Goal: Task Accomplishment & Management: Manage account settings

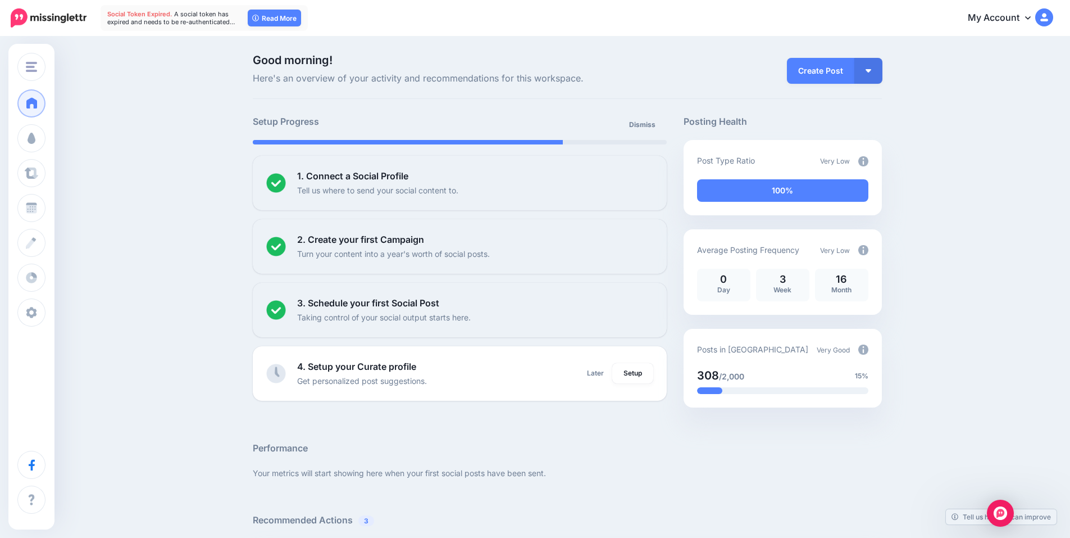
click at [1011, 22] on link "My Account" at bounding box center [1005, 18] width 97 height 28
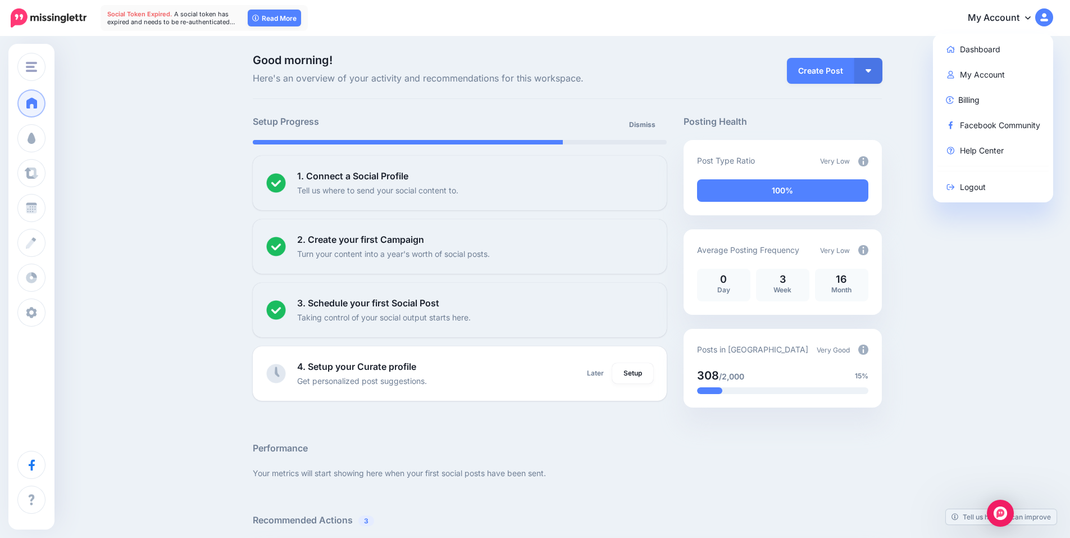
drag, startPoint x: 139, startPoint y: 57, endPoint x: 126, endPoint y: 70, distance: 18.3
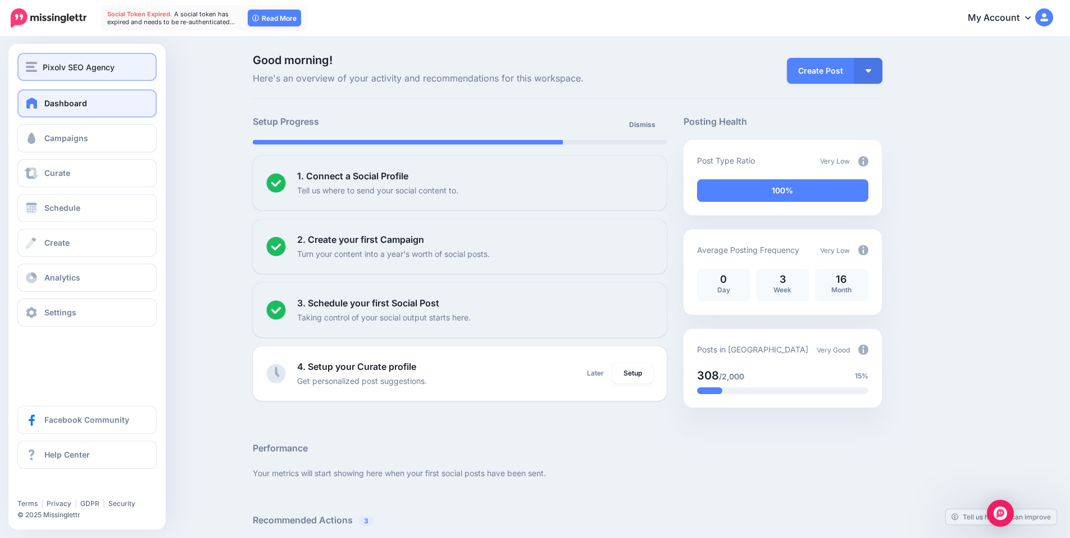
click at [30, 67] on img "button" at bounding box center [31, 67] width 11 height 10
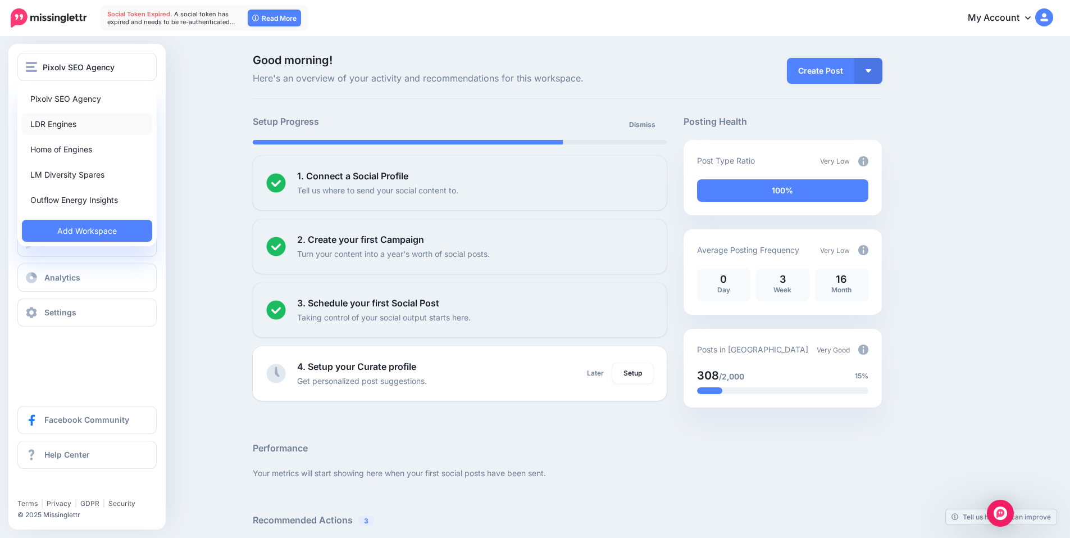
click at [55, 125] on link "LDR Engines" at bounding box center [87, 124] width 130 height 22
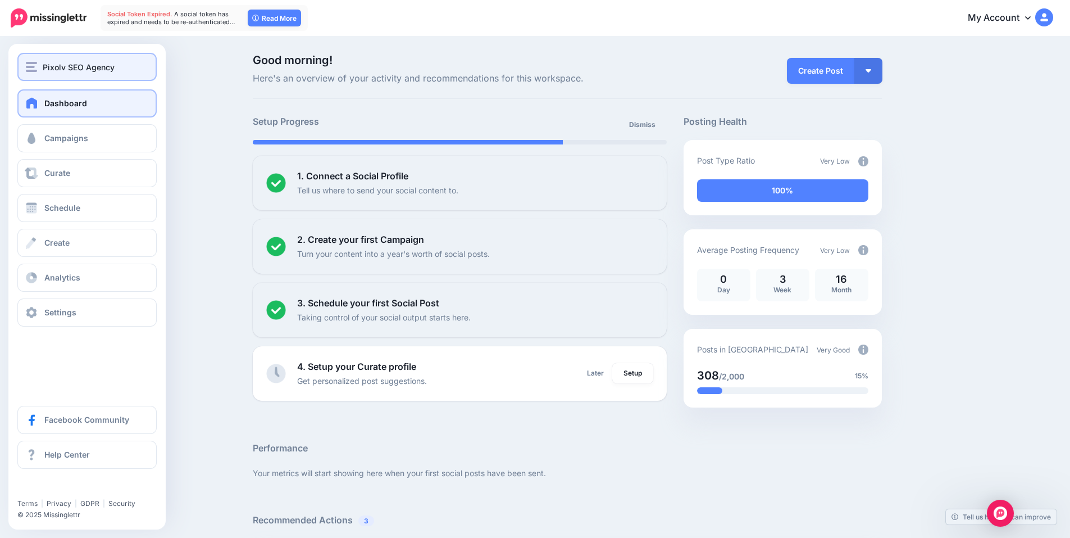
click at [47, 72] on span "Pixolv SEO Agency" at bounding box center [79, 67] width 72 height 13
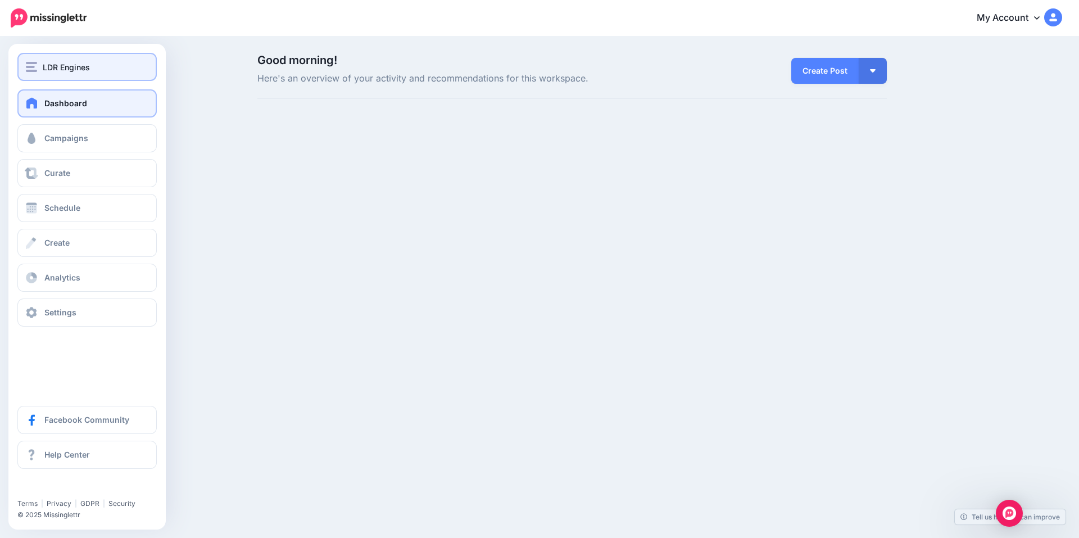
click at [30, 70] on img "button" at bounding box center [31, 67] width 11 height 10
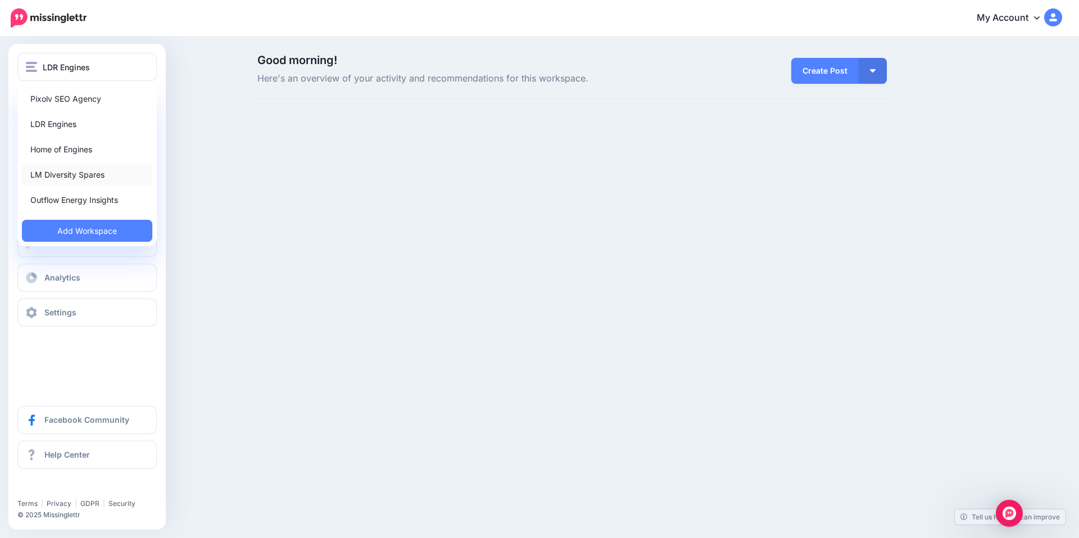
click at [58, 178] on link "LM Diversity Spares" at bounding box center [87, 175] width 130 height 22
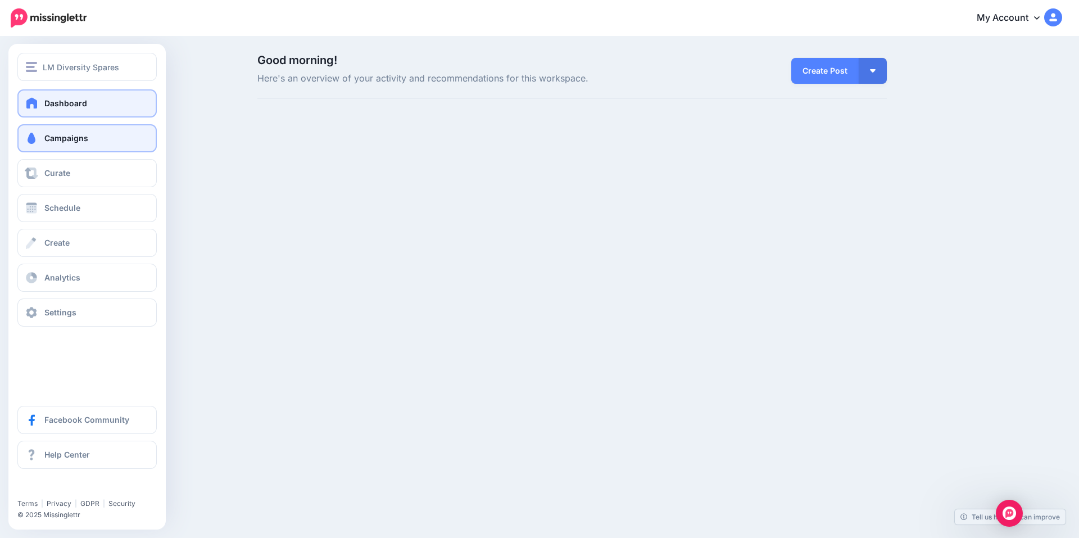
click at [49, 136] on span "Campaigns" at bounding box center [66, 138] width 44 height 10
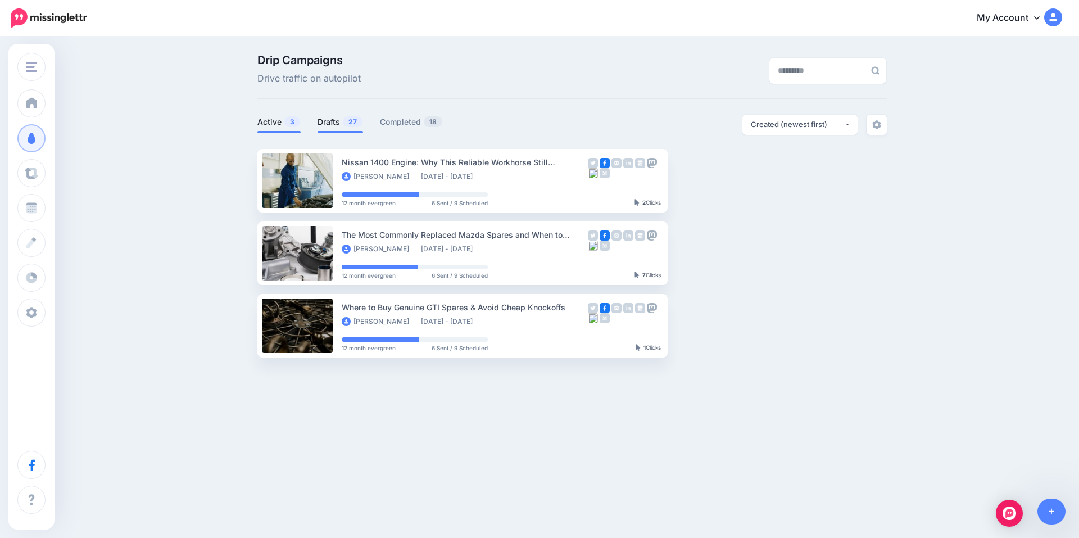
click at [326, 124] on link "Drafts 27" at bounding box center [340, 121] width 46 height 13
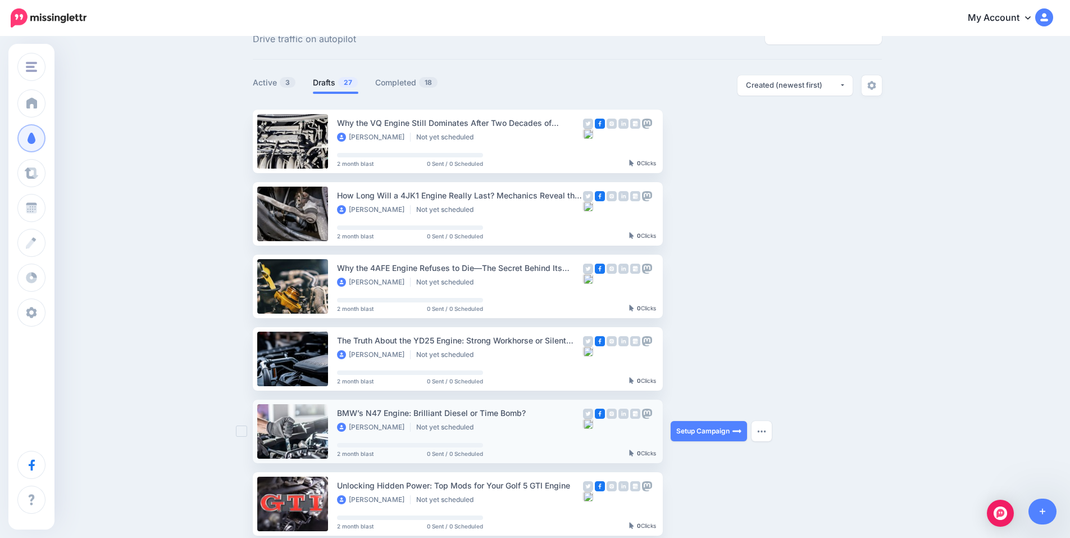
scroll to position [38, 0]
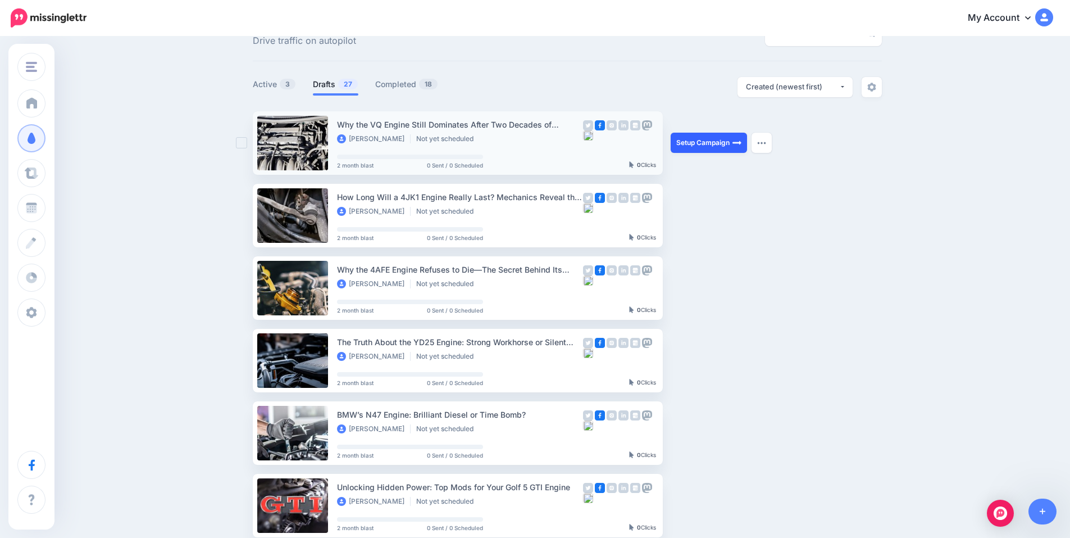
click at [689, 147] on link "Setup Campaign" at bounding box center [709, 143] width 76 height 20
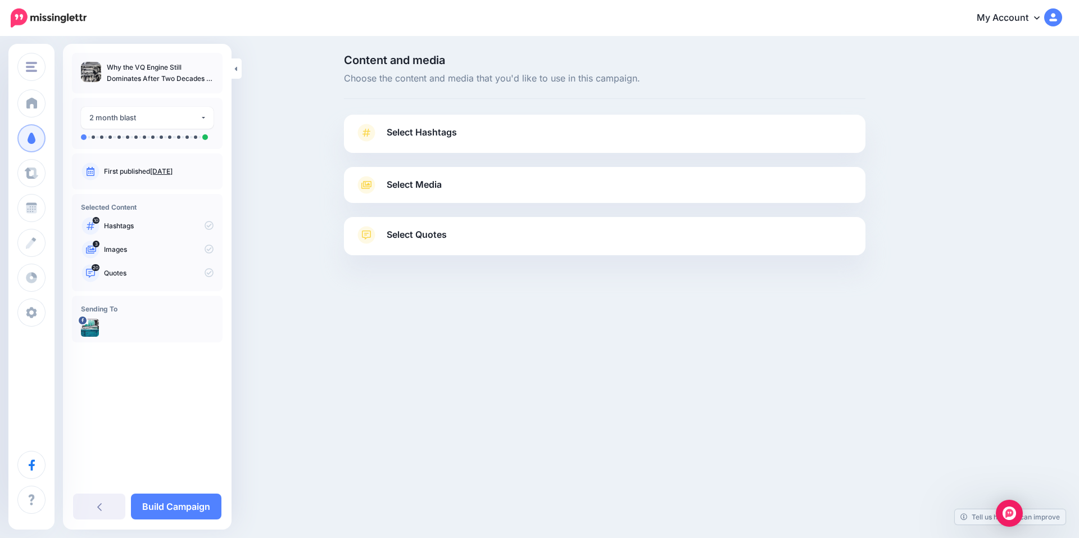
click at [421, 138] on span "Select Hashtags" at bounding box center [422, 132] width 70 height 15
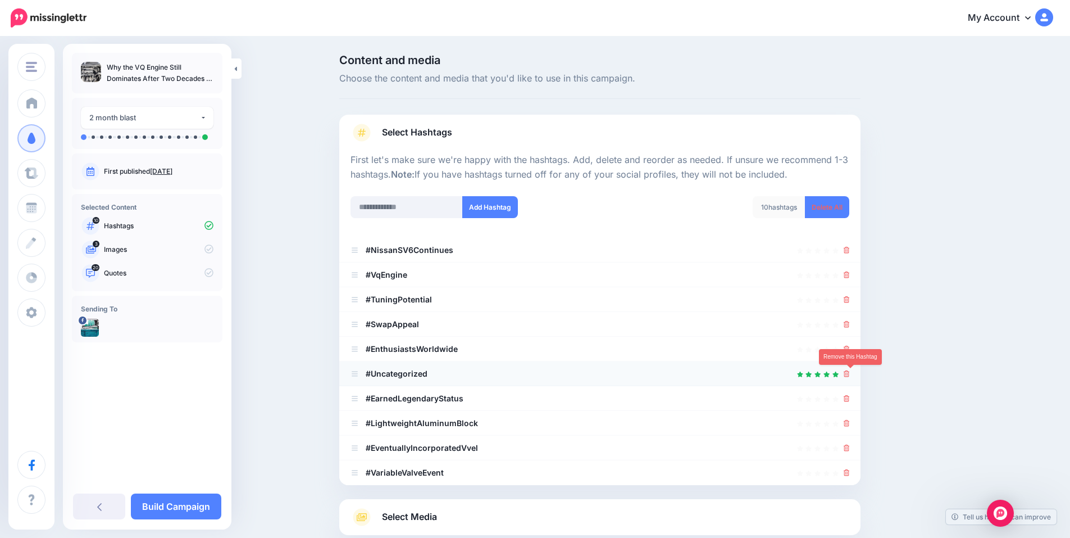
click at [850, 374] on icon at bounding box center [847, 373] width 6 height 7
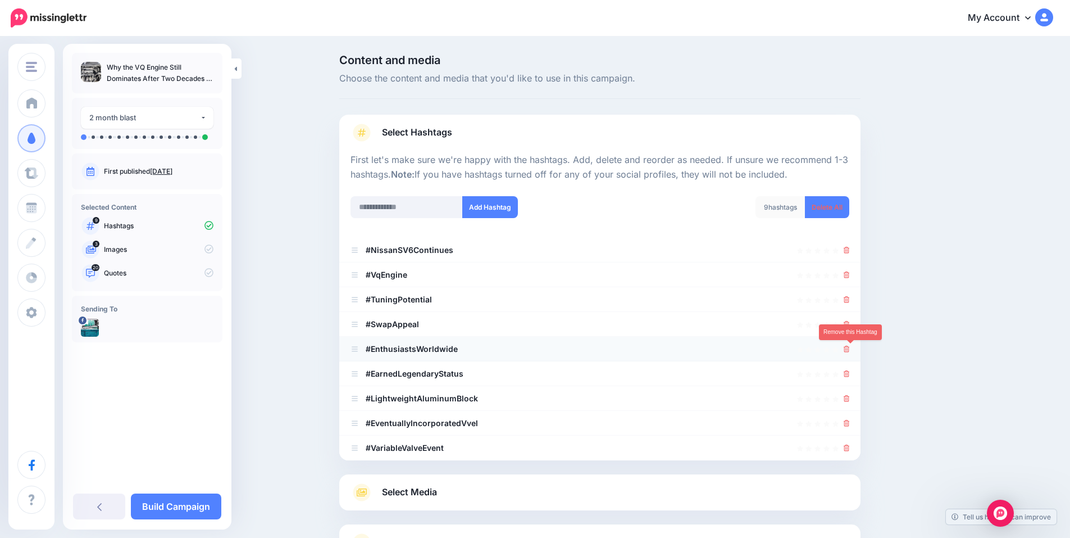
click at [848, 347] on icon at bounding box center [847, 349] width 6 height 7
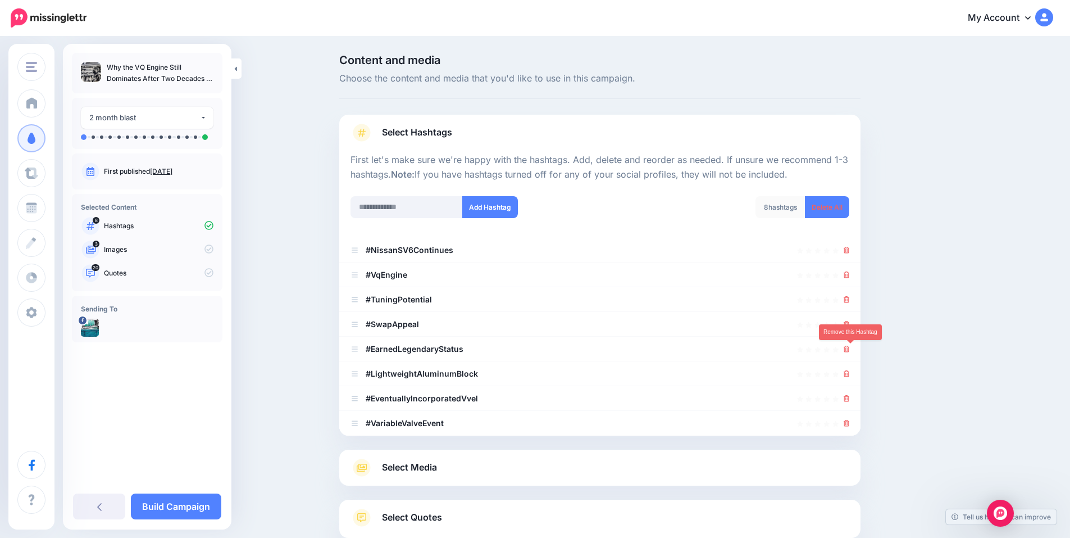
click at [848, 347] on icon at bounding box center [847, 349] width 6 height 7
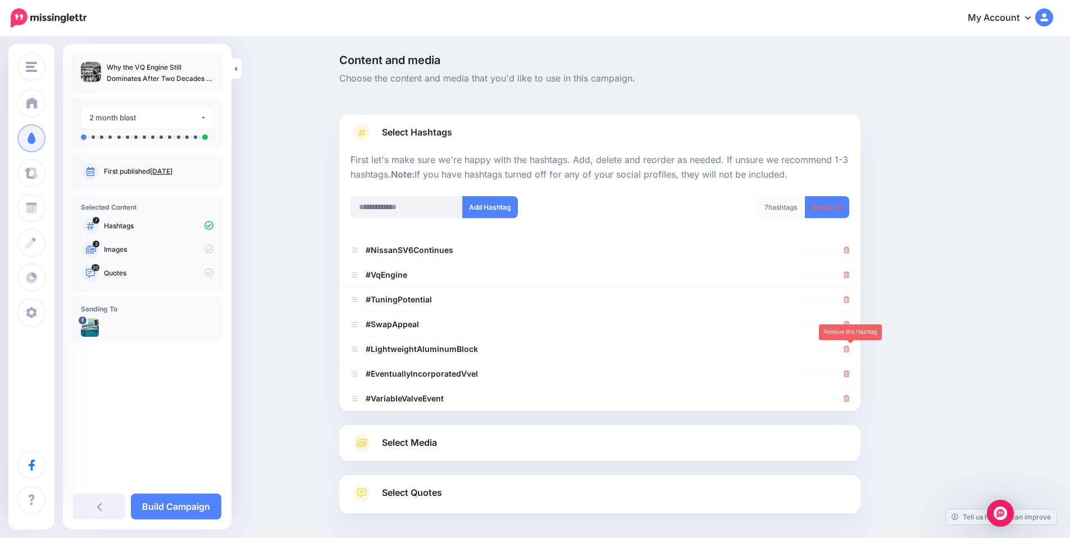
click at [848, 347] on icon at bounding box center [847, 349] width 6 height 7
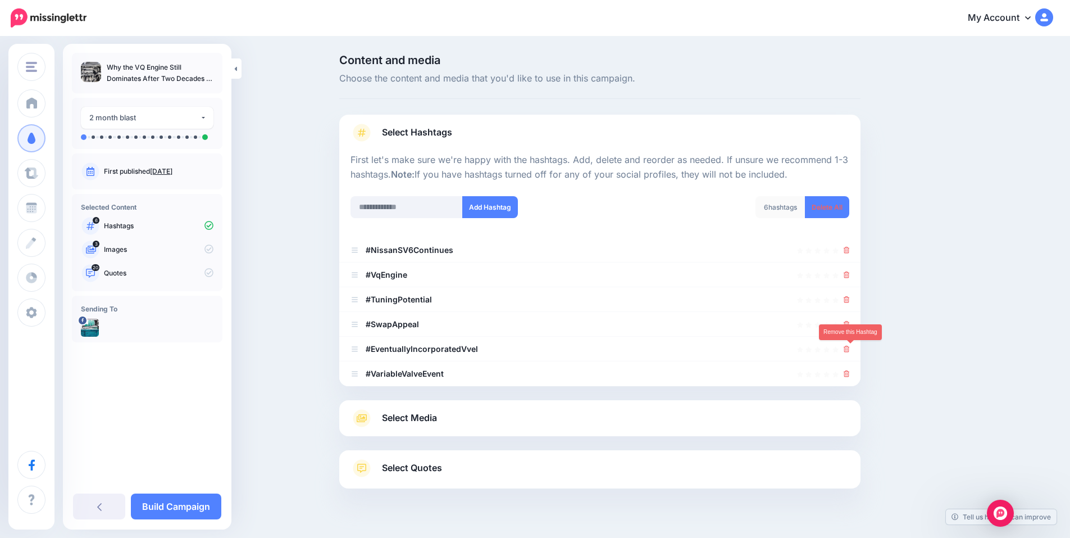
click at [848, 347] on icon at bounding box center [847, 349] width 6 height 7
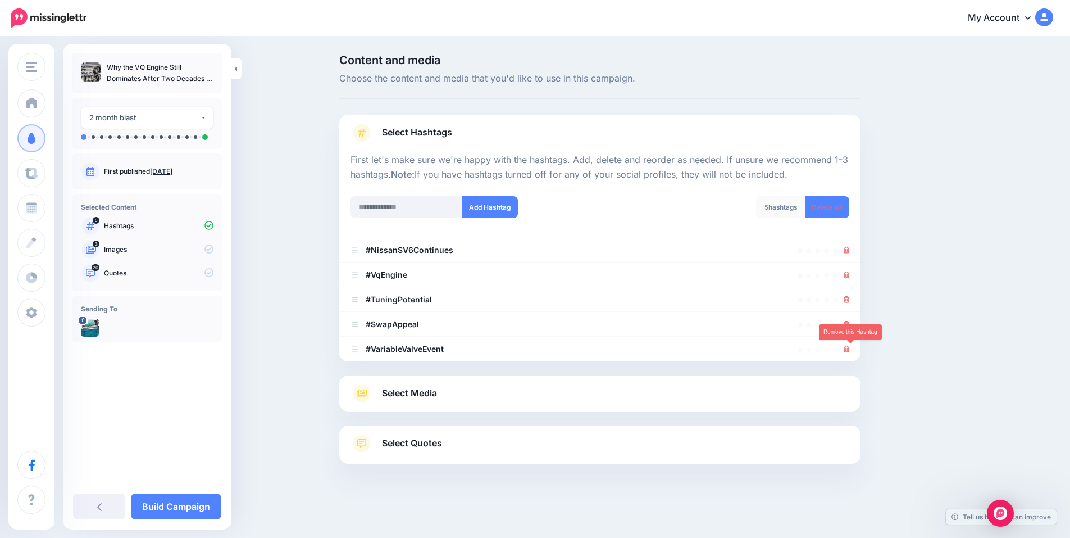
click at [848, 347] on icon at bounding box center [847, 349] width 6 height 7
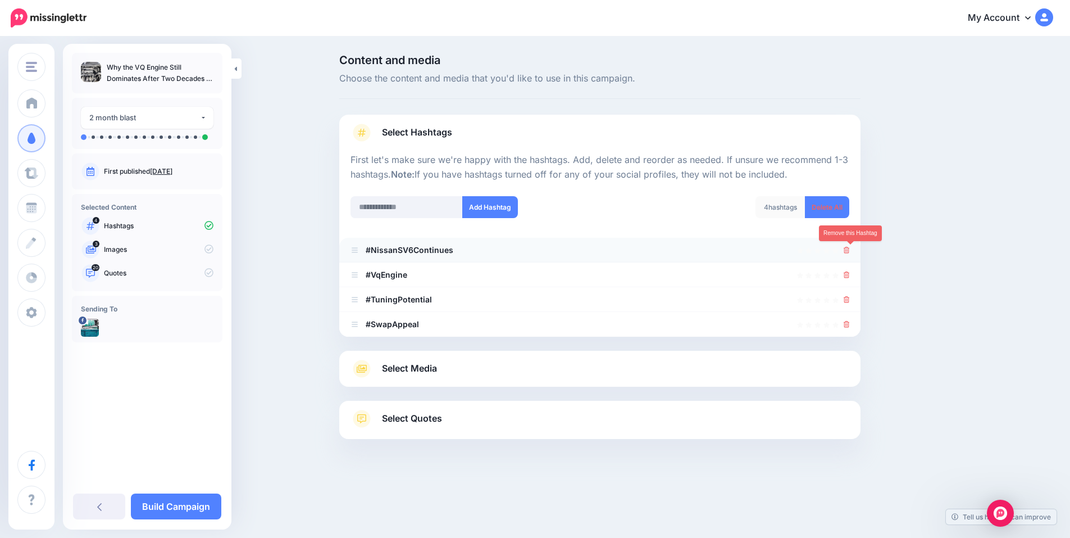
click at [850, 249] on icon at bounding box center [847, 250] width 6 height 7
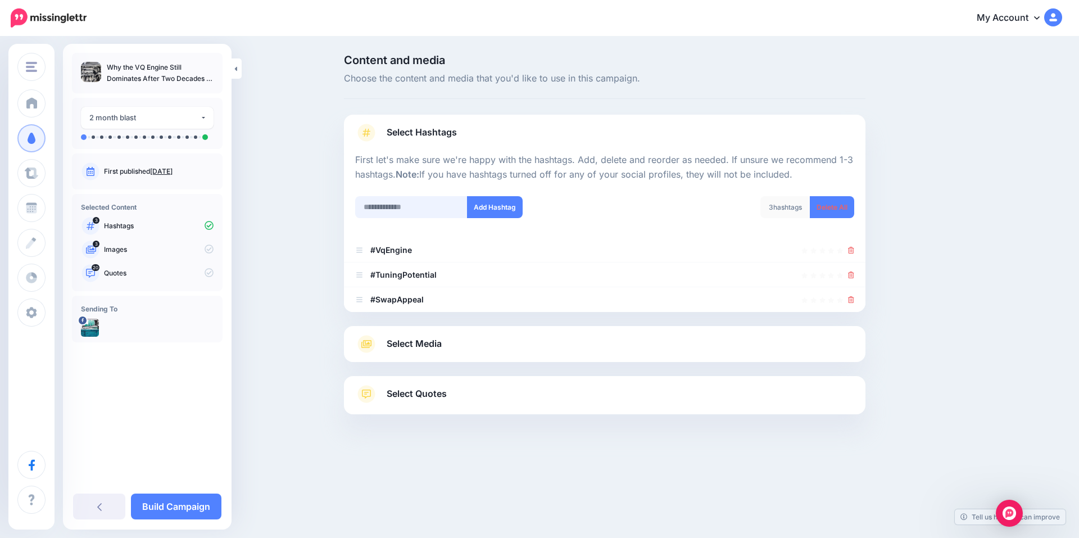
click at [400, 211] on input "text" at bounding box center [411, 207] width 112 height 22
type input "******"
click at [492, 205] on button "Add Hashtag" at bounding box center [495, 207] width 56 height 22
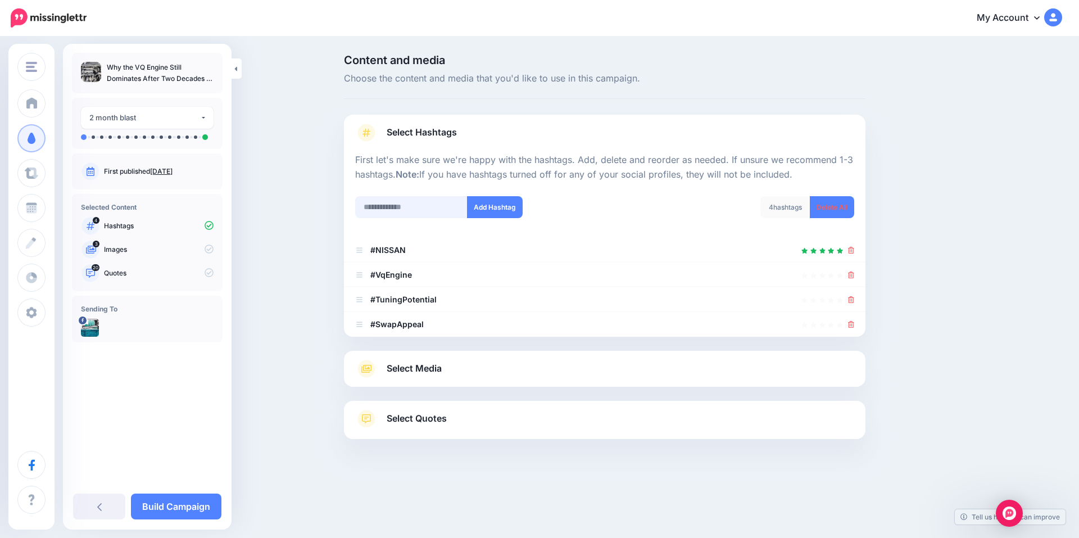
click at [424, 211] on input "text" at bounding box center [411, 207] width 112 height 22
type input "***"
click at [502, 213] on button "Add Hashtag" at bounding box center [495, 207] width 56 height 22
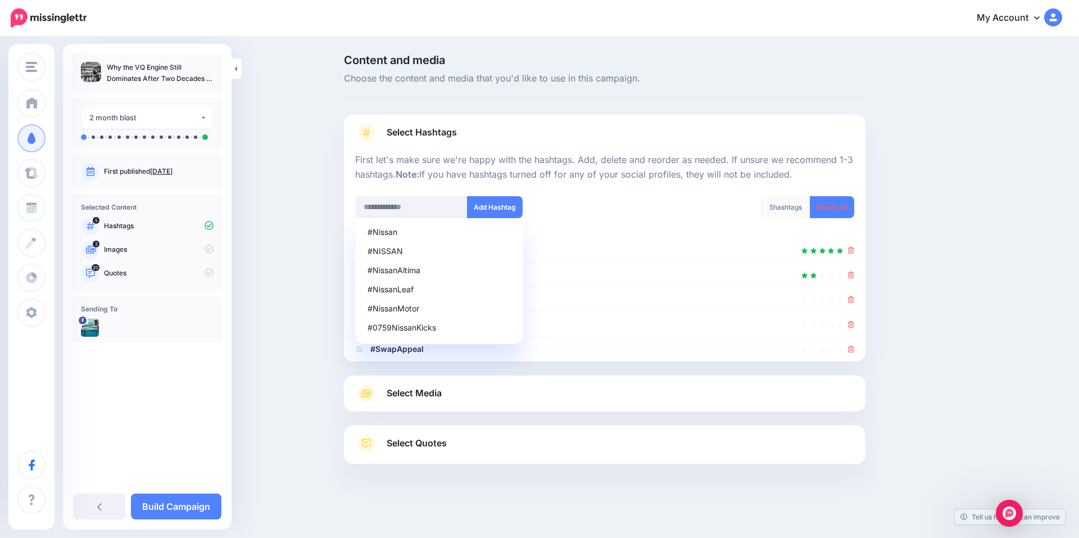
click at [580, 210] on div "#Nissan #NISSAN #NissanAltima #NissanLeaf #NissanMotor #0759NissanKicks Add Has…" at bounding box center [475, 207] width 241 height 22
click at [405, 208] on input "text" at bounding box center [411, 207] width 112 height 22
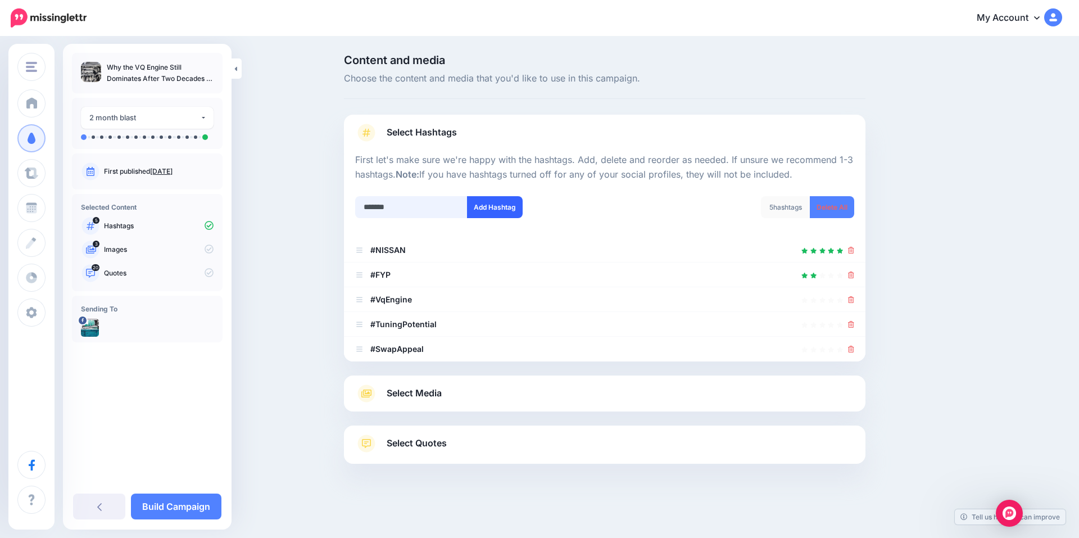
type input "*******"
click at [498, 212] on button "Add Hashtag" at bounding box center [495, 207] width 56 height 22
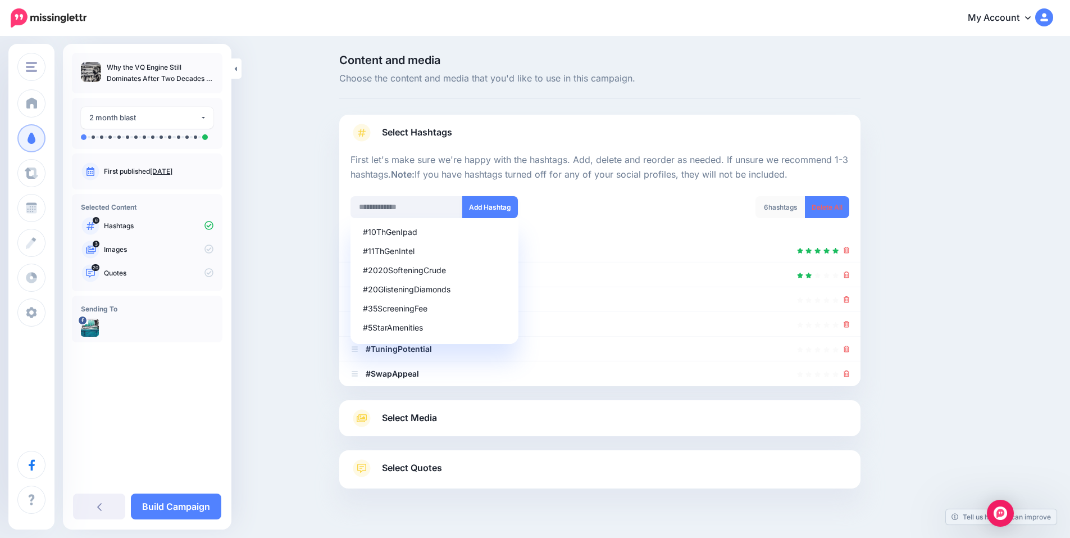
scroll to position [24, 0]
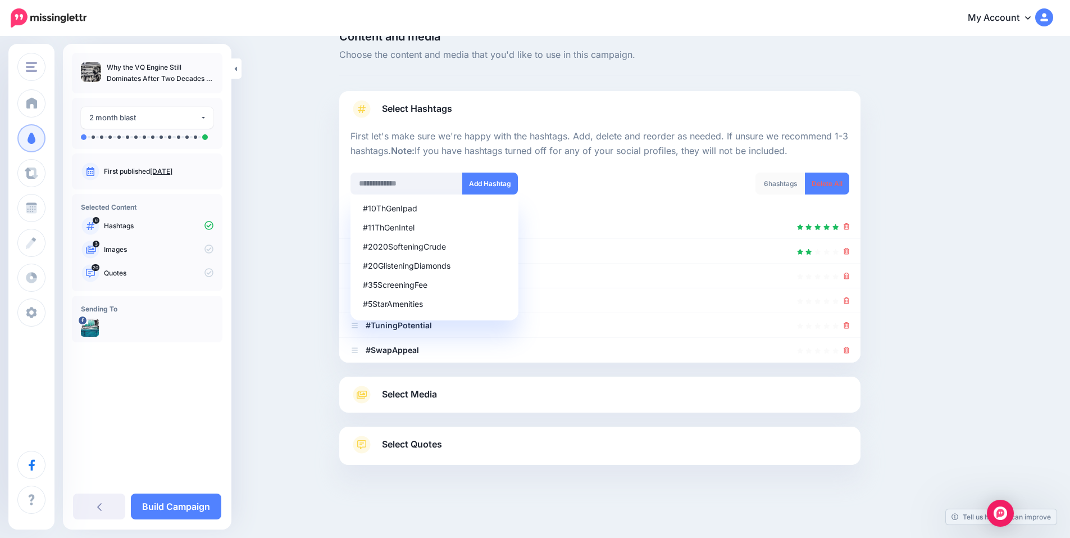
click at [932, 282] on div "Content and media Choose the content and media that you'd like to use in this c…" at bounding box center [654, 276] width 646 height 490
click at [576, 187] on div "#AiEngines #AiPoweredSearchEngines #AiSearchEngines #AlternativeBrowserEngines …" at bounding box center [471, 184] width 241 height 22
click at [305, 346] on div "Content and media Choose the content and media that you'd like to use in this c…" at bounding box center [535, 276] width 1070 height 524
click at [437, 400] on span "Select Media" at bounding box center [409, 394] width 55 height 15
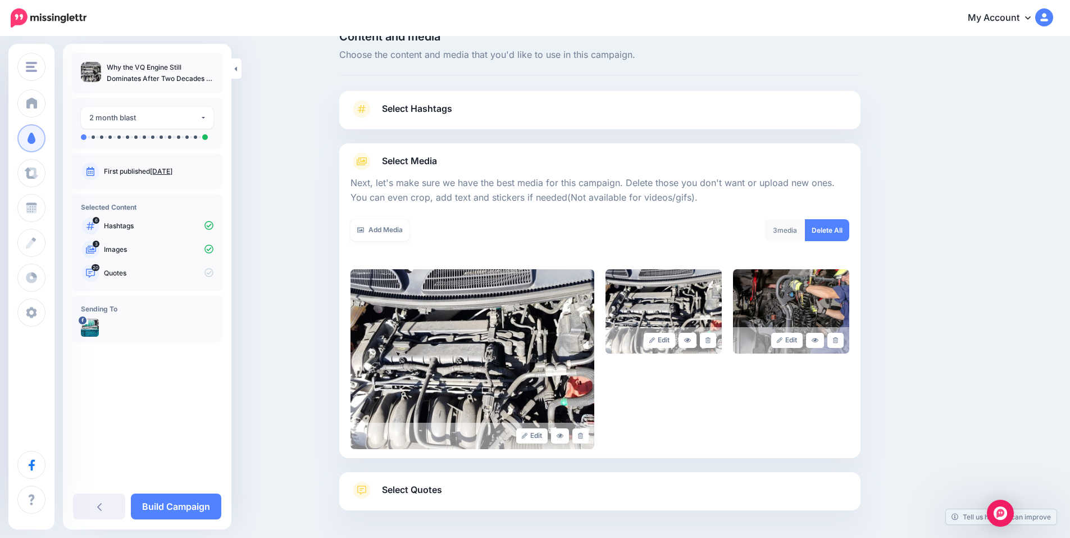
click at [522, 111] on link "Select Hashtags" at bounding box center [600, 114] width 499 height 29
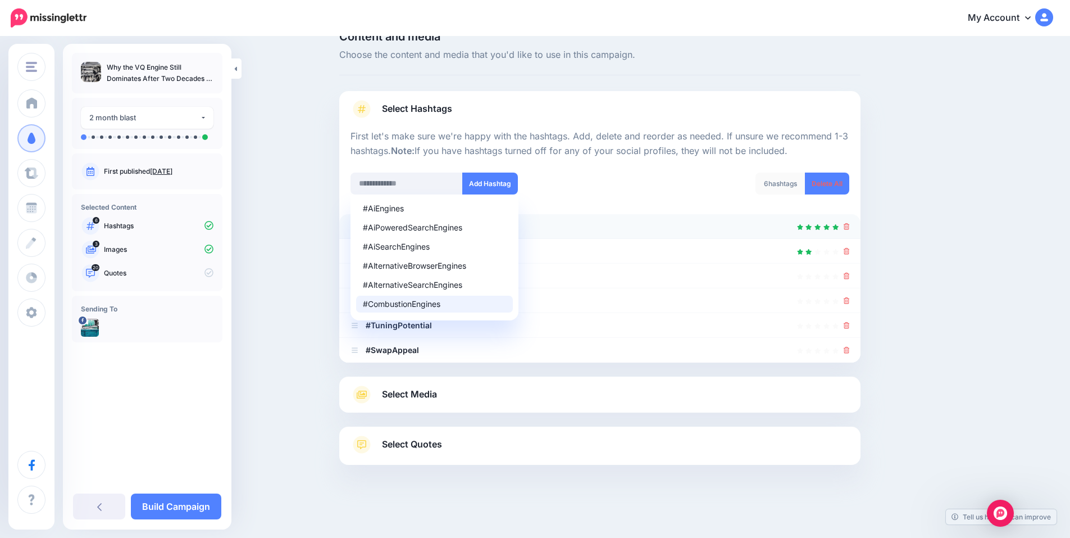
click at [629, 215] on li "#NISSAN" at bounding box center [599, 226] width 521 height 25
click at [629, 242] on li "#FYP" at bounding box center [599, 251] width 521 height 25
click at [392, 177] on input "text" at bounding box center [407, 184] width 112 height 22
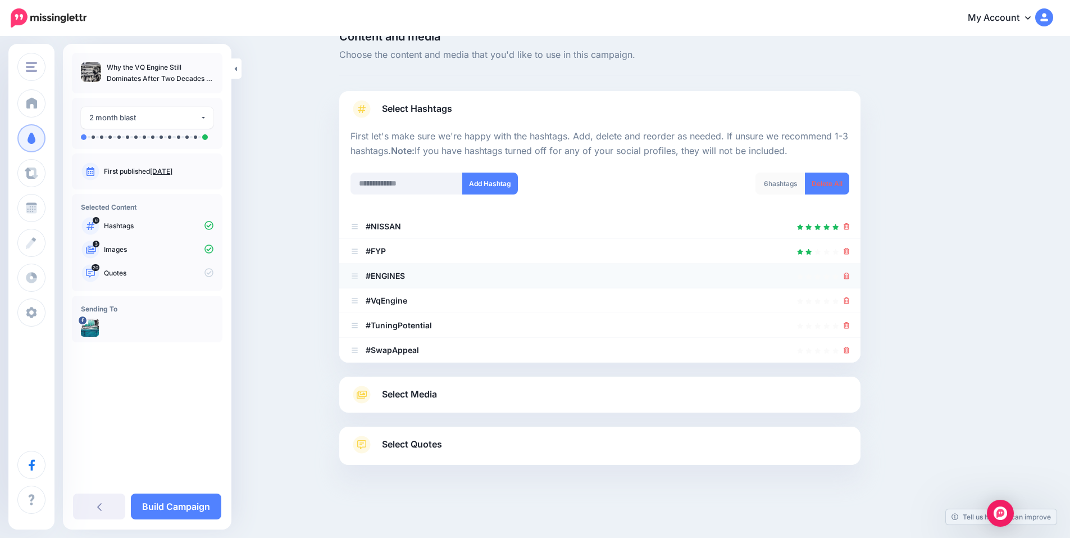
click at [848, 274] on icon at bounding box center [847, 276] width 6 height 7
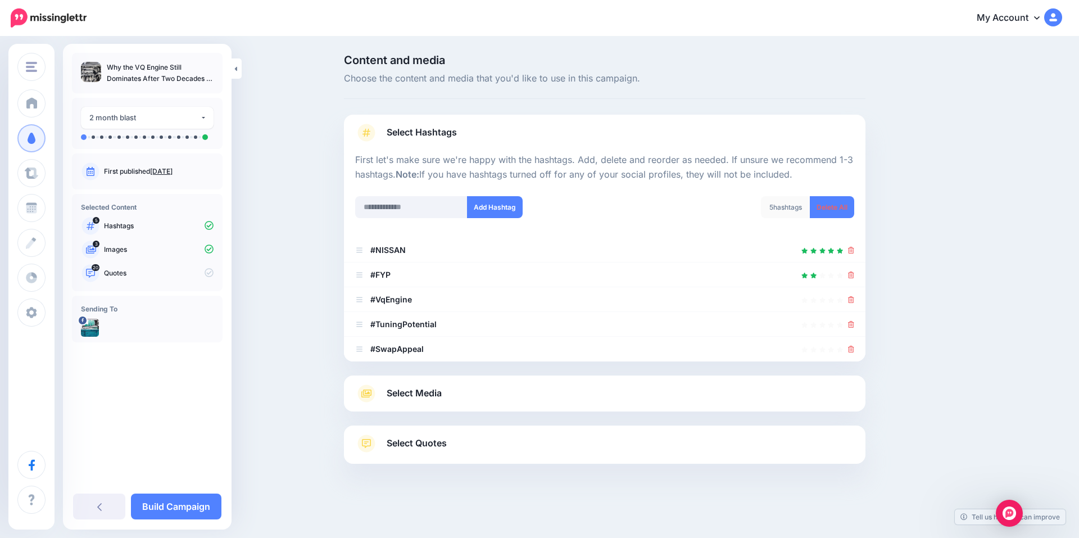
click at [440, 394] on span "Select Media" at bounding box center [414, 392] width 55 height 15
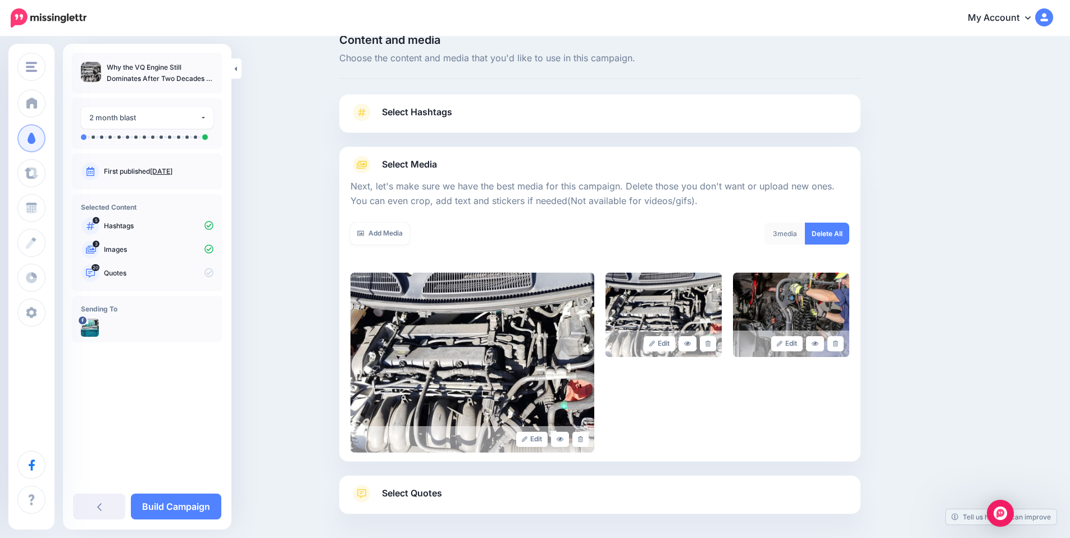
scroll to position [38, 0]
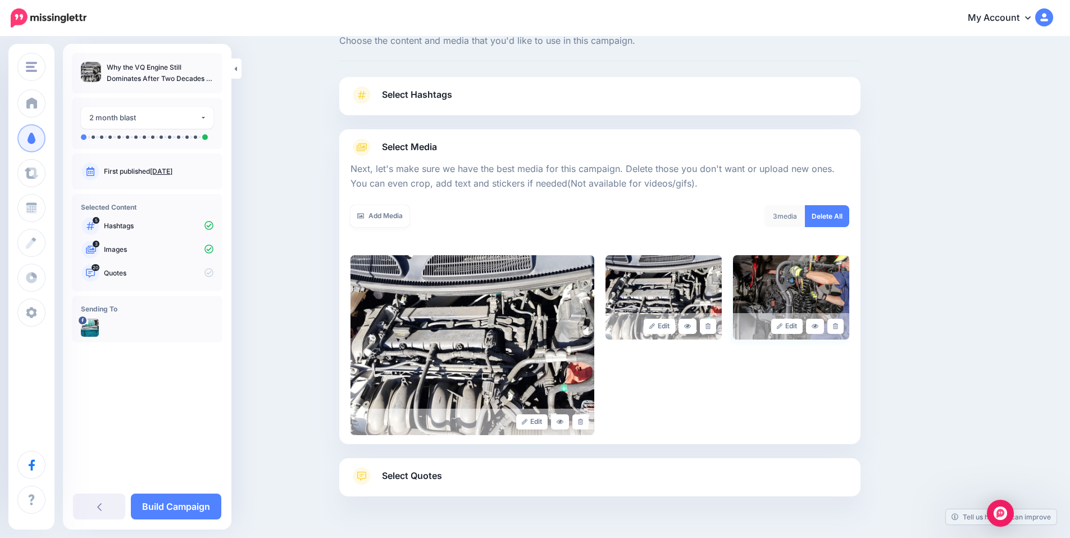
click at [789, 291] on img at bounding box center [791, 297] width 116 height 84
click at [814, 322] on link at bounding box center [815, 326] width 18 height 15
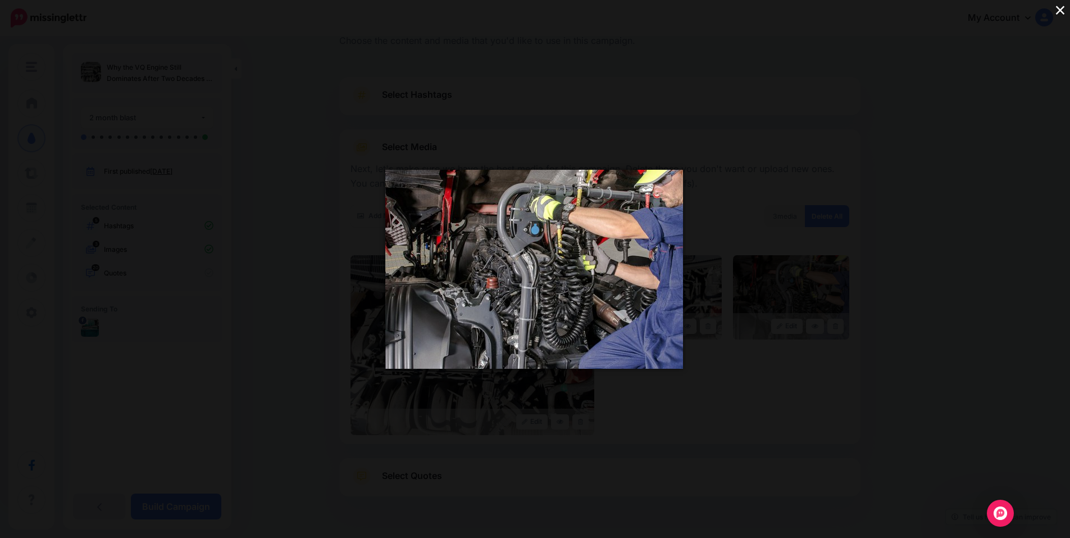
click at [1059, 12] on button "×" at bounding box center [1061, 10] width 20 height 20
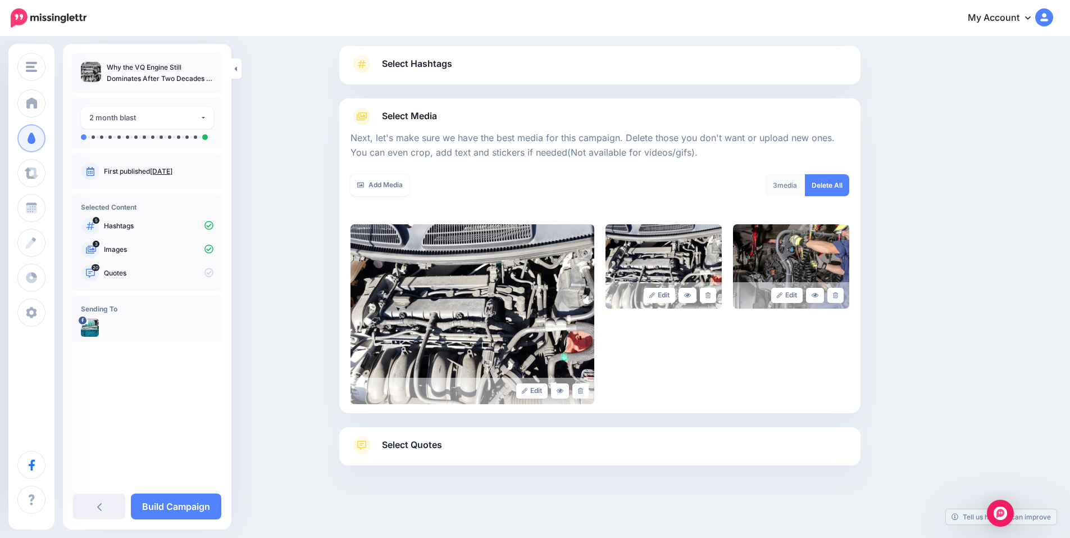
scroll to position [69, 0]
click at [393, 183] on link "Add Media" at bounding box center [380, 185] width 59 height 22
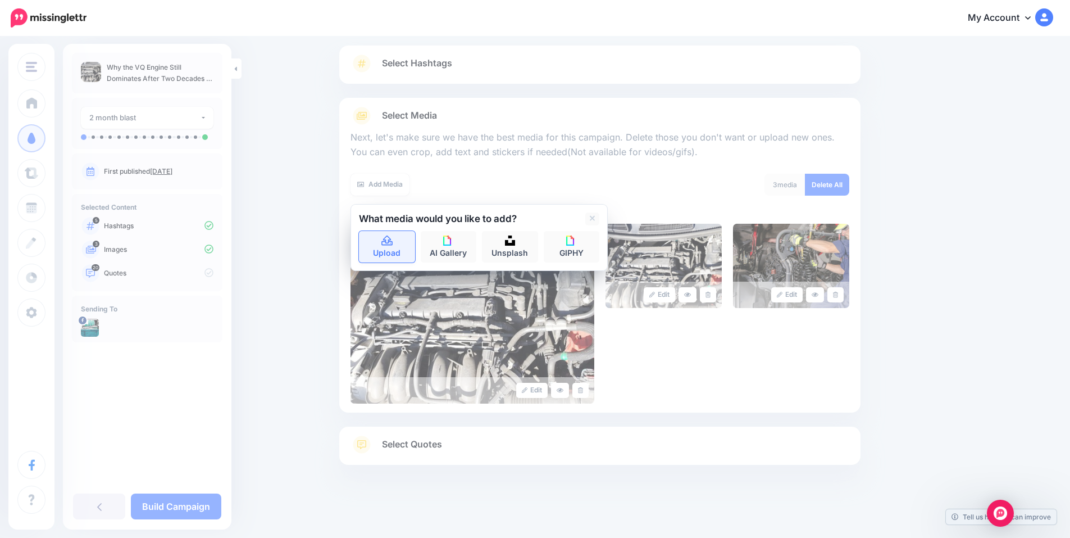
click at [398, 249] on link "Upload" at bounding box center [387, 246] width 56 height 31
click at [393, 241] on icon at bounding box center [387, 240] width 11 height 10
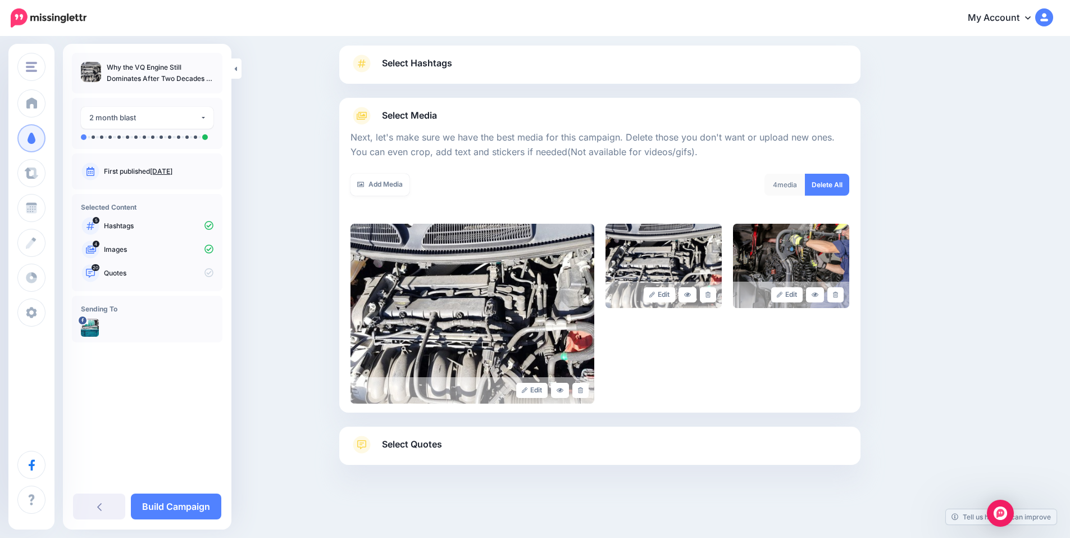
click at [911, 275] on div "Content and media Choose the content and media that you'd like to use in this c…" at bounding box center [654, 253] width 646 height 536
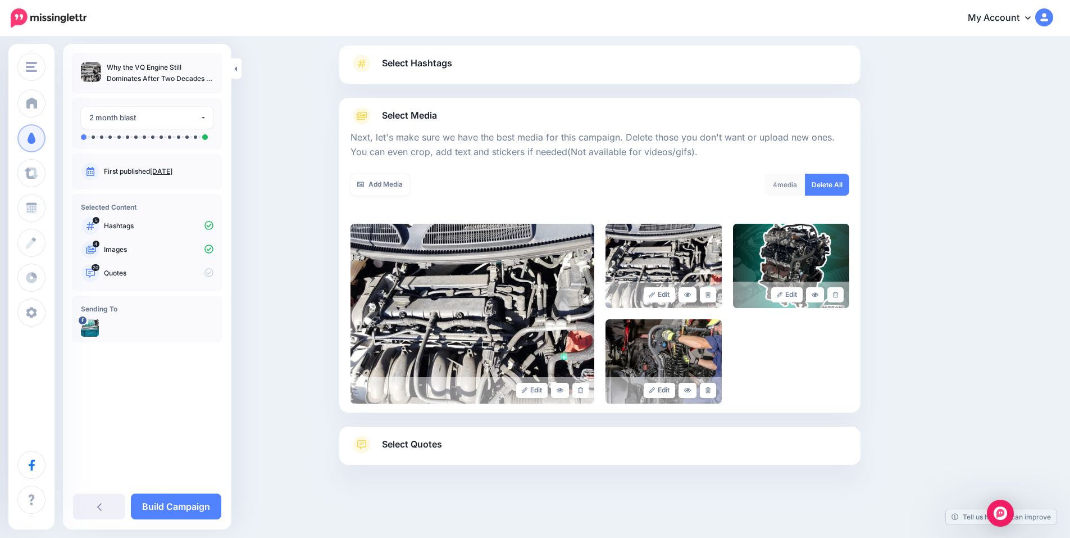
click at [433, 445] on span "Select Quotes" at bounding box center [412, 444] width 60 height 15
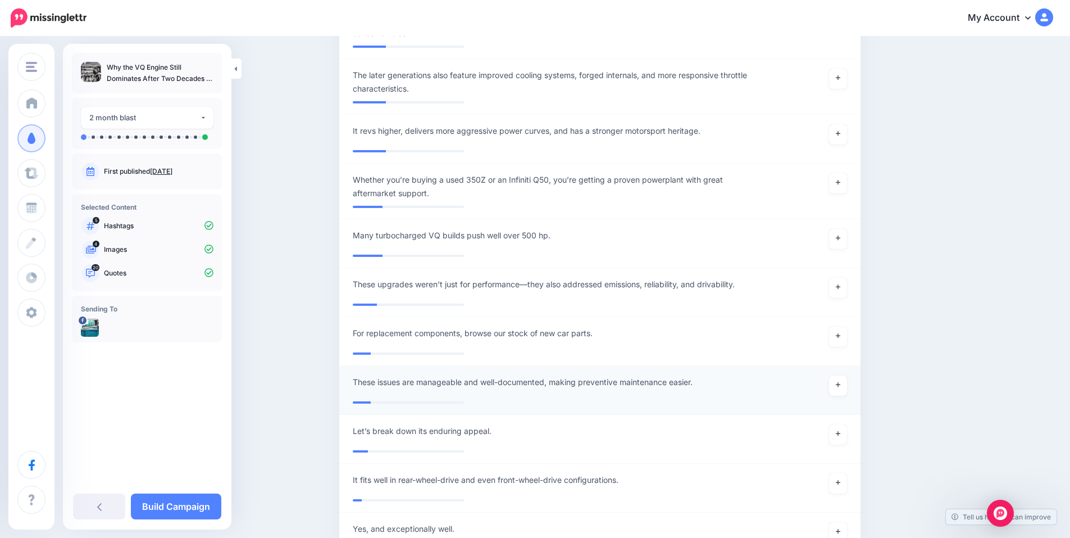
scroll to position [2338, 0]
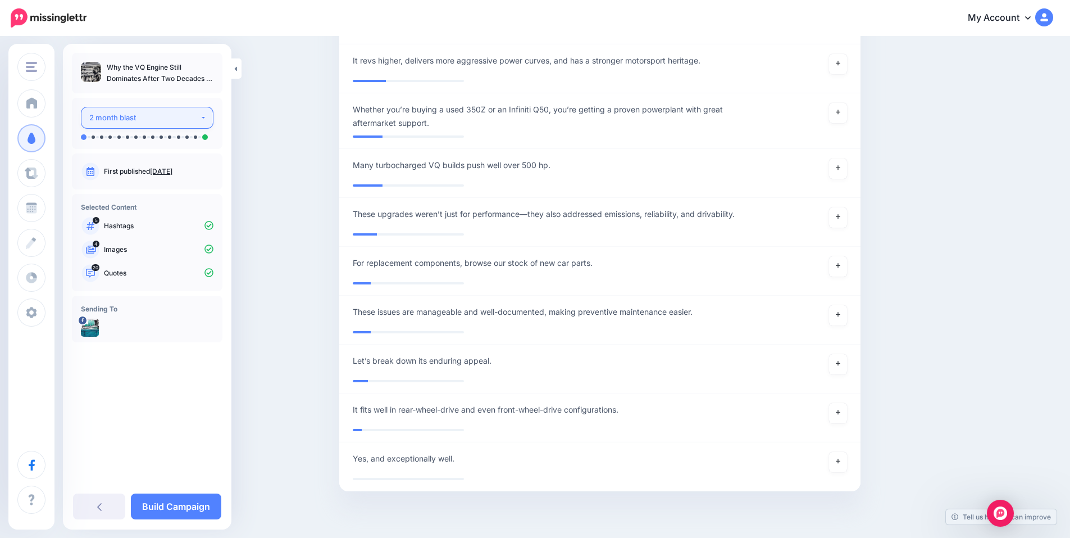
click at [204, 119] on button "2 month blast" at bounding box center [147, 118] width 133 height 22
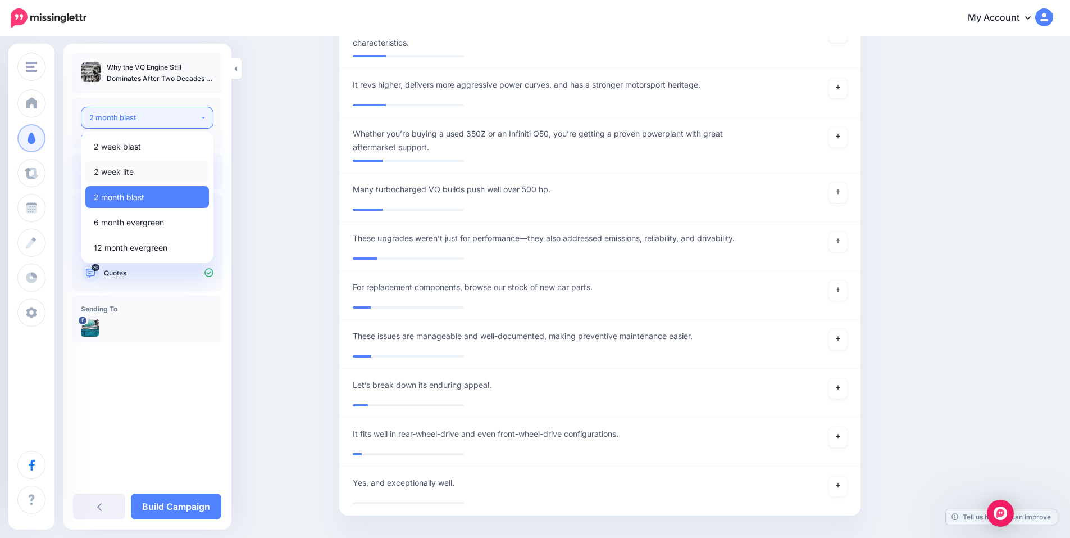
scroll to position [2300, 0]
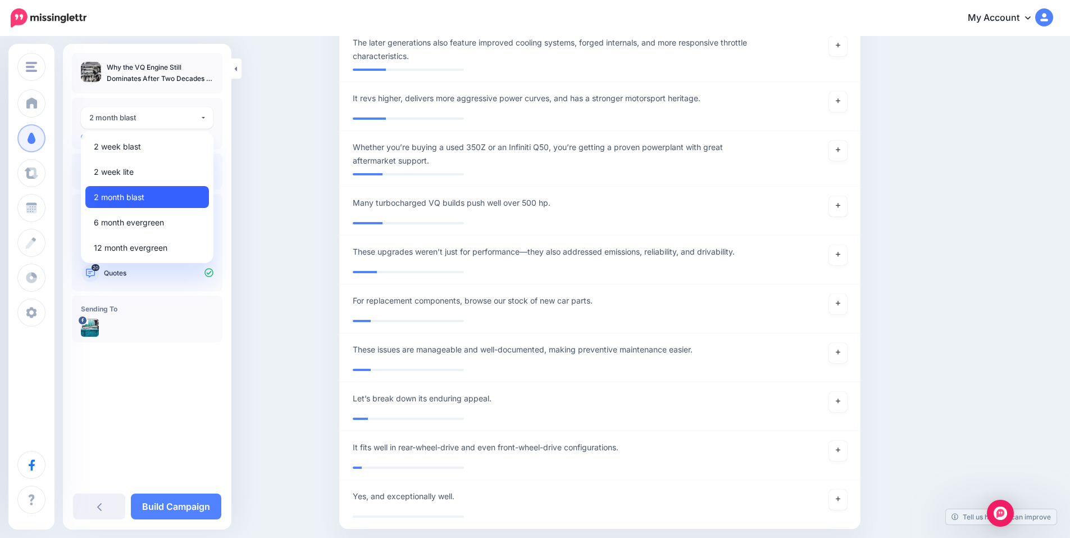
click at [148, 197] on link "2 month blast" at bounding box center [147, 197] width 124 height 22
select select "******"
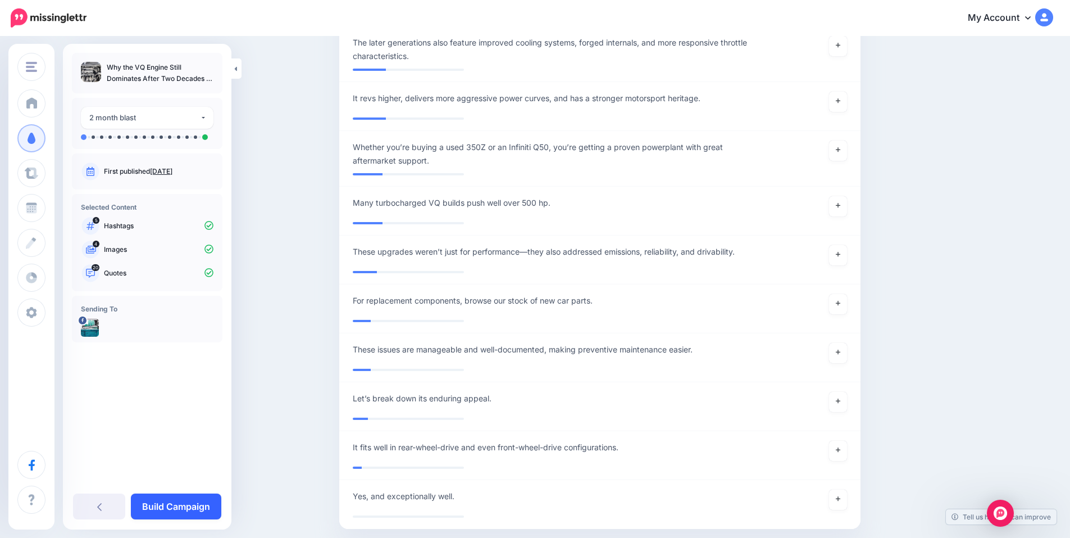
click at [191, 503] on link "Build Campaign" at bounding box center [176, 506] width 90 height 26
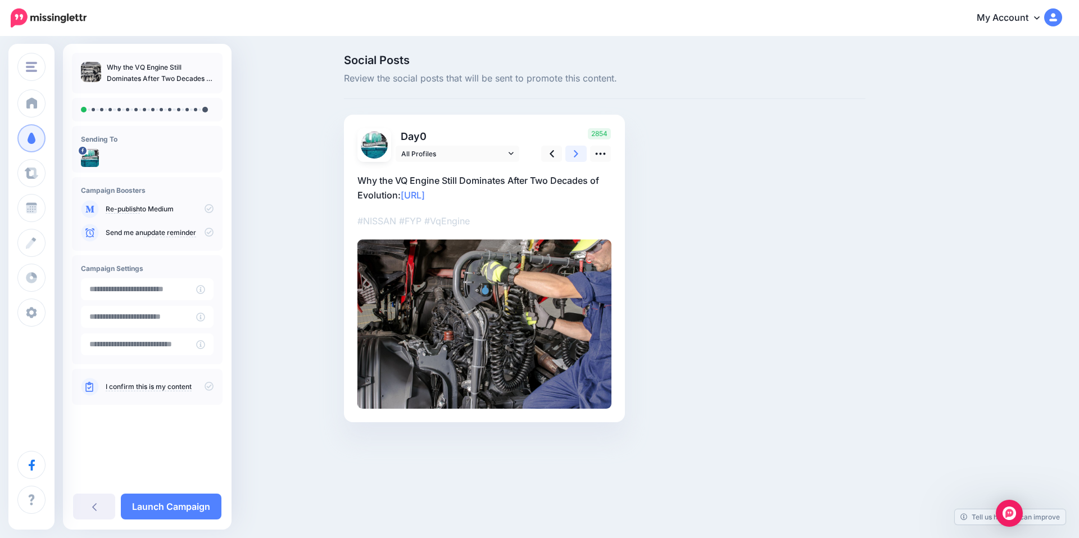
click at [576, 149] on icon at bounding box center [576, 154] width 4 height 12
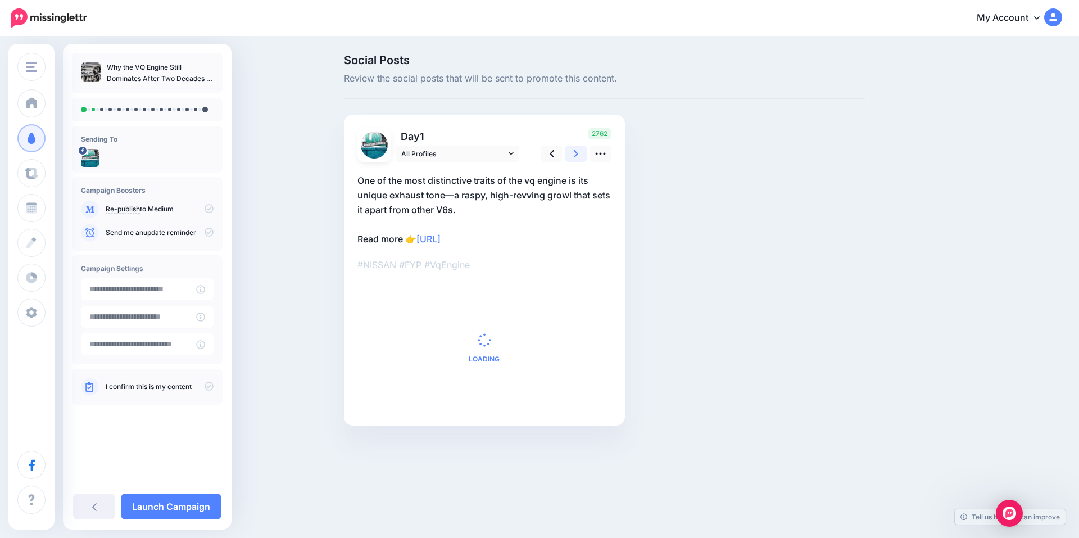
click at [576, 149] on icon at bounding box center [576, 154] width 4 height 12
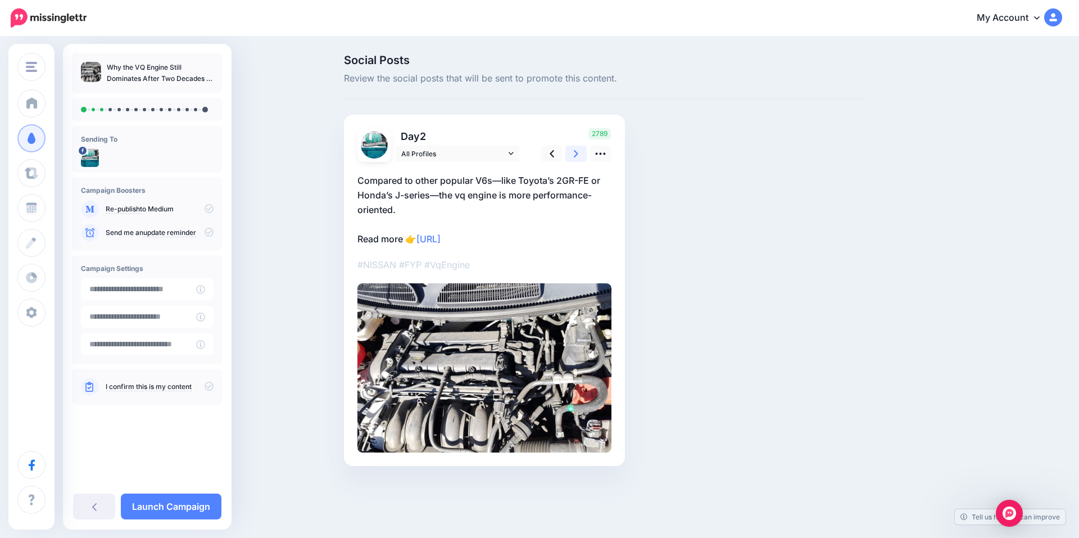
click at [576, 149] on icon at bounding box center [576, 154] width 4 height 12
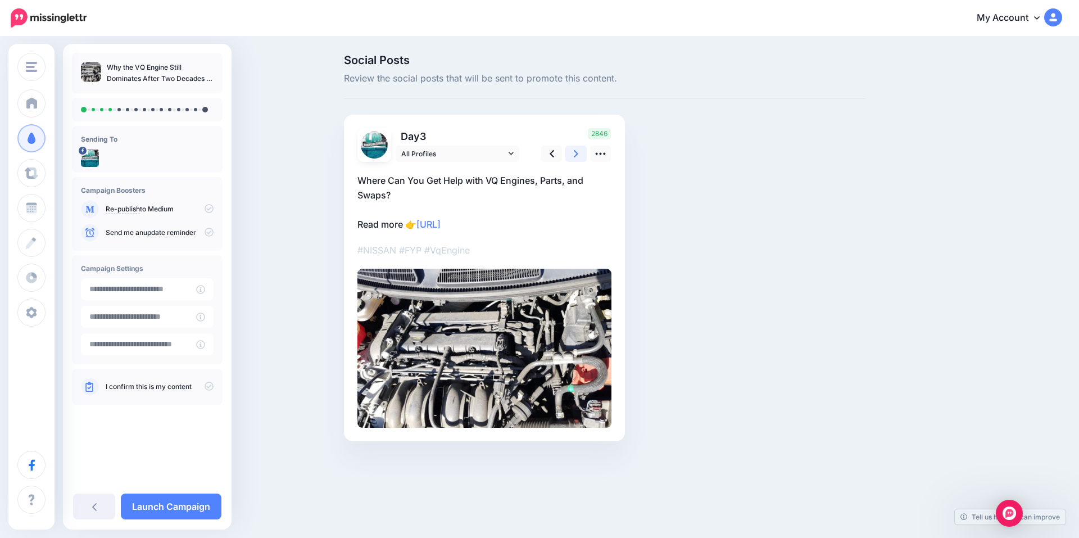
click at [576, 149] on icon at bounding box center [576, 154] width 4 height 12
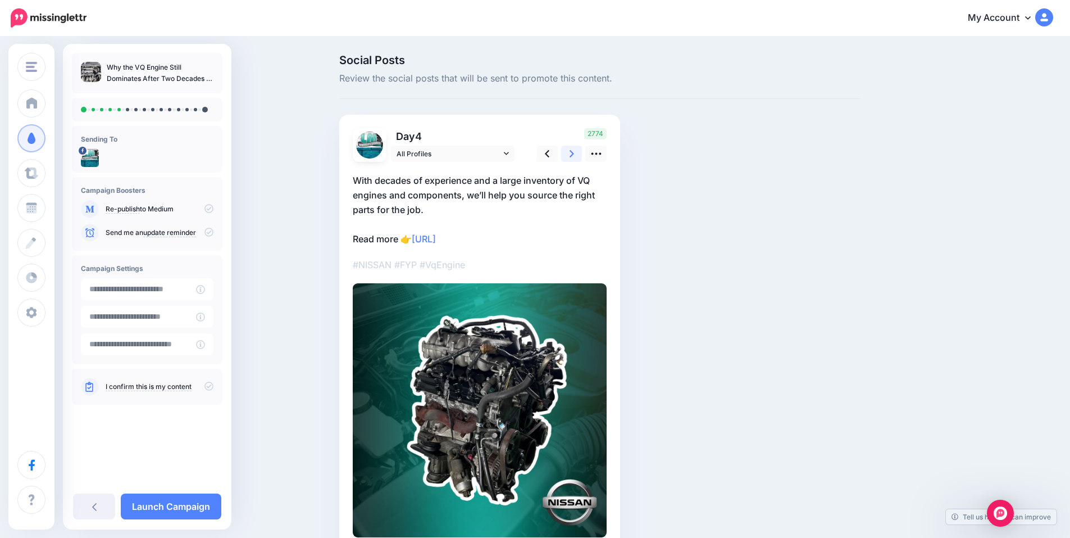
click at [574, 149] on icon at bounding box center [572, 154] width 4 height 12
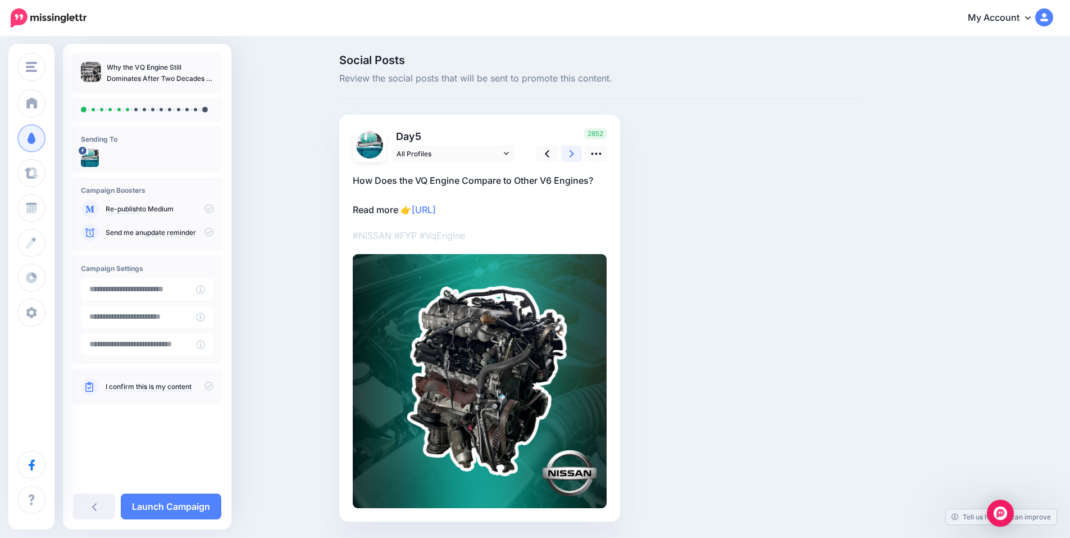
click at [574, 149] on icon at bounding box center [572, 154] width 4 height 12
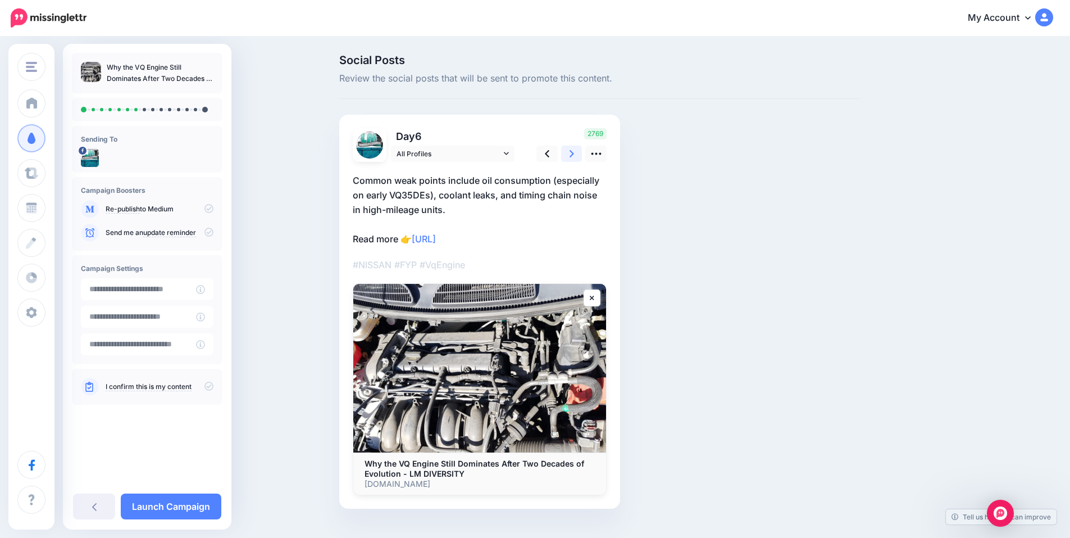
click at [574, 149] on icon at bounding box center [572, 154] width 4 height 12
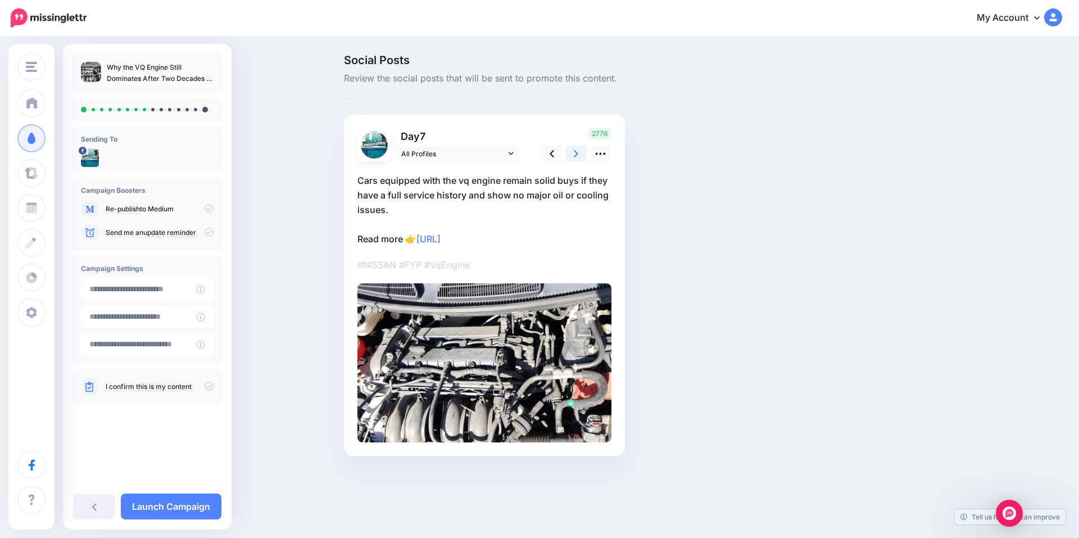
click at [576, 149] on icon at bounding box center [576, 154] width 4 height 12
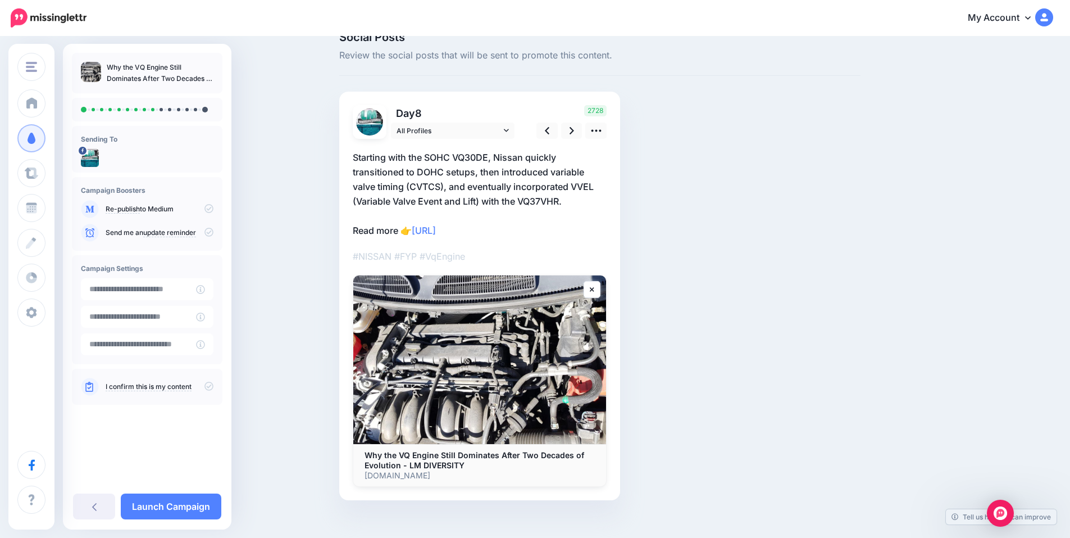
scroll to position [36, 0]
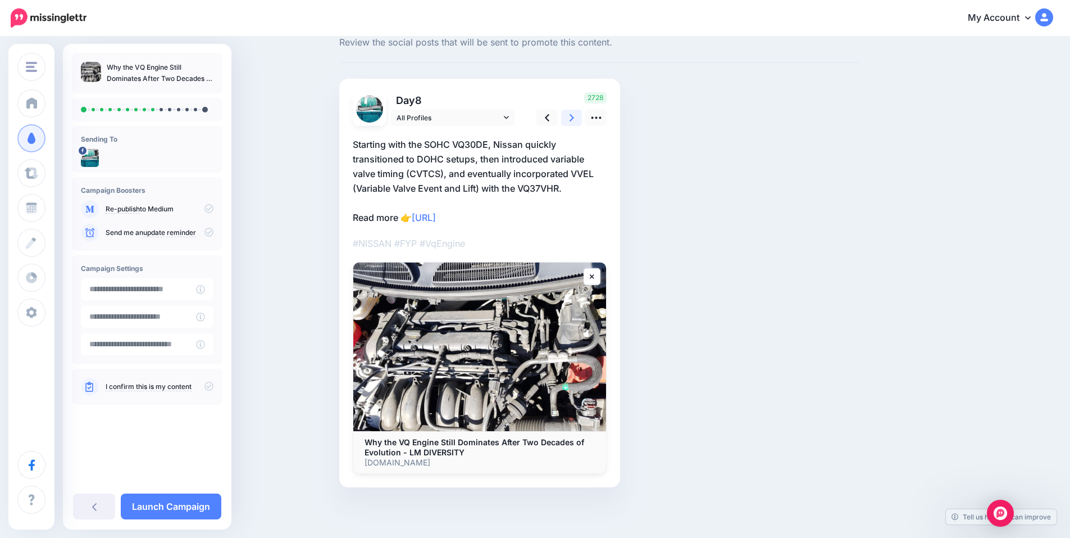
click at [574, 120] on icon at bounding box center [572, 117] width 4 height 7
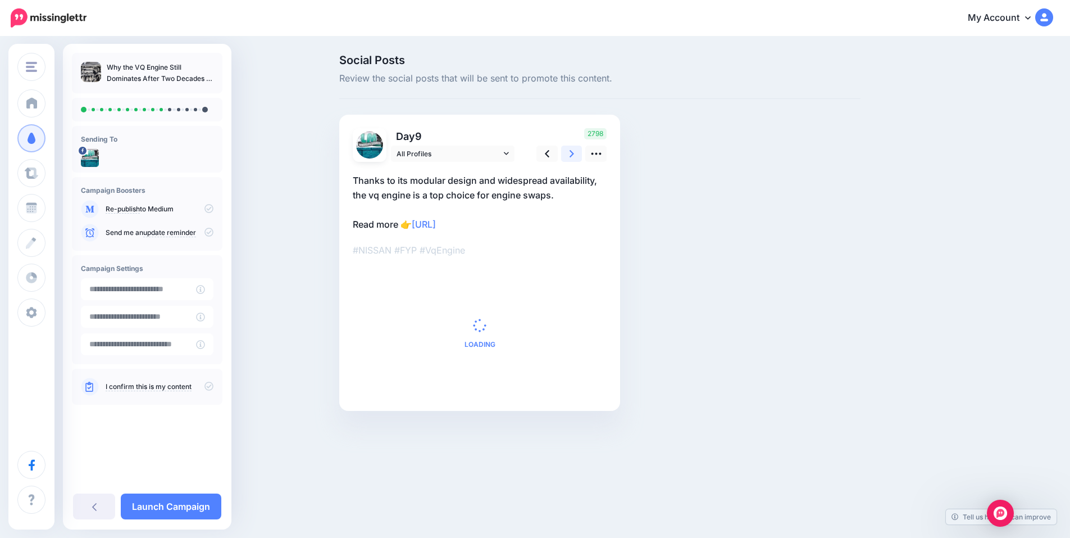
scroll to position [0, 0]
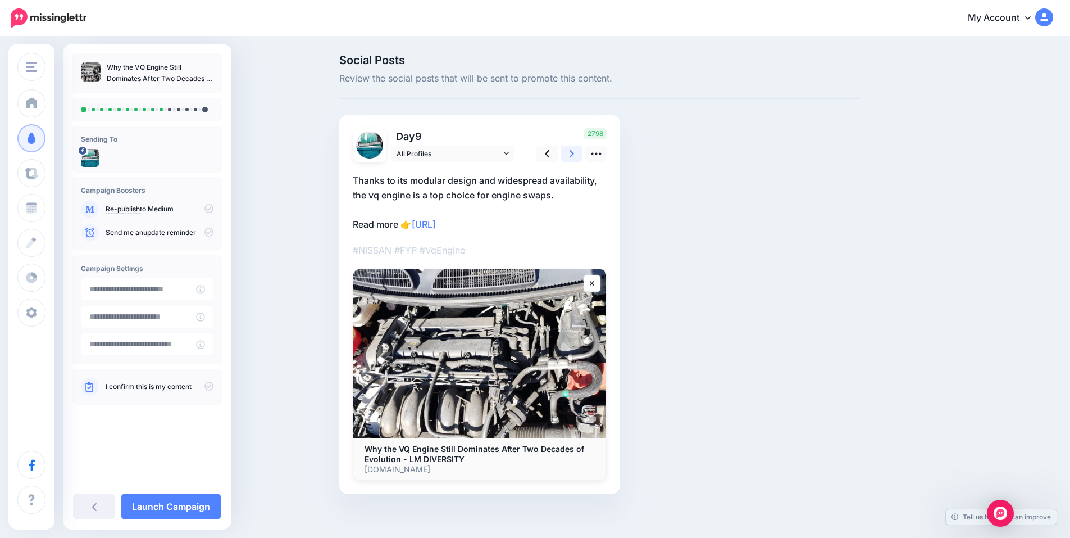
click at [574, 151] on icon at bounding box center [572, 154] width 4 height 12
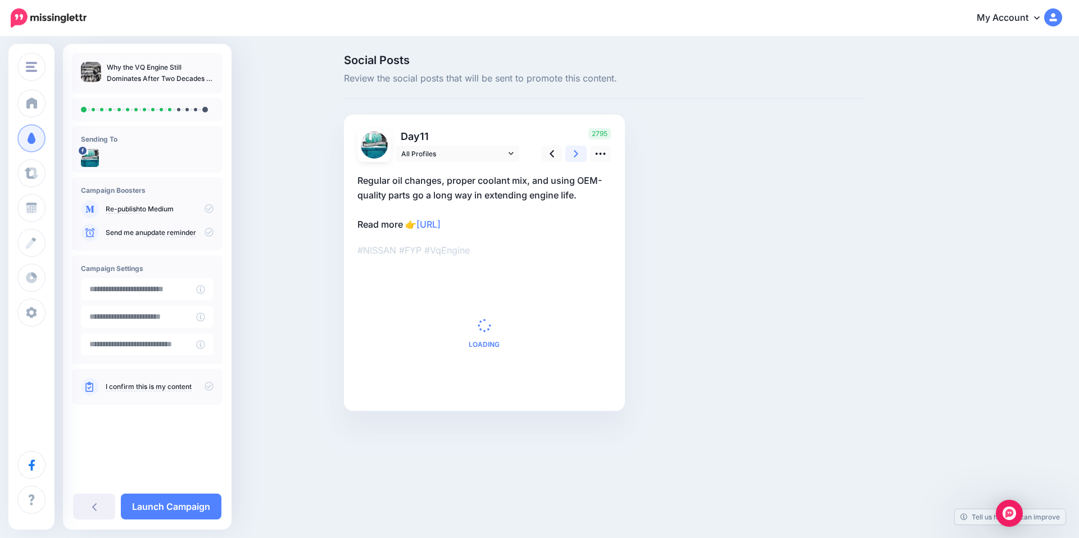
click at [576, 151] on icon at bounding box center [576, 154] width 4 height 12
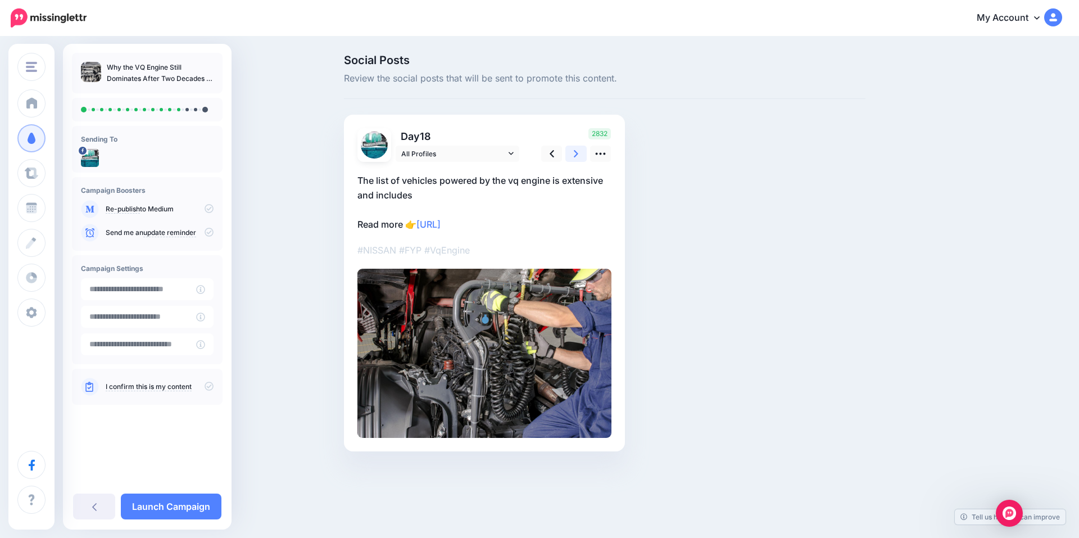
click at [576, 151] on icon at bounding box center [576, 154] width 4 height 12
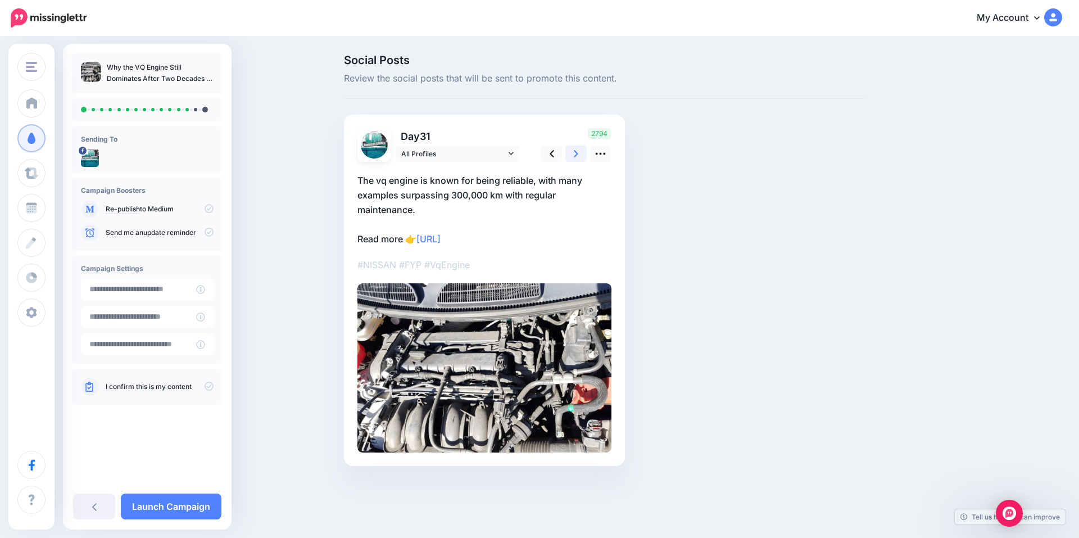
click at [576, 151] on icon at bounding box center [576, 154] width 4 height 12
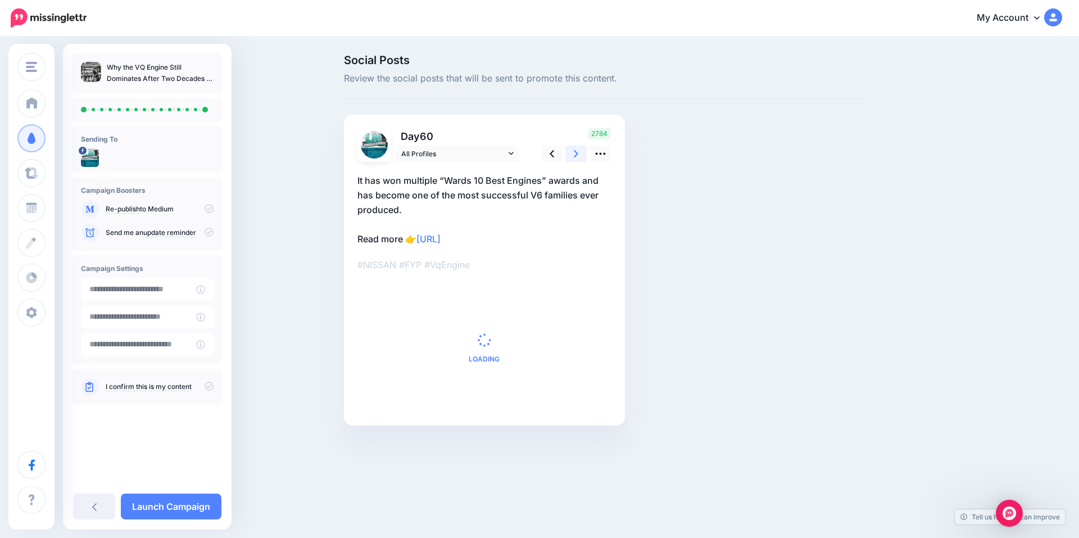
click at [576, 151] on icon at bounding box center [576, 154] width 4 height 12
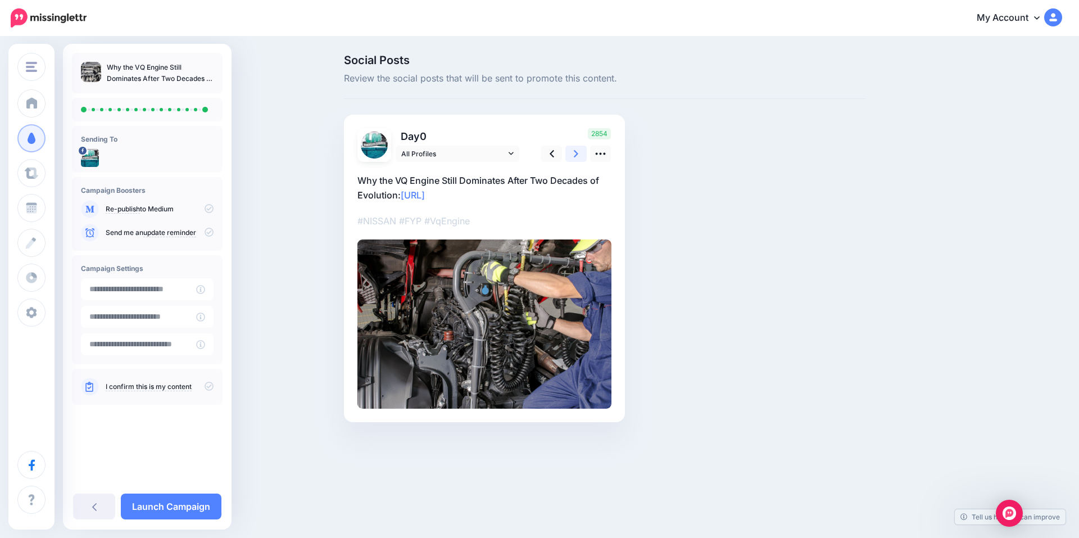
click at [576, 151] on icon at bounding box center [576, 154] width 4 height 12
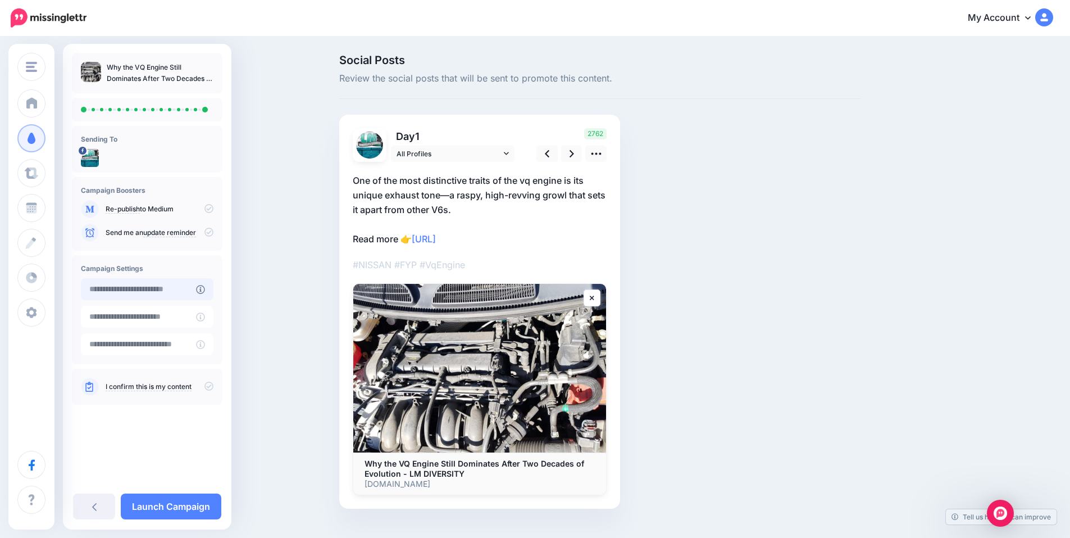
type input "**********"
click at [171, 292] on input "**********" at bounding box center [138, 289] width 115 height 22
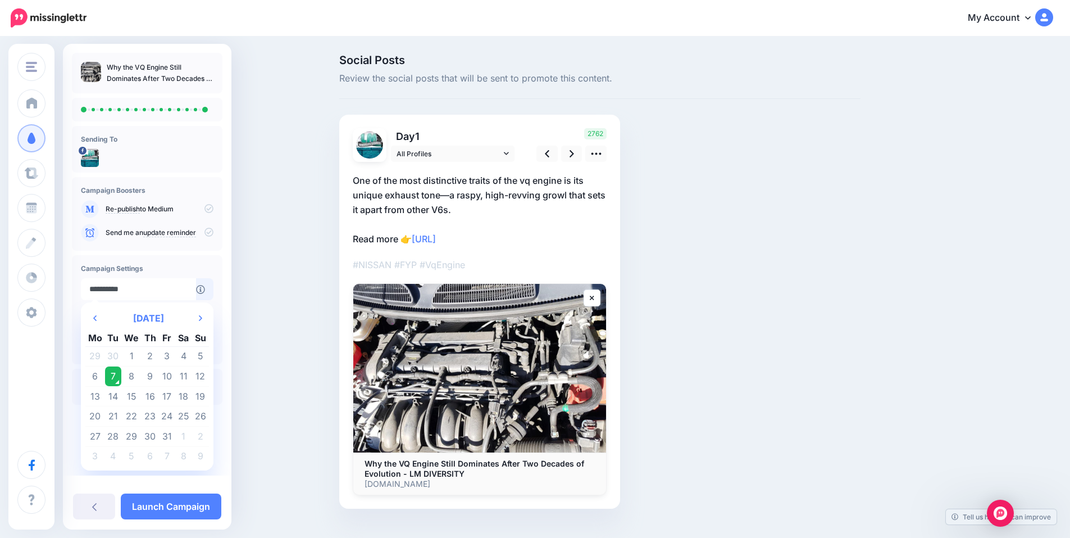
click at [111, 379] on td "7" at bounding box center [113, 376] width 17 height 20
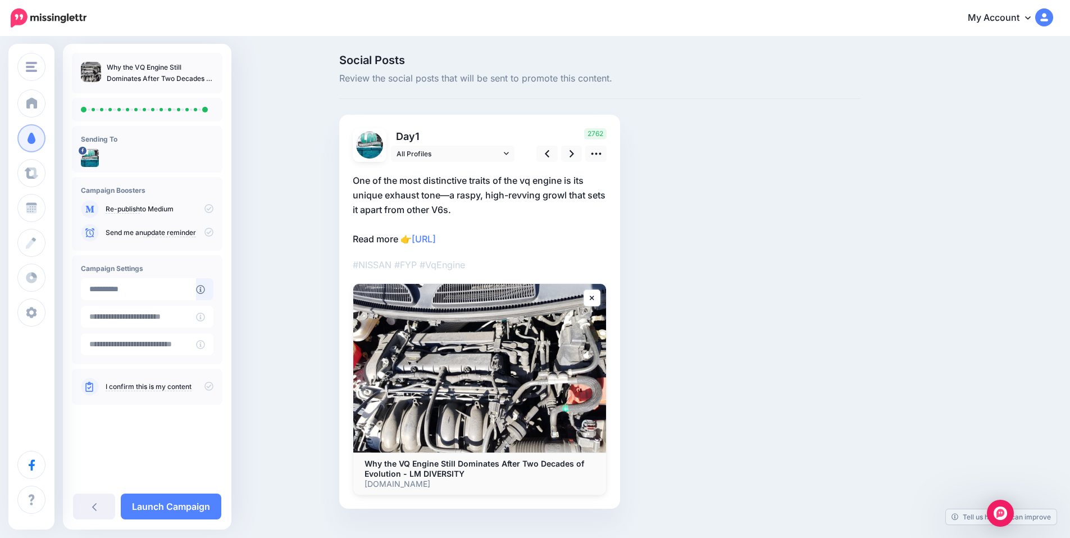
click at [86, 387] on icon at bounding box center [89, 387] width 8 height 10
click at [209, 385] on icon at bounding box center [209, 386] width 9 height 9
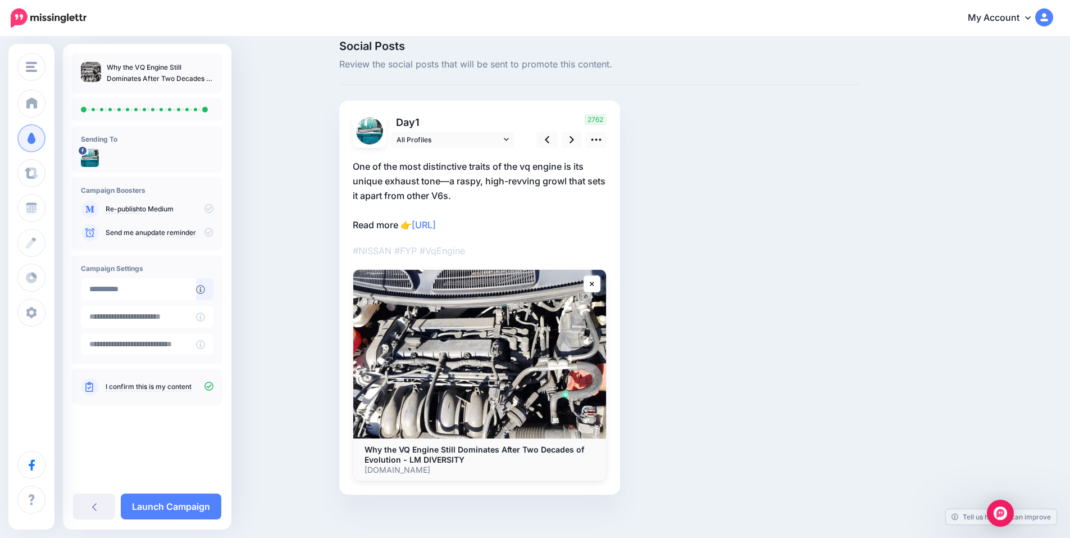
scroll to position [21, 0]
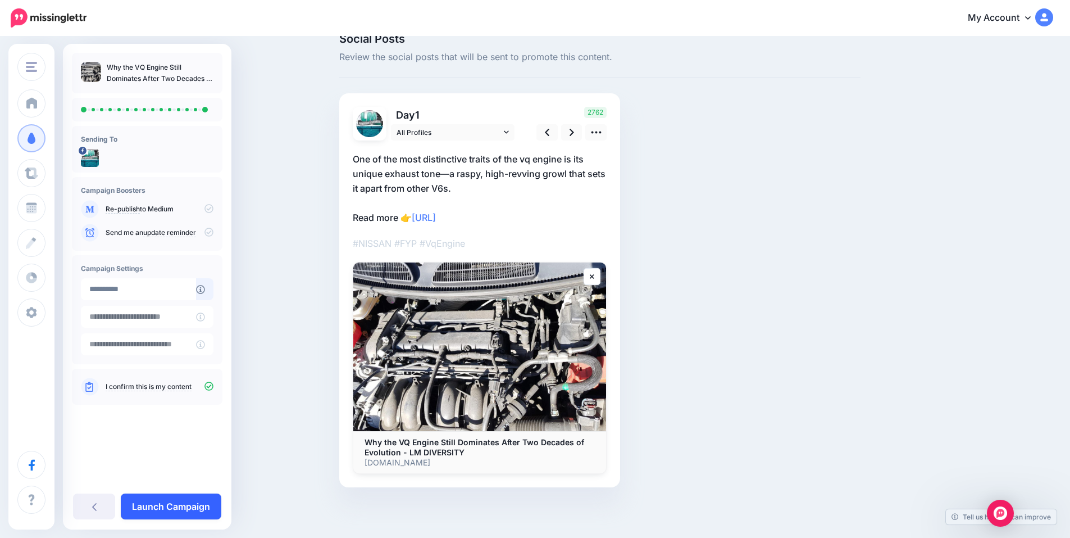
click at [163, 506] on link "Launch Campaign" at bounding box center [171, 506] width 101 height 26
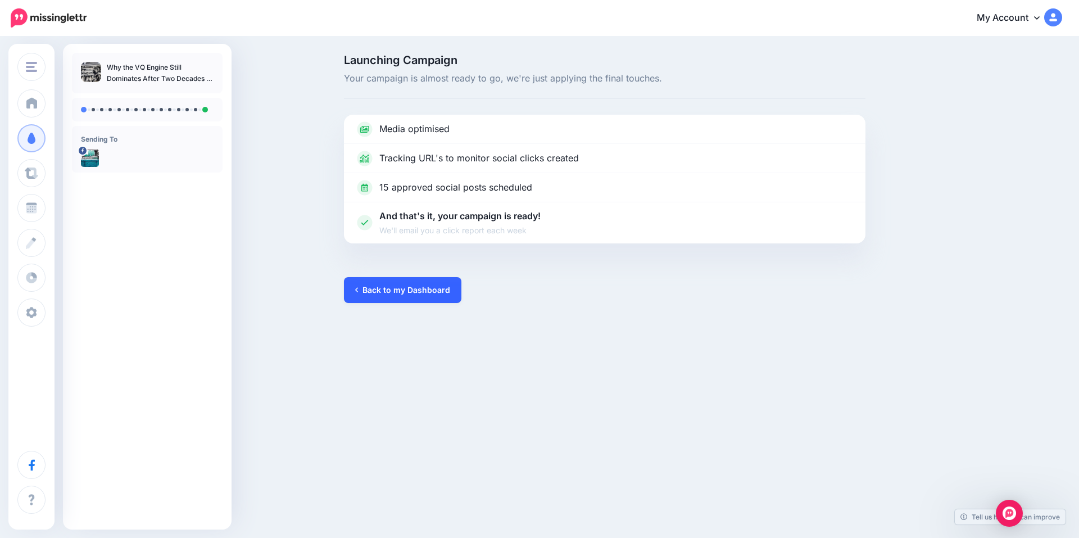
click at [406, 292] on link "Back to my Dashboard" at bounding box center [402, 290] width 117 height 26
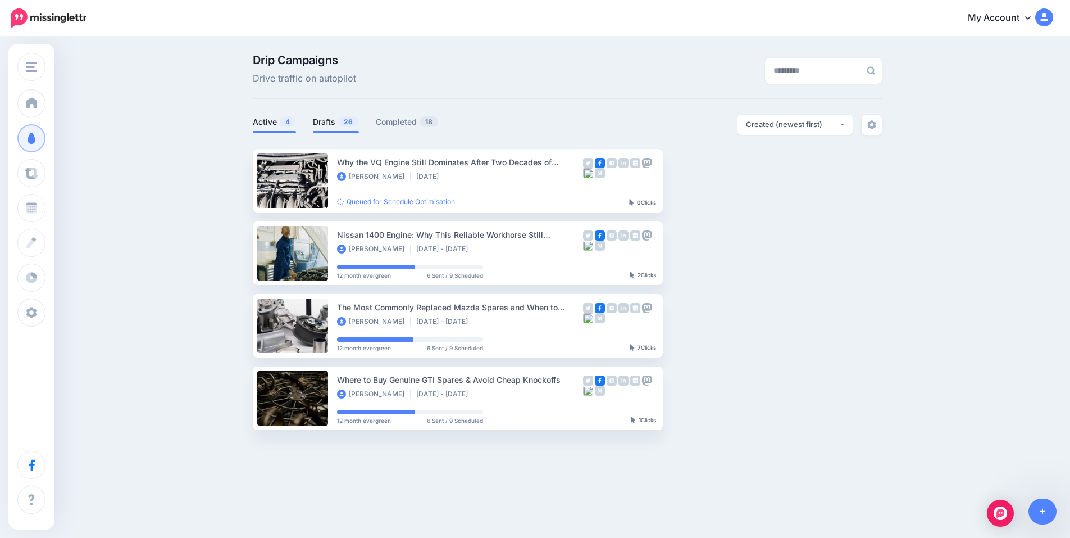
click at [331, 125] on link "Drafts 26" at bounding box center [336, 121] width 46 height 13
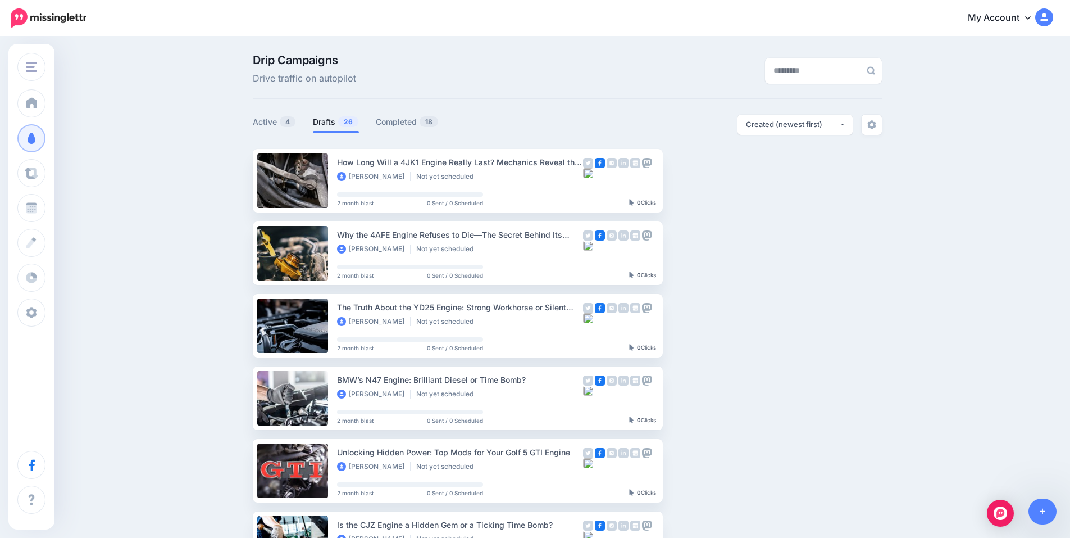
click at [333, 124] on link "Drafts 26" at bounding box center [336, 121] width 46 height 13
drag, startPoint x: 404, startPoint y: 161, endPoint x: 423, endPoint y: 160, distance: 18.6
click at [423, 160] on div "How Long Will a 4JK1 Engine Really Last? Mechanics Reveal the Truth" at bounding box center [460, 162] width 246 height 13
copy div "4JK1"
drag, startPoint x: 449, startPoint y: 163, endPoint x: 403, endPoint y: 165, distance: 46.1
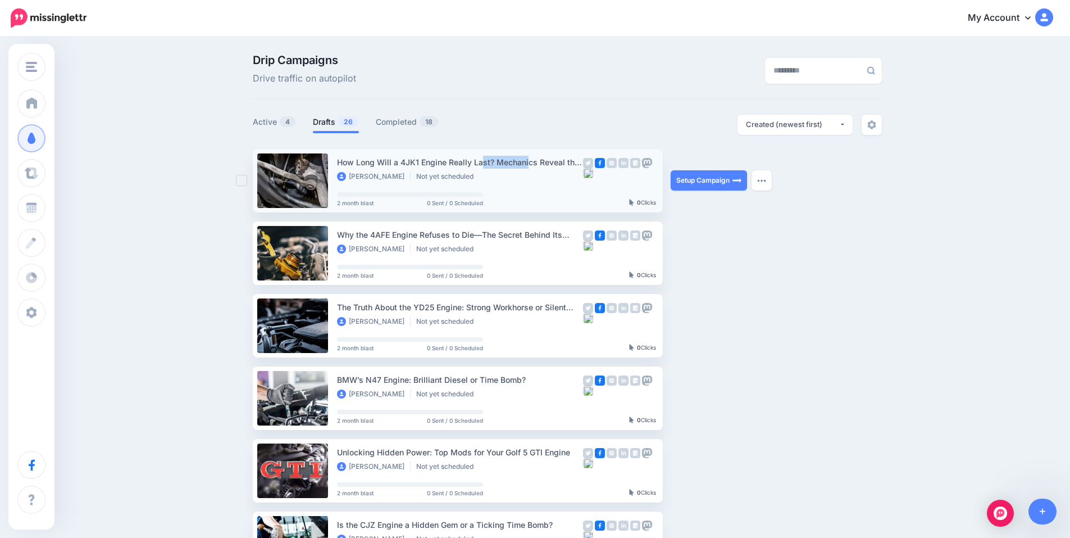
click at [403, 165] on div "How Long Will a 4JK1 Engine Really Last? Mechanics Reveal the Truth" at bounding box center [460, 162] width 246 height 13
copy div "4JK1 Engine"
click at [704, 181] on link "Setup Campaign" at bounding box center [709, 180] width 76 height 20
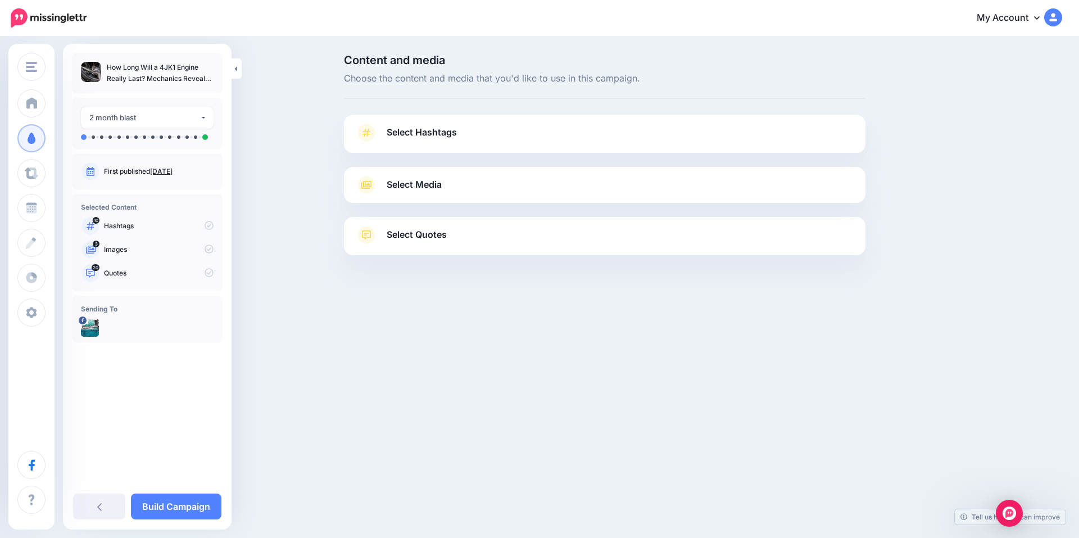
click at [433, 134] on span "Select Hashtags" at bounding box center [422, 132] width 70 height 15
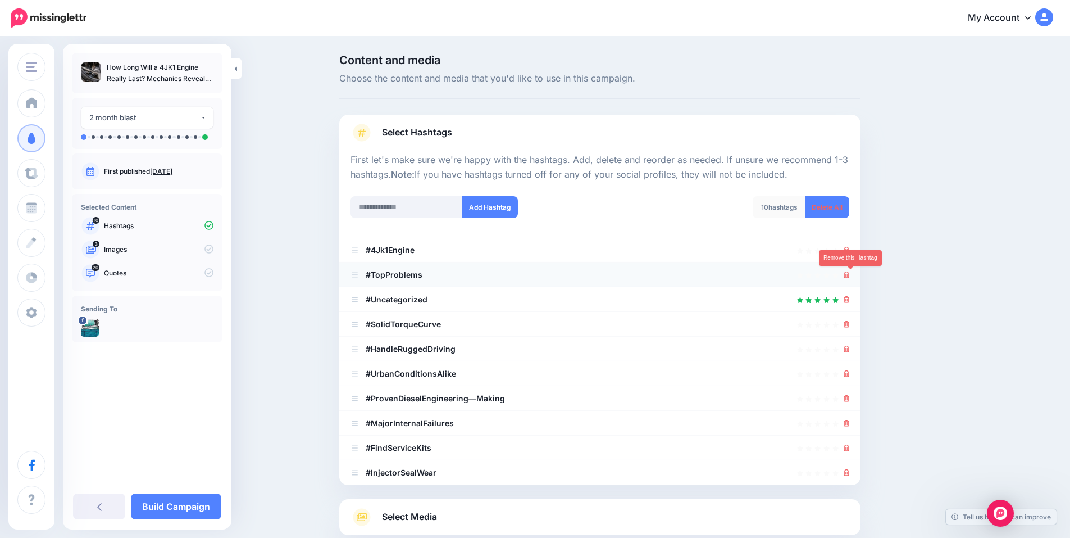
click at [850, 278] on icon at bounding box center [847, 274] width 6 height 7
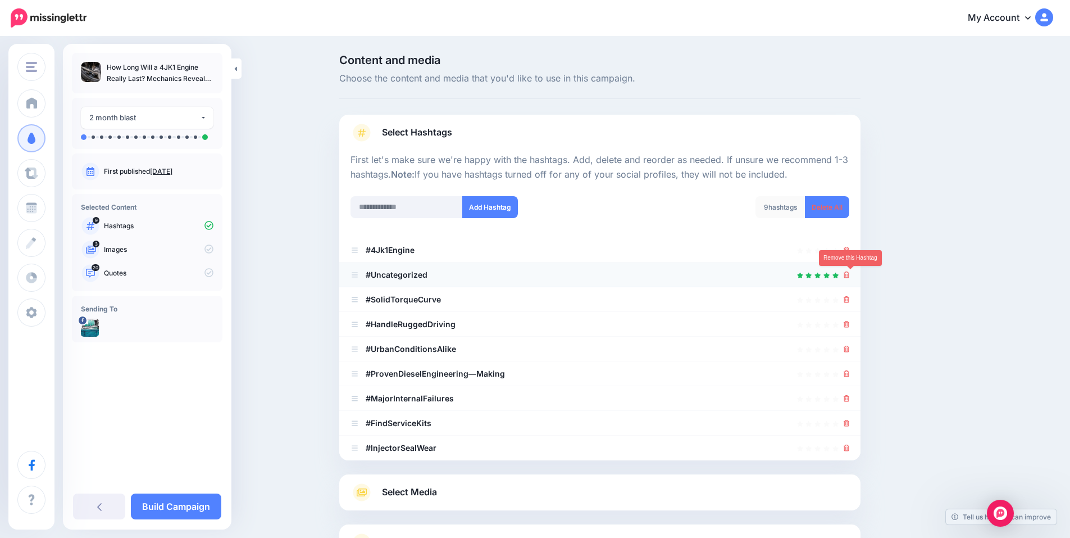
click at [850, 274] on icon at bounding box center [847, 274] width 6 height 7
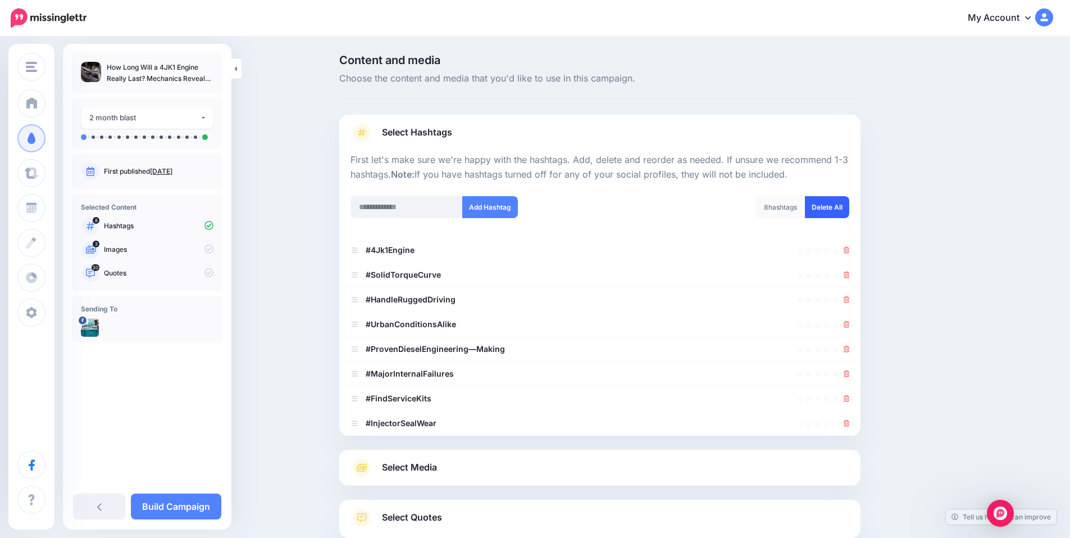
click at [820, 207] on link "Delete All" at bounding box center [827, 207] width 44 height 22
click at [418, 205] on input "text" at bounding box center [407, 207] width 112 height 22
paste input "**********"
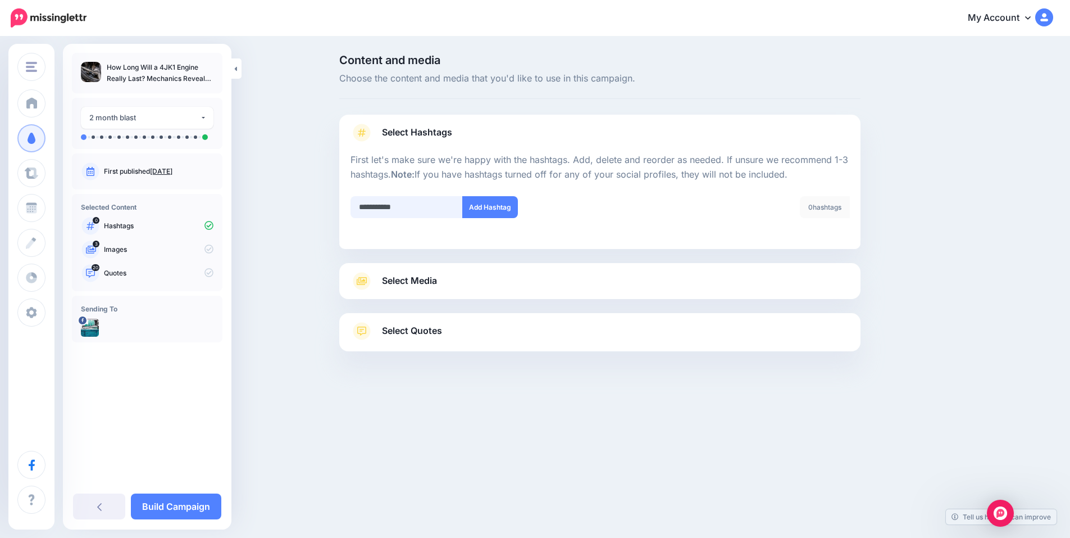
scroll to position [16, 0]
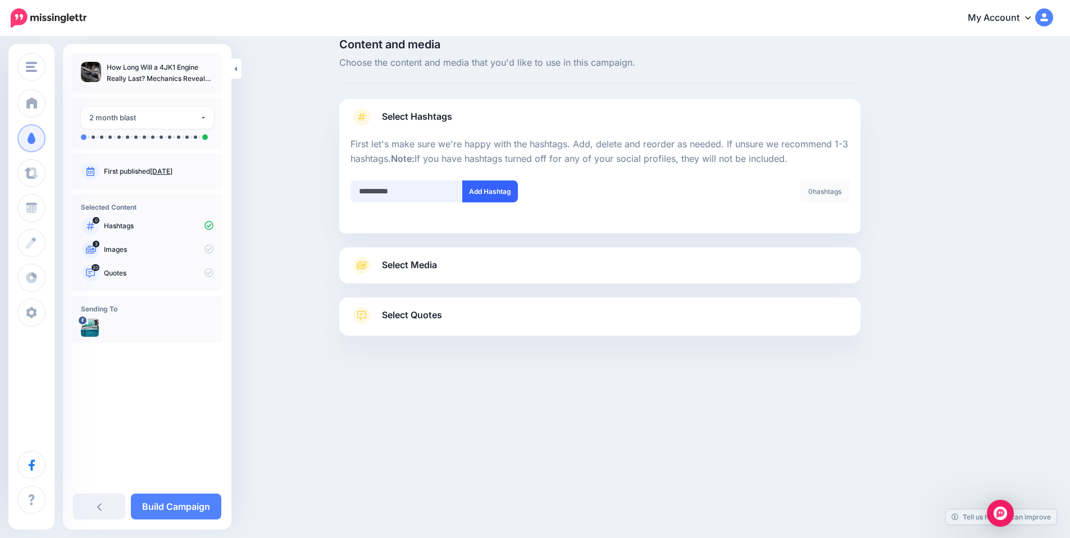
type input "**********"
click at [499, 193] on button "Add Hashtag" at bounding box center [490, 191] width 56 height 22
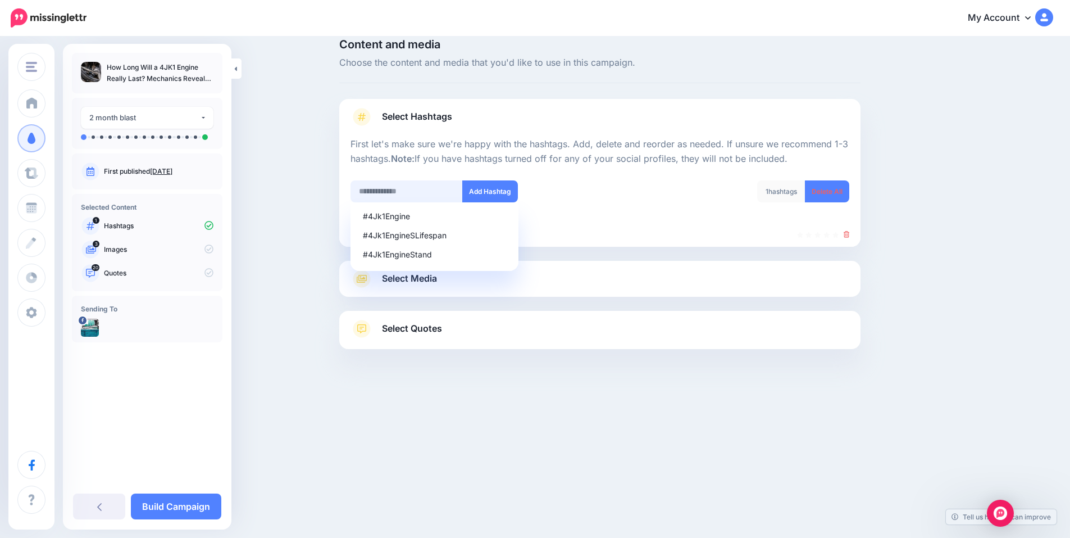
click at [403, 188] on input "text" at bounding box center [407, 191] width 112 height 22
click at [405, 191] on input "******" at bounding box center [407, 191] width 112 height 22
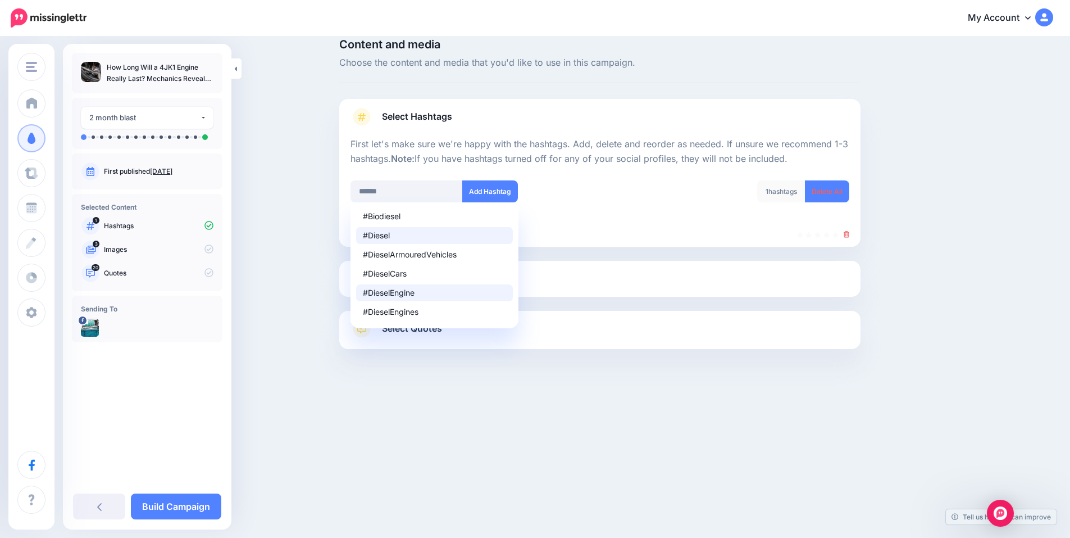
click at [411, 294] on div "#DieselEngine" at bounding box center [434, 293] width 143 height 8
type input "**********"
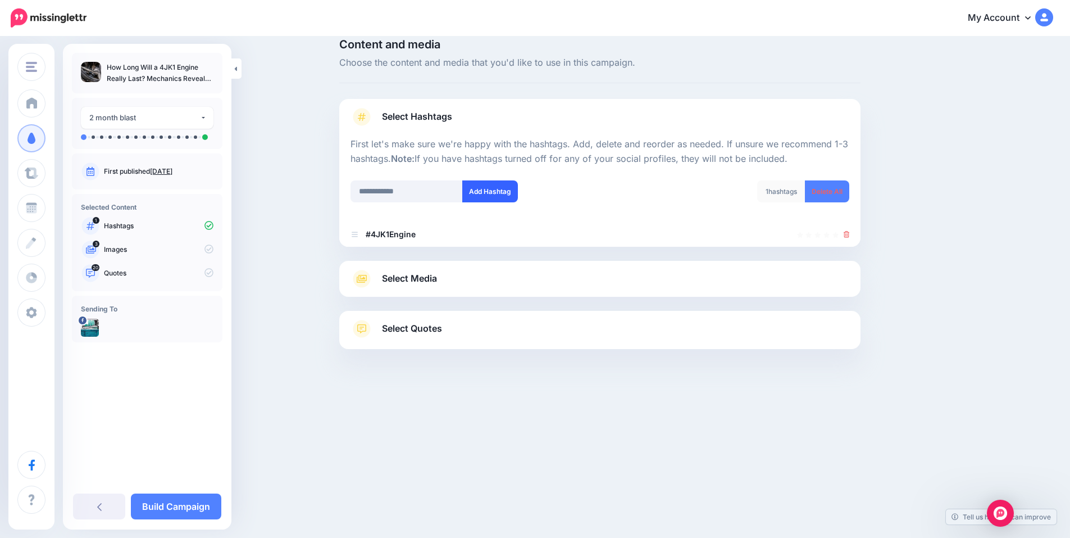
click at [510, 197] on button "Add Hashtag" at bounding box center [490, 191] width 56 height 22
click at [425, 197] on input "text" at bounding box center [407, 191] width 112 height 22
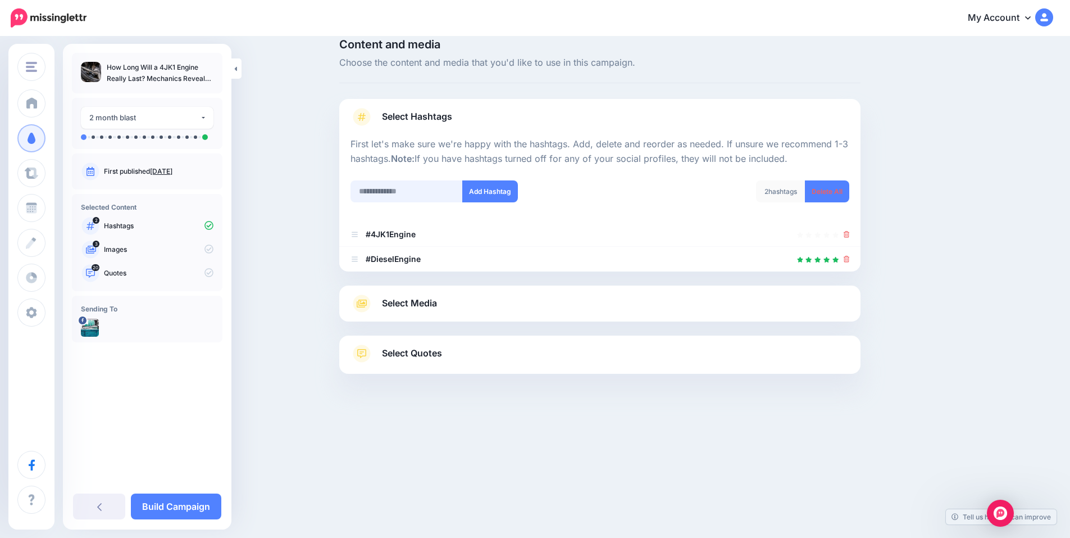
click at [412, 196] on input "text" at bounding box center [407, 191] width 112 height 22
type input "******"
click at [498, 195] on button "Add Hashtag" at bounding box center [490, 191] width 56 height 22
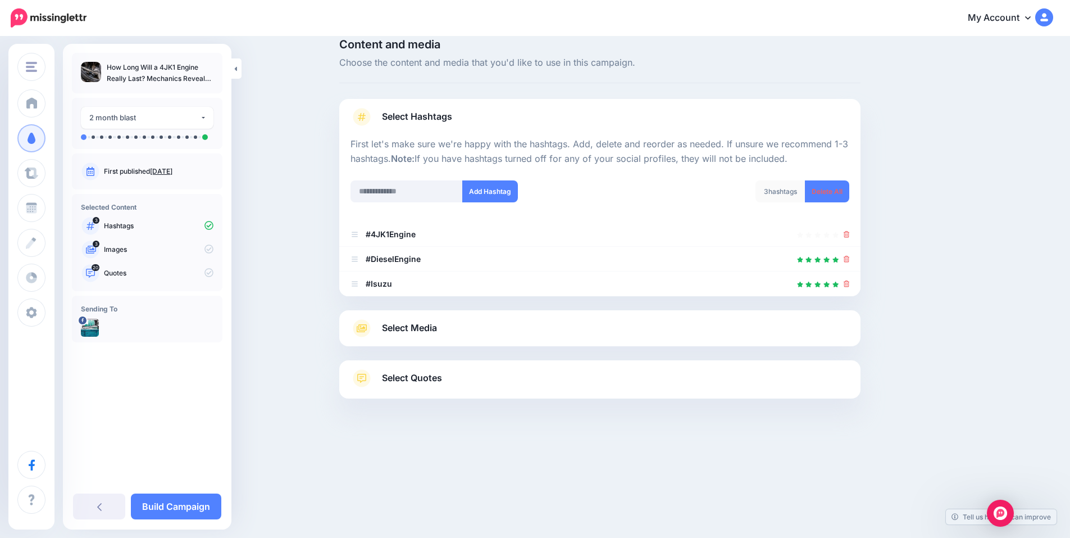
click at [483, 324] on link "Select Media" at bounding box center [600, 328] width 499 height 18
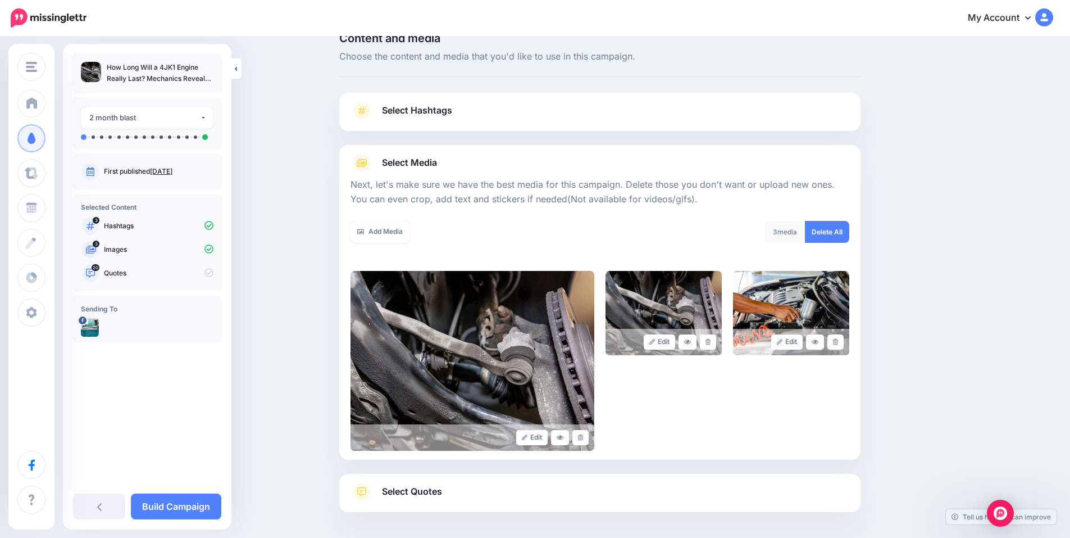
scroll to position [10, 0]
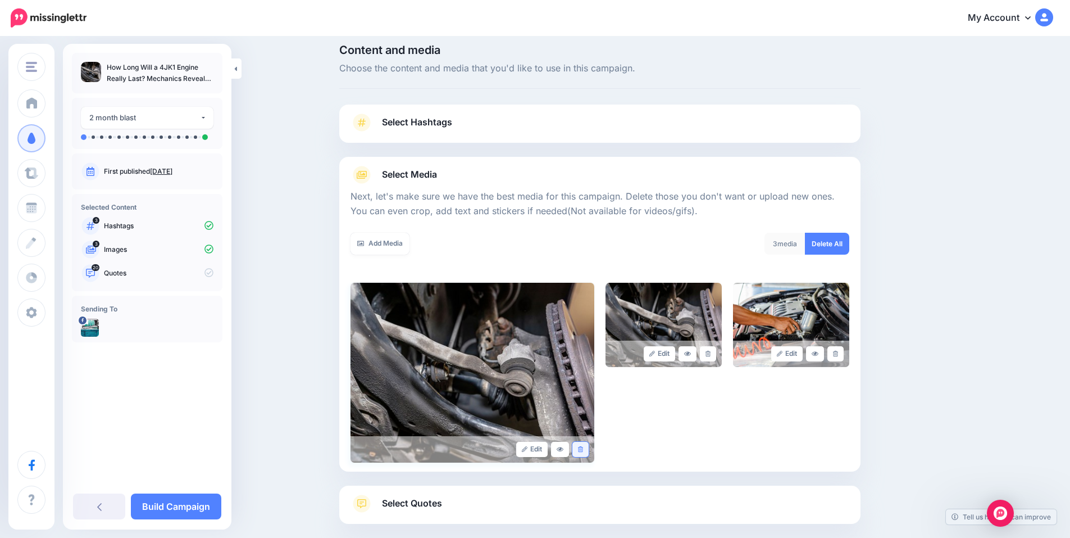
click at [583, 446] on link at bounding box center [581, 449] width 16 height 15
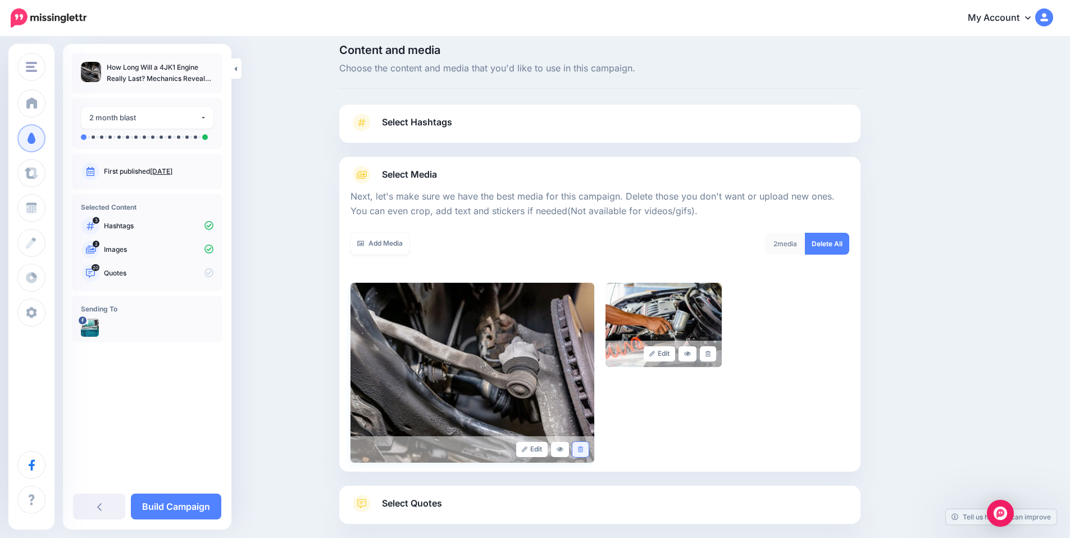
click at [586, 444] on link at bounding box center [581, 449] width 16 height 15
click at [377, 239] on link "Add Media" at bounding box center [380, 244] width 59 height 22
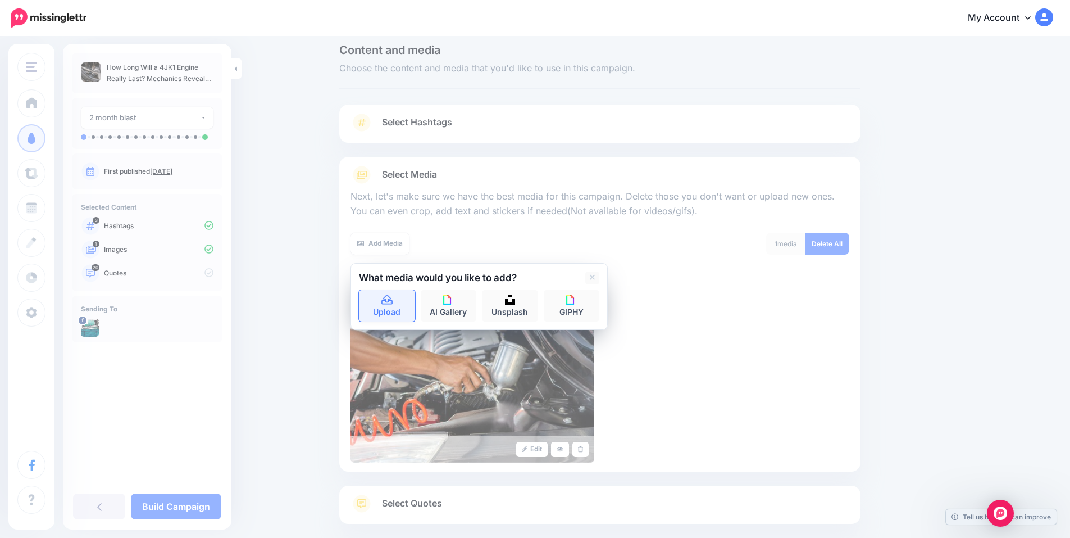
click at [391, 301] on icon at bounding box center [387, 300] width 13 height 10
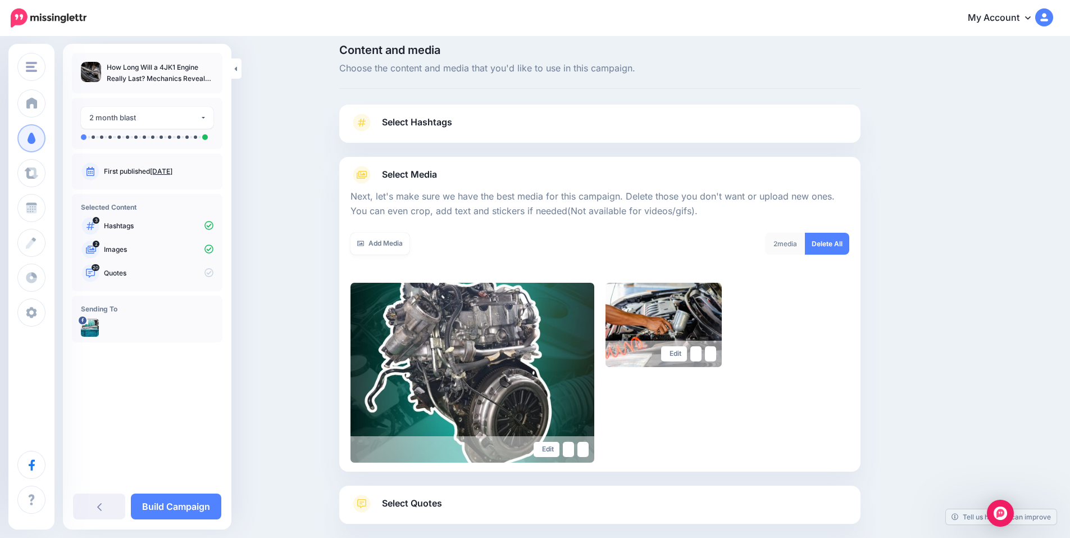
scroll to position [85, 0]
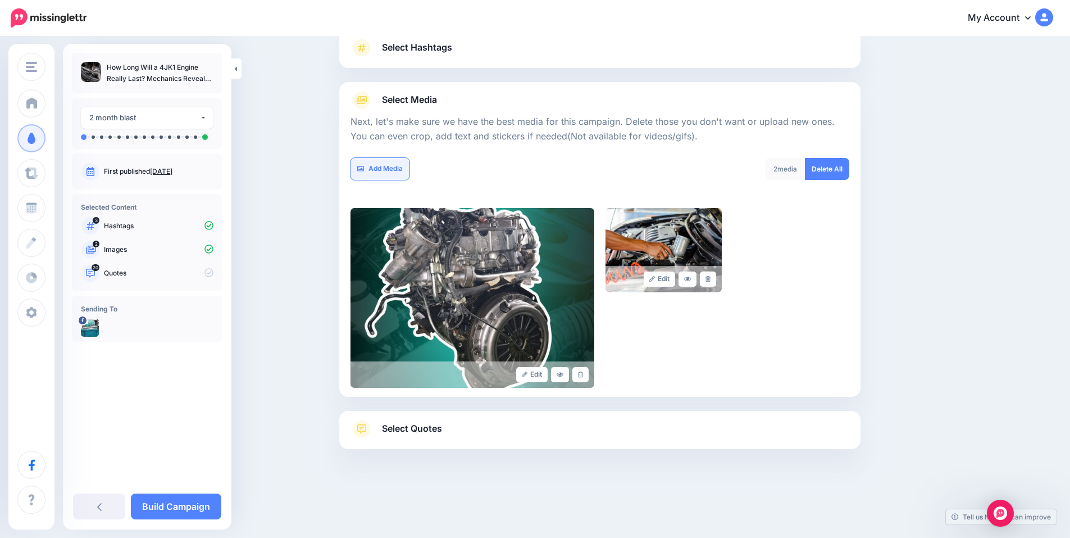
click at [395, 167] on link "Add Media" at bounding box center [380, 169] width 59 height 22
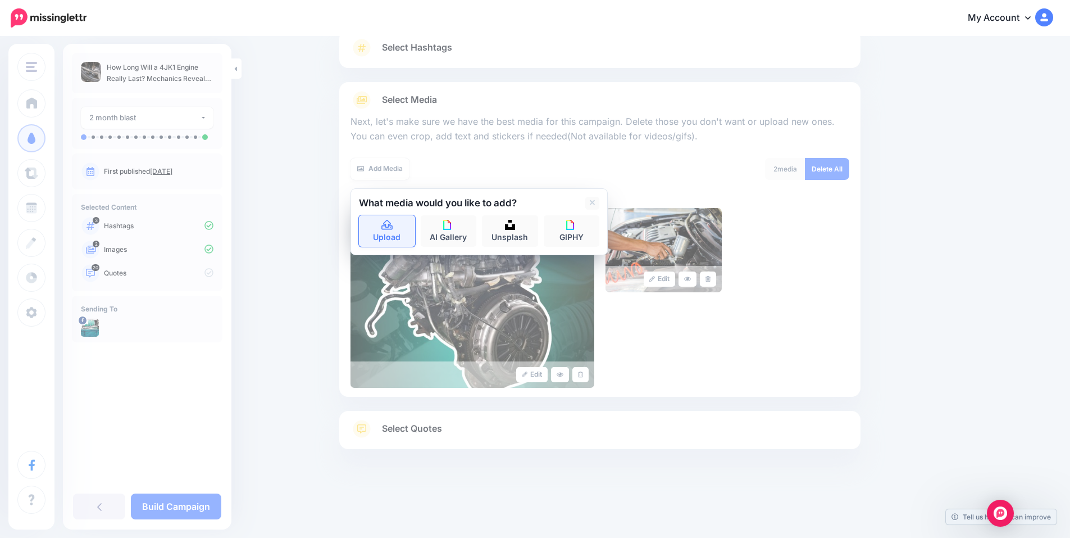
click at [390, 228] on icon at bounding box center [387, 225] width 13 height 10
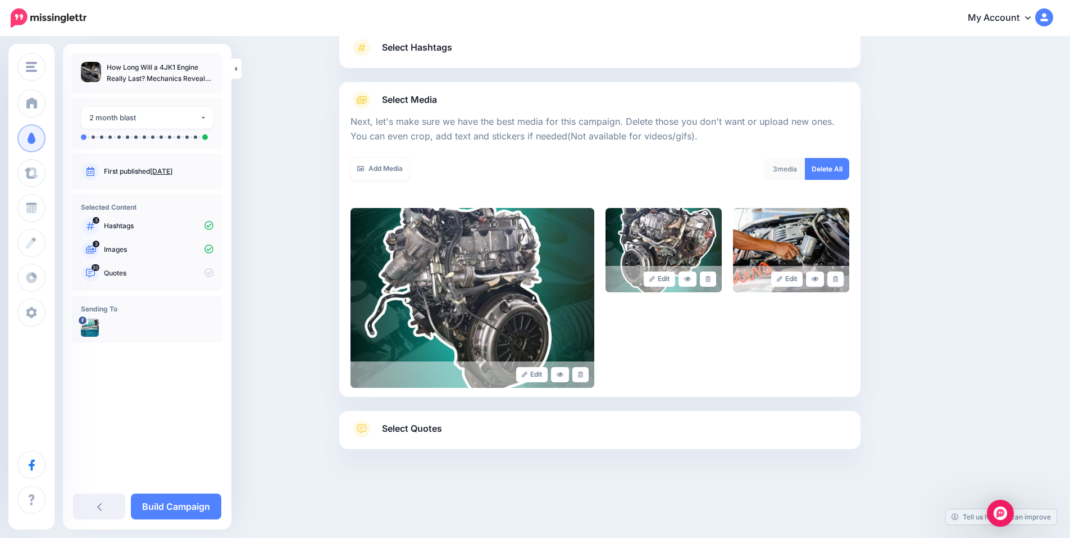
click at [464, 420] on link "Select Quotes" at bounding box center [600, 434] width 499 height 29
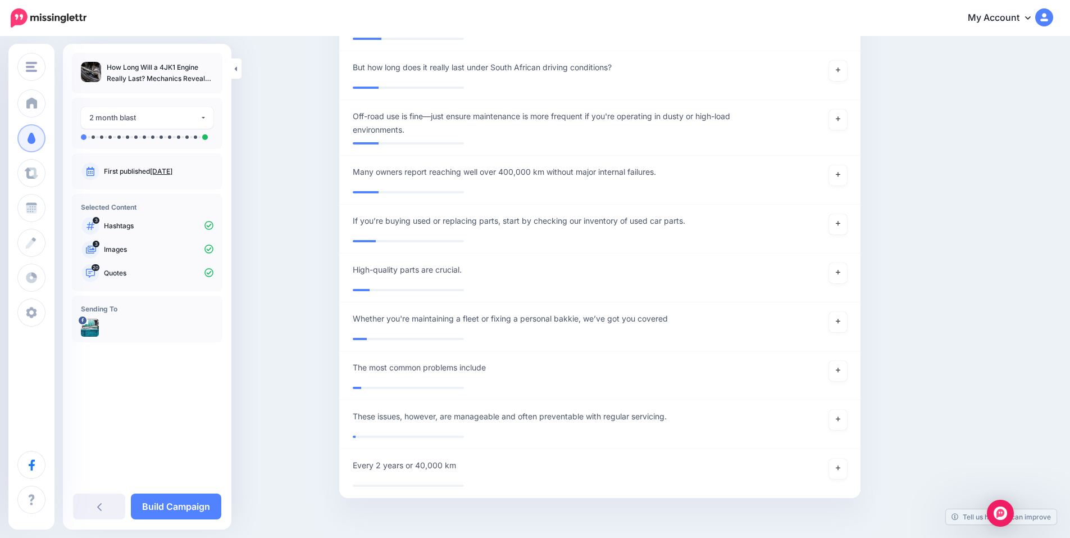
scroll to position [2416, 0]
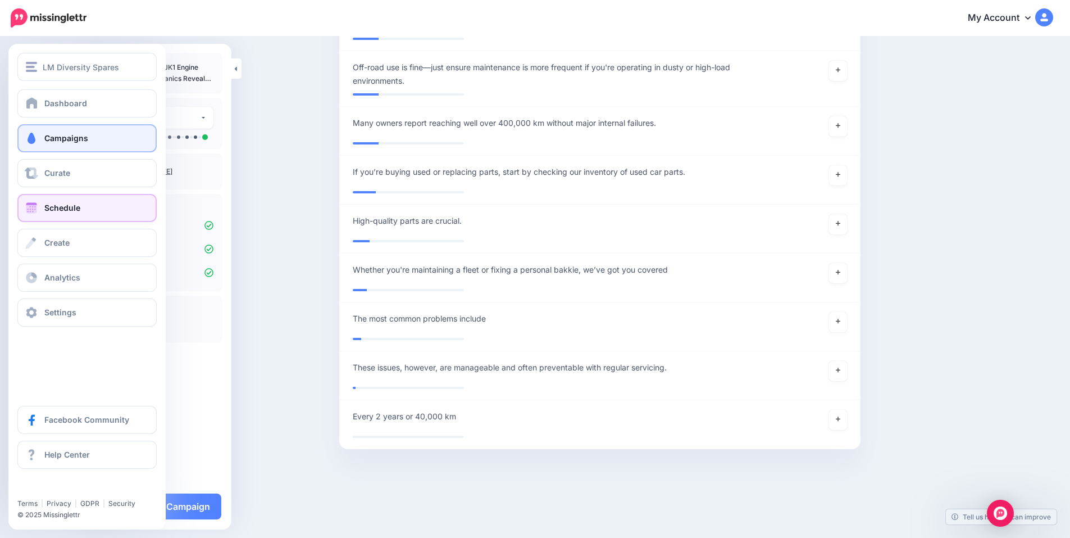
click at [98, 208] on link "Schedule" at bounding box center [86, 208] width 139 height 28
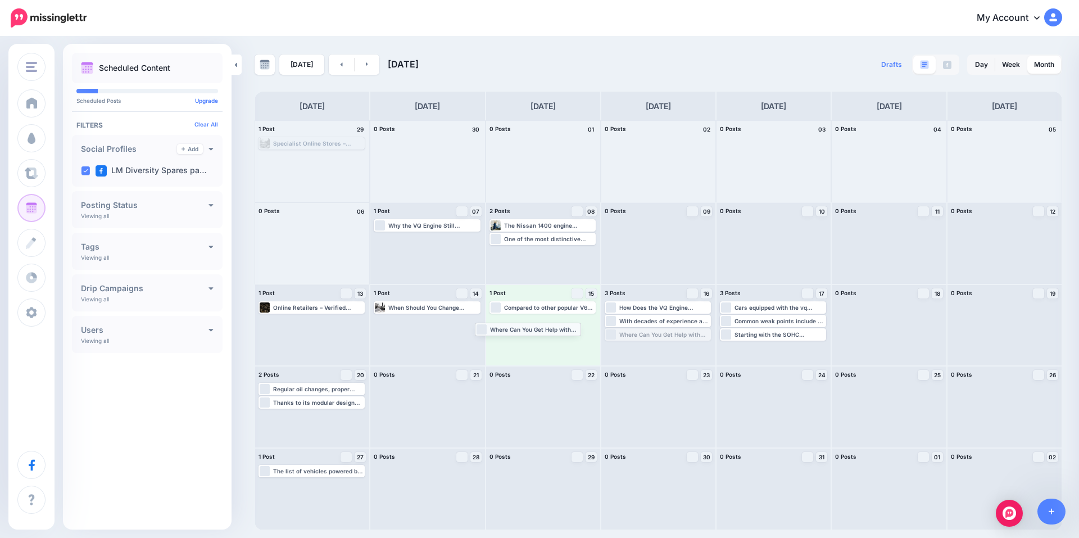
drag, startPoint x: 673, startPoint y: 337, endPoint x: 545, endPoint y: 330, distance: 127.8
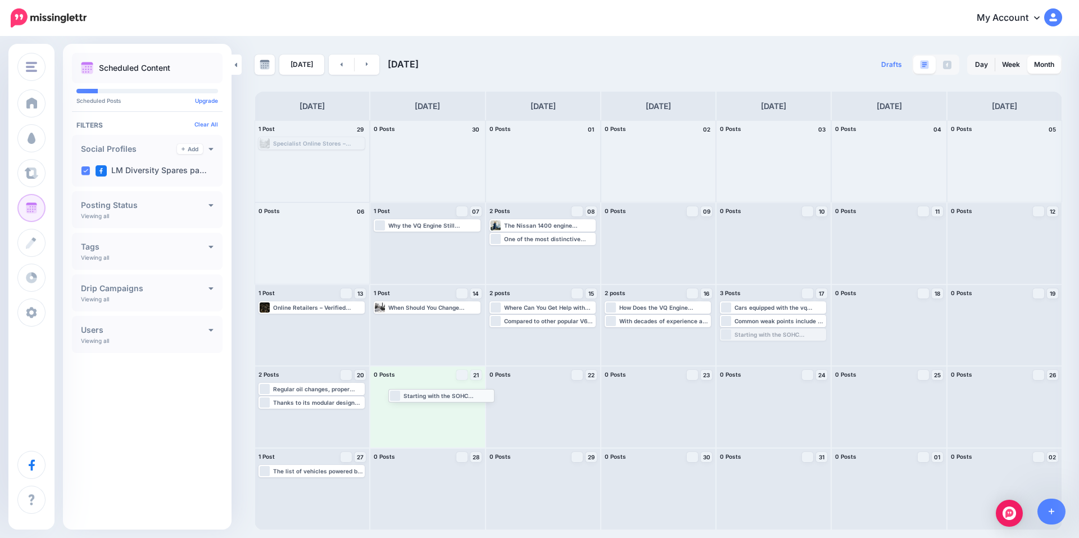
drag, startPoint x: 741, startPoint y: 334, endPoint x: 410, endPoint y: 395, distance: 337.0
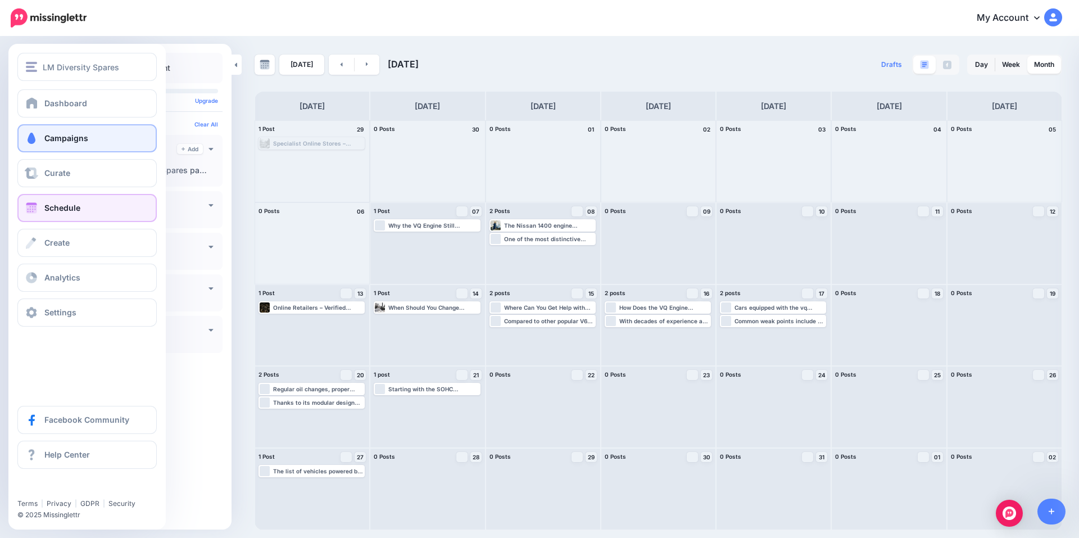
click at [63, 147] on link "Campaigns" at bounding box center [86, 138] width 139 height 28
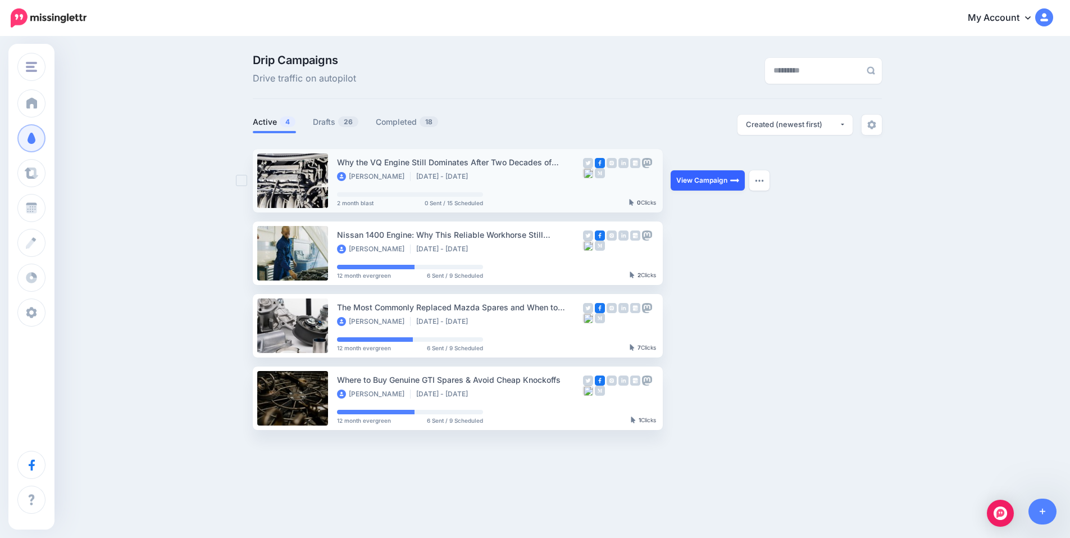
click at [709, 180] on link "View Campaign" at bounding box center [708, 180] width 74 height 20
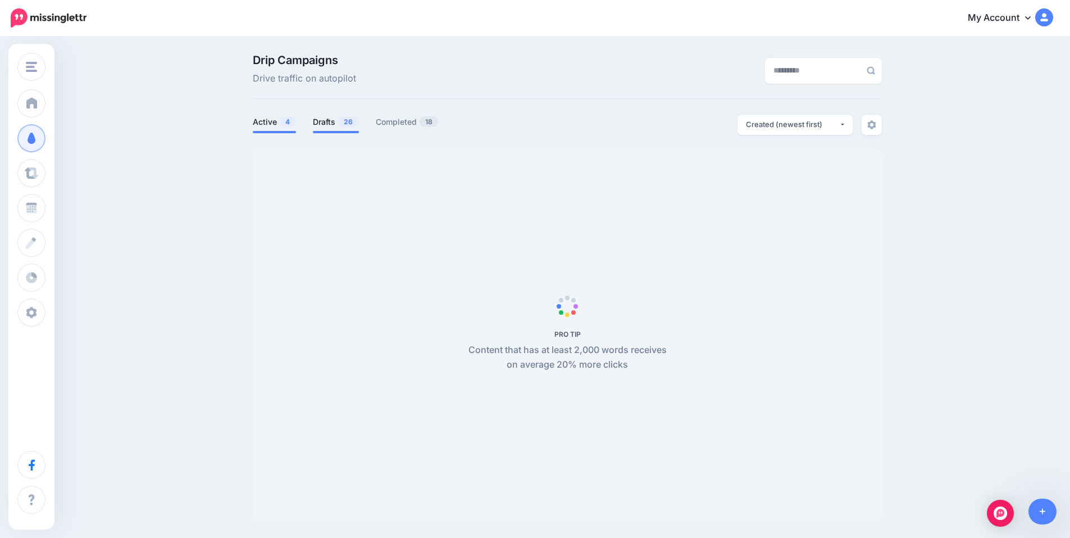
click at [340, 121] on link "Drafts 26" at bounding box center [336, 121] width 46 height 13
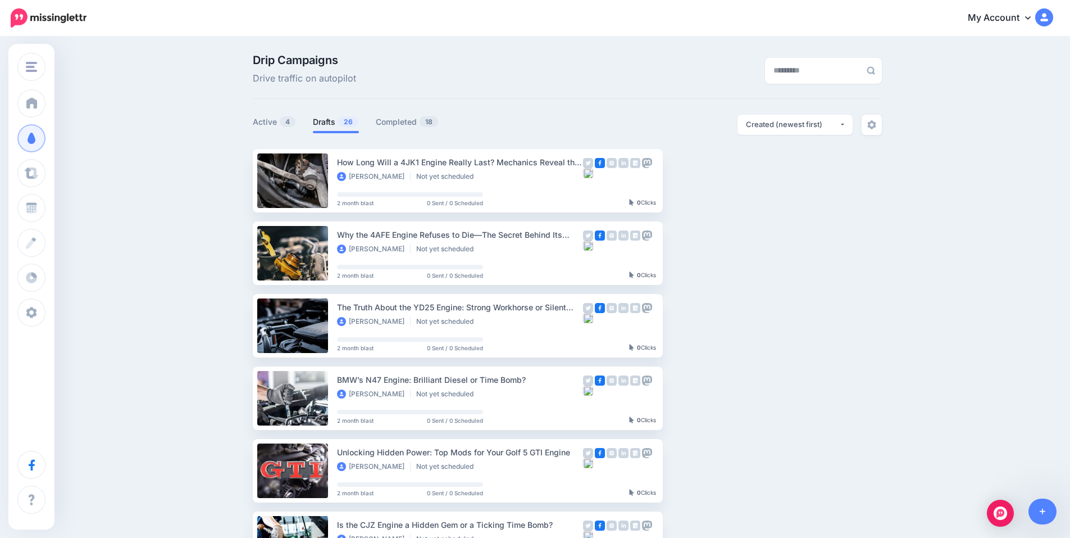
click at [335, 122] on link "Drafts 26" at bounding box center [336, 121] width 46 height 13
click at [705, 183] on link "Setup Campaign" at bounding box center [709, 180] width 76 height 20
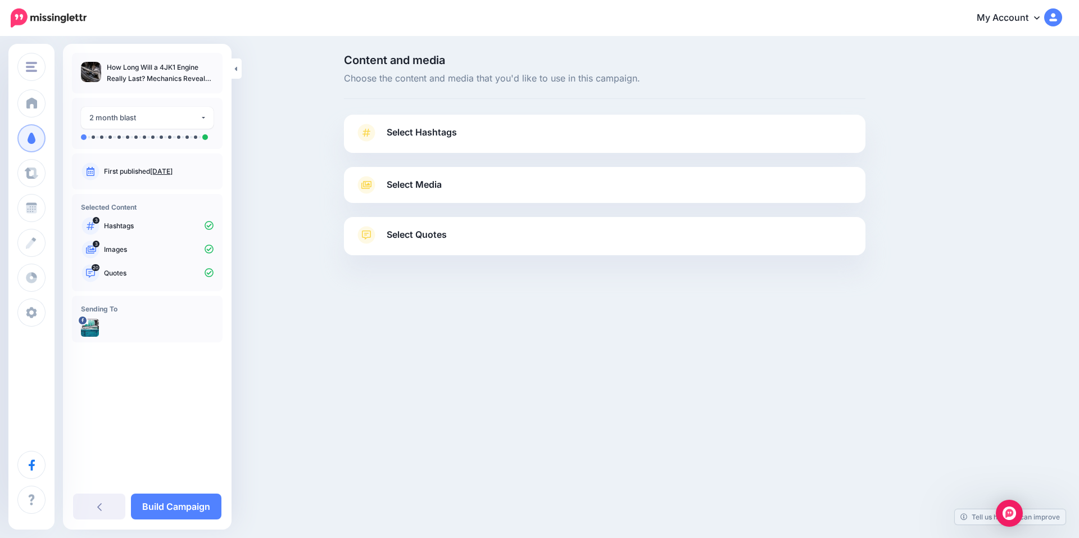
click at [387, 131] on span "Select Hashtags" at bounding box center [422, 132] width 70 height 15
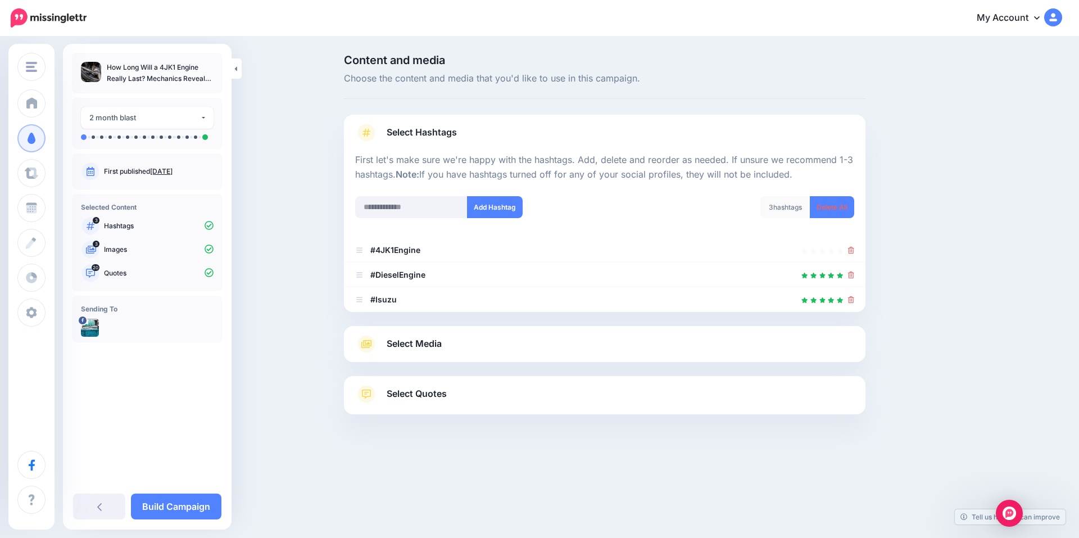
click at [460, 361] on div "Select Media Next, let's make sure we have the best media for this campaign. De…" at bounding box center [604, 344] width 521 height 36
click at [453, 355] on div "Select Media Next, let's make sure we have the best media for this campaign. De…" at bounding box center [604, 344] width 521 height 36
click at [449, 345] on link "Select Media" at bounding box center [604, 344] width 499 height 18
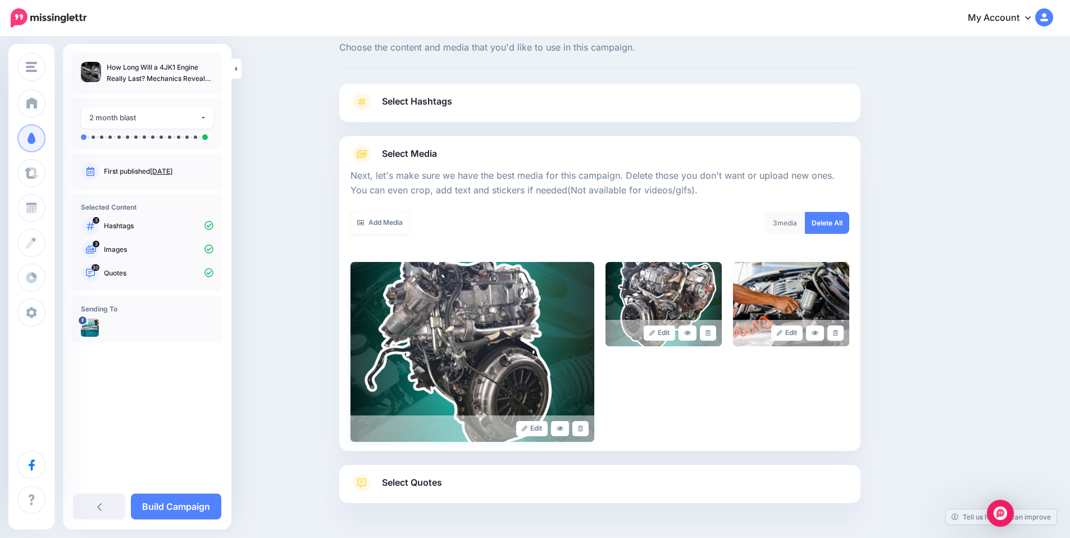
scroll to position [69, 0]
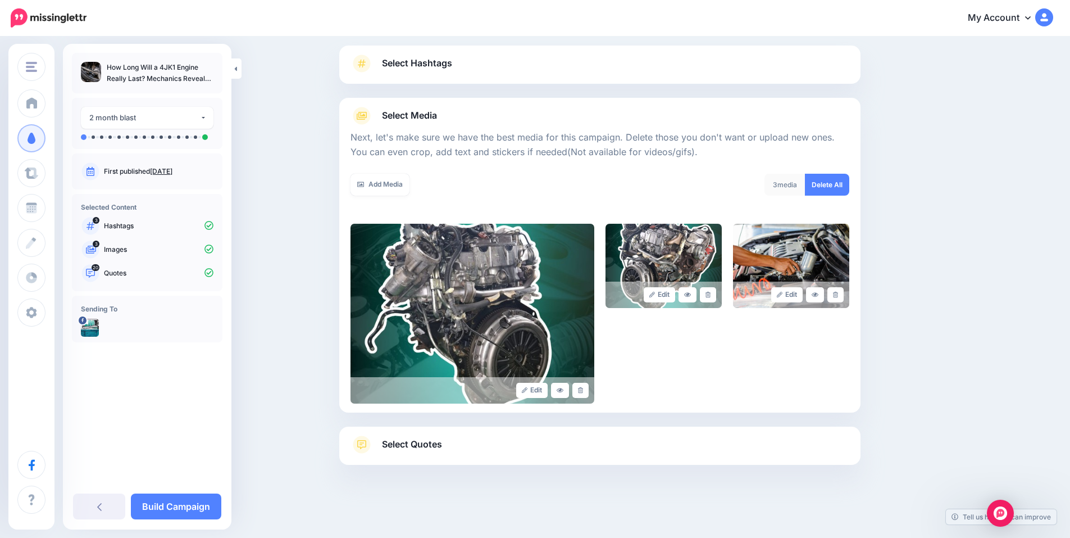
click at [455, 452] on link "Select Quotes" at bounding box center [600, 449] width 499 height 29
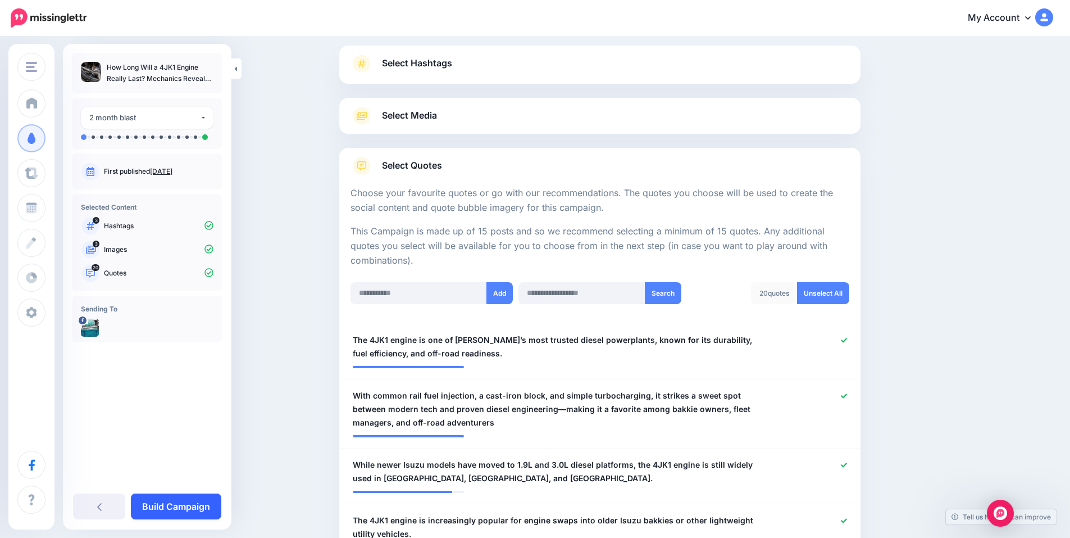
click at [167, 505] on link "Build Campaign" at bounding box center [176, 506] width 90 height 26
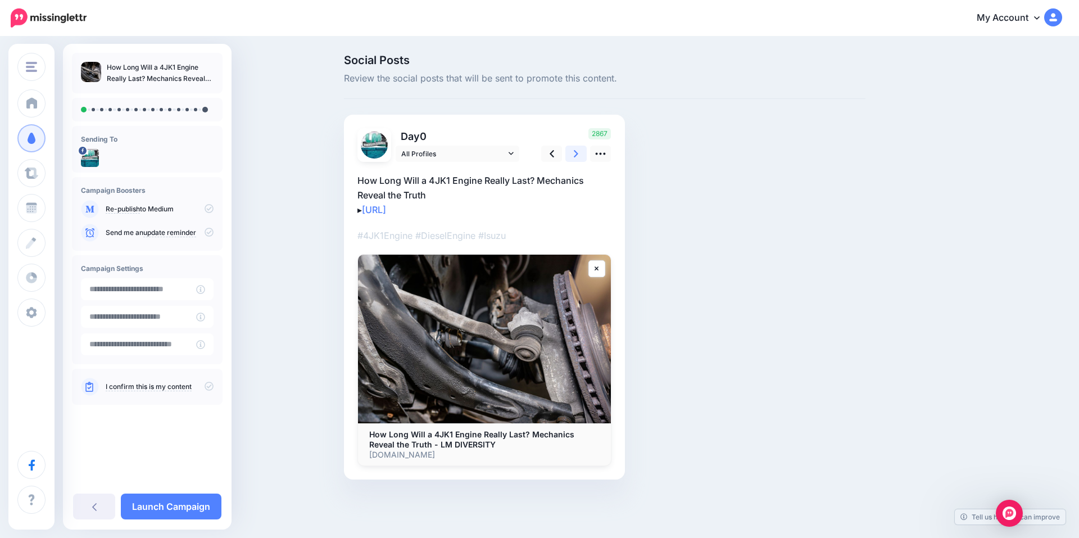
click at [574, 151] on icon at bounding box center [576, 153] width 4 height 7
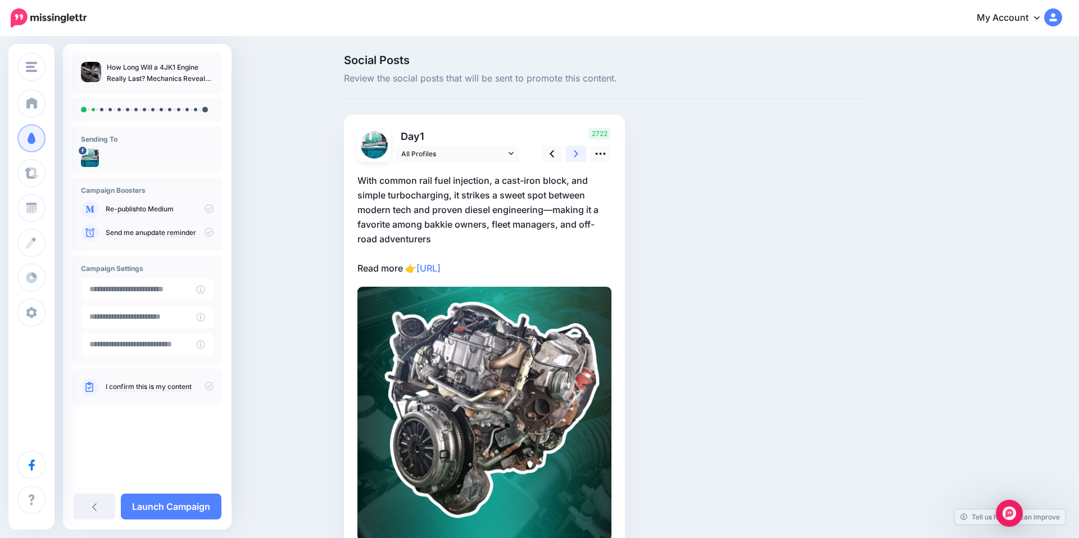
click at [574, 151] on icon at bounding box center [576, 153] width 4 height 7
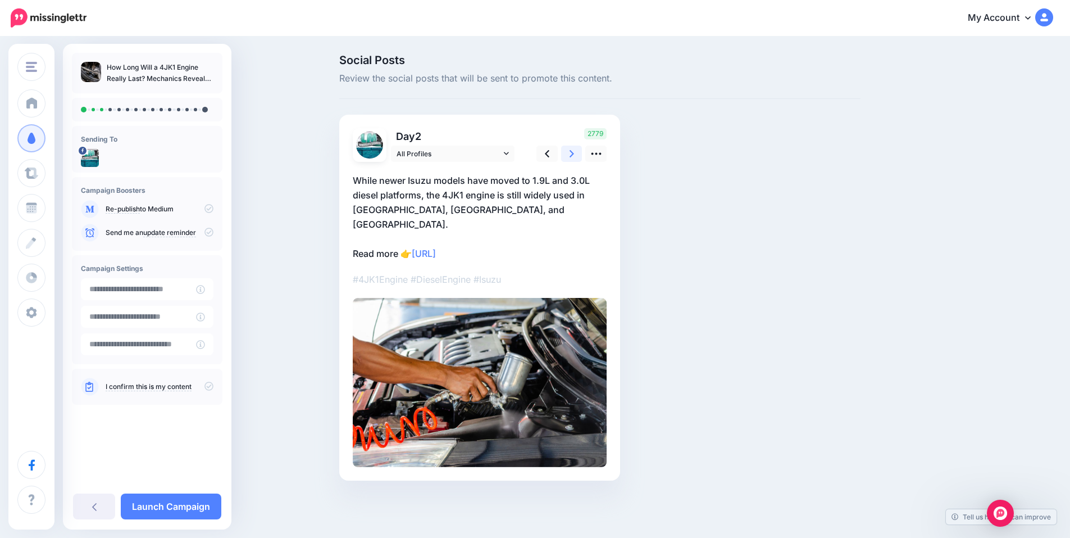
click at [574, 151] on icon at bounding box center [572, 153] width 4 height 7
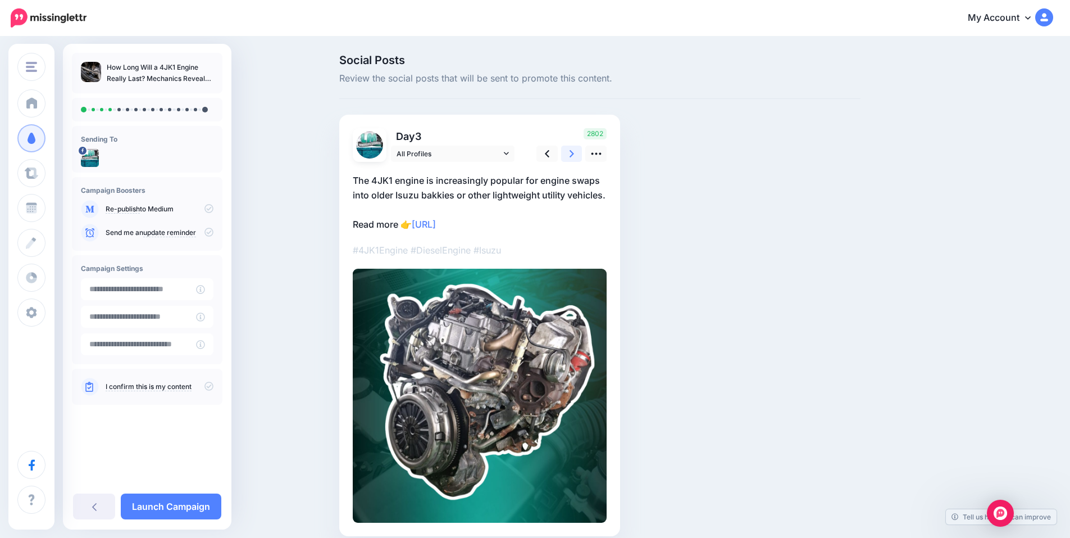
click at [574, 151] on icon at bounding box center [572, 153] width 4 height 7
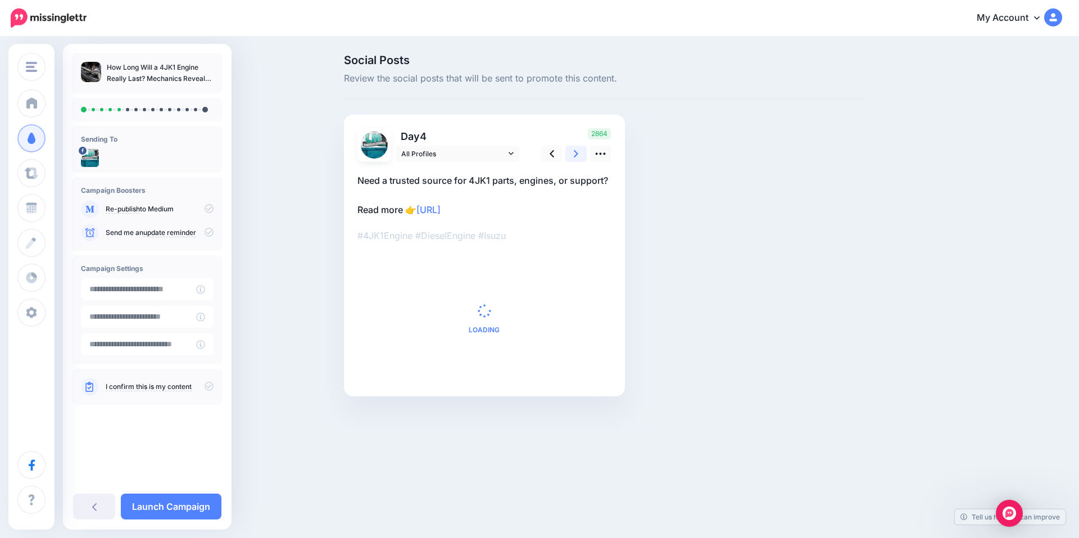
click at [574, 151] on icon at bounding box center [576, 153] width 4 height 7
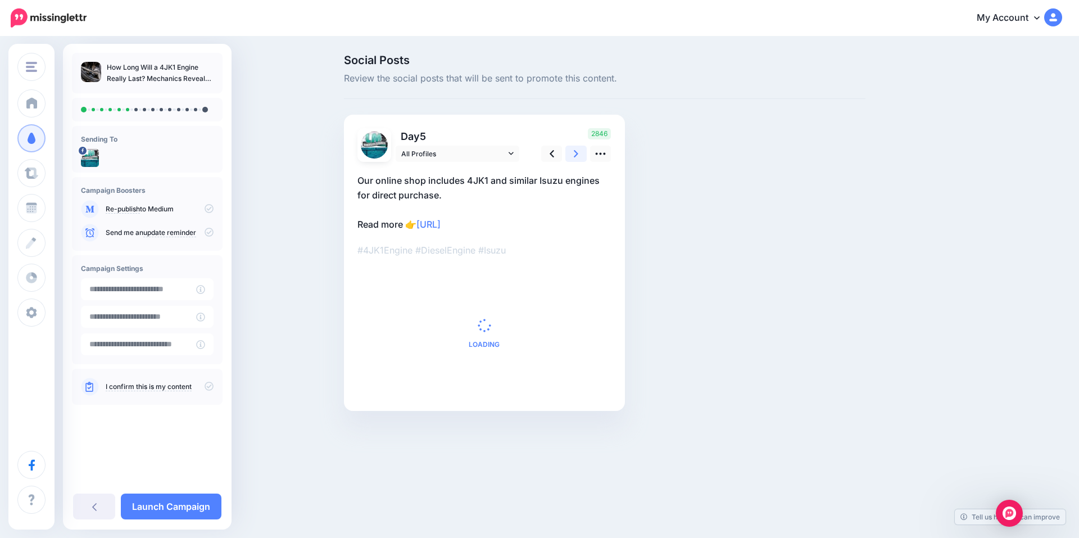
click at [574, 151] on icon at bounding box center [576, 153] width 4 height 7
click at [574, 151] on icon at bounding box center [572, 153] width 4 height 7
click at [574, 151] on icon at bounding box center [576, 153] width 4 height 7
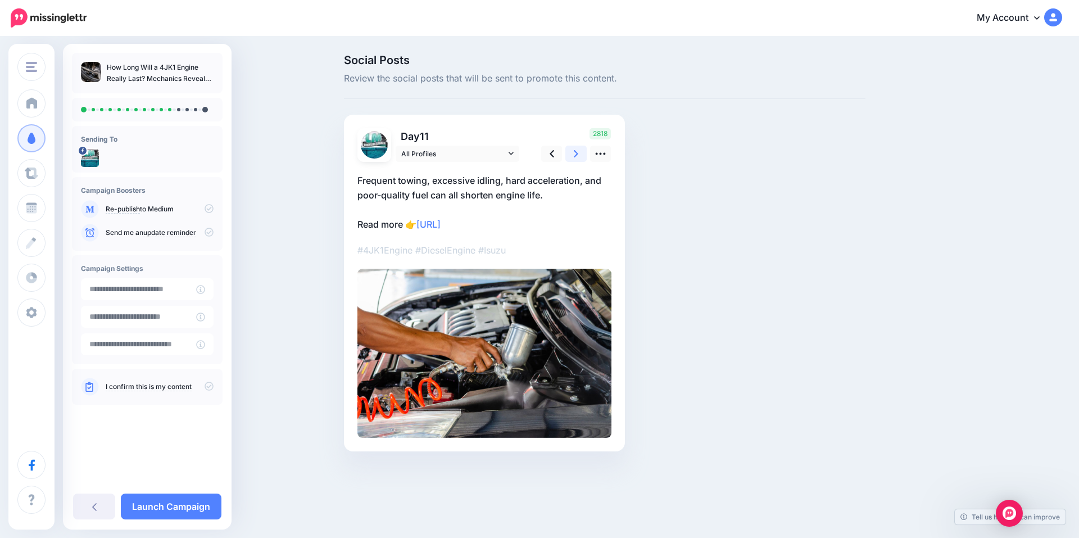
click at [574, 151] on icon at bounding box center [576, 153] width 4 height 7
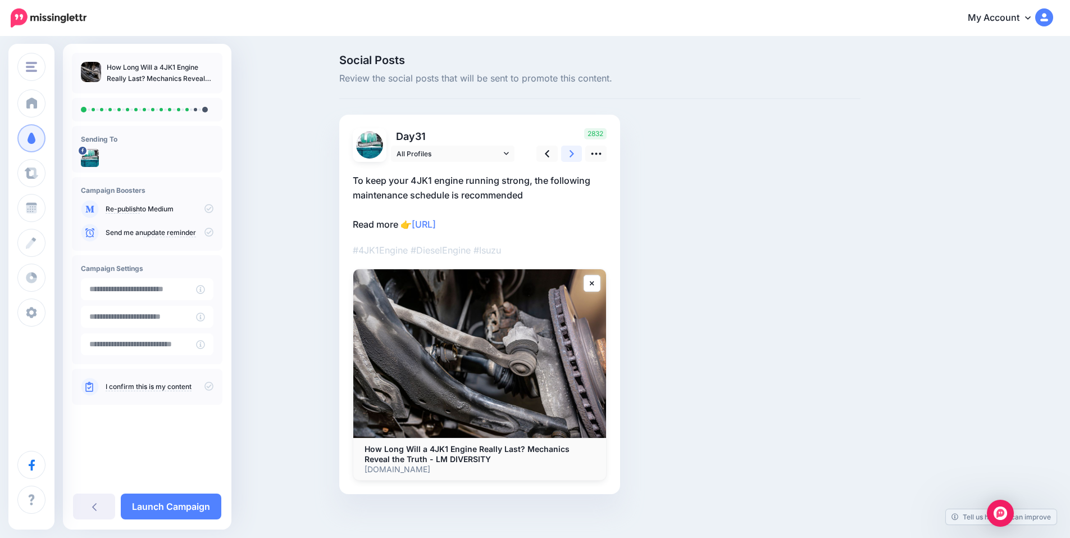
click at [574, 151] on icon at bounding box center [572, 153] width 4 height 7
click at [574, 151] on icon at bounding box center [576, 153] width 4 height 7
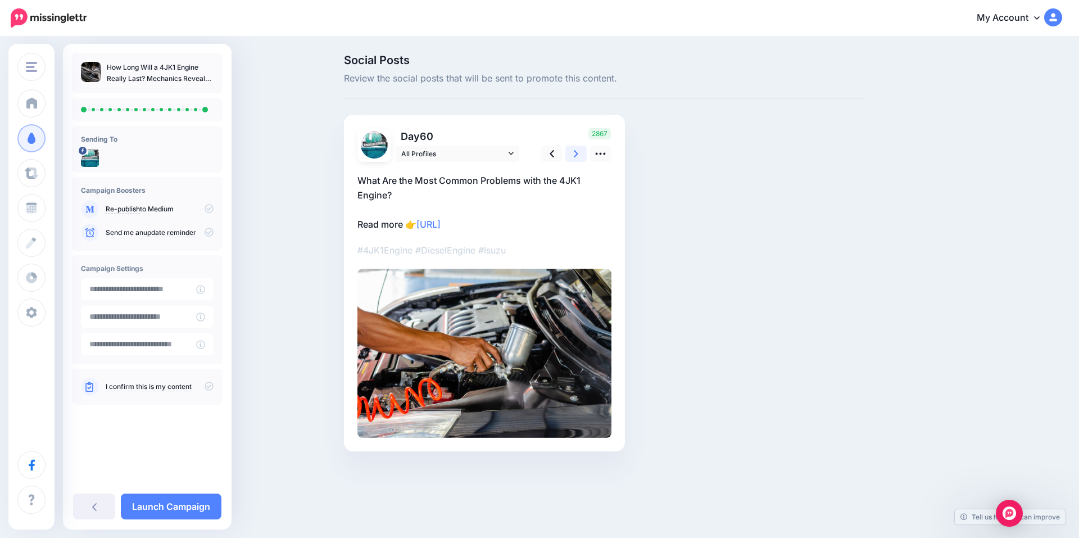
click at [574, 151] on icon at bounding box center [576, 153] width 4 height 7
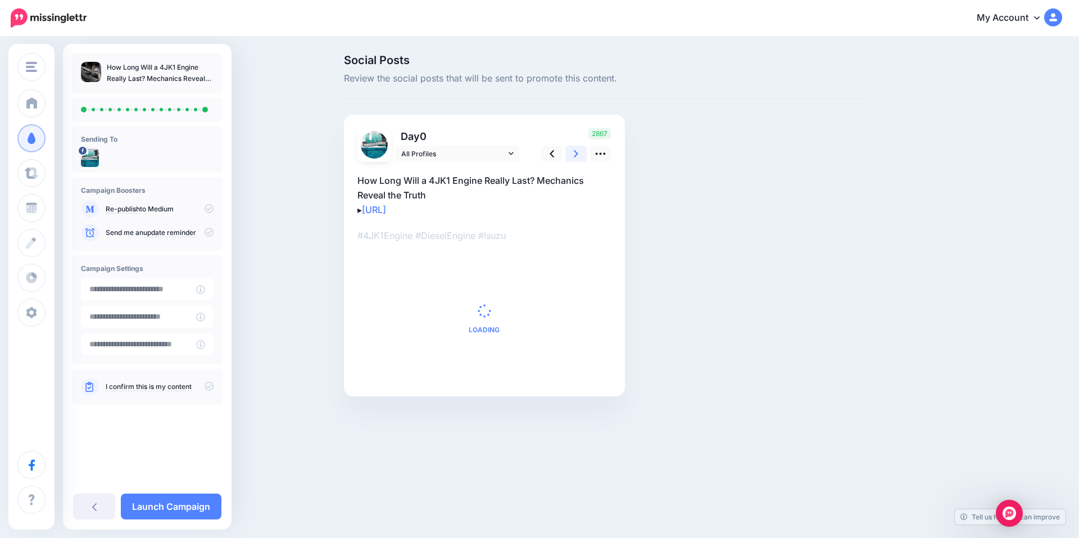
click at [574, 151] on icon at bounding box center [576, 153] width 4 height 7
click at [574, 151] on icon at bounding box center [572, 153] width 4 height 7
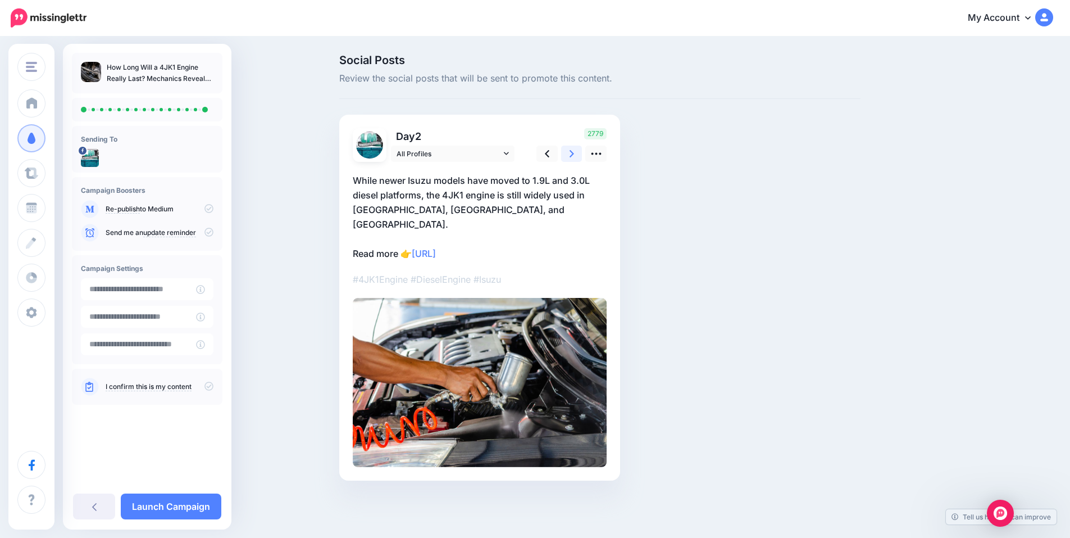
click at [574, 151] on icon at bounding box center [572, 153] width 4 height 7
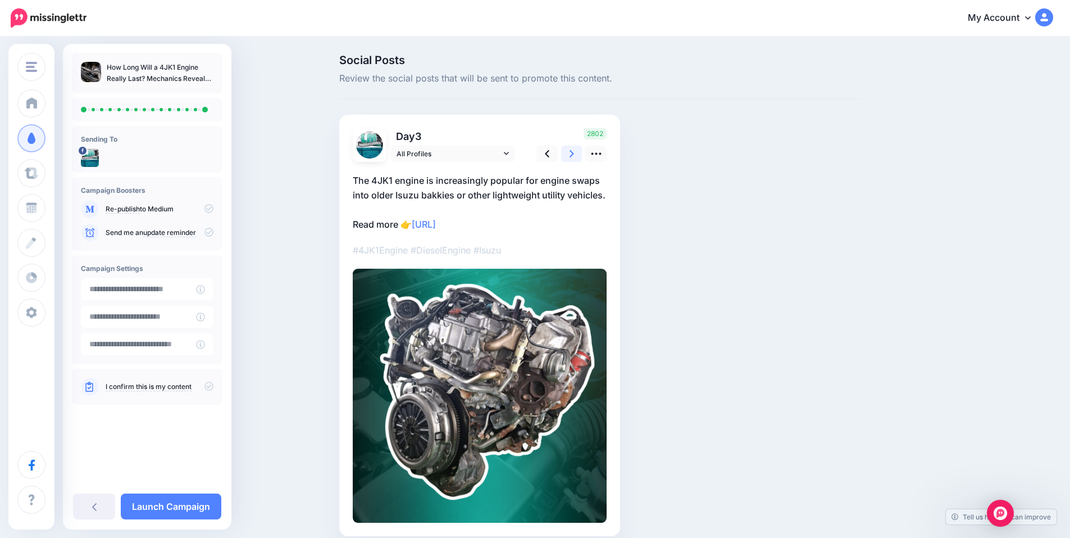
click at [574, 151] on icon at bounding box center [572, 153] width 4 height 7
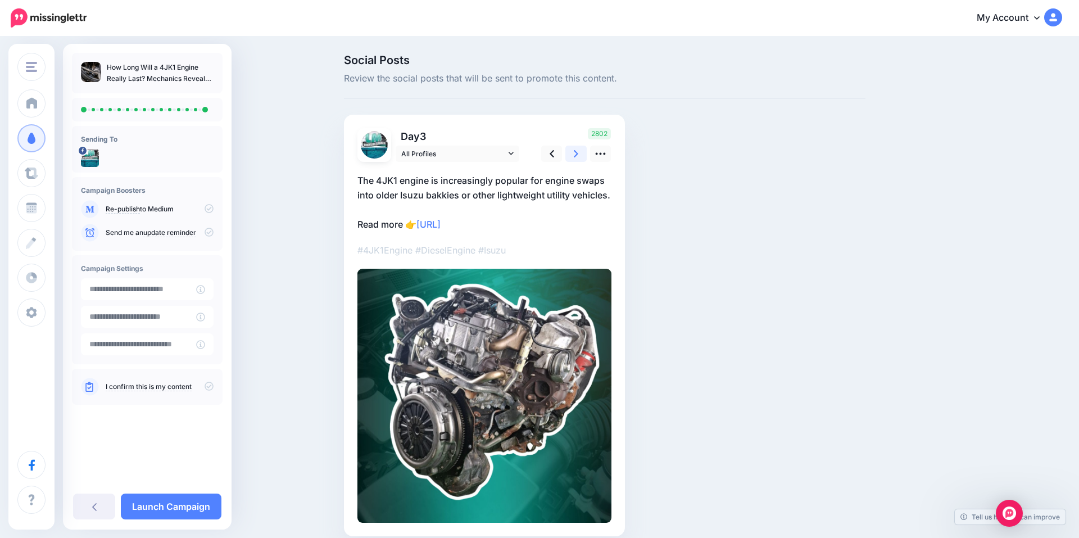
click at [574, 151] on icon at bounding box center [576, 153] width 4 height 7
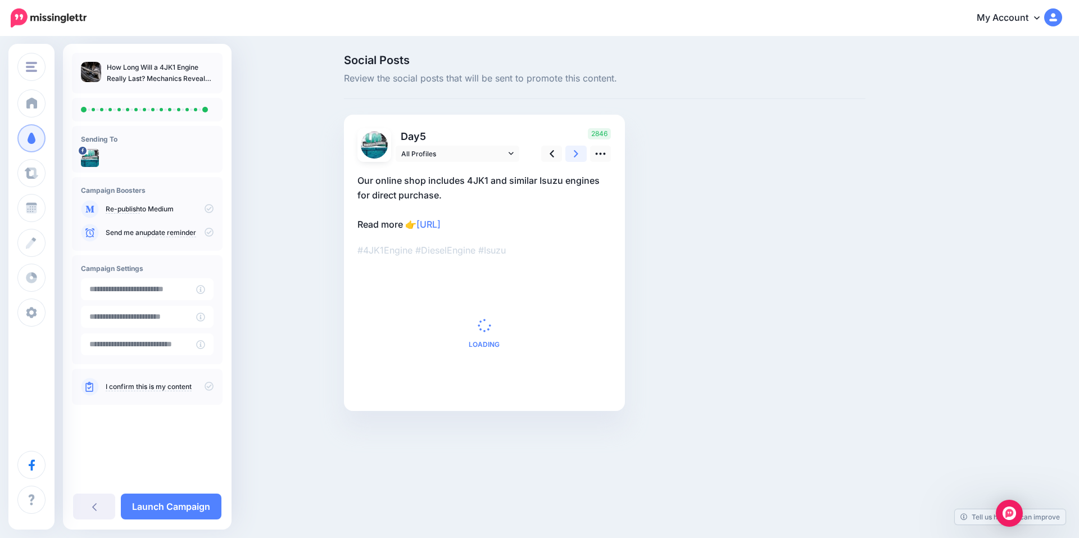
click at [574, 151] on icon at bounding box center [576, 153] width 4 height 7
click at [574, 151] on icon at bounding box center [572, 153] width 4 height 7
click at [574, 151] on icon at bounding box center [576, 153] width 4 height 7
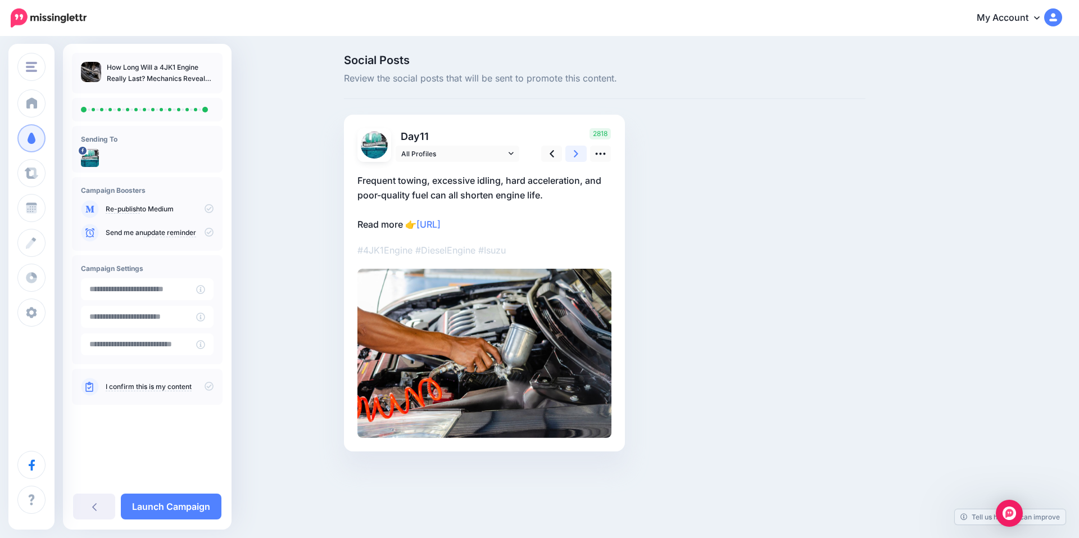
click at [574, 151] on icon at bounding box center [576, 153] width 4 height 7
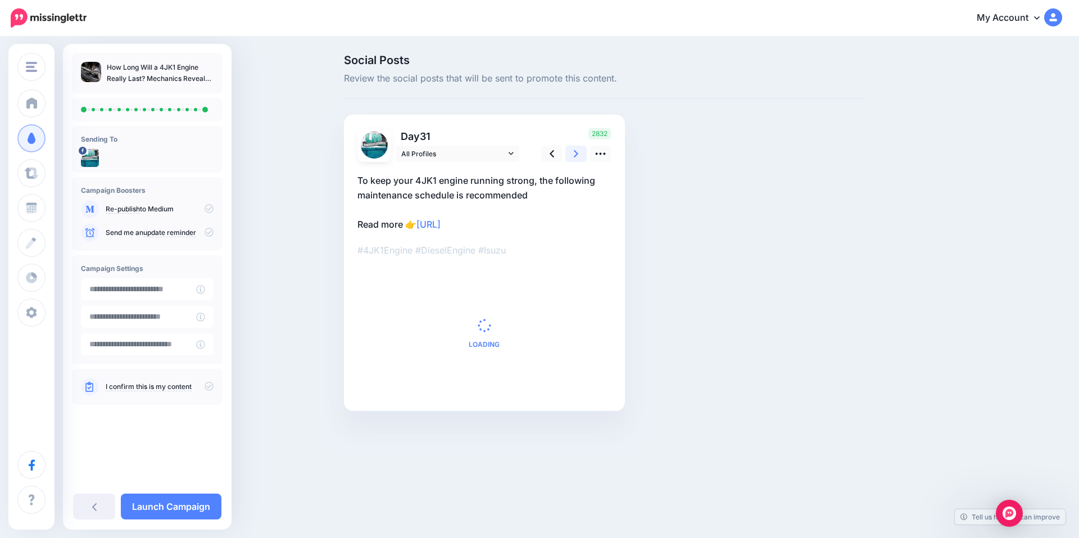
click at [574, 151] on icon at bounding box center [576, 153] width 4 height 7
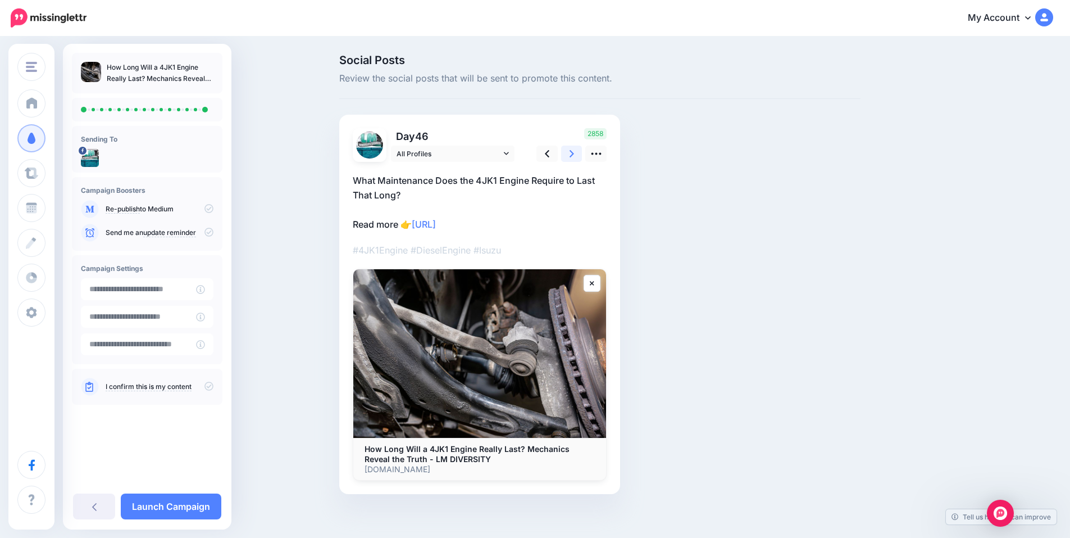
click at [574, 151] on icon at bounding box center [572, 153] width 4 height 7
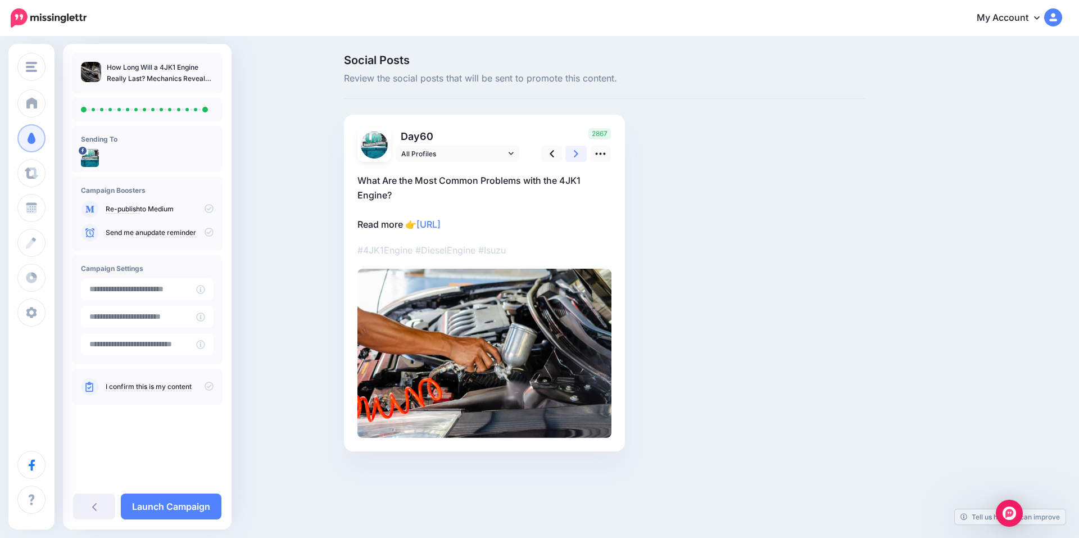
click at [574, 151] on icon at bounding box center [576, 153] width 4 height 7
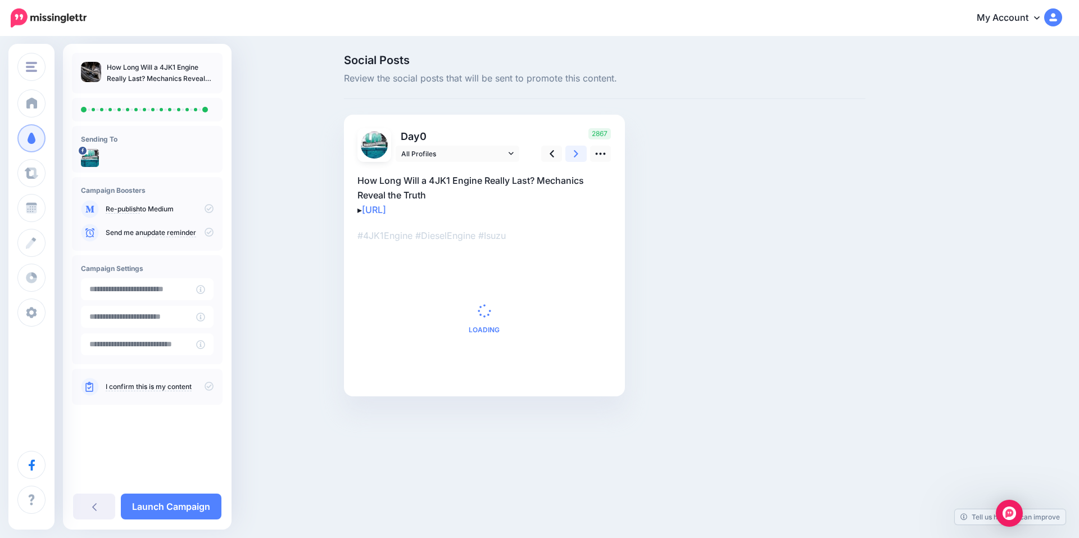
click at [574, 151] on icon at bounding box center [576, 153] width 4 height 7
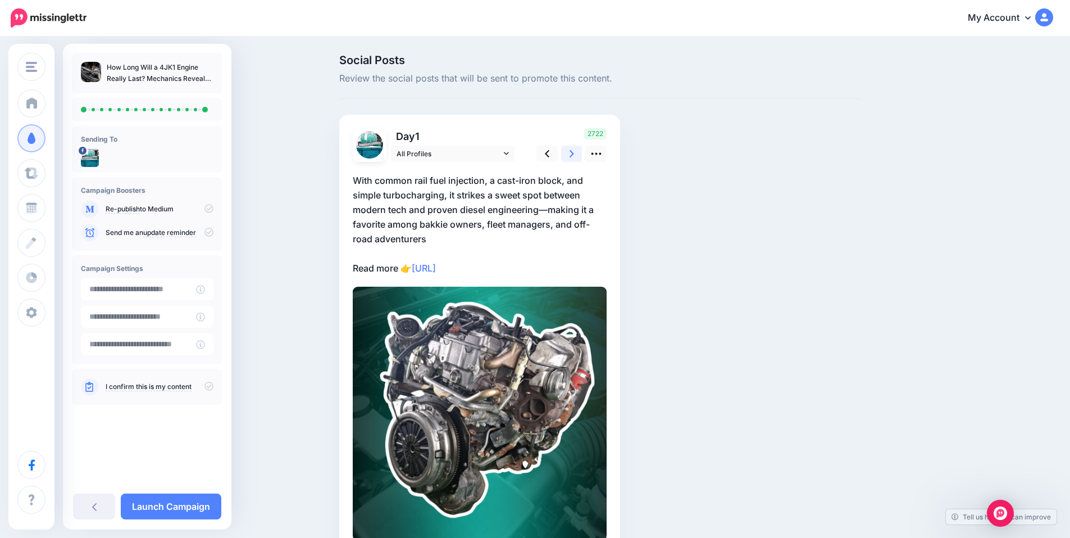
click at [574, 151] on icon at bounding box center [572, 153] width 4 height 7
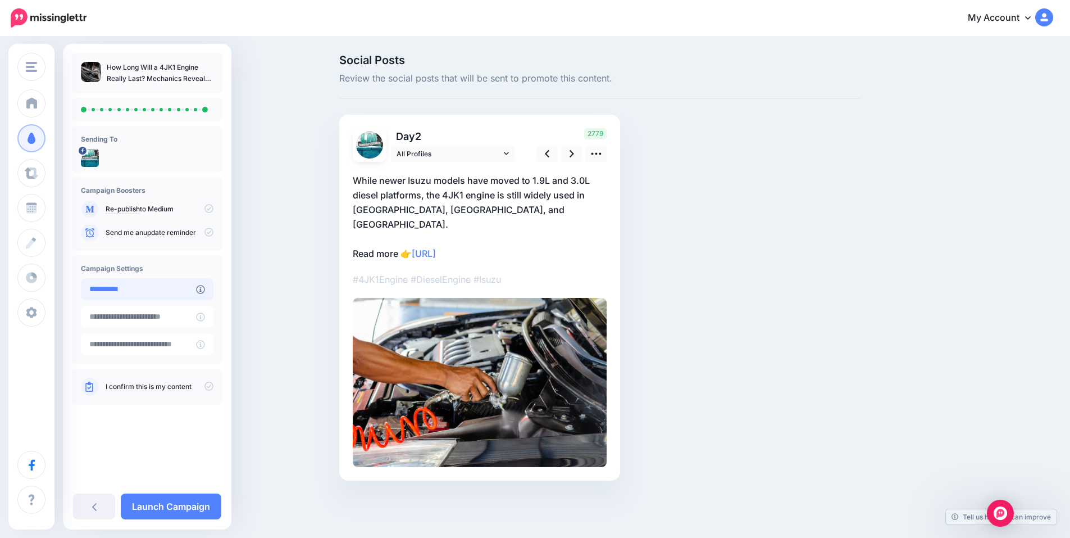
click at [152, 291] on input "**********" at bounding box center [138, 289] width 115 height 22
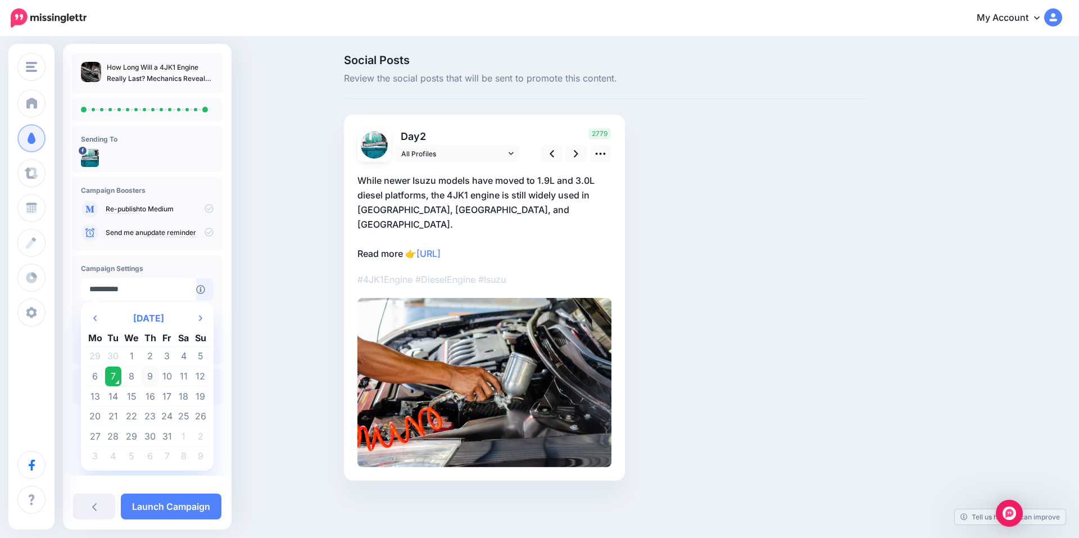
click at [151, 381] on td "9" at bounding box center [150, 376] width 17 height 20
type input "**********"
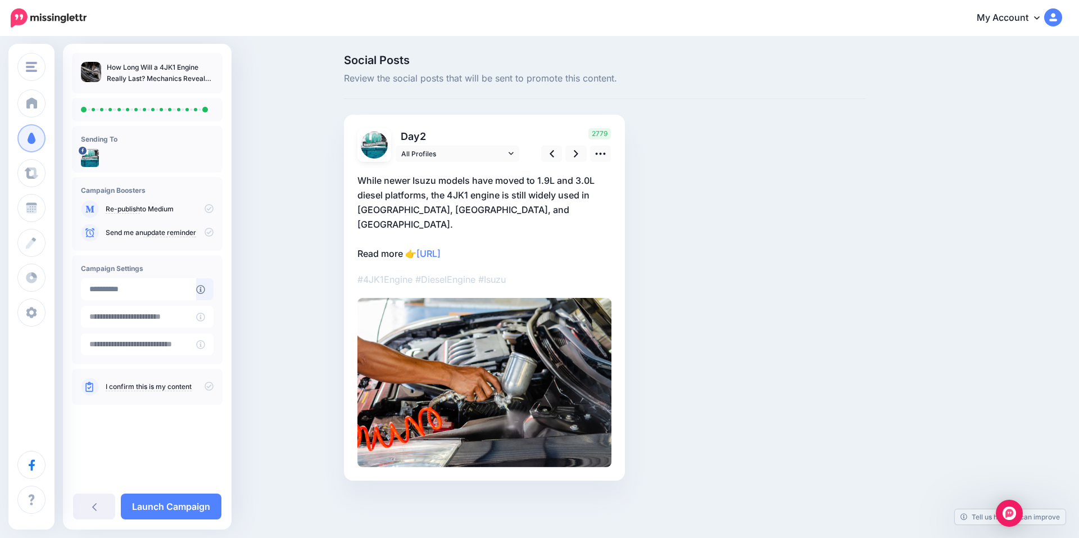
click at [209, 383] on icon at bounding box center [209, 386] width 9 height 9
click at [171, 501] on link "Launch Campaign" at bounding box center [171, 506] width 101 height 26
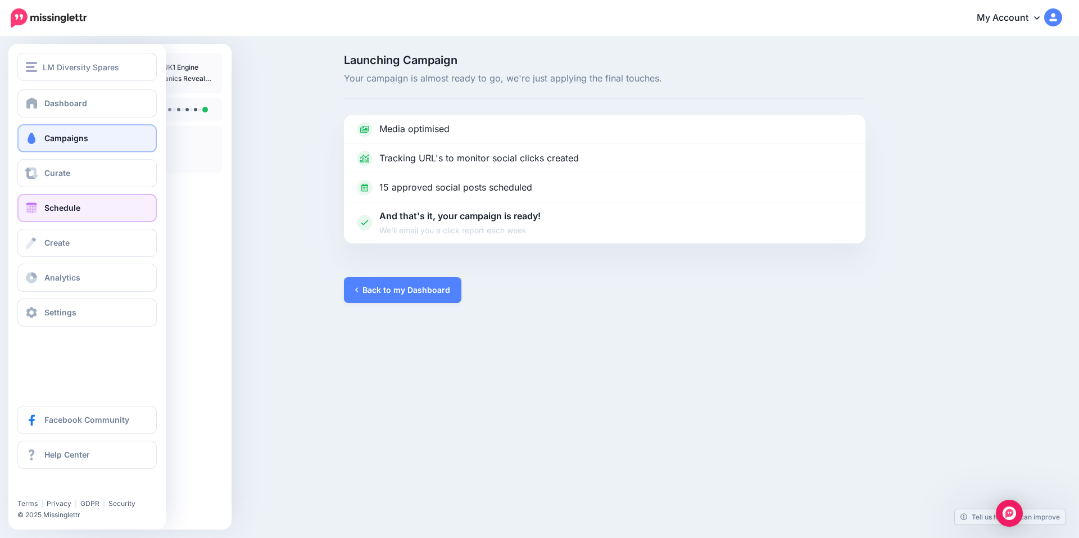
click at [76, 207] on span "Schedule" at bounding box center [62, 208] width 36 height 10
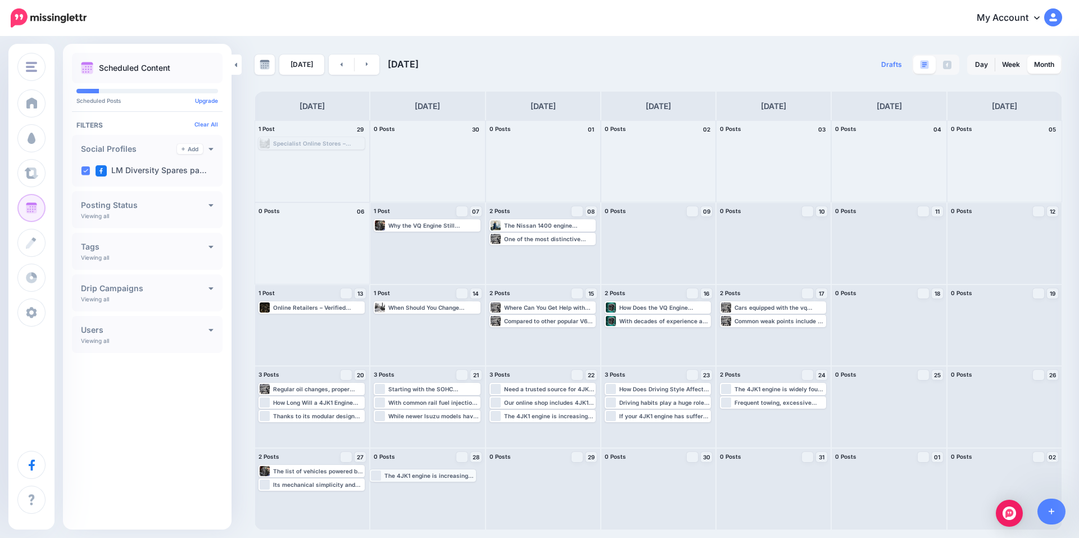
drag, startPoint x: 545, startPoint y: 416, endPoint x: 424, endPoint y: 476, distance: 134.7
drag, startPoint x: 453, startPoint y: 416, endPoint x: 567, endPoint y: 470, distance: 125.9
drag, startPoint x: 321, startPoint y: 415, endPoint x: 409, endPoint y: 494, distance: 117.8
drag, startPoint x: 639, startPoint y: 419, endPoint x: 520, endPoint y: 498, distance: 142.6
click at [359, 64] on link at bounding box center [367, 65] width 25 height 20
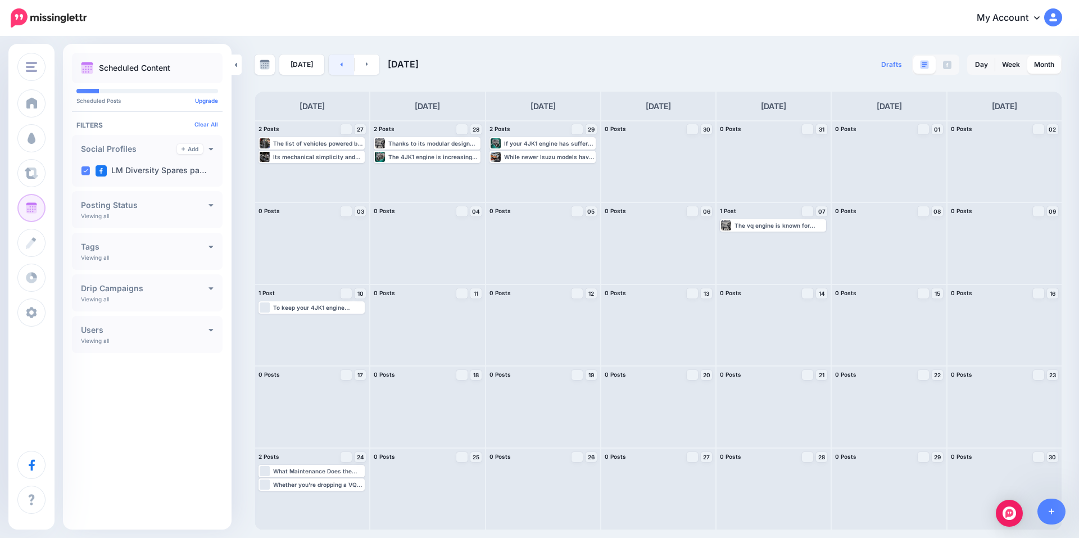
click at [341, 65] on icon at bounding box center [342, 64] width 2 height 4
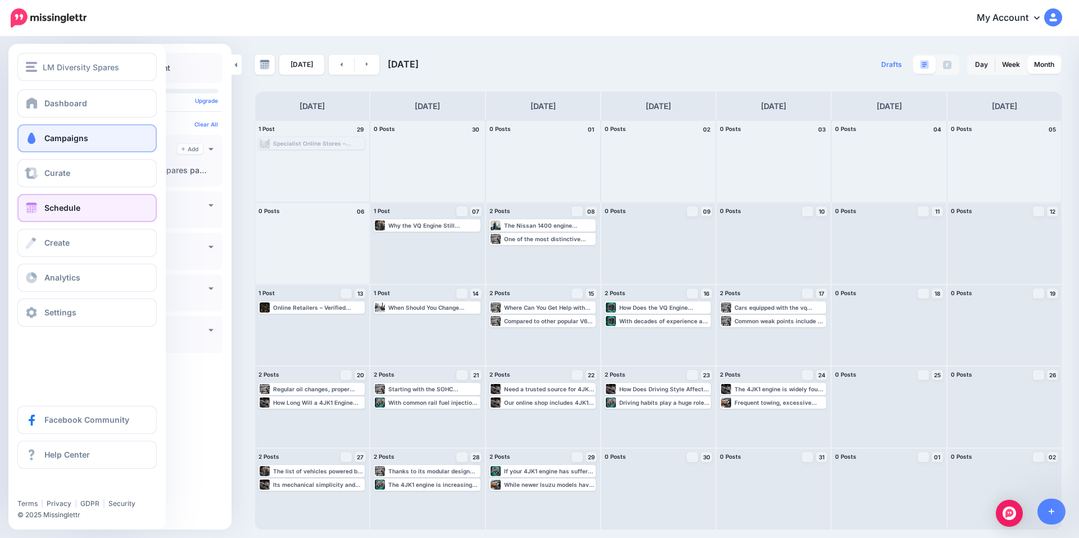
click at [48, 138] on span "Campaigns" at bounding box center [66, 138] width 44 height 10
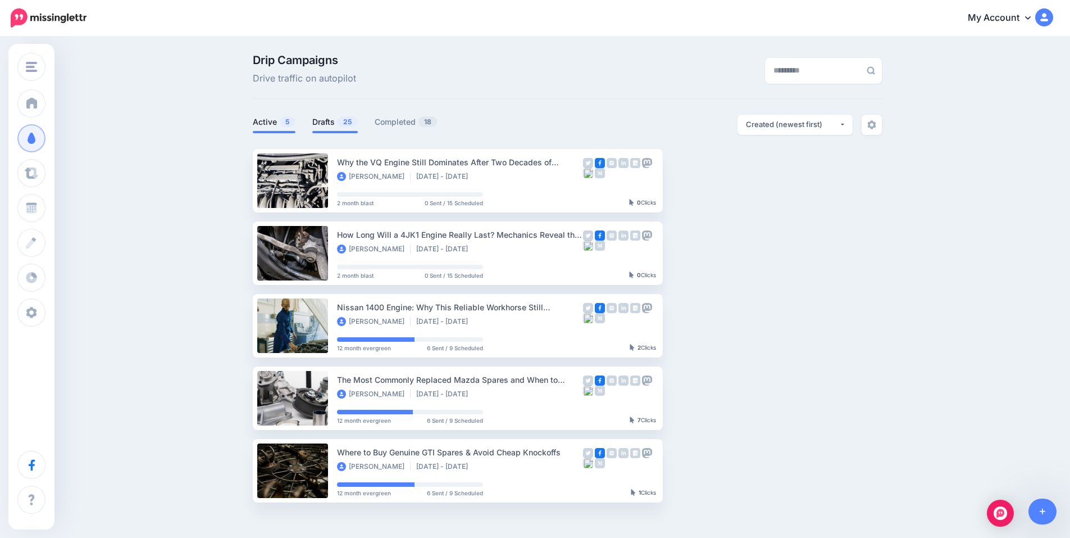
click at [332, 119] on link "Drafts 25" at bounding box center [335, 121] width 46 height 13
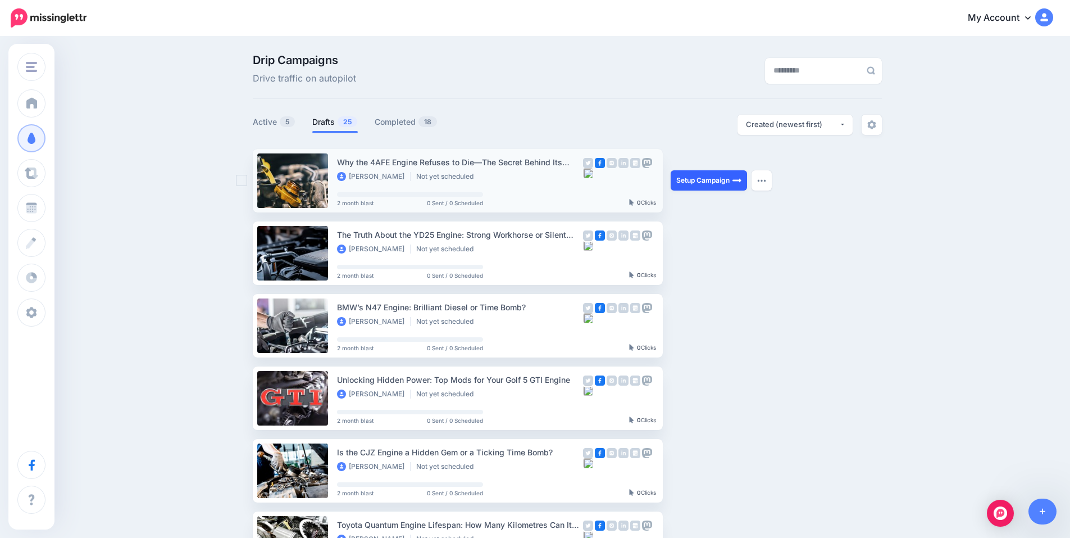
click at [700, 185] on link "Setup Campaign" at bounding box center [709, 180] width 76 height 20
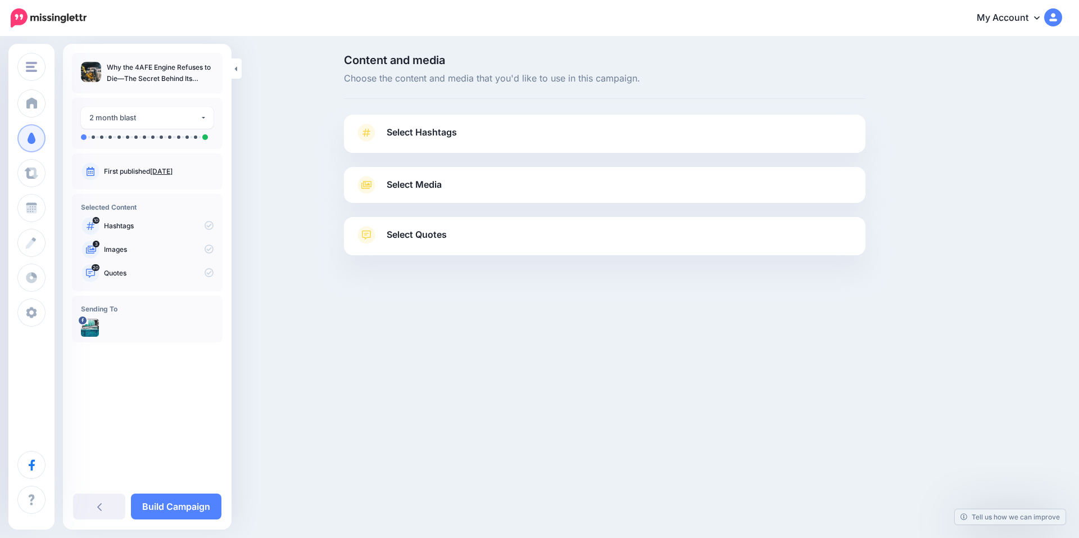
click at [448, 131] on span "Select Hashtags" at bounding box center [422, 132] width 70 height 15
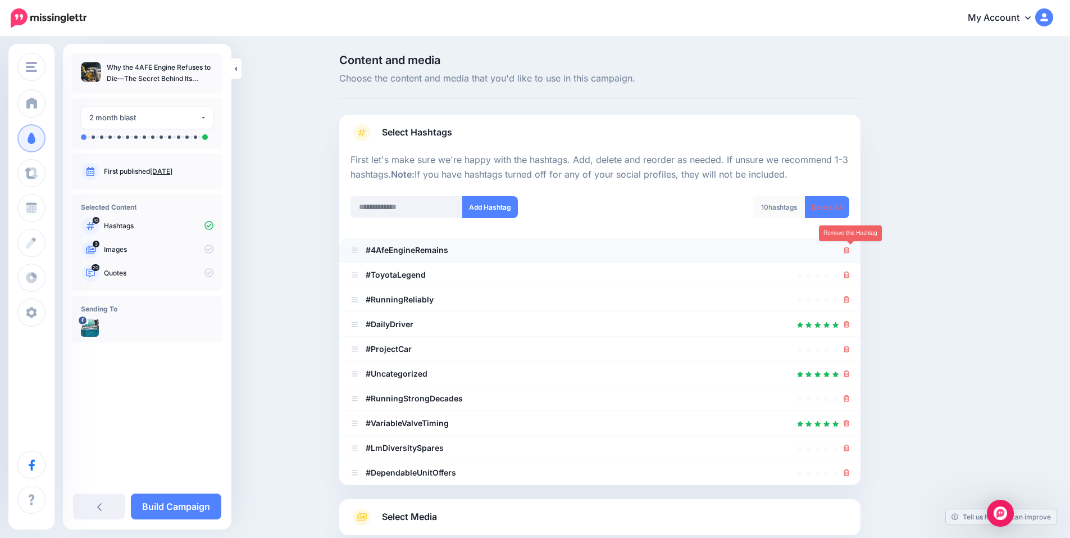
click at [850, 253] on icon at bounding box center [847, 250] width 6 height 7
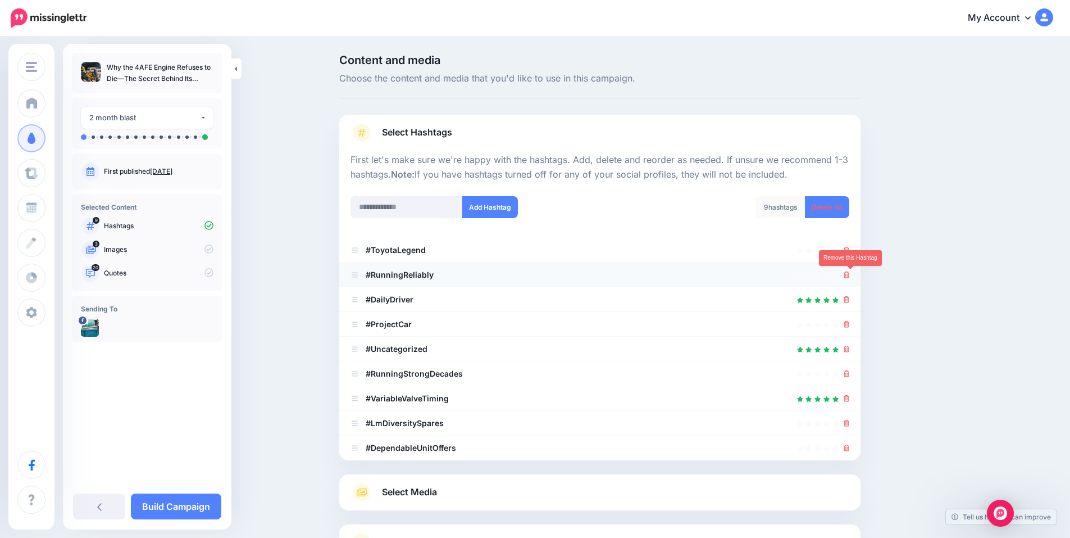
click at [850, 279] on link at bounding box center [847, 275] width 6 height 10
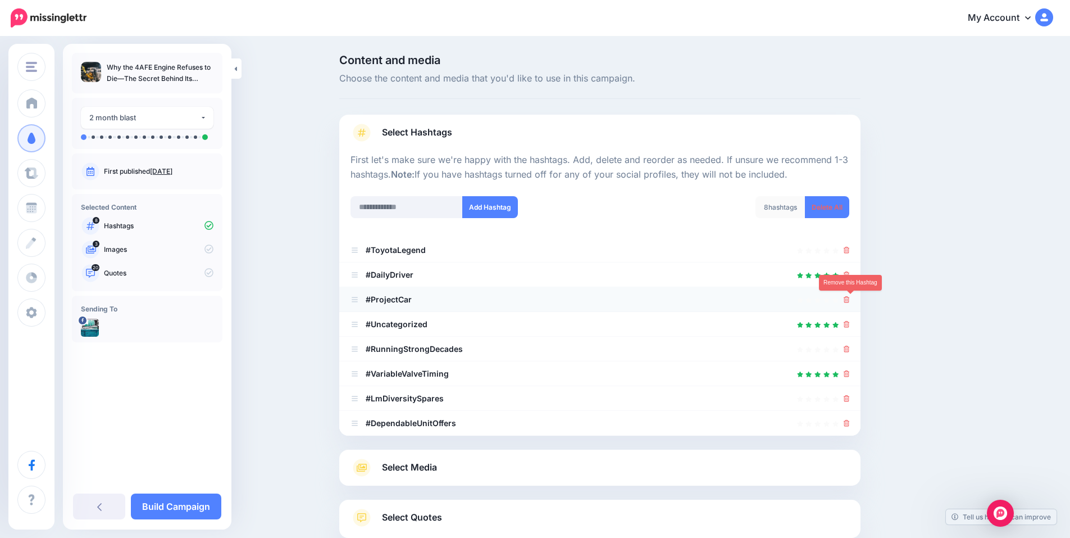
click at [850, 299] on icon at bounding box center [847, 299] width 6 height 7
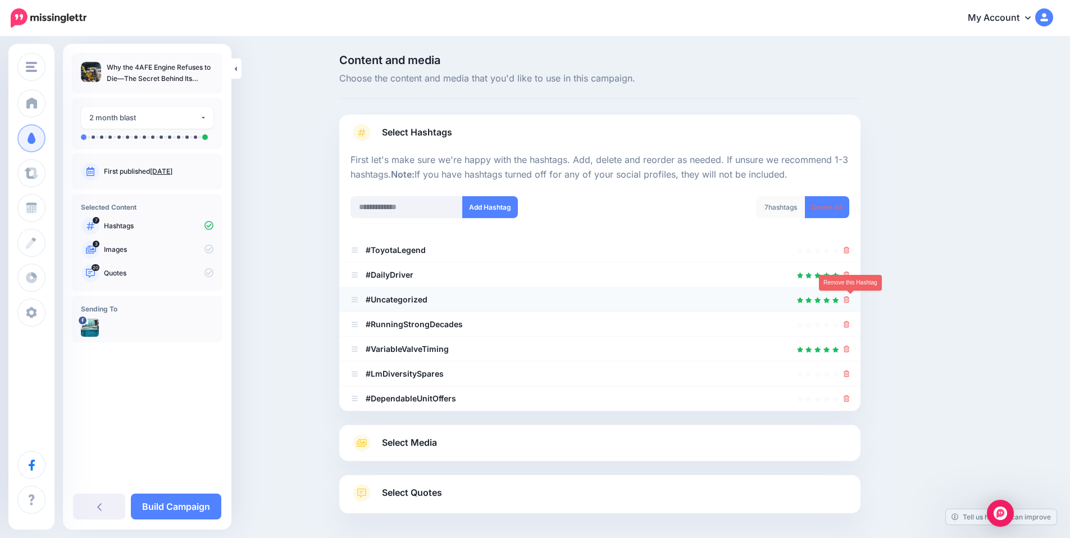
click at [850, 298] on icon at bounding box center [847, 299] width 6 height 7
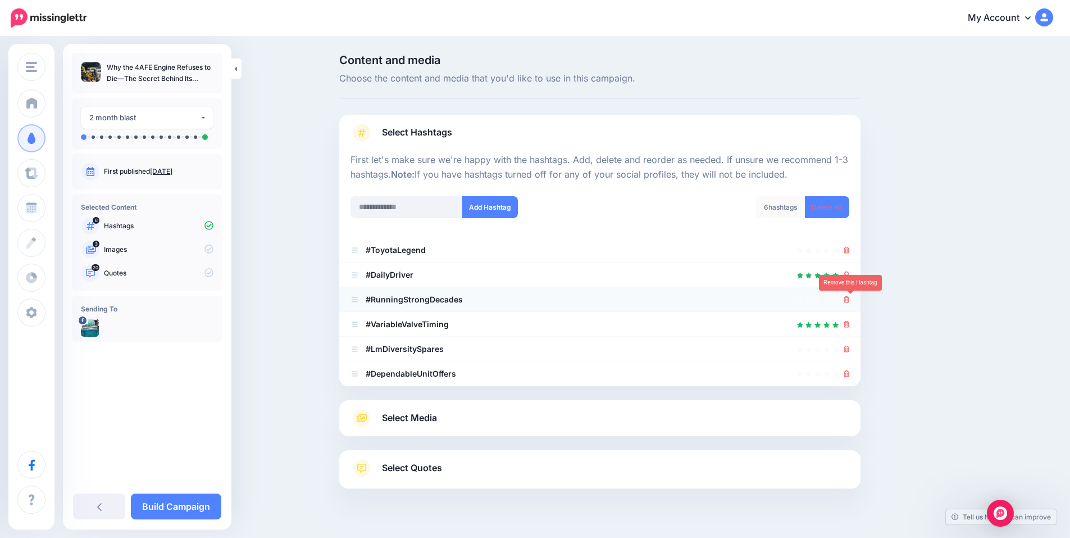
click at [850, 300] on icon at bounding box center [847, 299] width 6 height 7
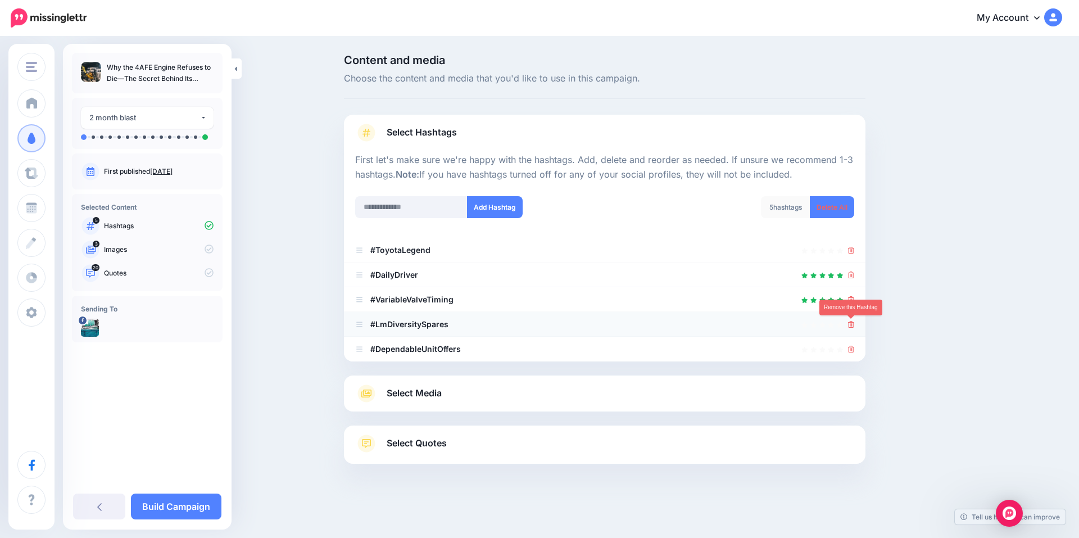
click at [854, 327] on icon at bounding box center [851, 324] width 6 height 7
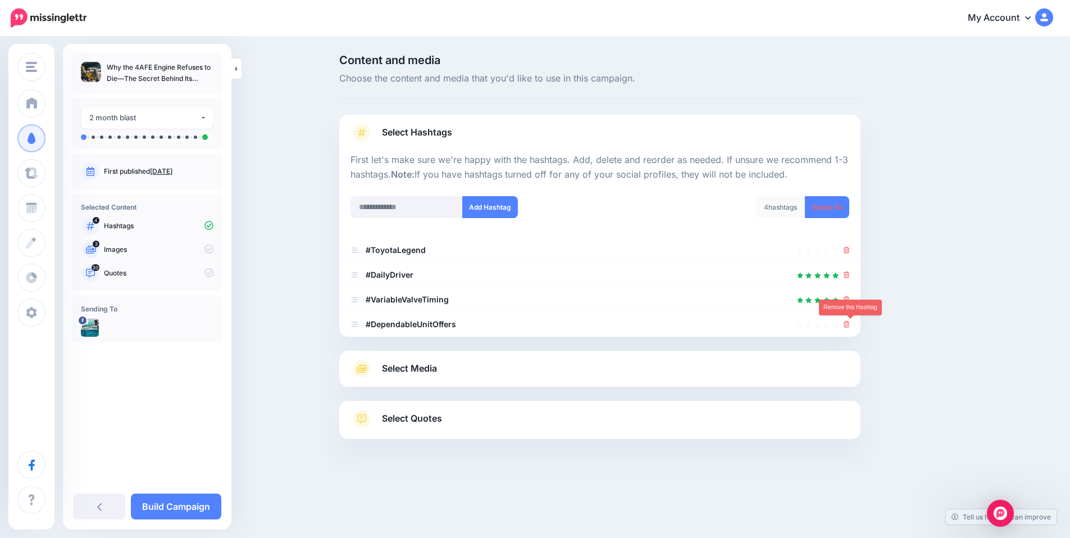
click at [850, 327] on icon at bounding box center [847, 324] width 6 height 7
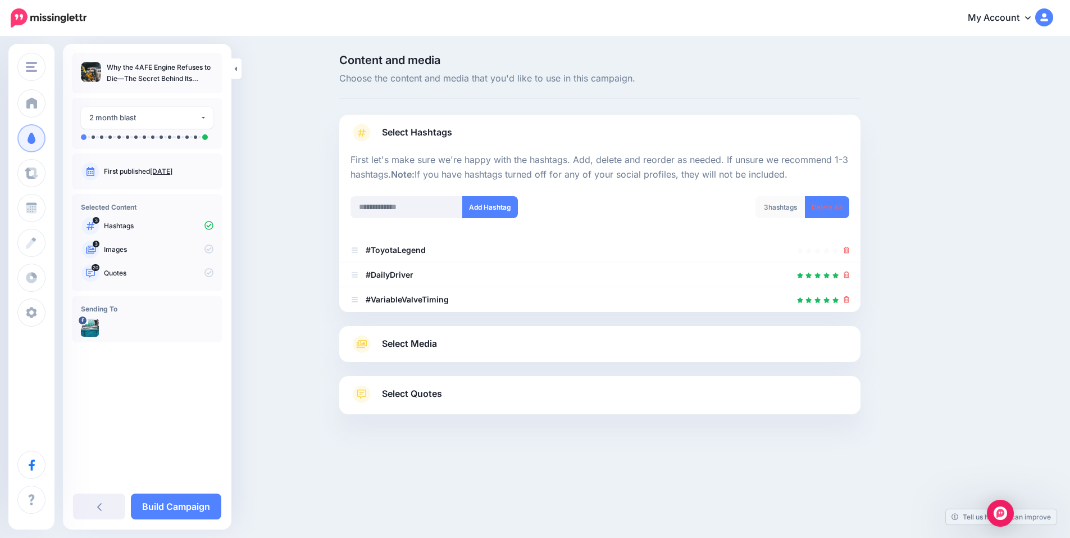
click at [452, 341] on link "Select Media" at bounding box center [600, 344] width 499 height 18
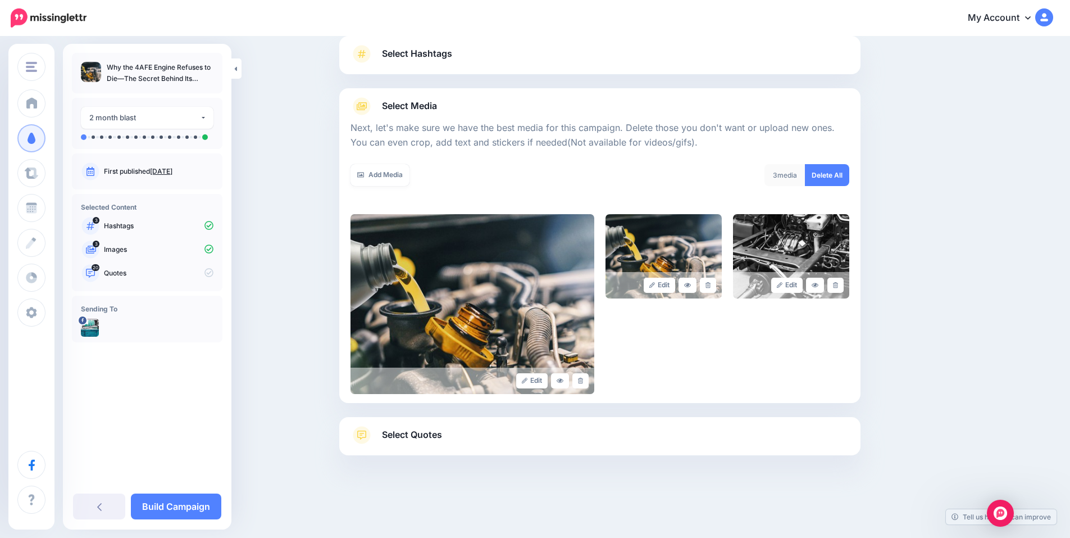
scroll to position [85, 0]
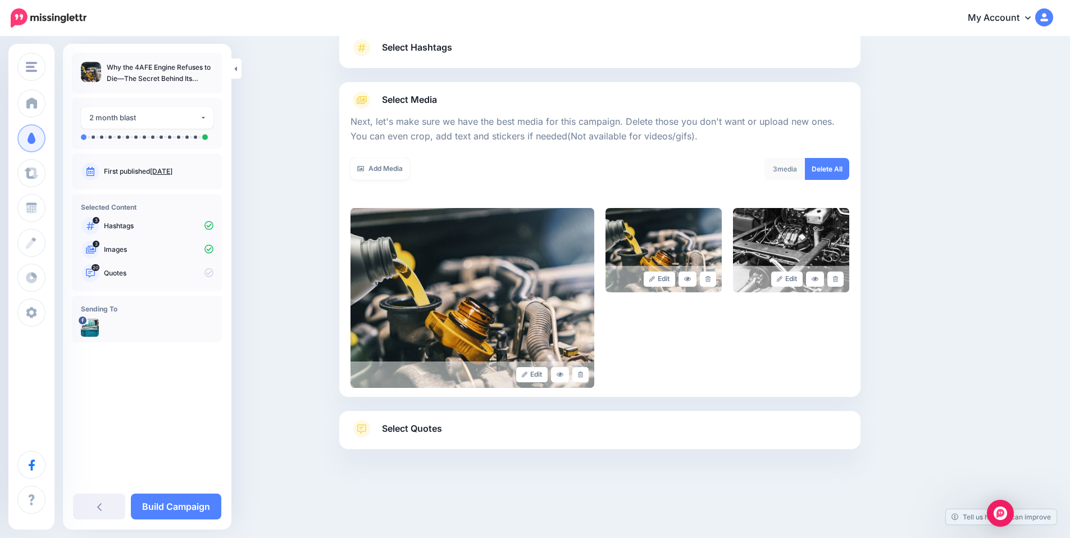
click at [451, 435] on link "Select Quotes" at bounding box center [600, 434] width 499 height 29
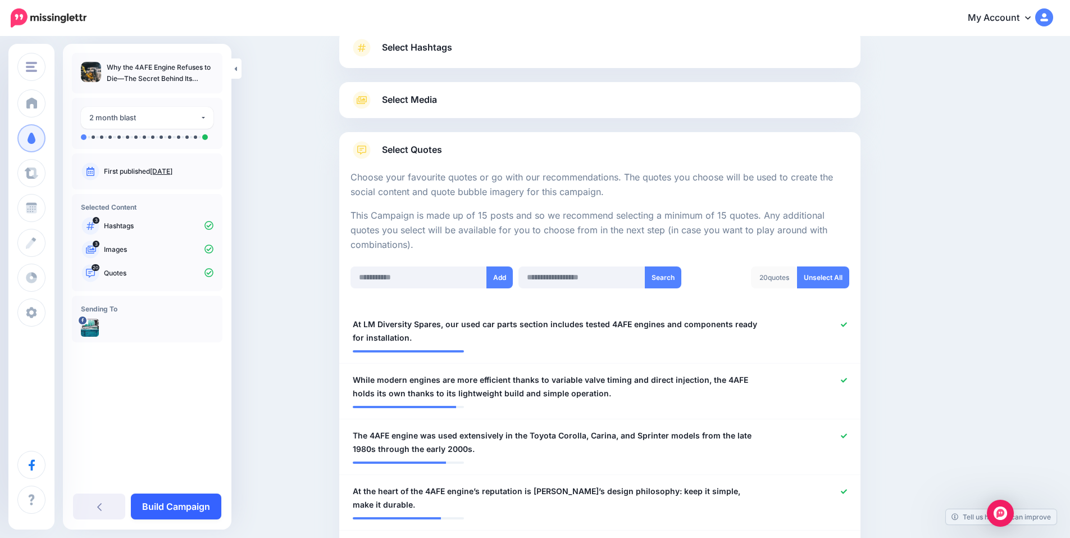
click at [170, 511] on link "Build Campaign" at bounding box center [176, 506] width 90 height 26
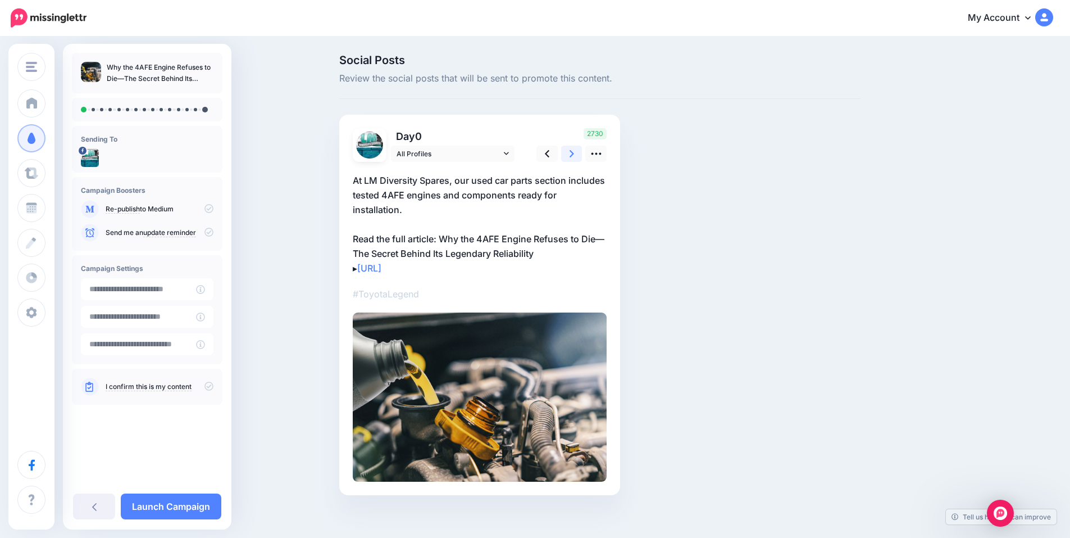
click at [574, 153] on icon at bounding box center [572, 154] width 4 height 12
click at [575, 153] on icon at bounding box center [576, 154] width 4 height 12
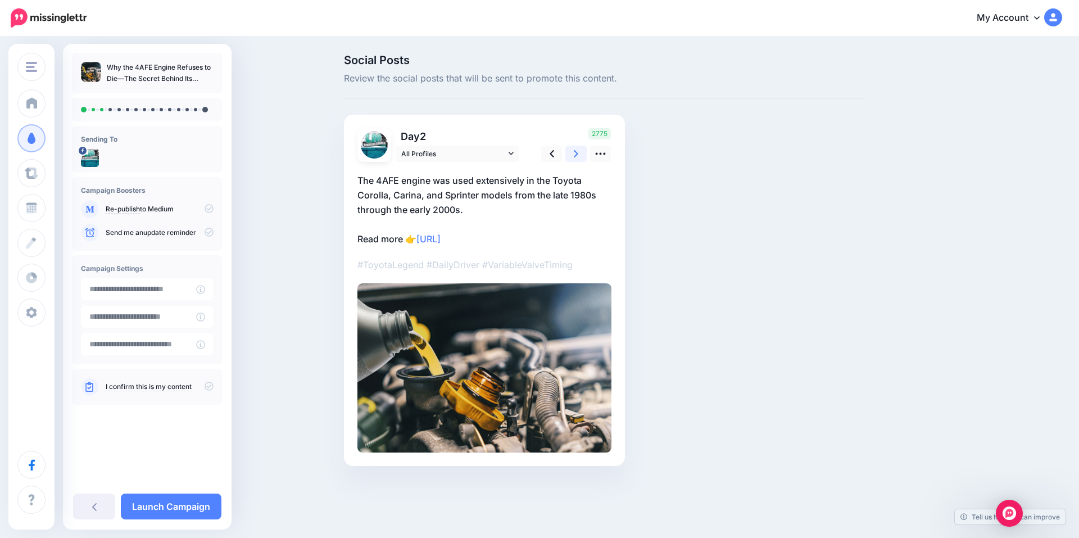
click at [575, 153] on icon at bounding box center [576, 154] width 4 height 12
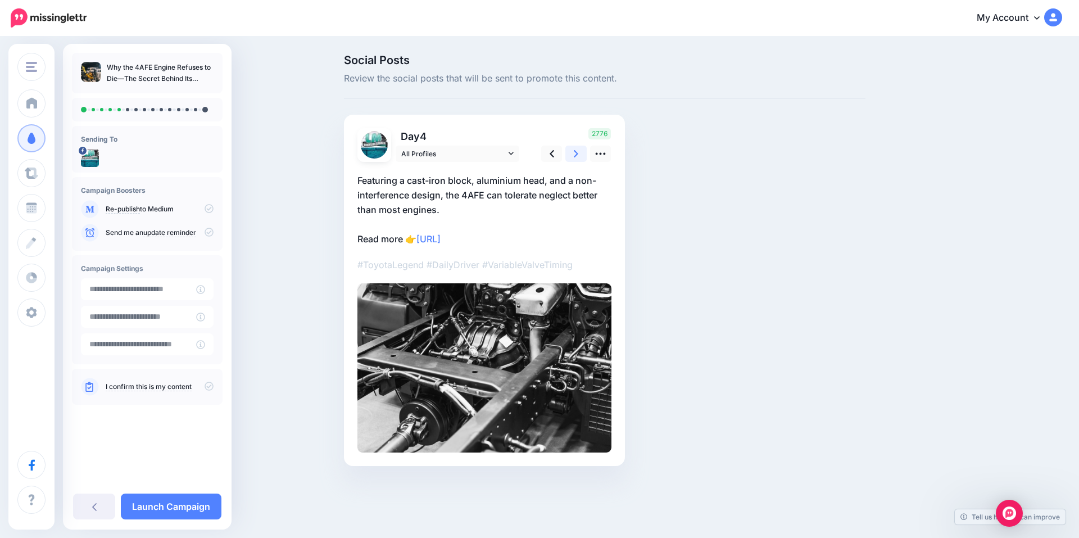
click at [575, 153] on icon at bounding box center [576, 154] width 4 height 12
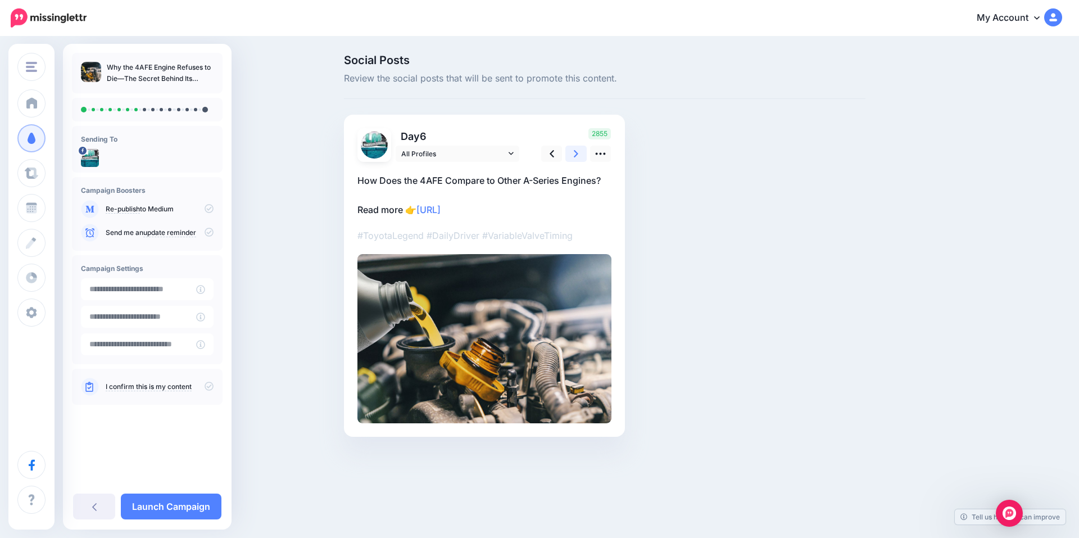
click at [575, 153] on icon at bounding box center [576, 154] width 4 height 12
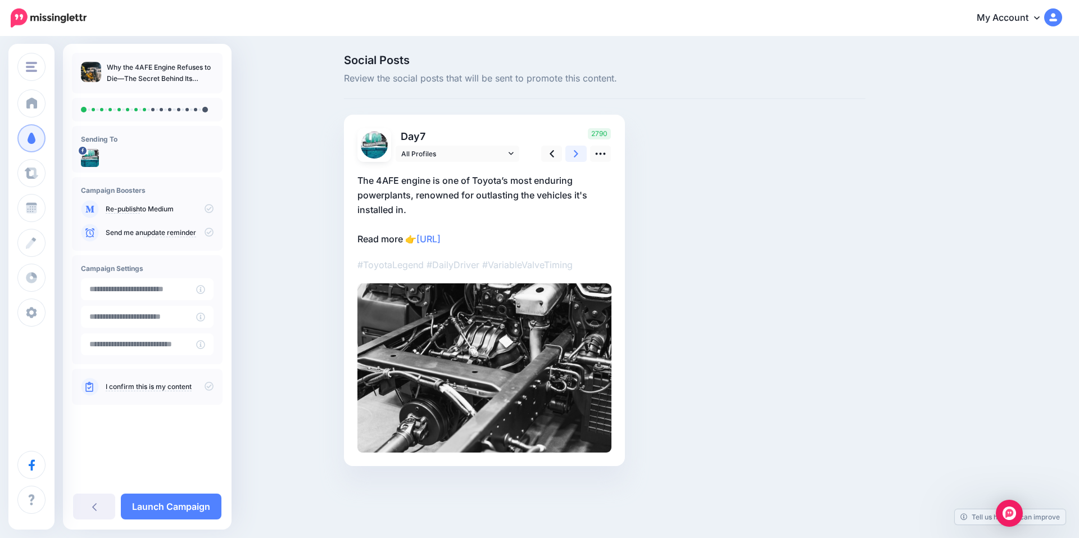
click at [575, 153] on icon at bounding box center [576, 154] width 4 height 12
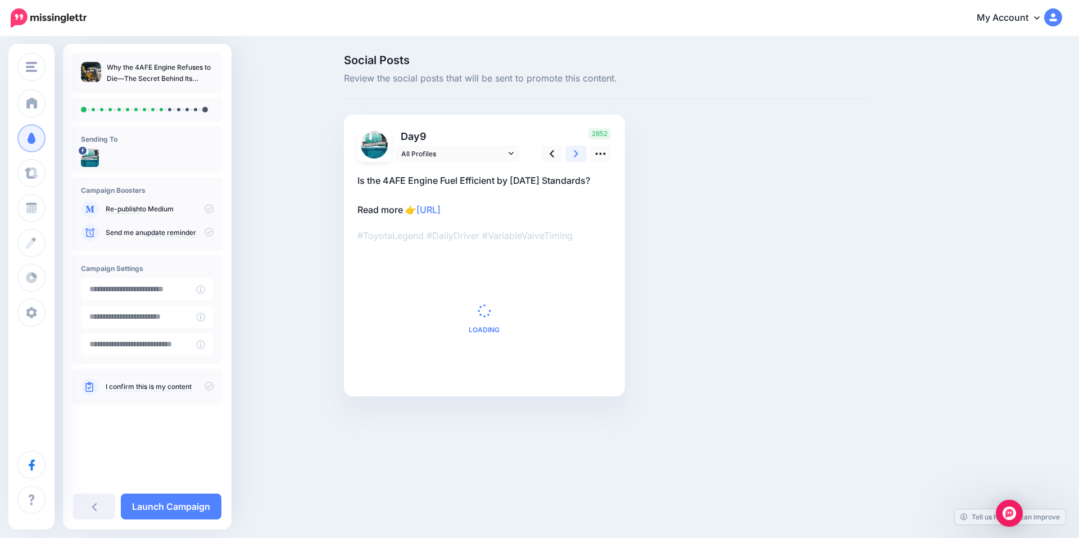
click at [575, 153] on icon at bounding box center [576, 154] width 4 height 12
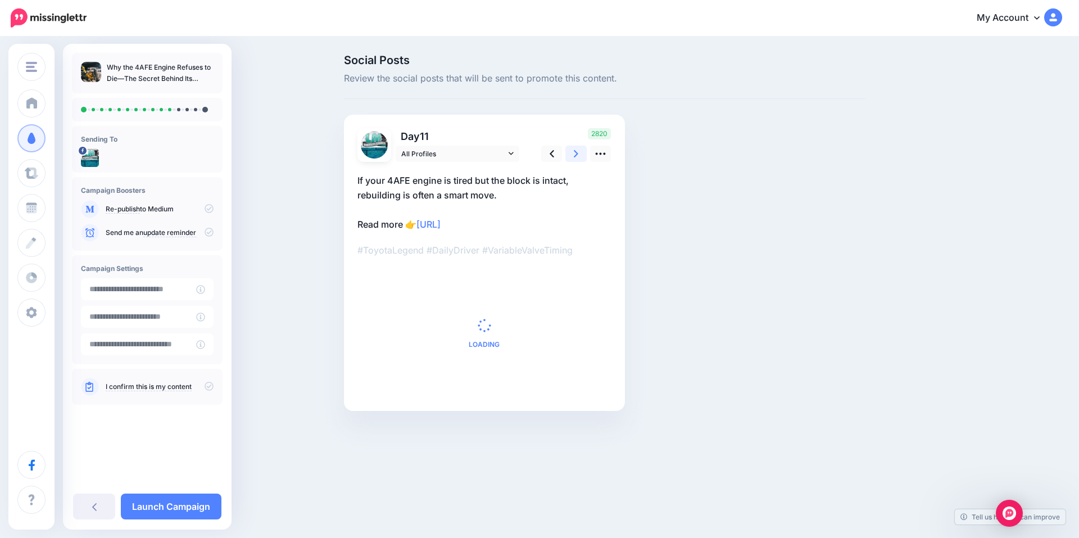
click at [575, 153] on icon at bounding box center [576, 154] width 4 height 12
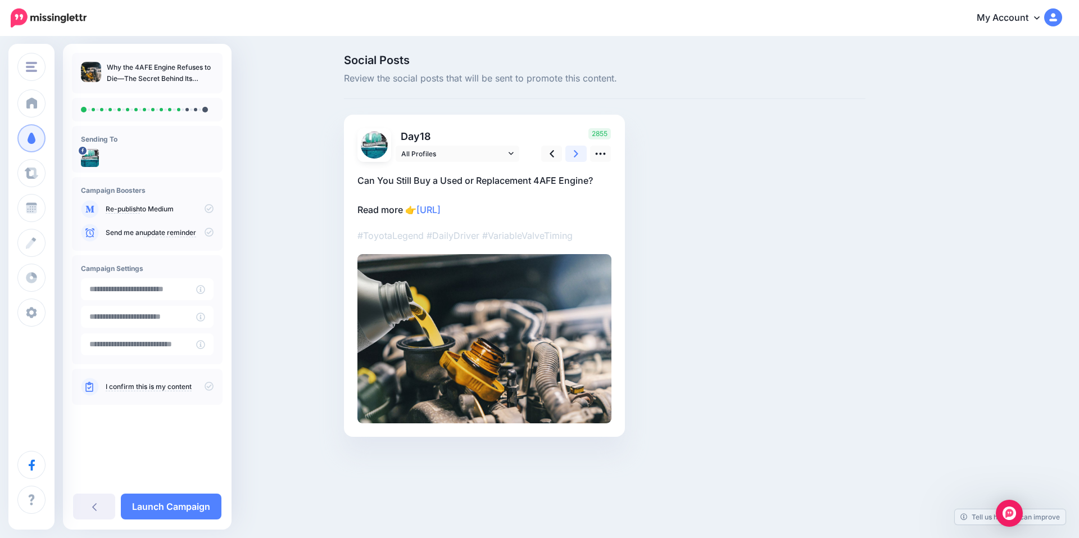
click at [575, 153] on icon at bounding box center [576, 154] width 4 height 12
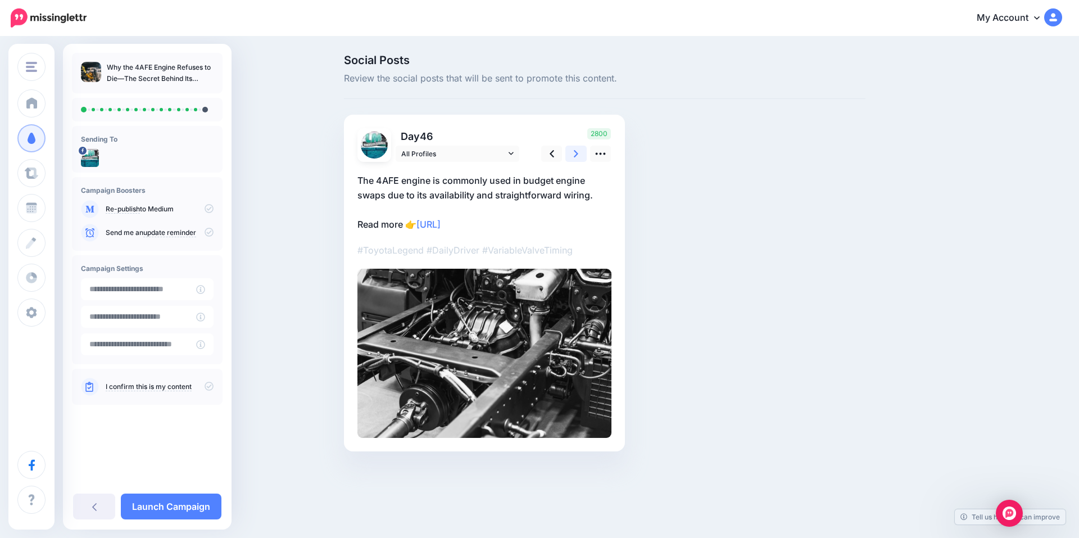
click at [575, 153] on icon at bounding box center [576, 154] width 4 height 12
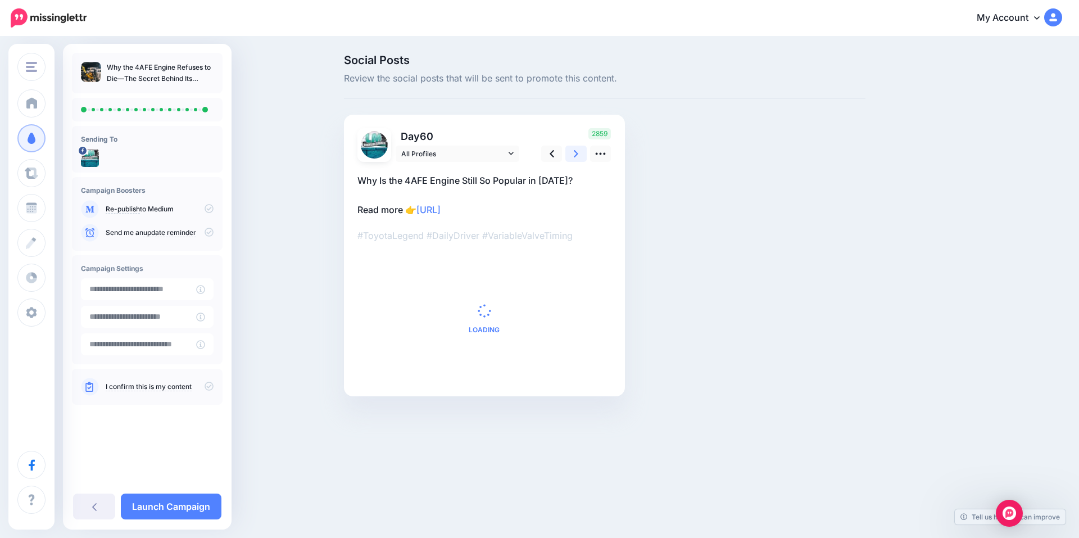
click at [575, 153] on icon at bounding box center [576, 154] width 4 height 12
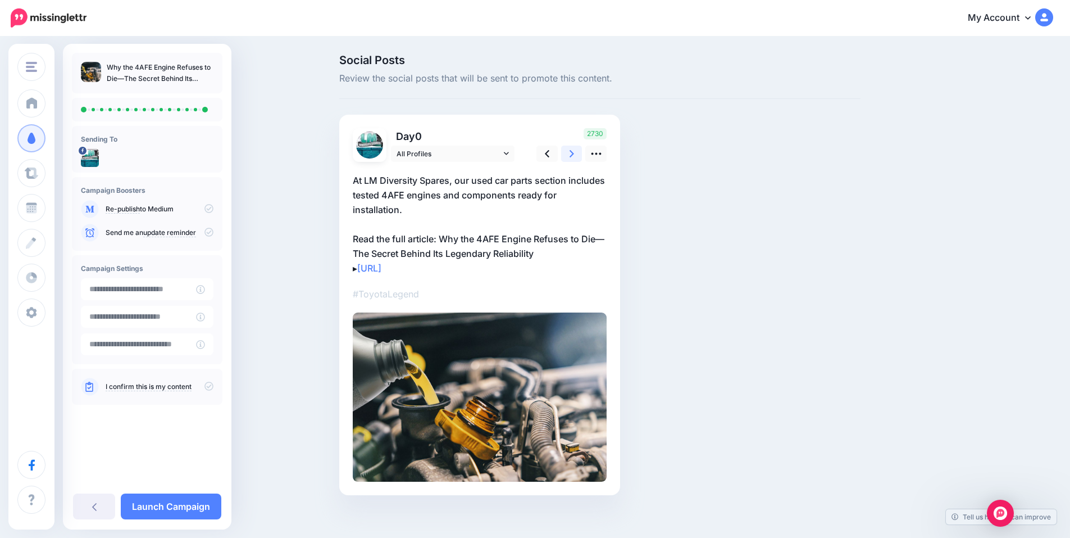
click at [574, 153] on icon at bounding box center [572, 154] width 4 height 12
click at [575, 153] on icon at bounding box center [576, 154] width 4 height 12
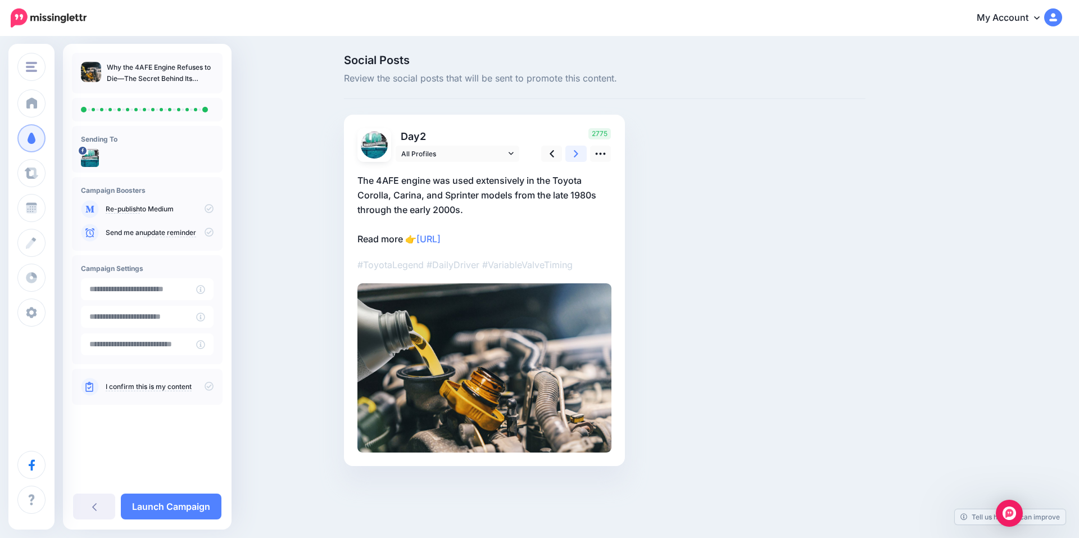
click at [575, 153] on icon at bounding box center [576, 154] width 4 height 12
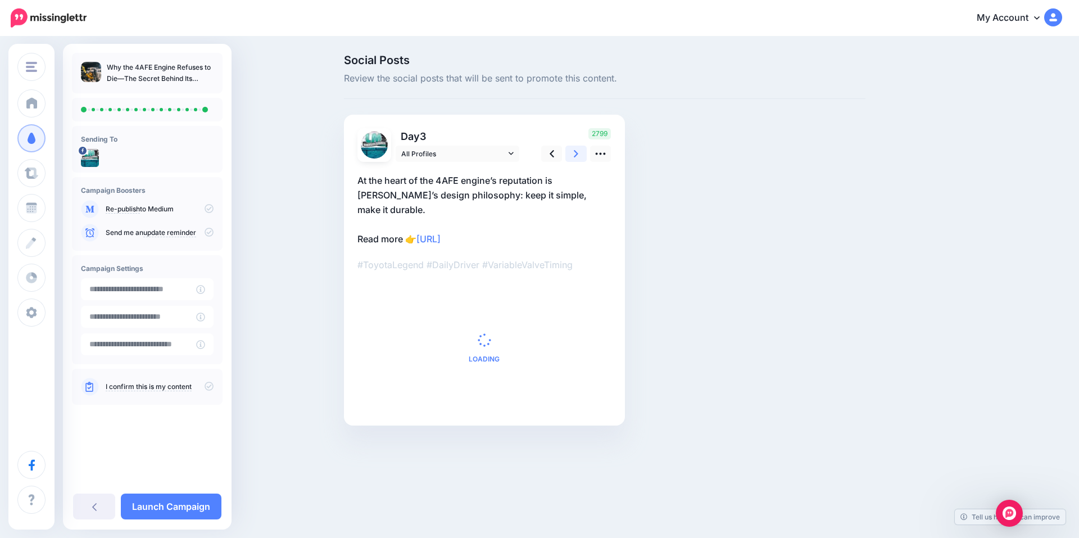
click at [575, 153] on icon at bounding box center [576, 154] width 4 height 12
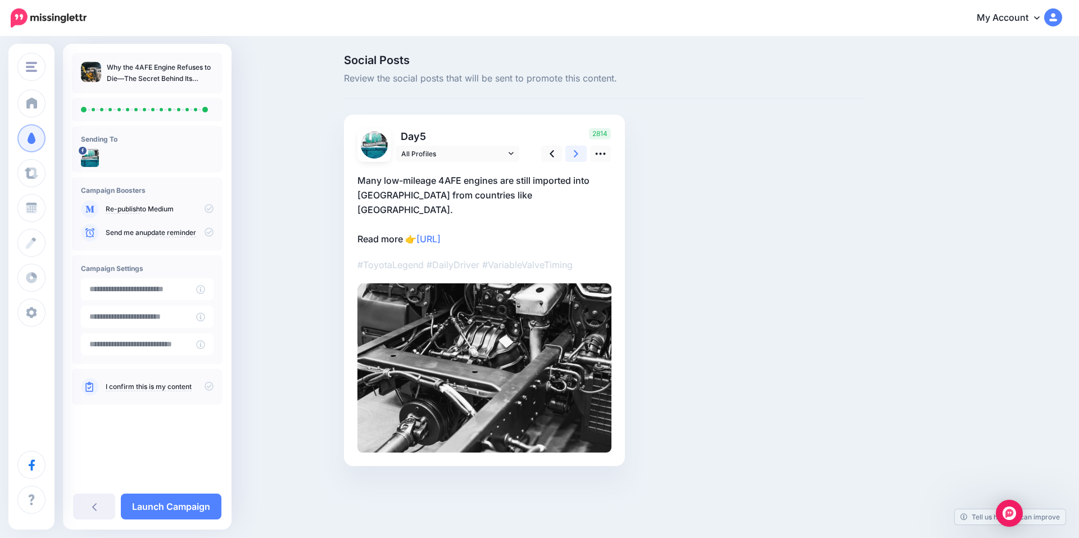
click at [575, 153] on icon at bounding box center [576, 154] width 4 height 12
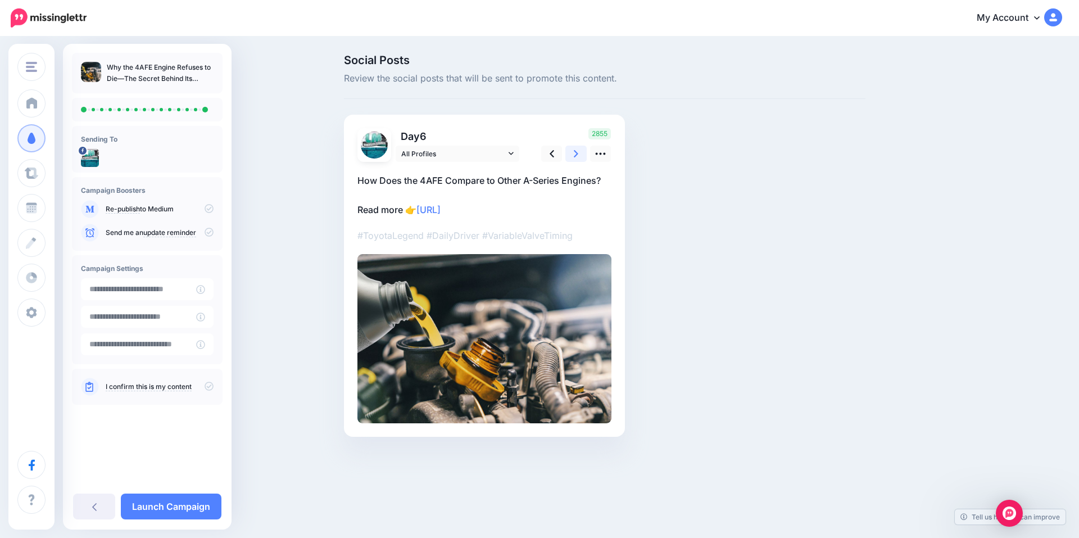
click at [575, 153] on icon at bounding box center [576, 154] width 4 height 12
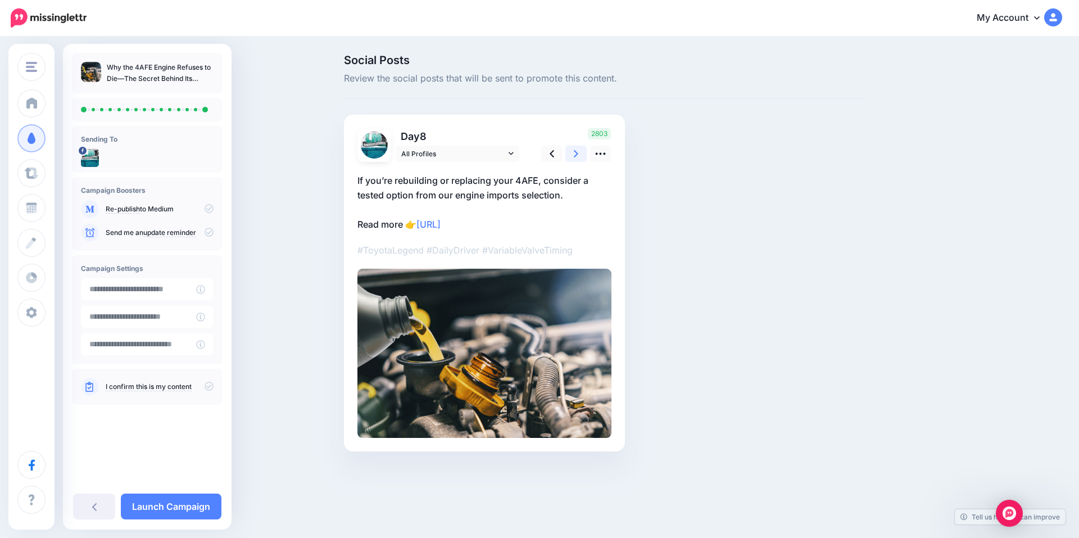
click at [575, 153] on icon at bounding box center [576, 154] width 4 height 12
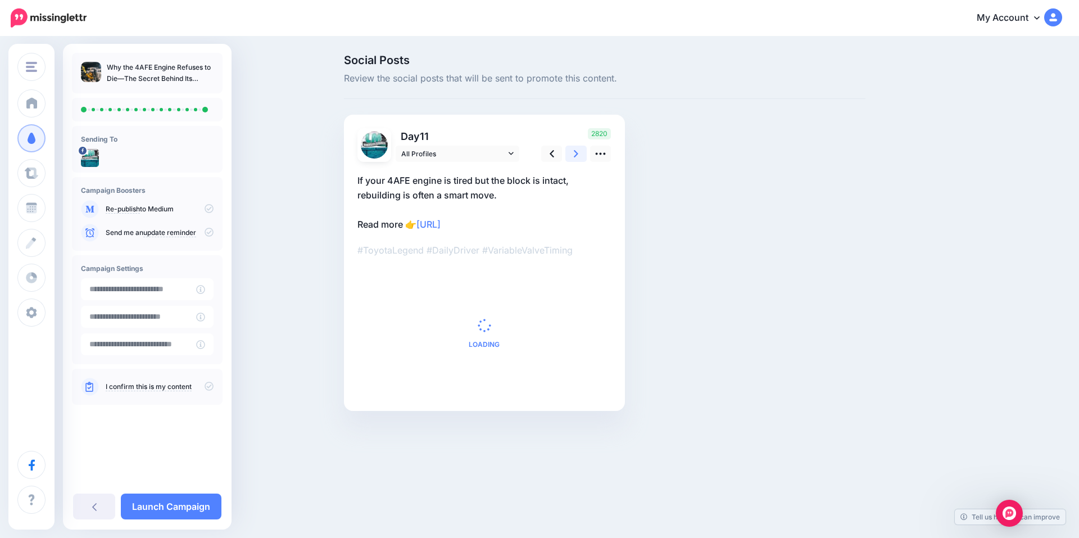
click at [575, 153] on icon at bounding box center [576, 154] width 4 height 12
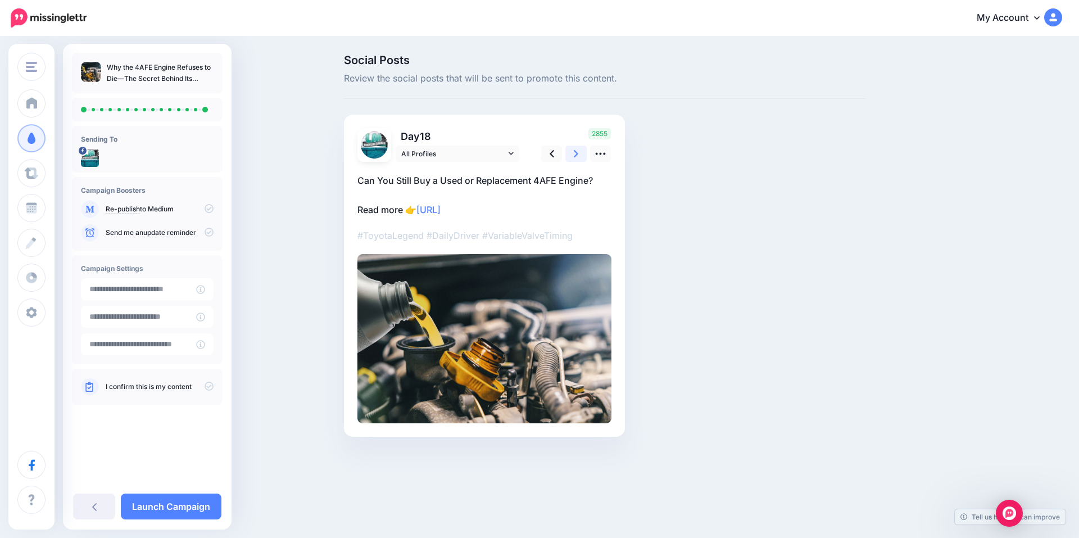
click at [575, 153] on icon at bounding box center [576, 154] width 4 height 12
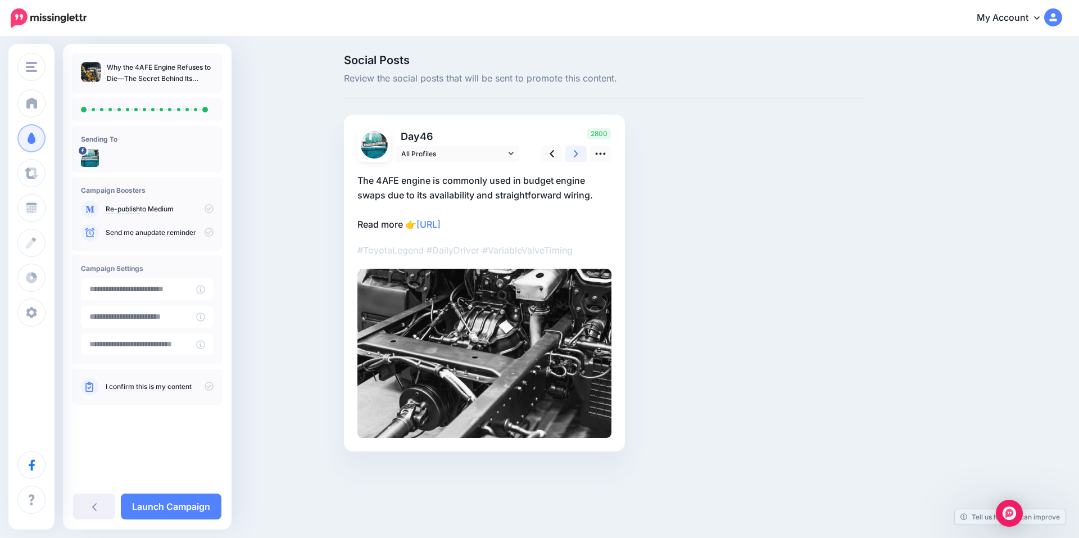
click at [575, 153] on icon at bounding box center [576, 154] width 4 height 12
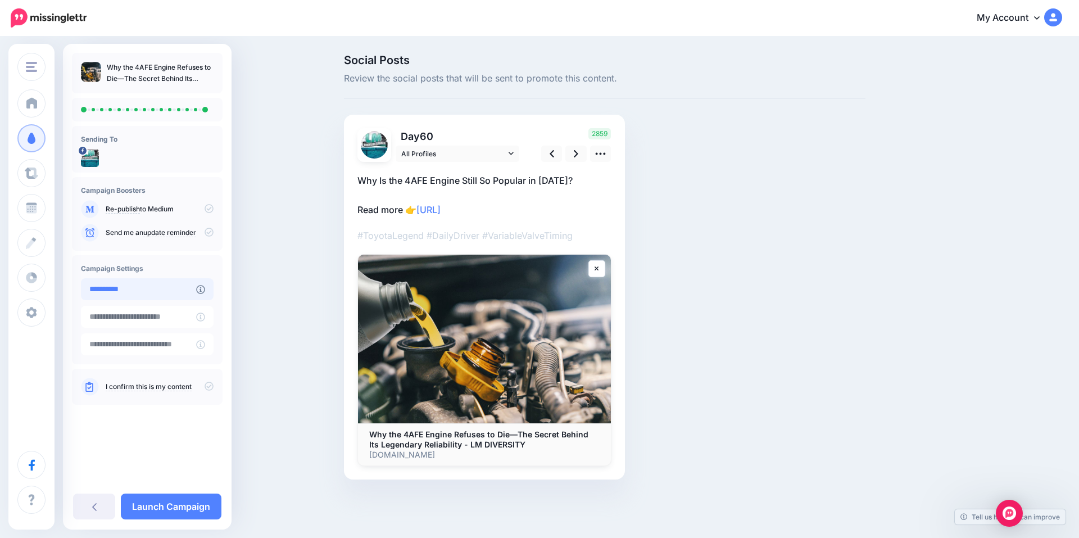
click at [132, 295] on input "**********" at bounding box center [138, 289] width 115 height 22
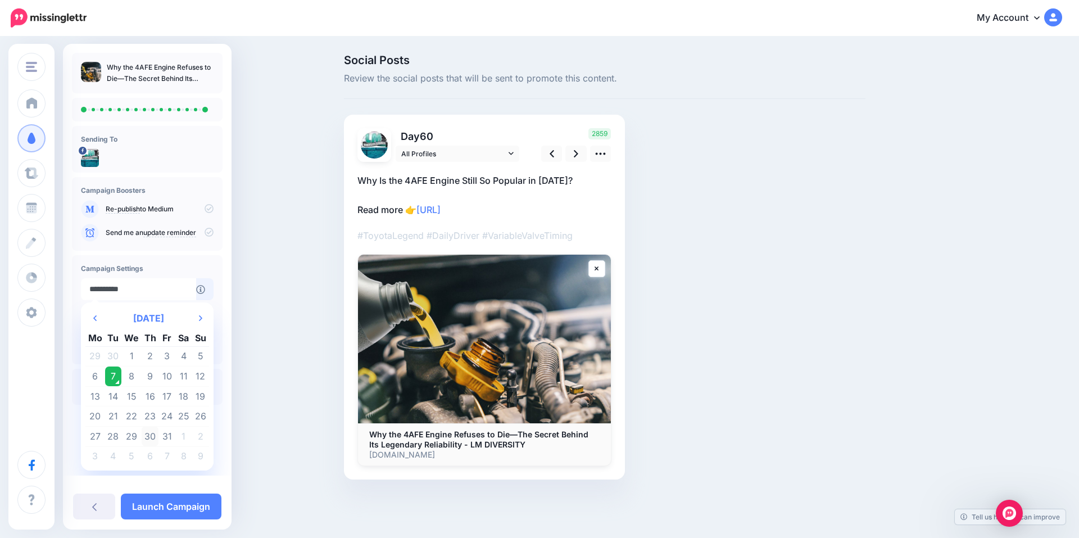
click at [149, 434] on td "30" at bounding box center [150, 436] width 17 height 20
type input "**********"
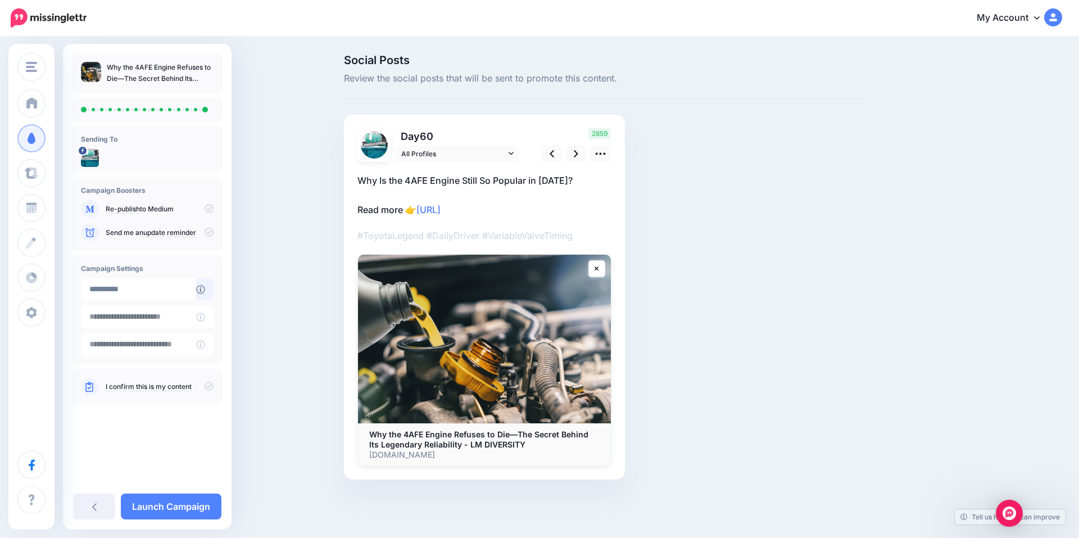
click at [205, 385] on icon at bounding box center [209, 386] width 9 height 9
click at [176, 501] on link "Launch Campaign" at bounding box center [171, 506] width 101 height 26
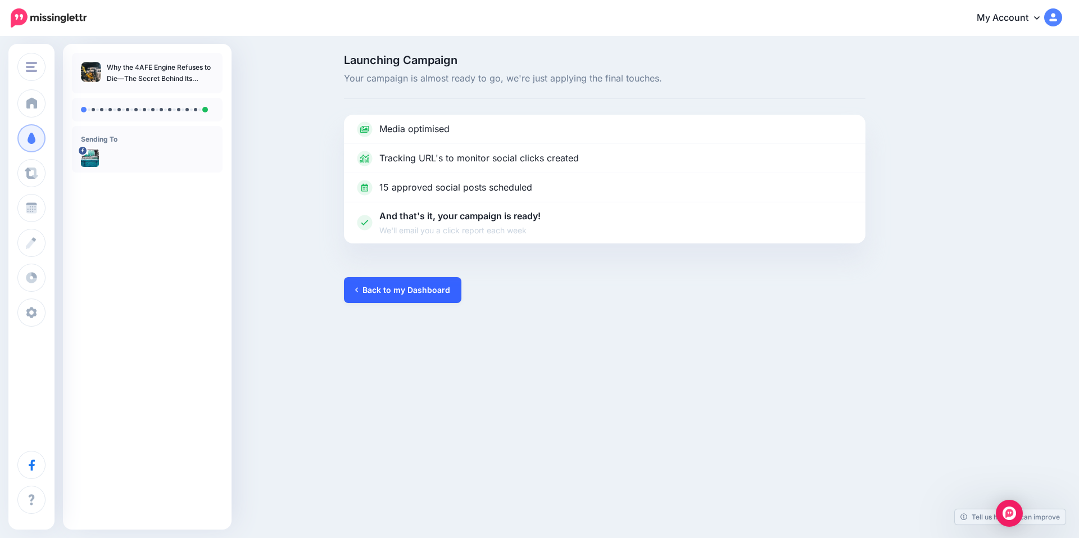
click at [358, 283] on link "Back to my Dashboard" at bounding box center [402, 290] width 117 height 26
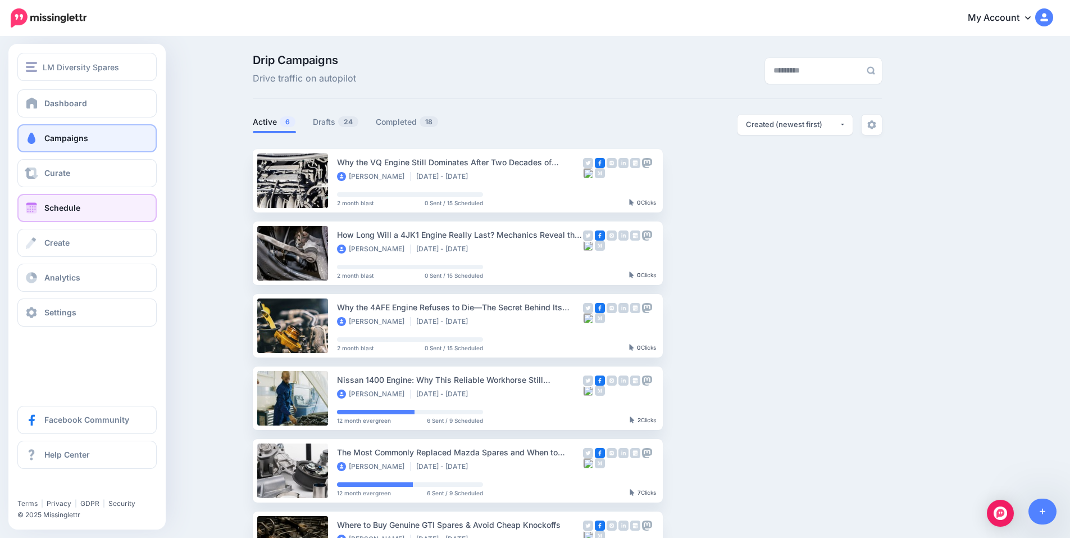
click at [44, 207] on span "Schedule" at bounding box center [62, 208] width 36 height 10
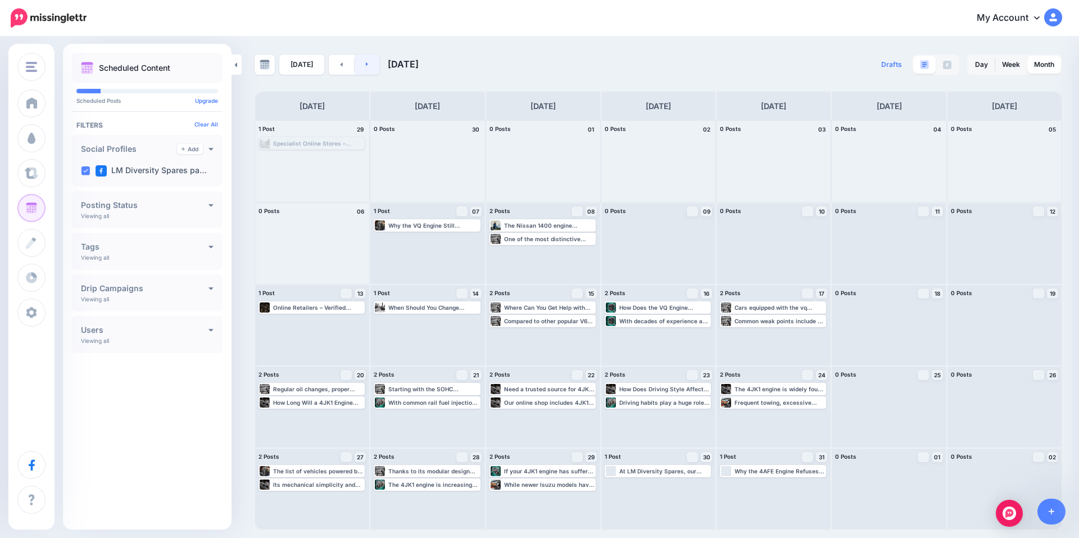
click at [359, 66] on link at bounding box center [367, 65] width 25 height 20
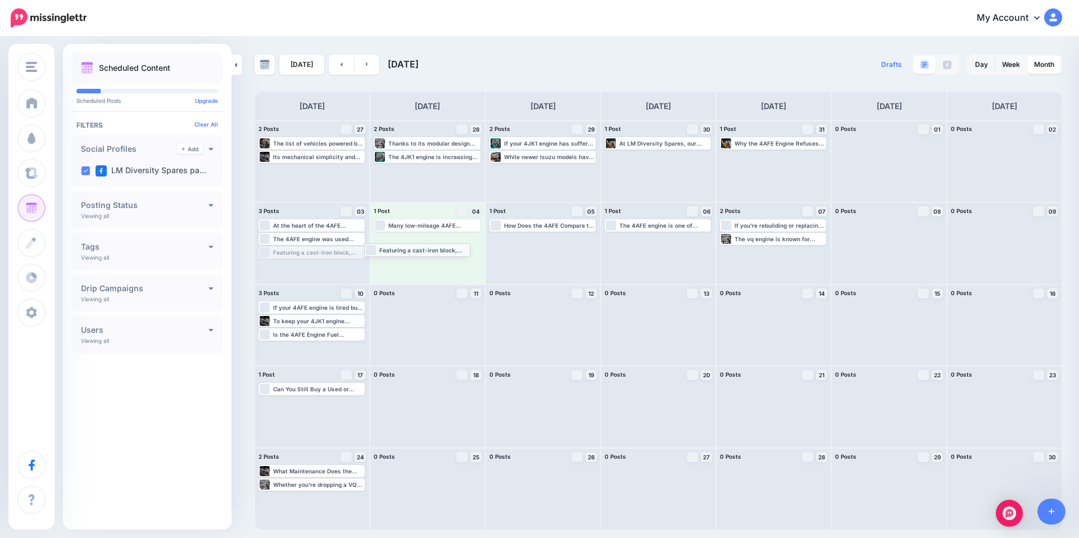
drag, startPoint x: 320, startPoint y: 252, endPoint x: 426, endPoint y: 249, distance: 105.7
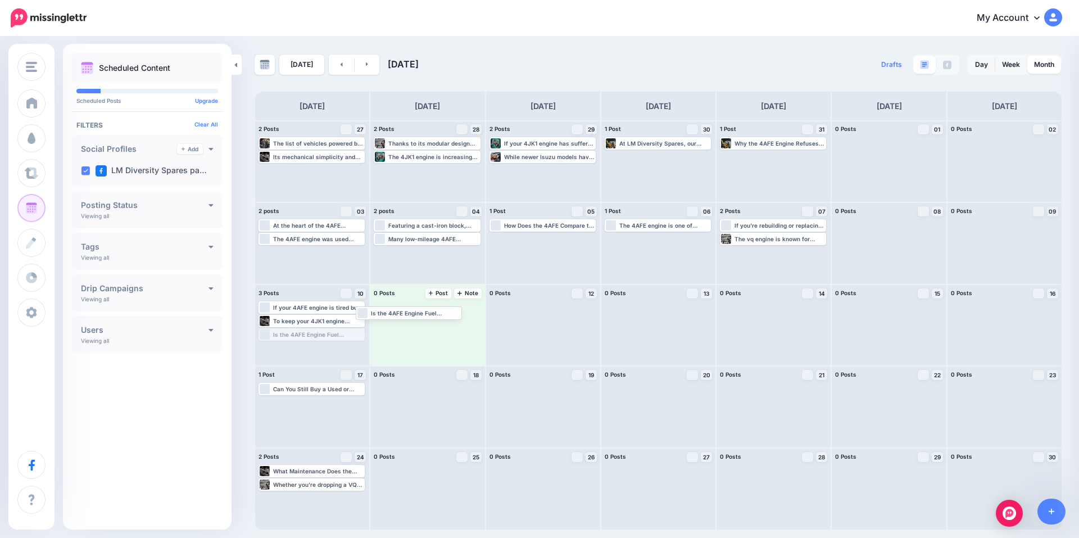
drag, startPoint x: 348, startPoint y: 334, endPoint x: 450, endPoint y: 311, distance: 104.8
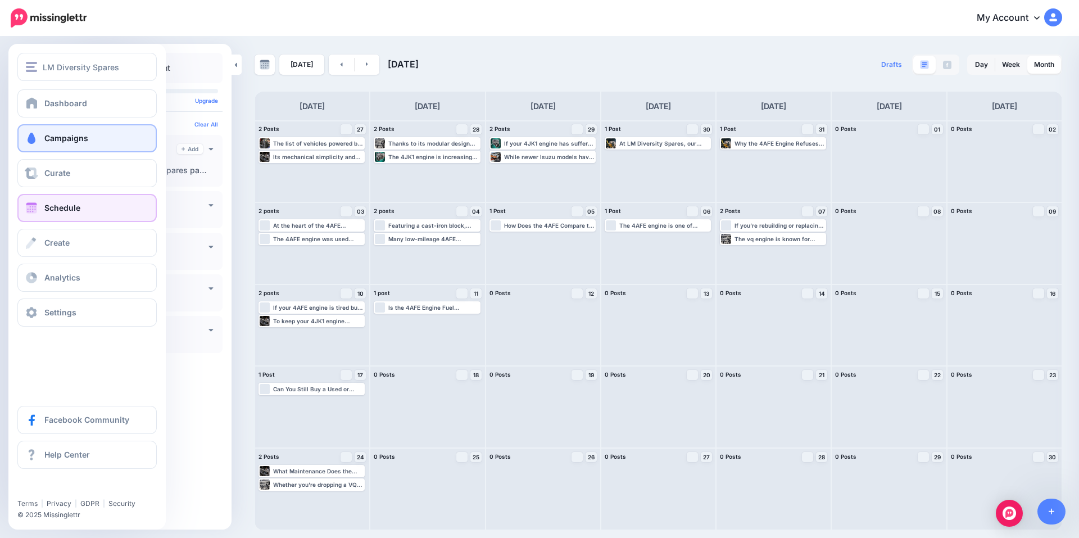
click at [78, 136] on span "Campaigns" at bounding box center [66, 138] width 44 height 10
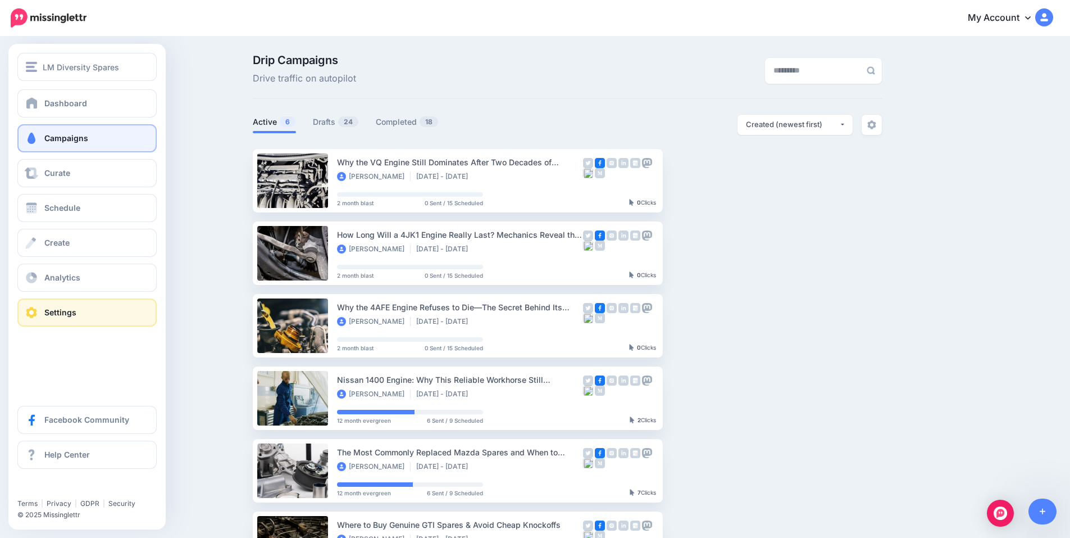
click at [37, 306] on link "Settings" at bounding box center [86, 312] width 139 height 28
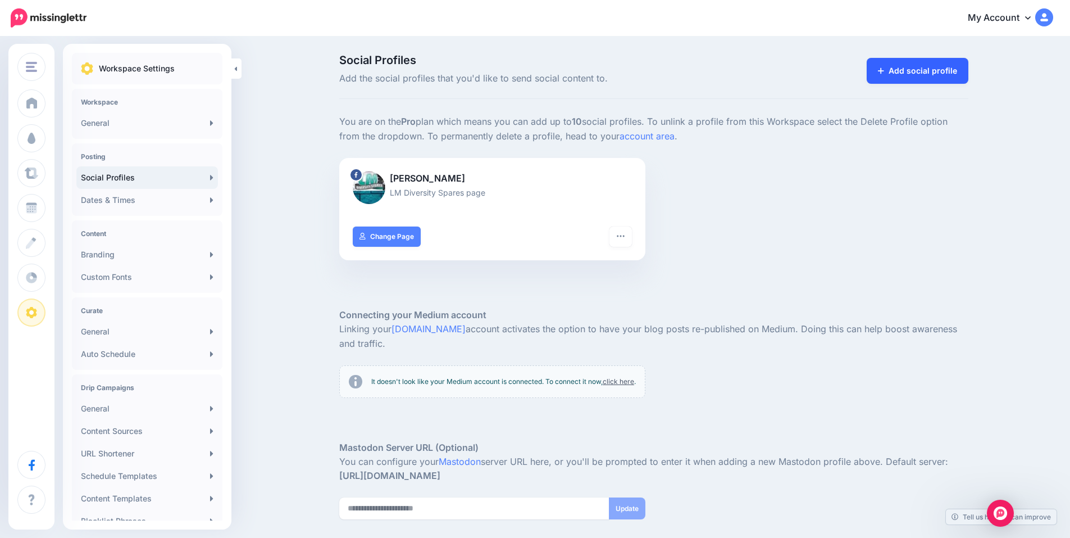
click at [916, 70] on link "Add social profile" at bounding box center [918, 71] width 102 height 26
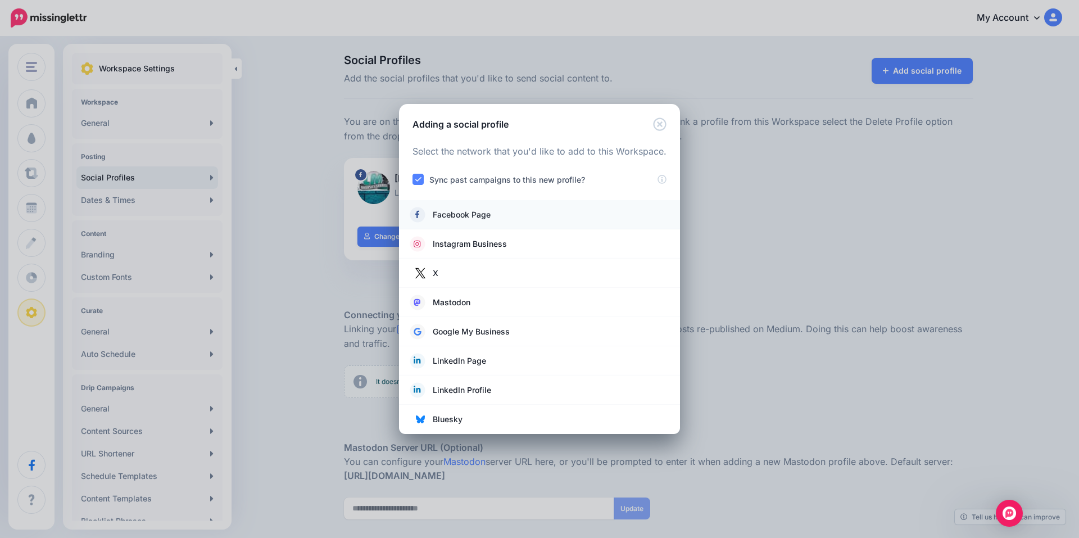
click at [469, 215] on span "Facebook Page" at bounding box center [462, 214] width 58 height 13
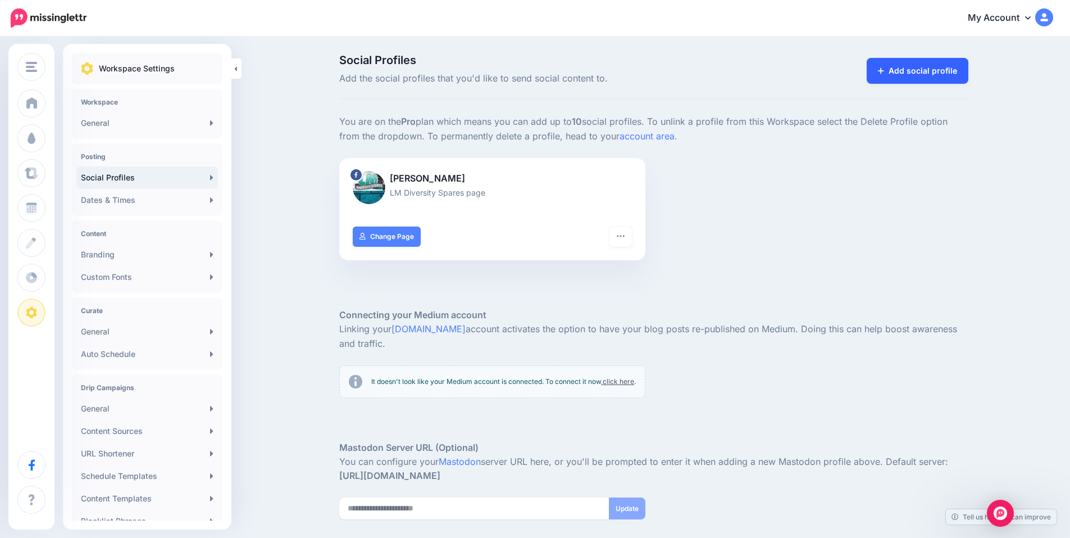
click at [927, 78] on link "Add social profile" at bounding box center [918, 71] width 102 height 26
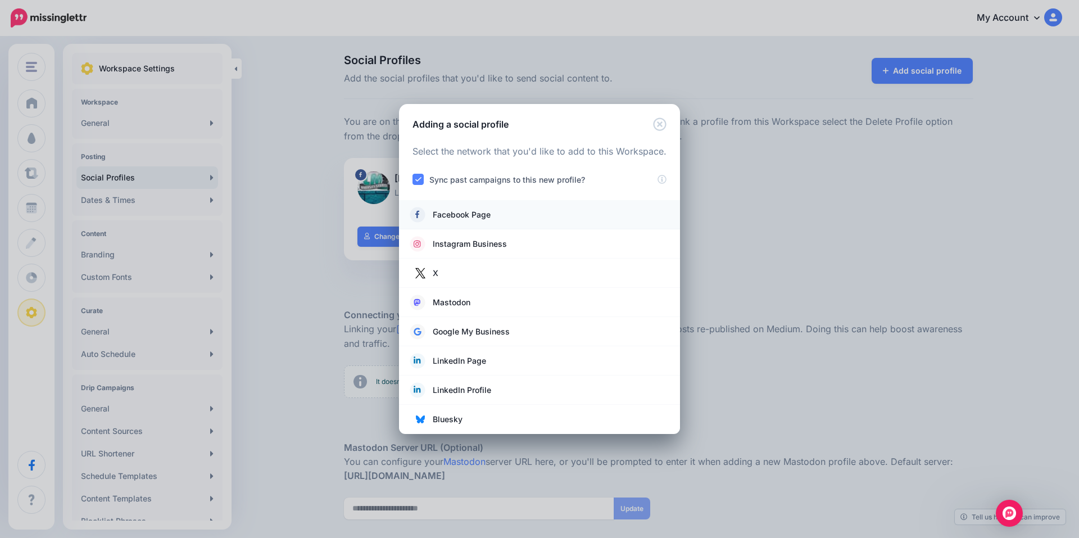
click at [472, 215] on span "Facebook Page" at bounding box center [462, 214] width 58 height 13
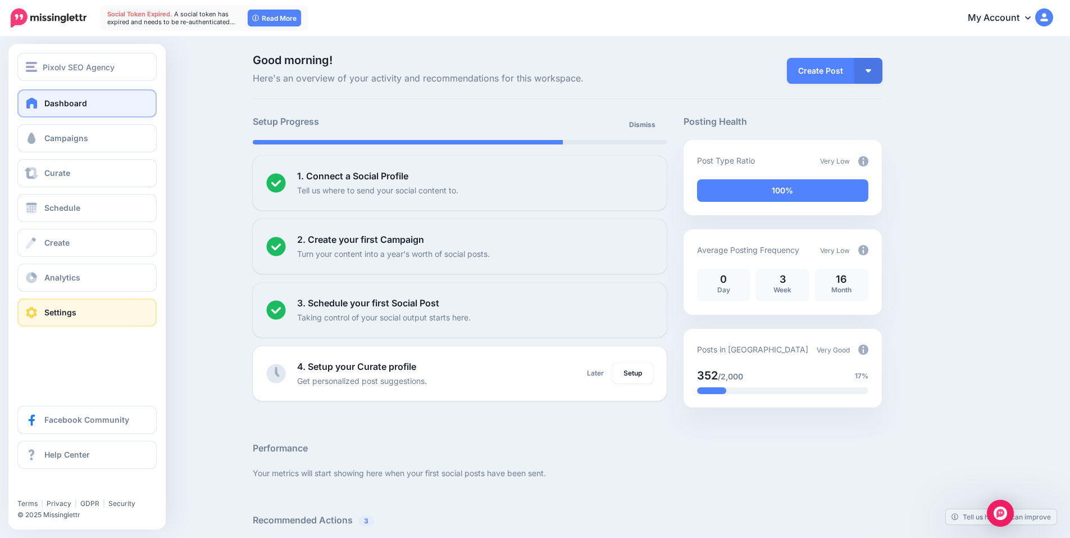
click at [35, 319] on link "Settings" at bounding box center [86, 312] width 139 height 28
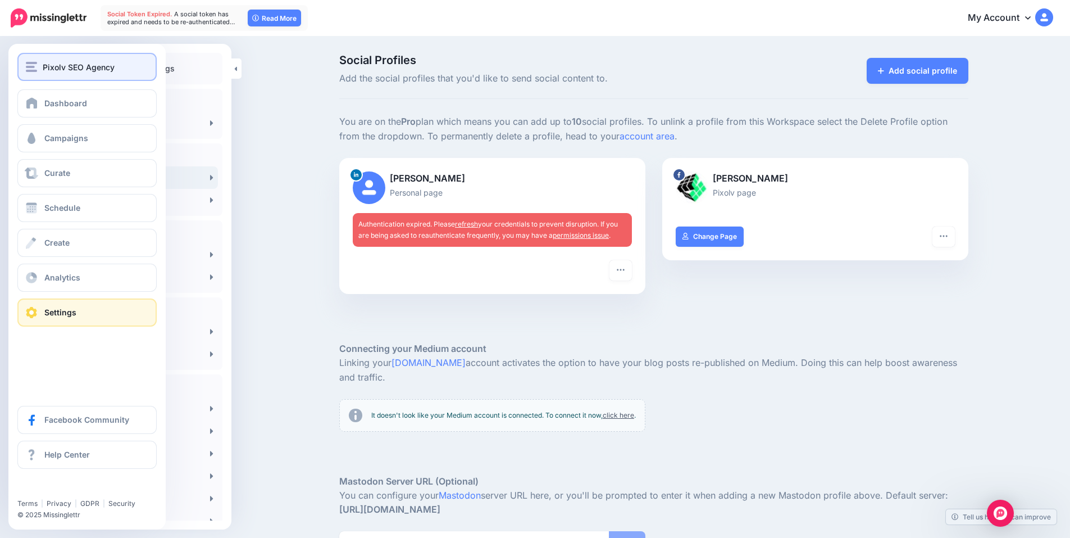
click at [85, 68] on span "Pixolv SEO Agency" at bounding box center [79, 67] width 72 height 13
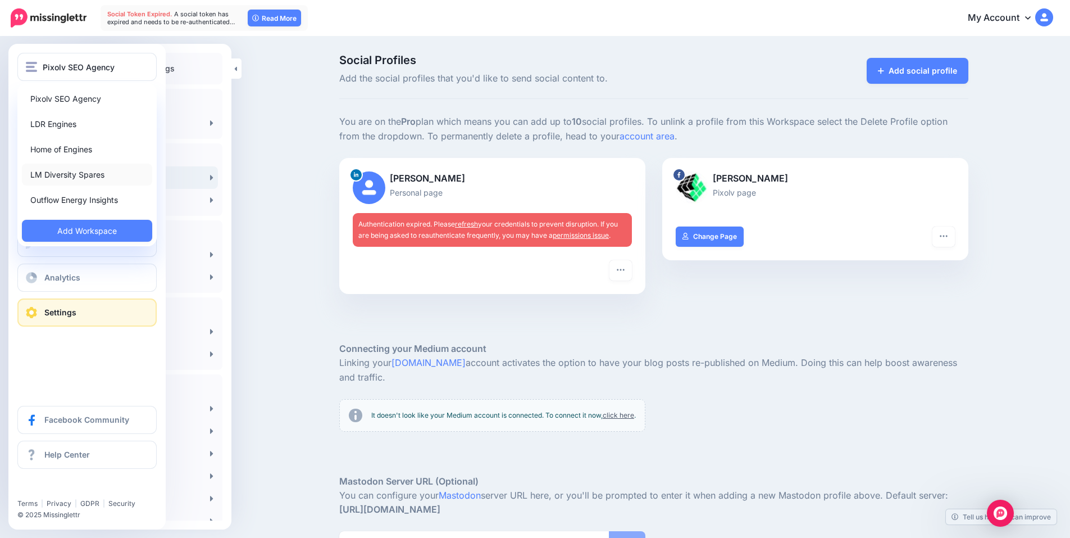
click at [77, 170] on link "LM Diversity Spares" at bounding box center [87, 175] width 130 height 22
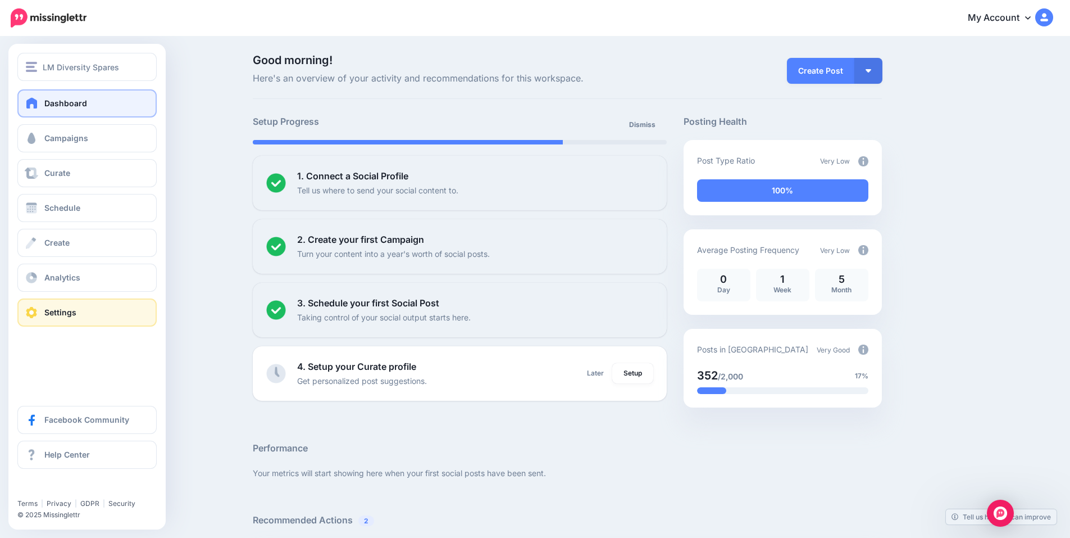
click at [68, 313] on span "Settings" at bounding box center [60, 312] width 32 height 10
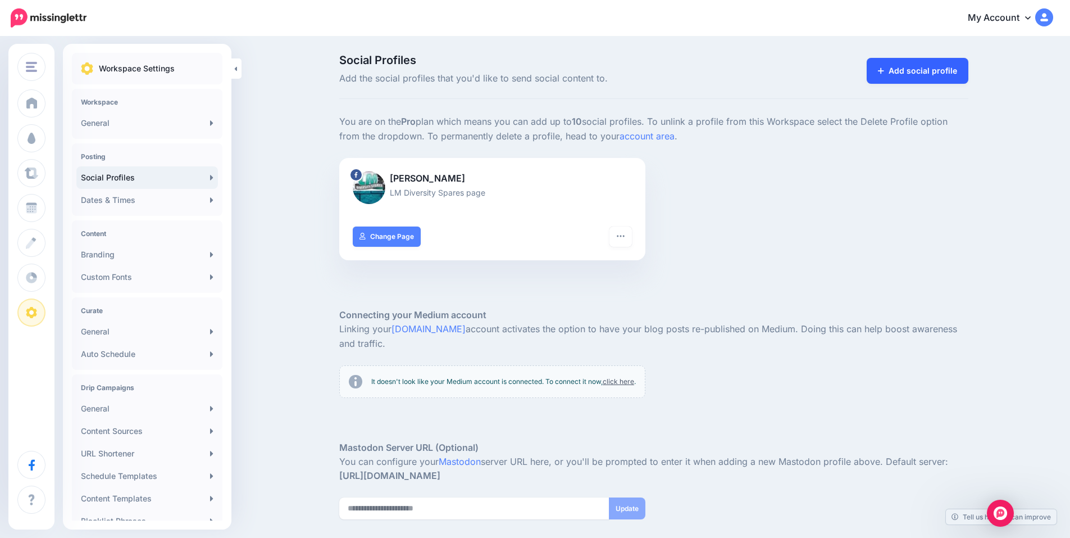
click at [895, 75] on link "Add social profile" at bounding box center [918, 71] width 102 height 26
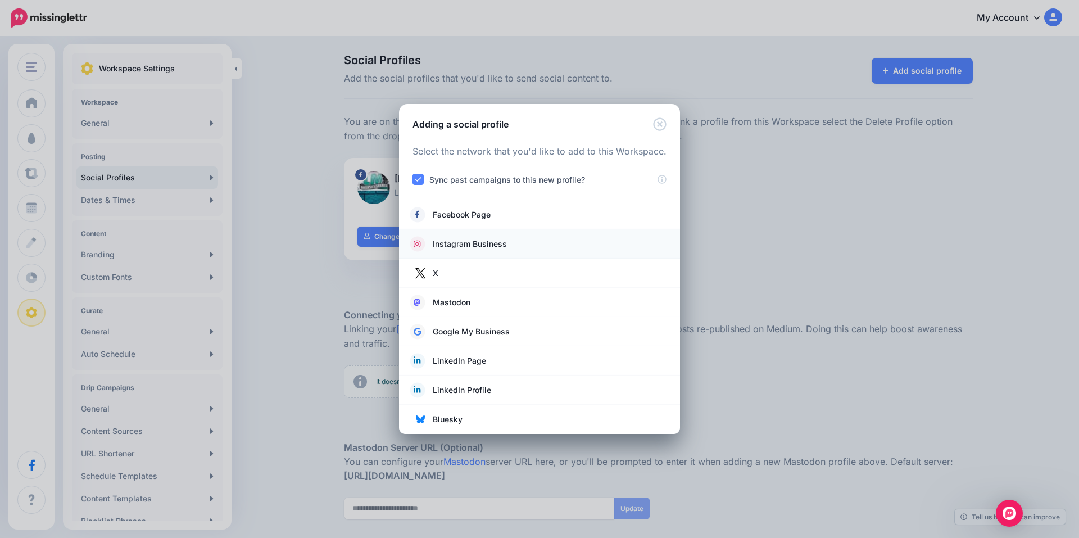
click at [466, 247] on span "Instagram Business" at bounding box center [470, 243] width 74 height 13
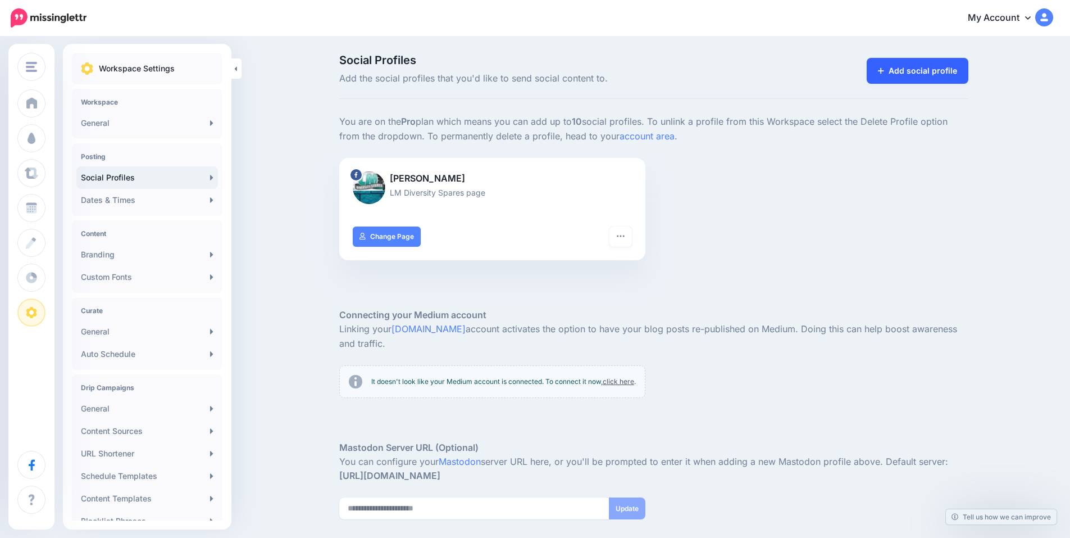
click at [947, 70] on link "Add social profile" at bounding box center [918, 71] width 102 height 26
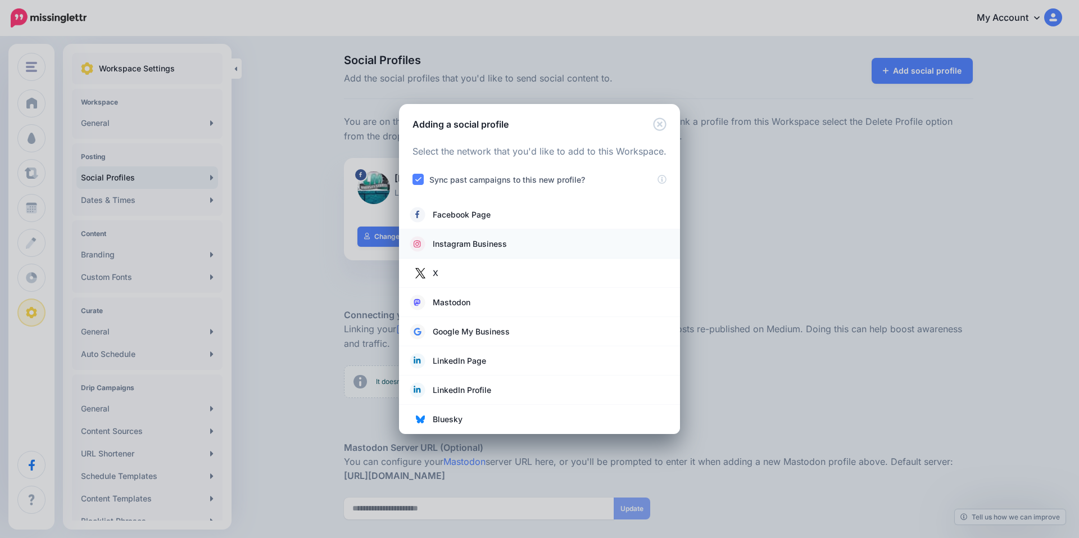
click at [460, 242] on span "Instagram Business" at bounding box center [470, 243] width 74 height 13
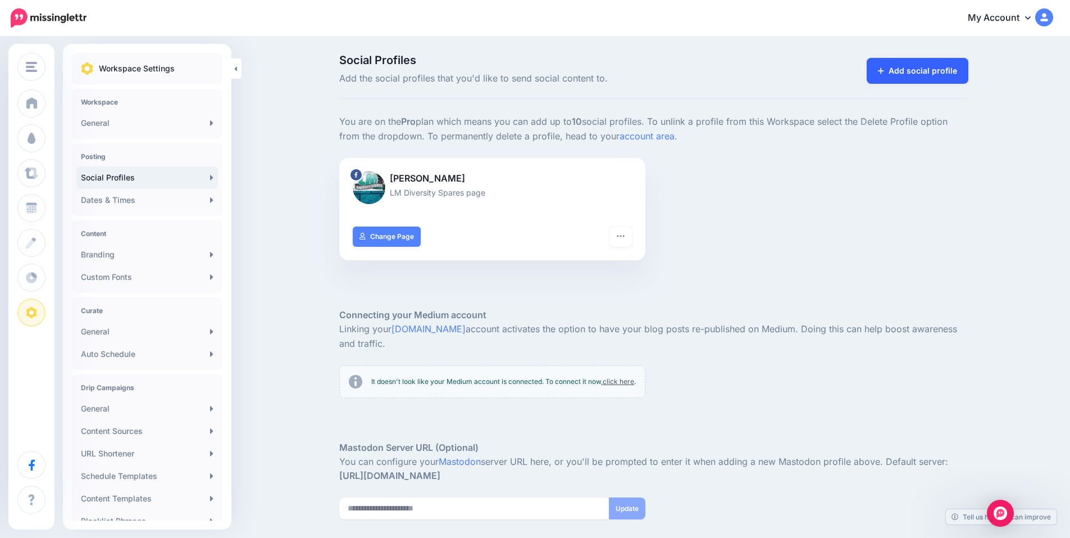
click at [940, 71] on link "Add social profile" at bounding box center [918, 71] width 102 height 26
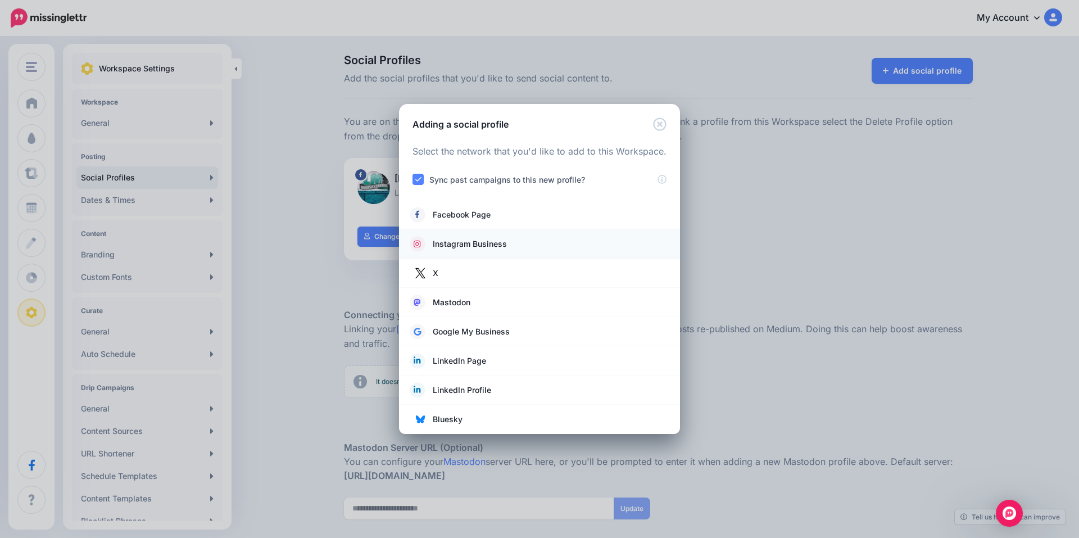
click at [498, 248] on span "Instagram Business" at bounding box center [470, 243] width 74 height 13
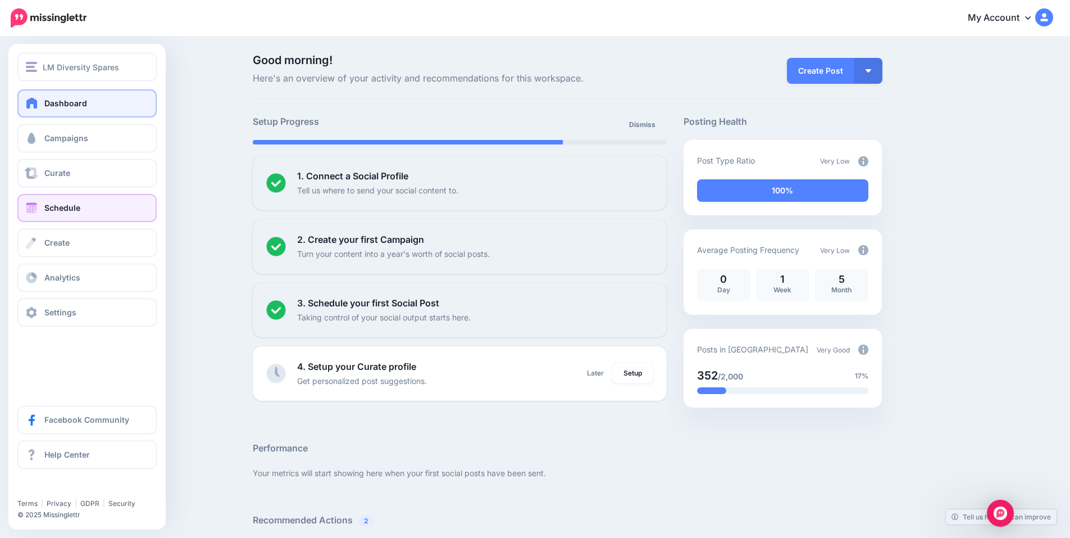
click at [79, 211] on span "Schedule" at bounding box center [62, 208] width 36 height 10
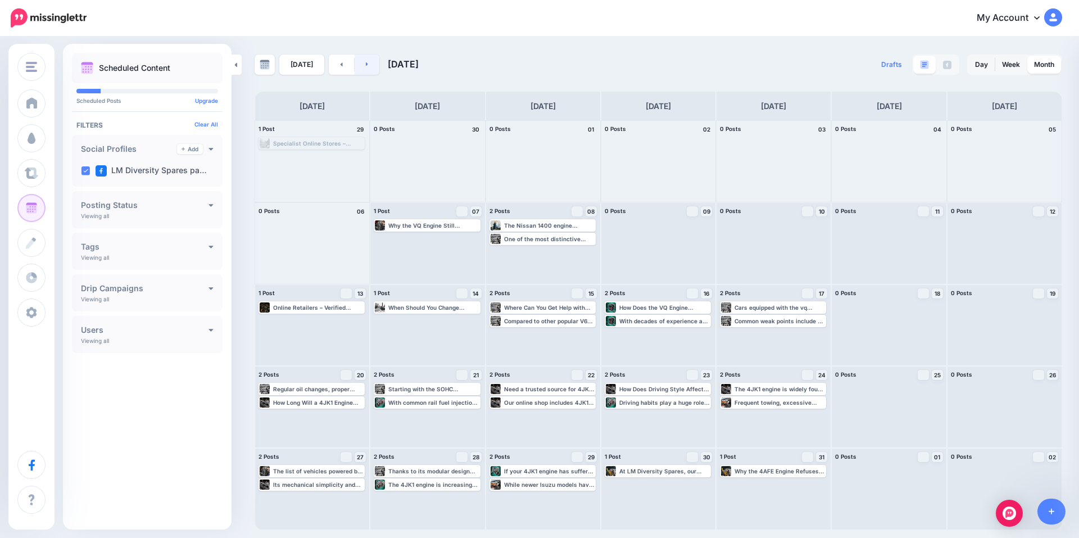
click at [373, 62] on link at bounding box center [367, 65] width 25 height 20
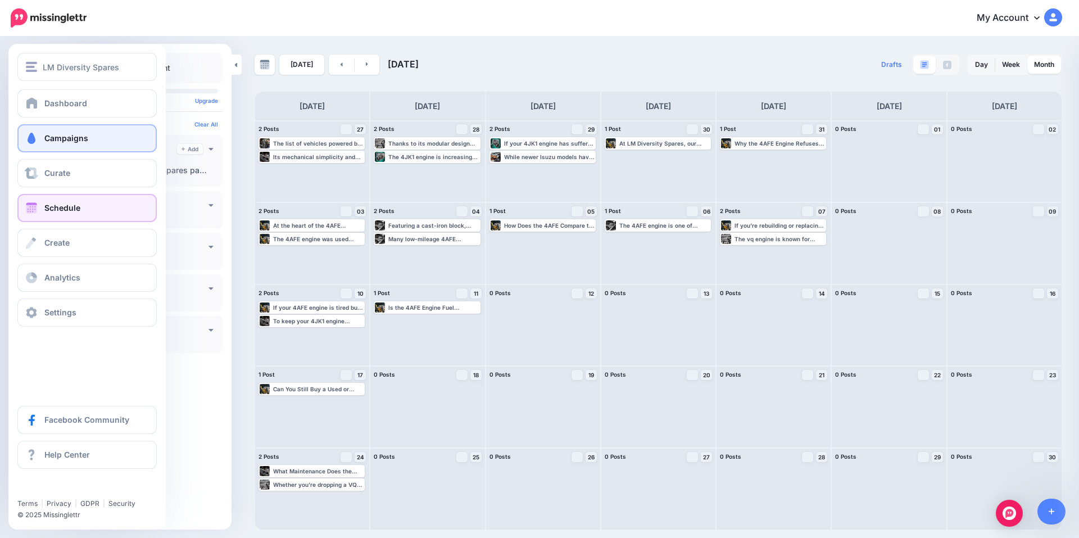
click at [87, 141] on span "Campaigns" at bounding box center [66, 138] width 44 height 10
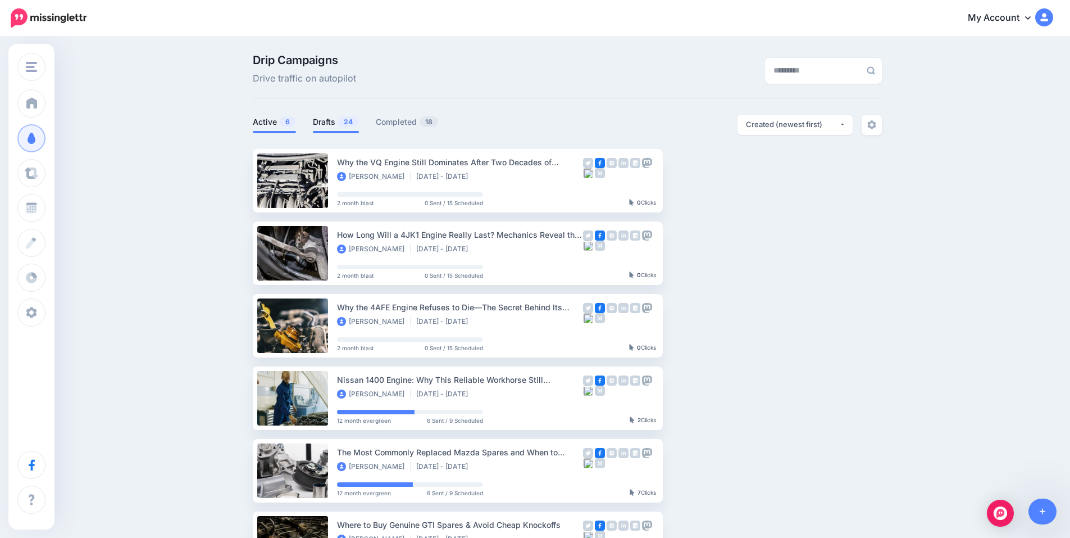
click at [339, 117] on link "Drafts 24" at bounding box center [336, 121] width 46 height 13
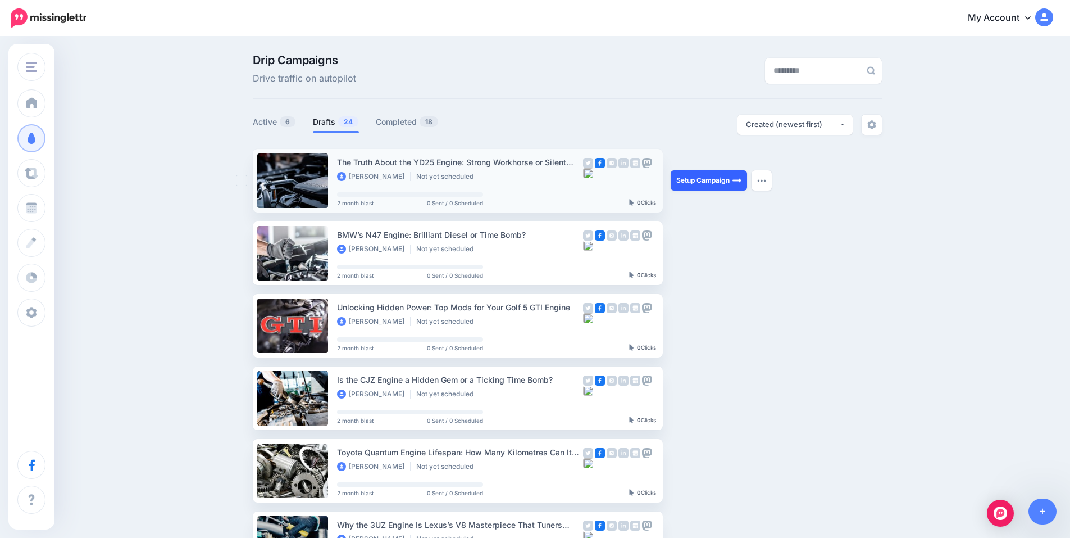
click at [709, 179] on link "Setup Campaign" at bounding box center [709, 180] width 76 height 20
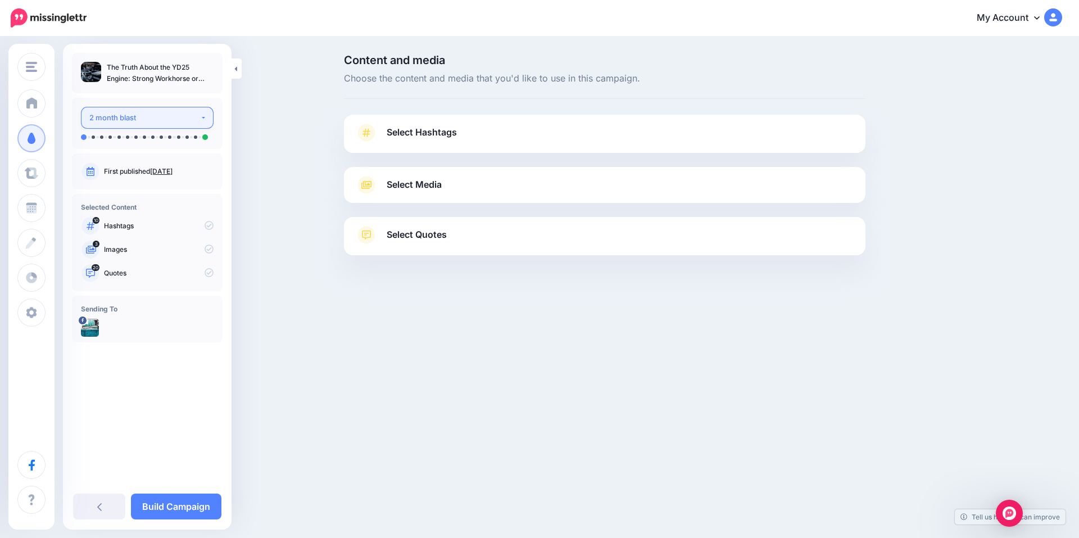
click at [179, 116] on div "2 month blast" at bounding box center [144, 117] width 111 height 13
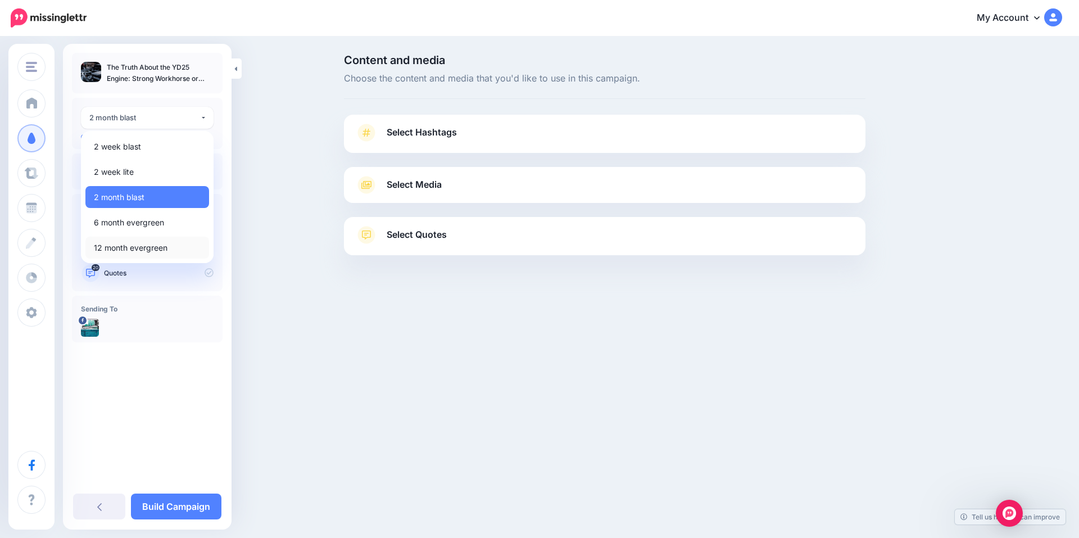
click at [148, 246] on span "12 month evergreen" at bounding box center [131, 247] width 74 height 13
select select "******"
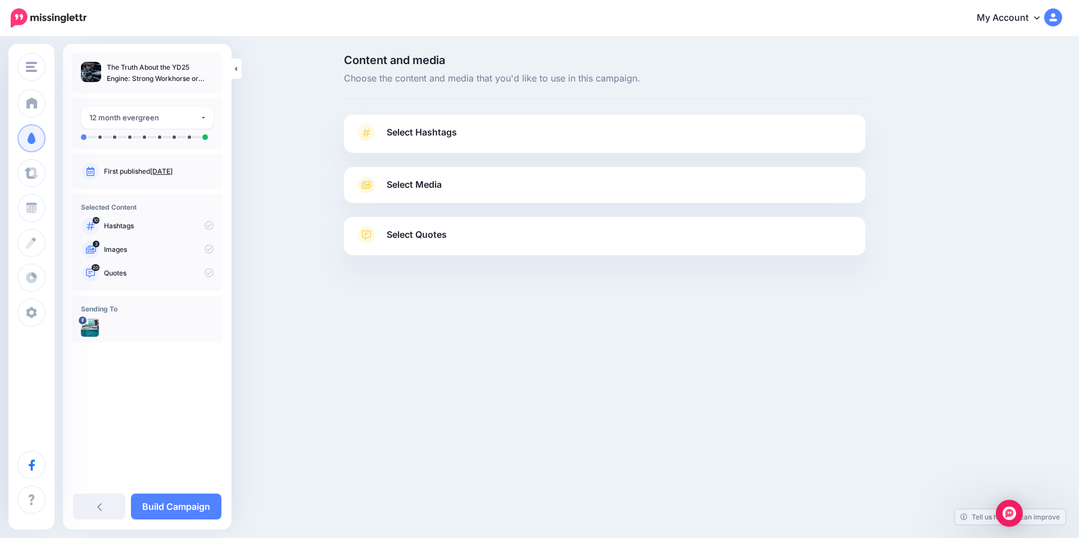
click at [426, 135] on span "Select Hashtags" at bounding box center [422, 132] width 70 height 15
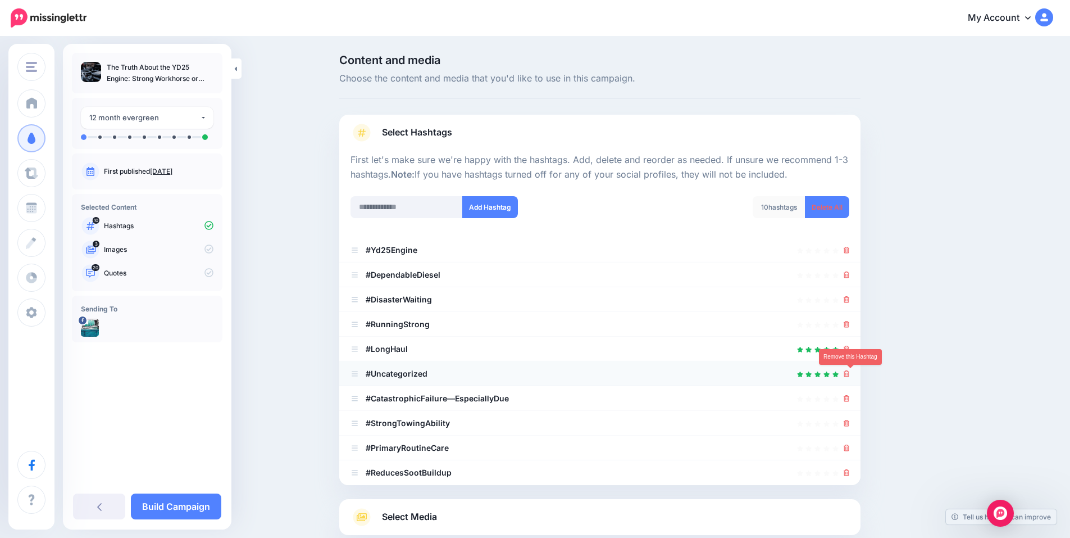
click at [850, 375] on icon at bounding box center [847, 373] width 6 height 7
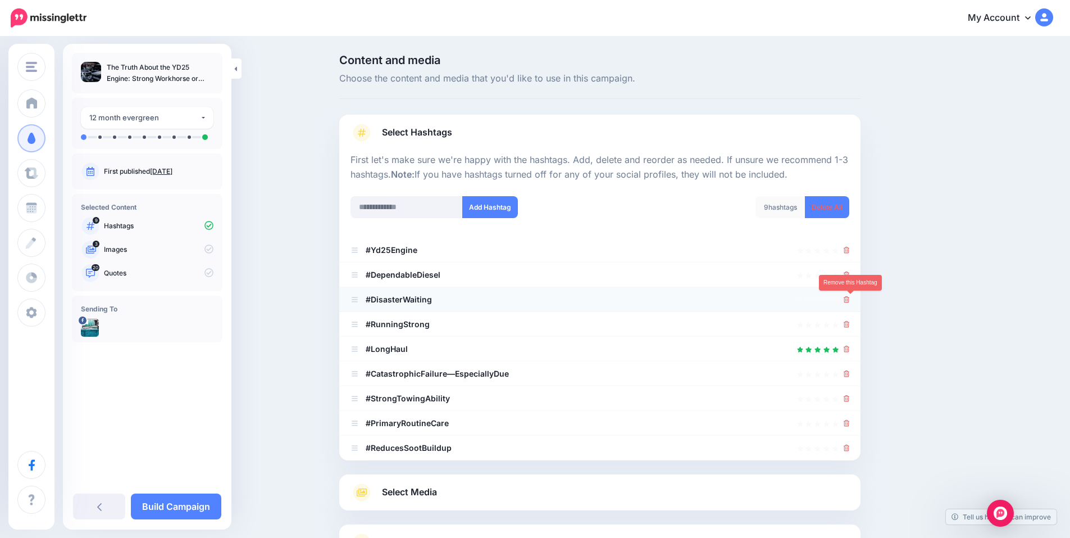
click at [850, 301] on icon at bounding box center [847, 299] width 6 height 7
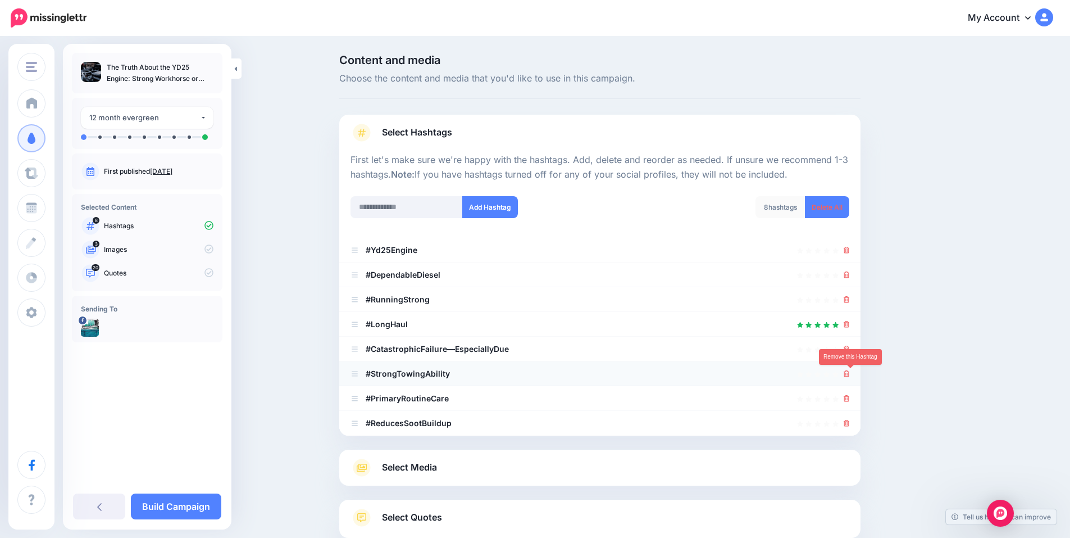
click at [848, 369] on link at bounding box center [847, 374] width 6 height 10
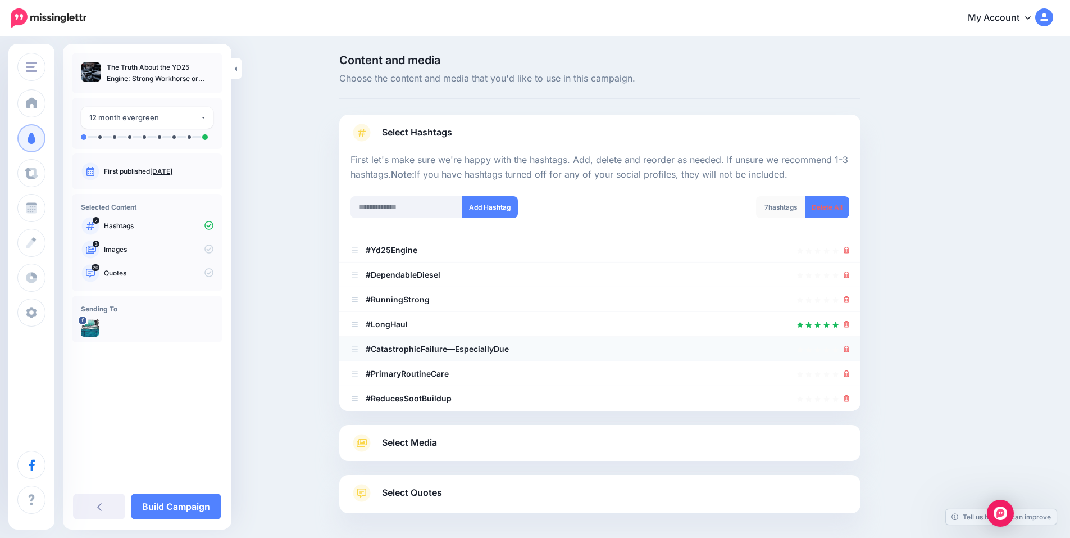
click at [850, 351] on icon at bounding box center [847, 349] width 6 height 7
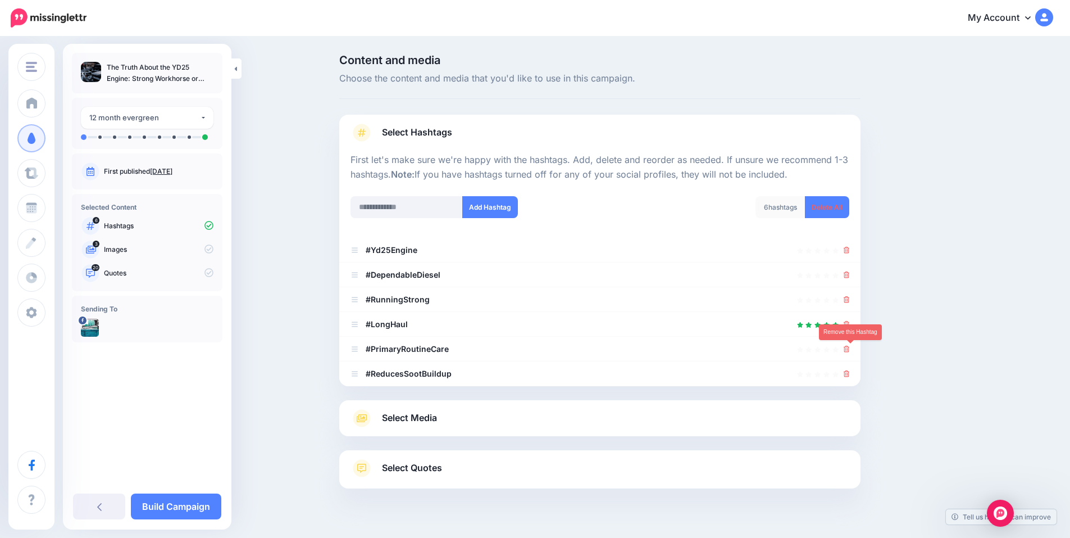
click at [850, 351] on icon at bounding box center [847, 349] width 6 height 7
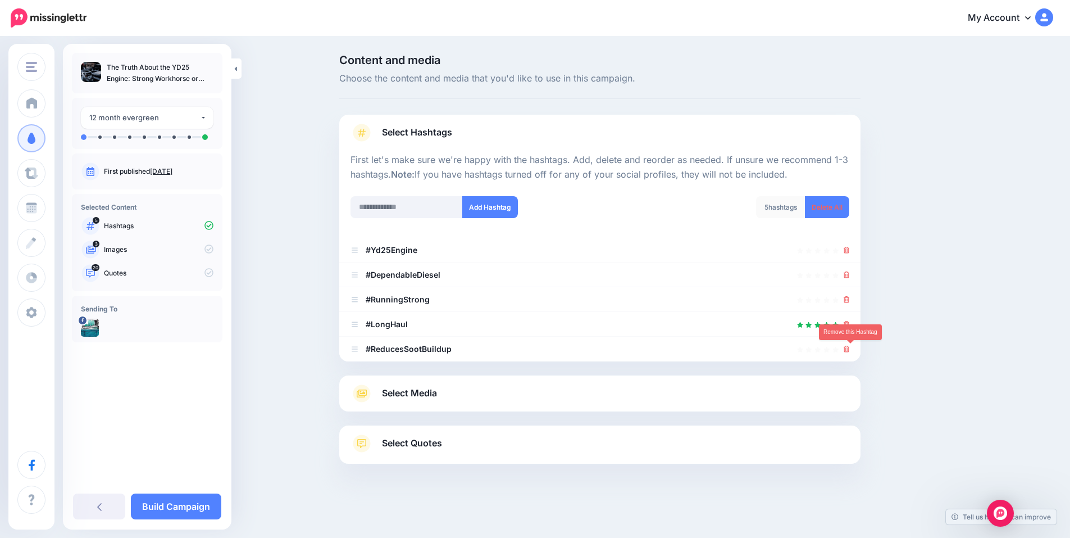
click at [850, 351] on icon at bounding box center [847, 349] width 6 height 7
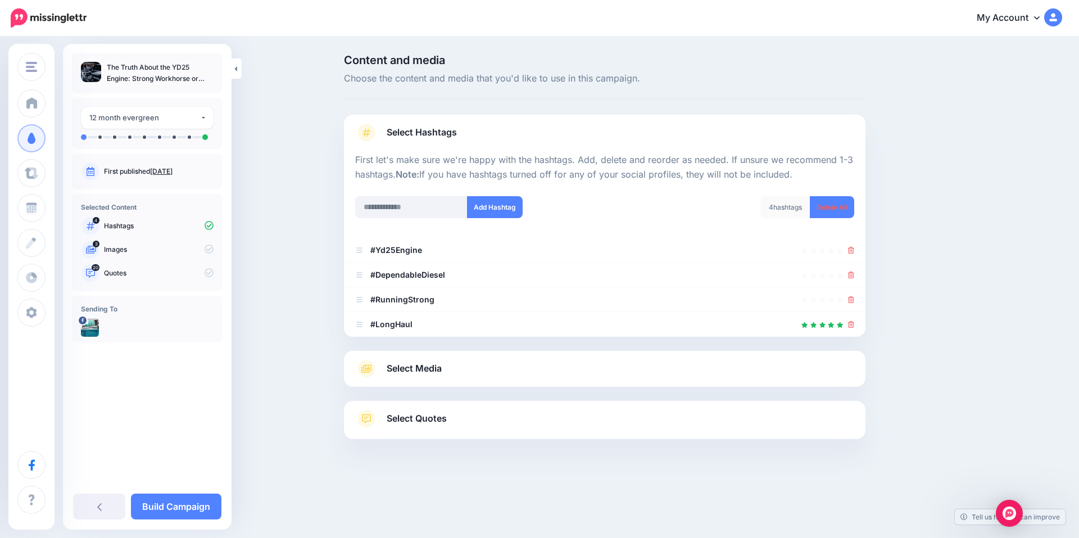
click at [429, 363] on span "Select Media" at bounding box center [414, 368] width 55 height 15
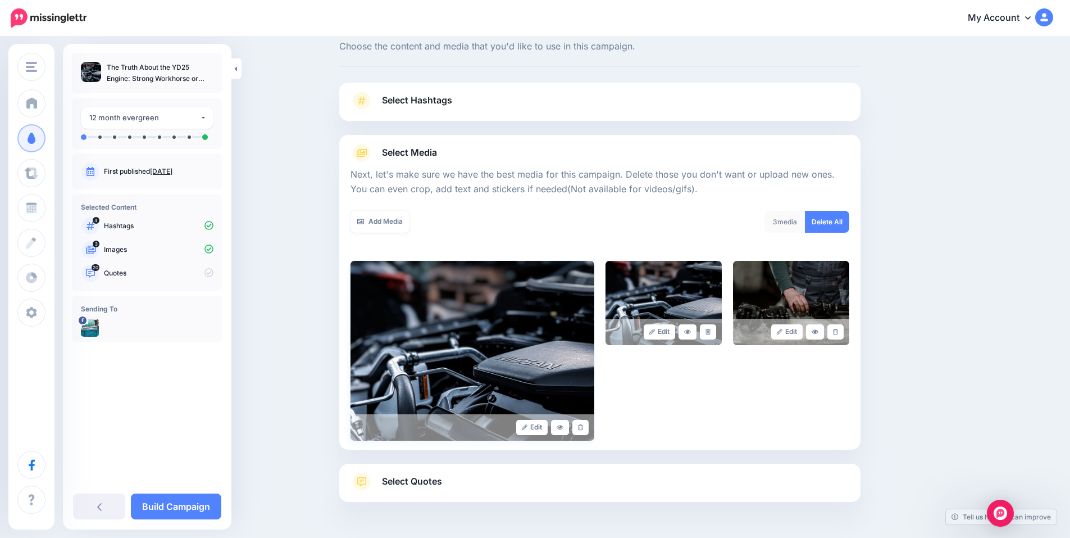
scroll to position [69, 0]
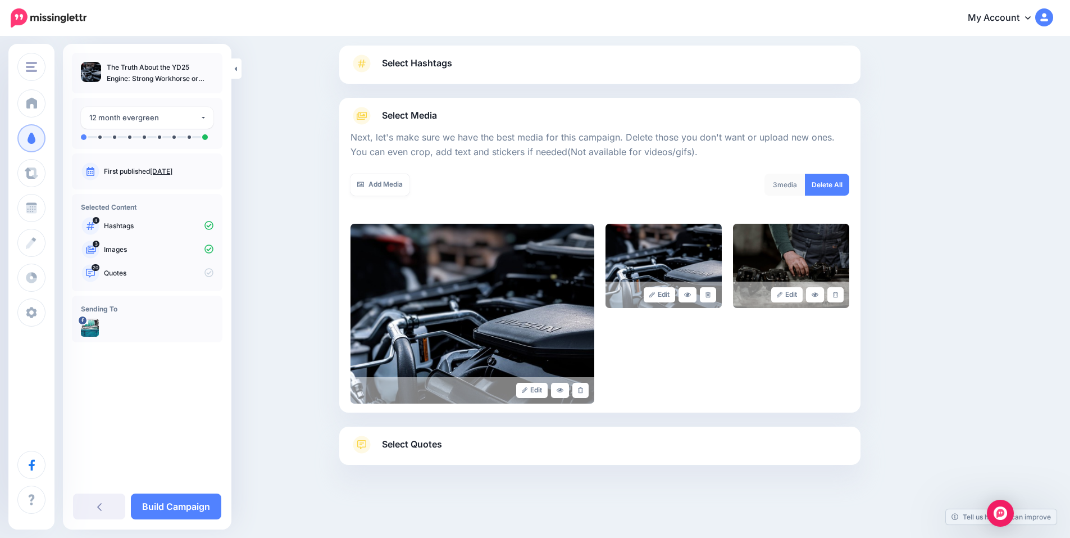
click at [488, 446] on link "Select Quotes" at bounding box center [600, 449] width 499 height 29
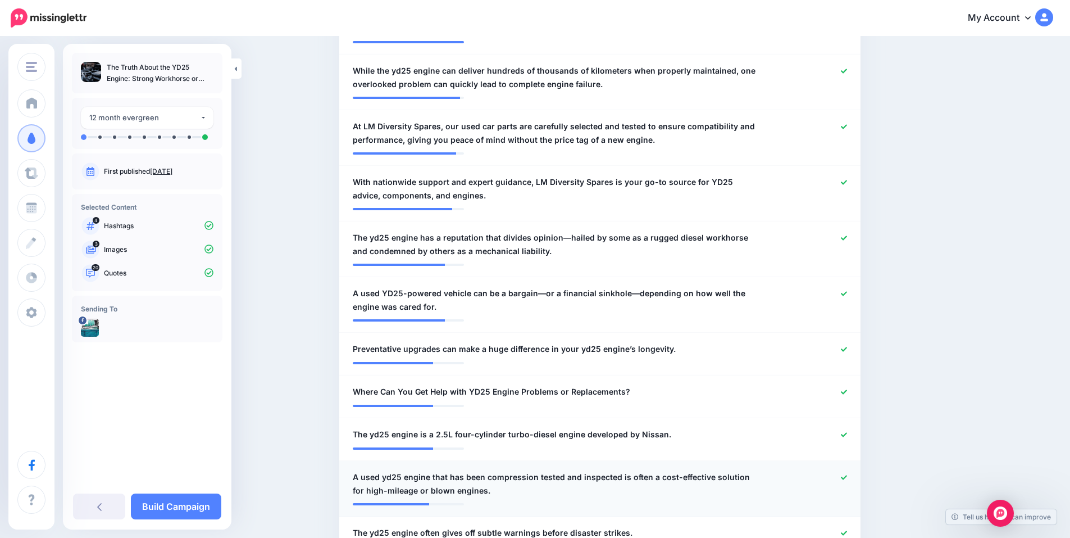
scroll to position [519, 0]
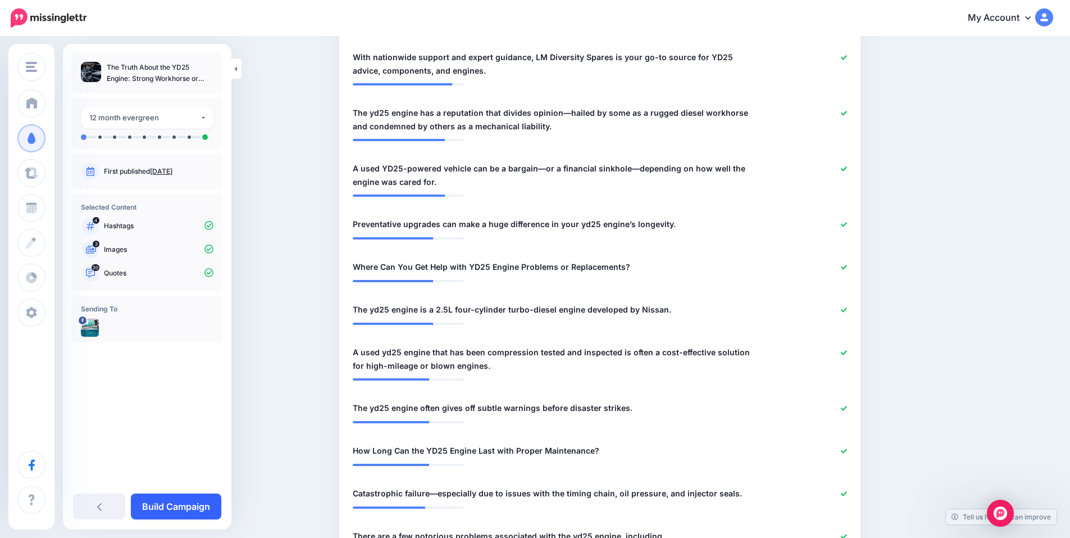
click at [176, 502] on link "Build Campaign" at bounding box center [176, 506] width 90 height 26
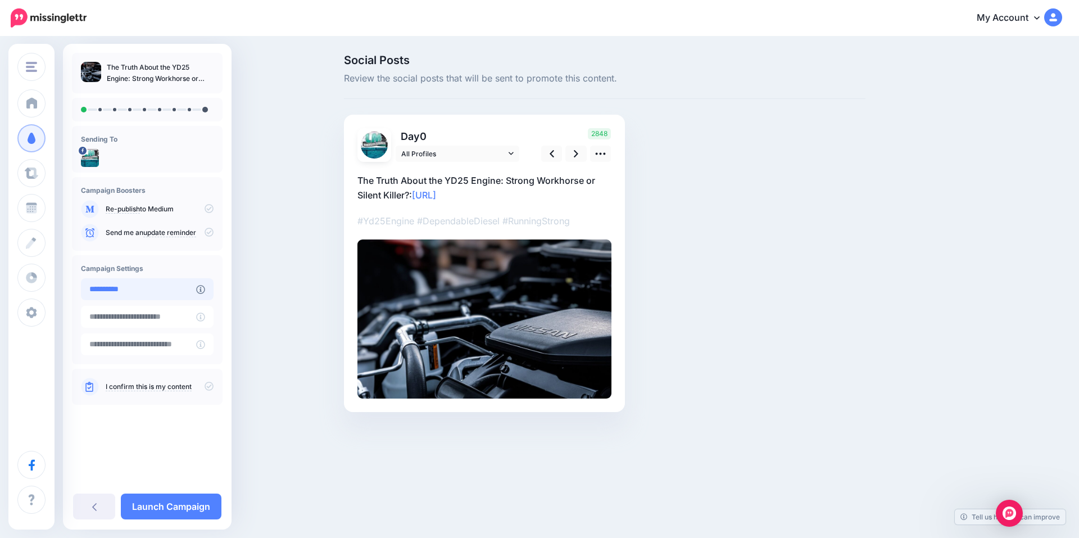
click at [146, 293] on input "**********" at bounding box center [138, 289] width 115 height 22
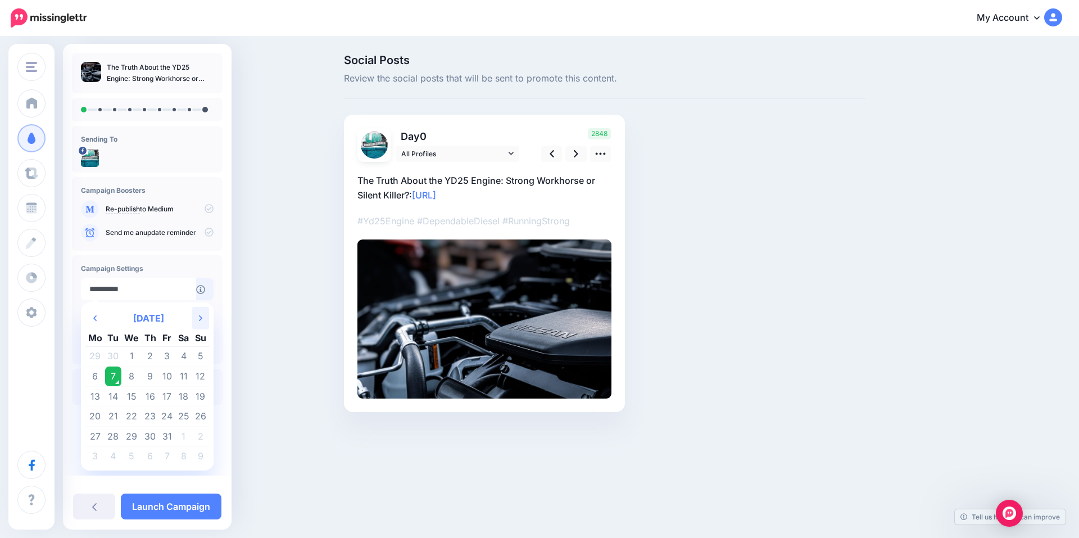
click at [200, 319] on icon at bounding box center [200, 318] width 3 height 6
click at [94, 394] on td "10" at bounding box center [95, 396] width 20 height 20
type input "**********"
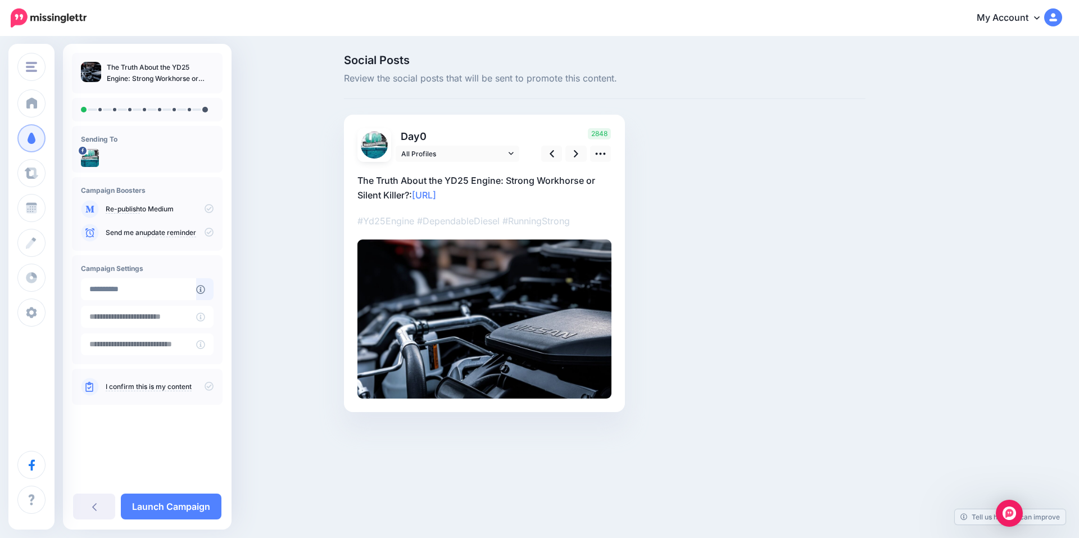
click at [206, 387] on icon at bounding box center [209, 386] width 9 height 9
click at [168, 506] on link "Launch Campaign" at bounding box center [171, 506] width 101 height 26
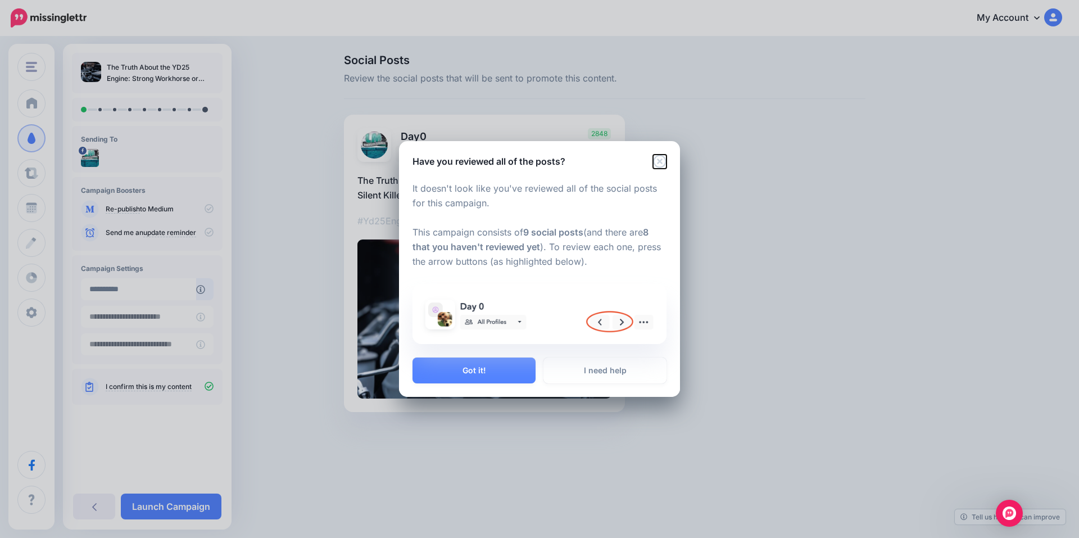
click at [660, 162] on icon "Close" at bounding box center [659, 161] width 13 height 13
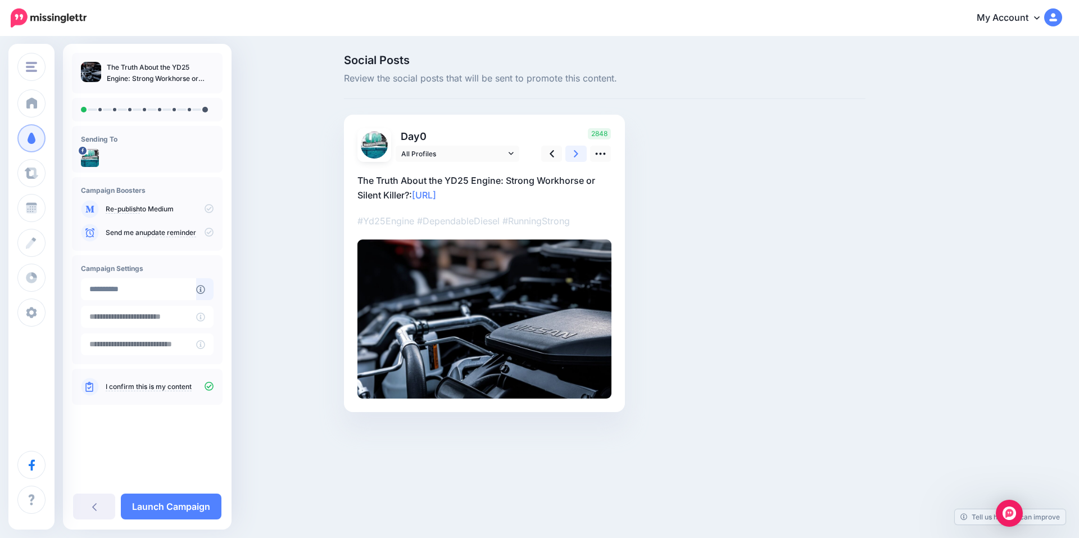
click at [578, 151] on icon at bounding box center [576, 154] width 4 height 12
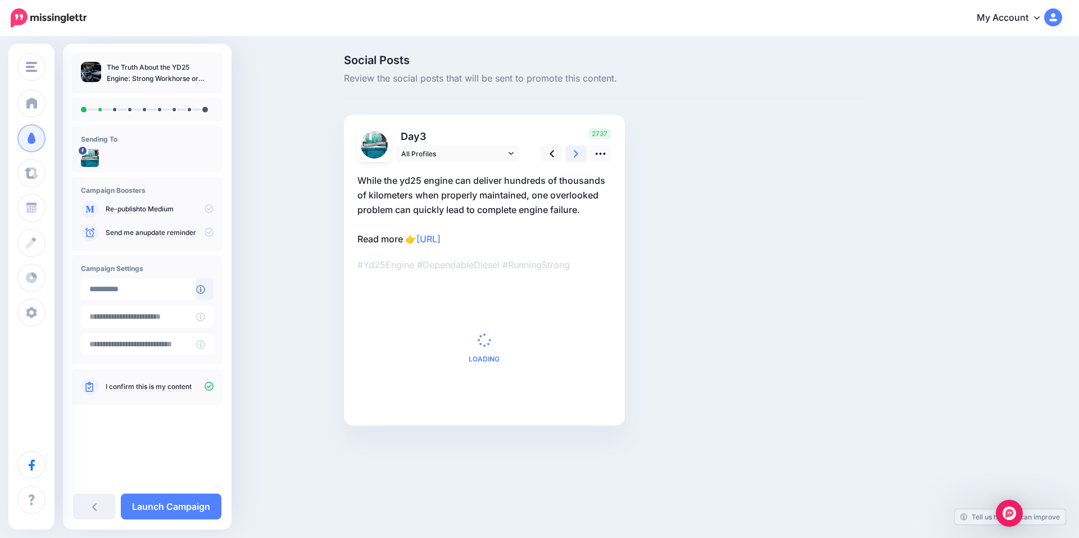
click at [578, 151] on icon at bounding box center [576, 154] width 4 height 12
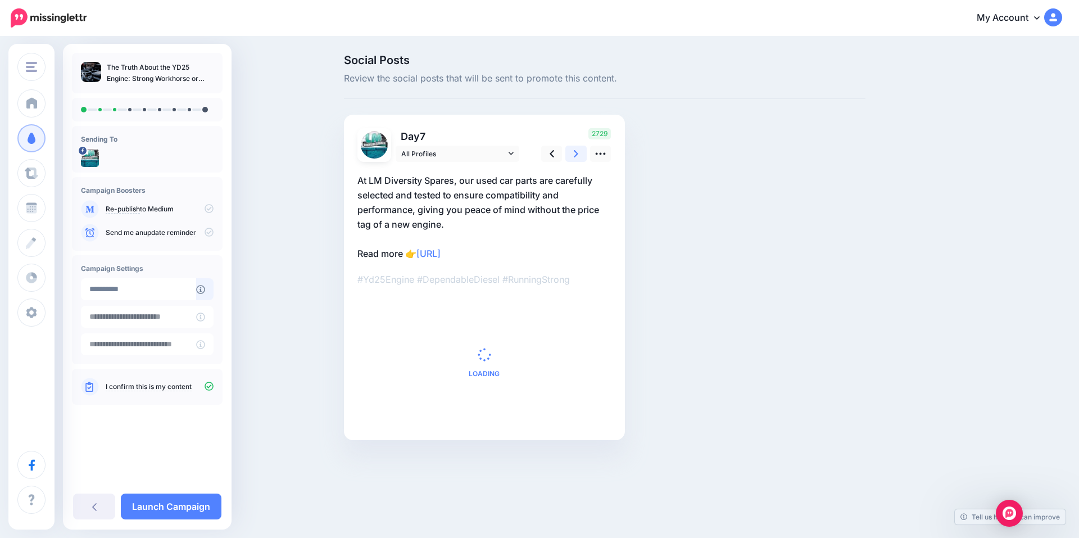
click at [578, 151] on icon at bounding box center [576, 154] width 4 height 12
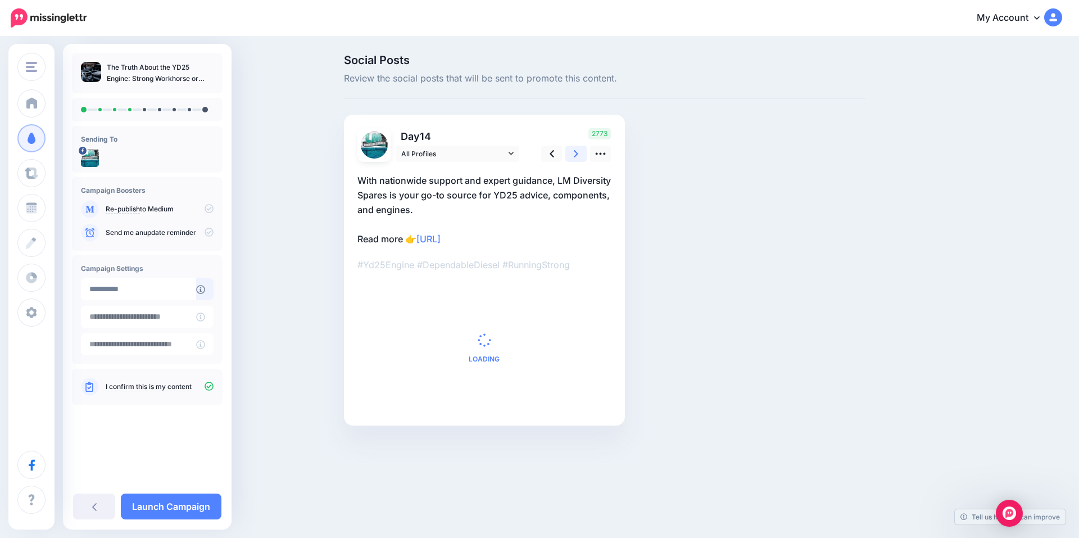
click at [578, 151] on icon at bounding box center [576, 154] width 4 height 12
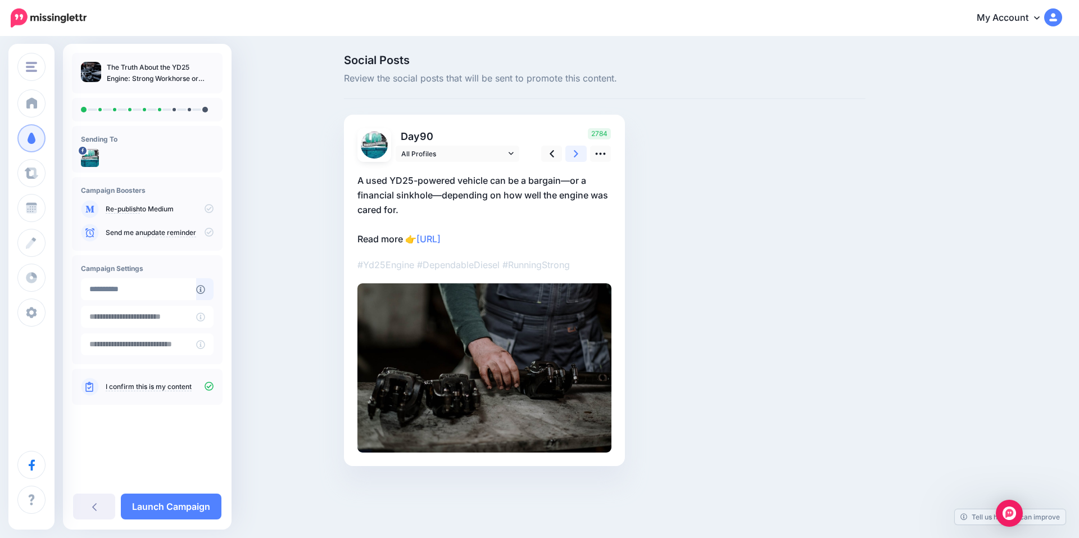
click at [578, 151] on icon at bounding box center [576, 154] width 4 height 12
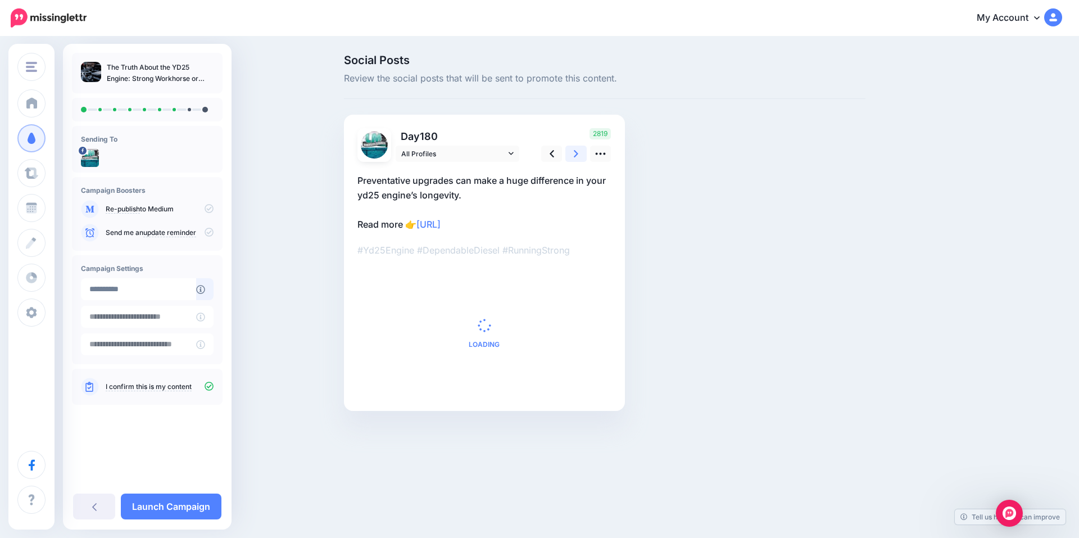
click at [578, 151] on icon at bounding box center [576, 154] width 4 height 12
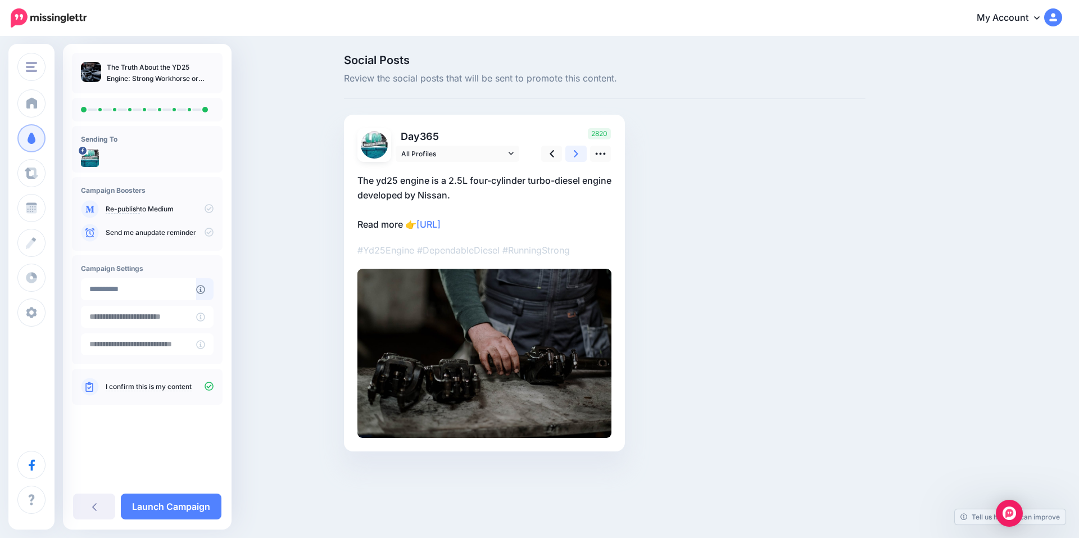
click at [578, 151] on icon at bounding box center [576, 154] width 4 height 12
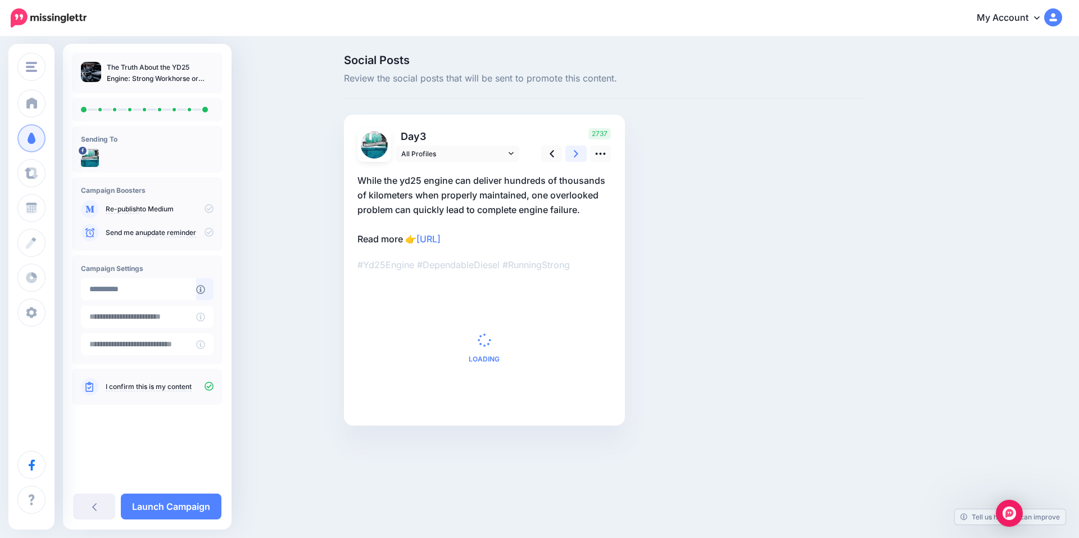
click at [578, 151] on icon at bounding box center [576, 154] width 4 height 12
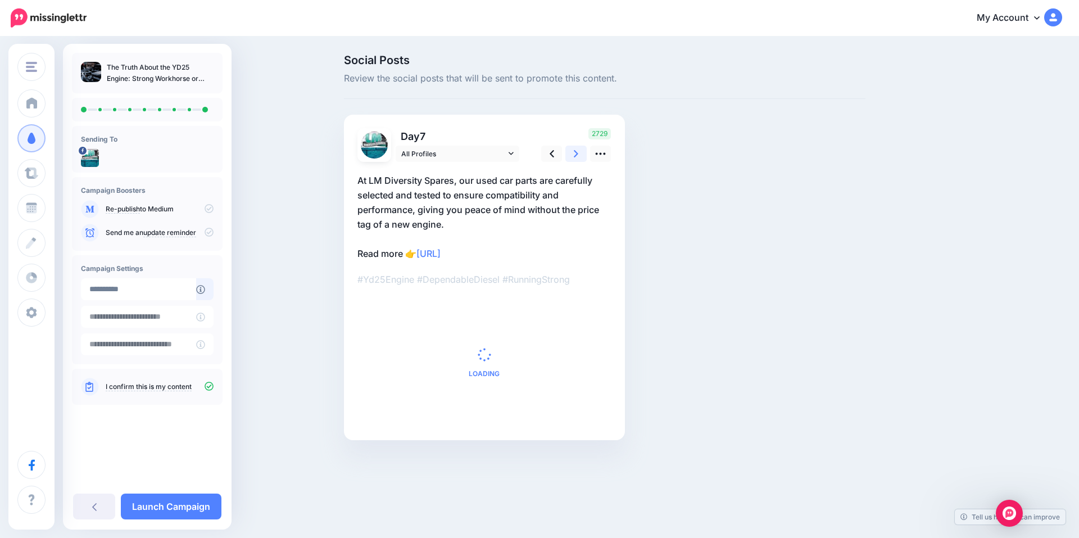
click at [578, 151] on icon at bounding box center [576, 154] width 4 height 12
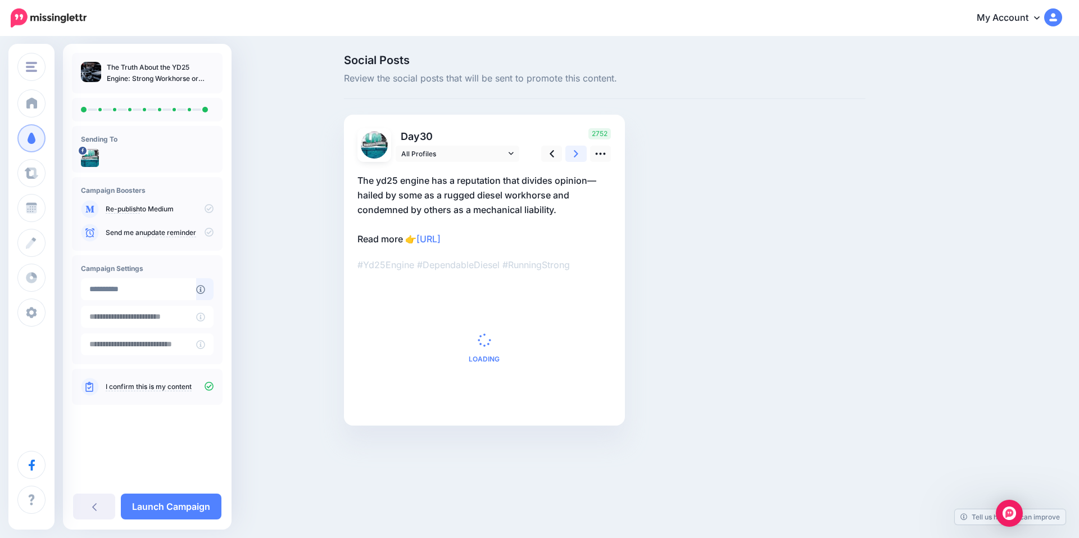
click at [578, 151] on icon at bounding box center [576, 154] width 4 height 12
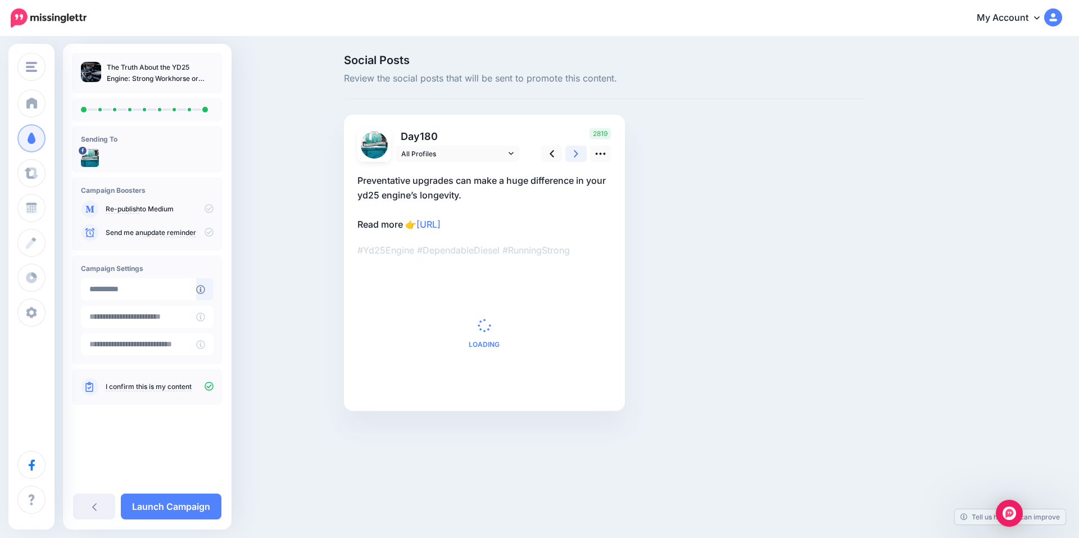
click at [578, 151] on icon at bounding box center [576, 154] width 4 height 12
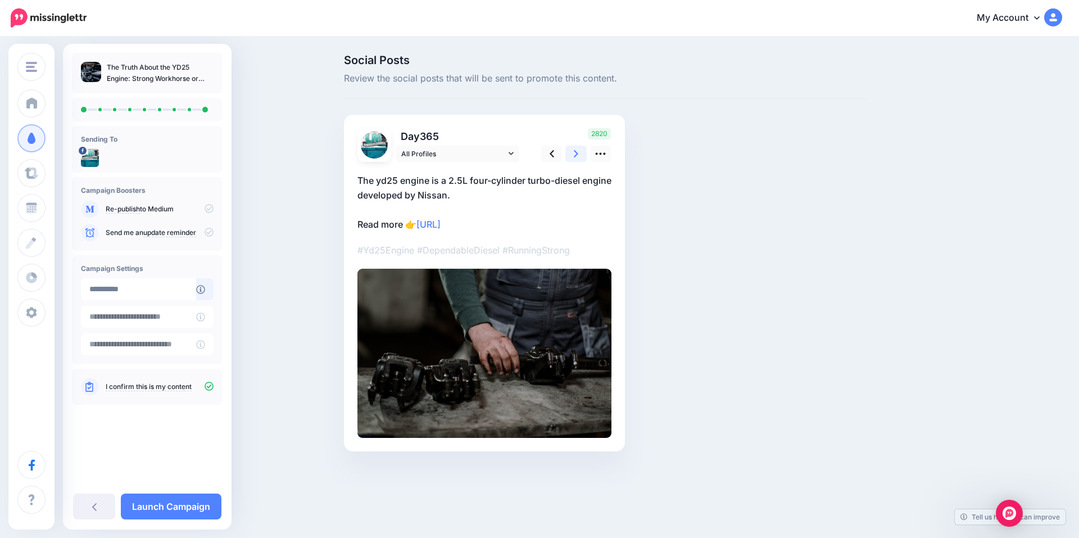
click at [578, 151] on icon at bounding box center [576, 154] width 4 height 12
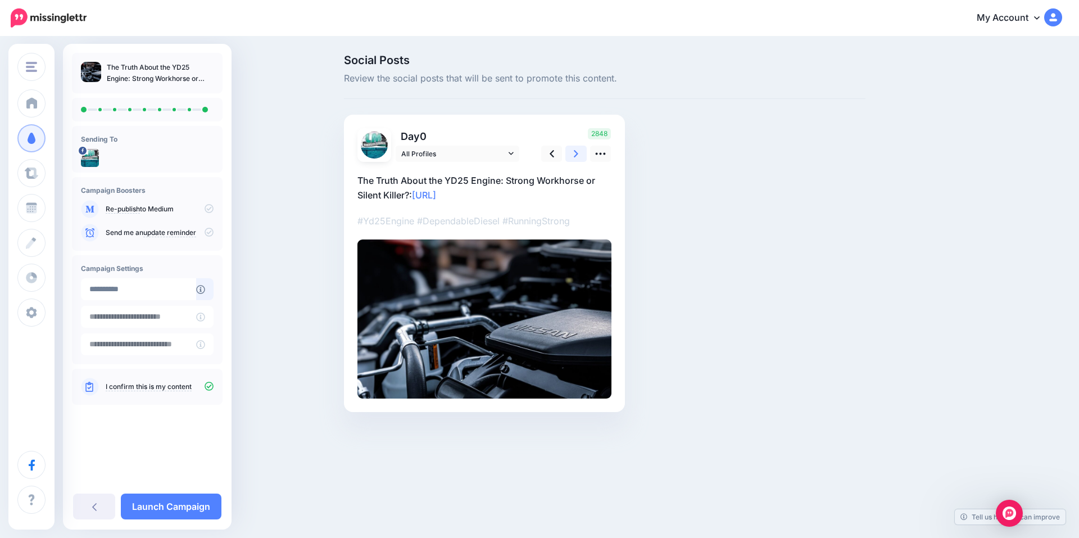
click at [578, 151] on icon at bounding box center [576, 154] width 4 height 12
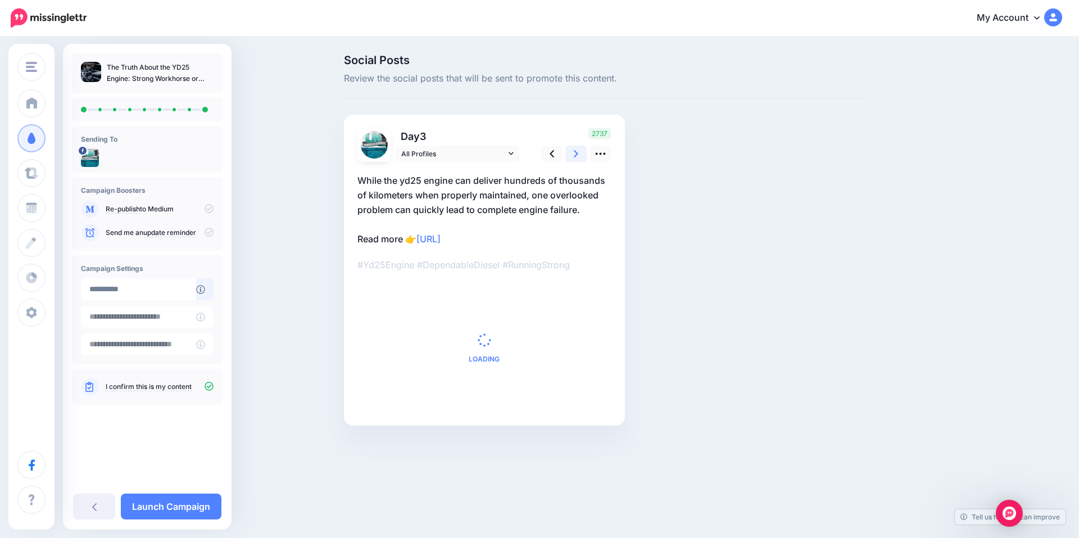
click at [578, 151] on icon at bounding box center [576, 154] width 4 height 12
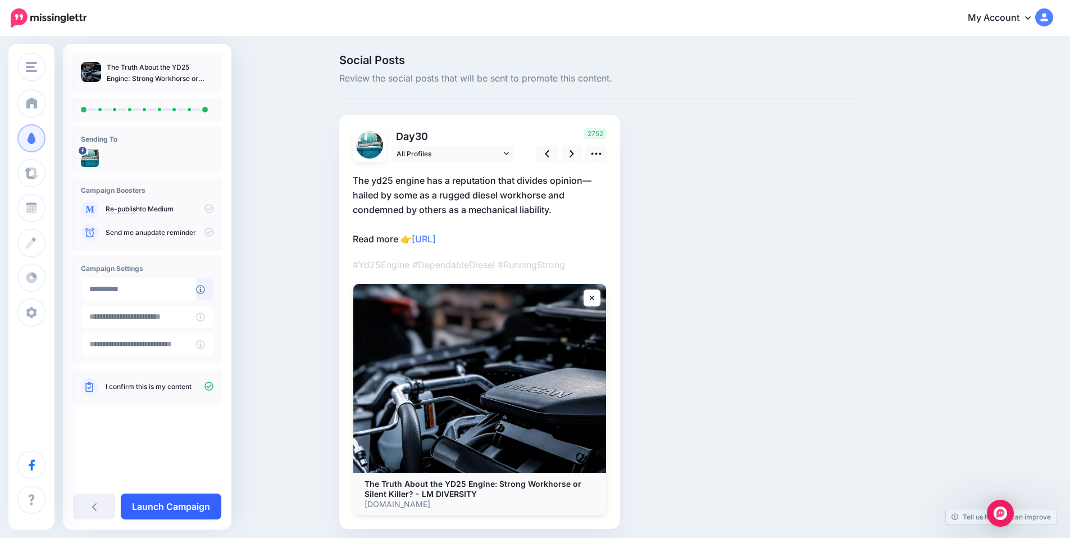
click at [167, 501] on link "Launch Campaign" at bounding box center [171, 506] width 101 height 26
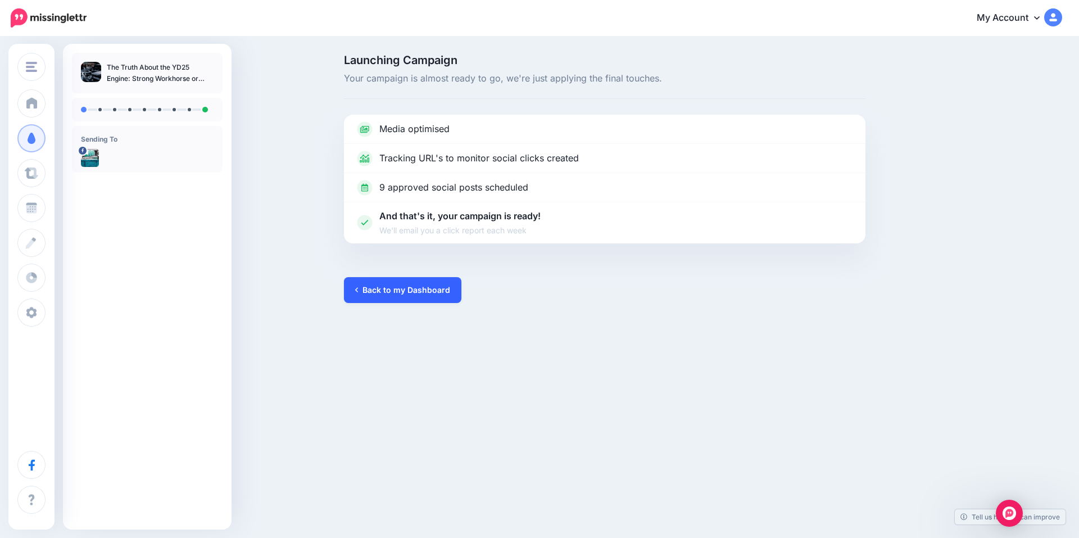
click at [415, 295] on link "Back to my Dashboard" at bounding box center [402, 290] width 117 height 26
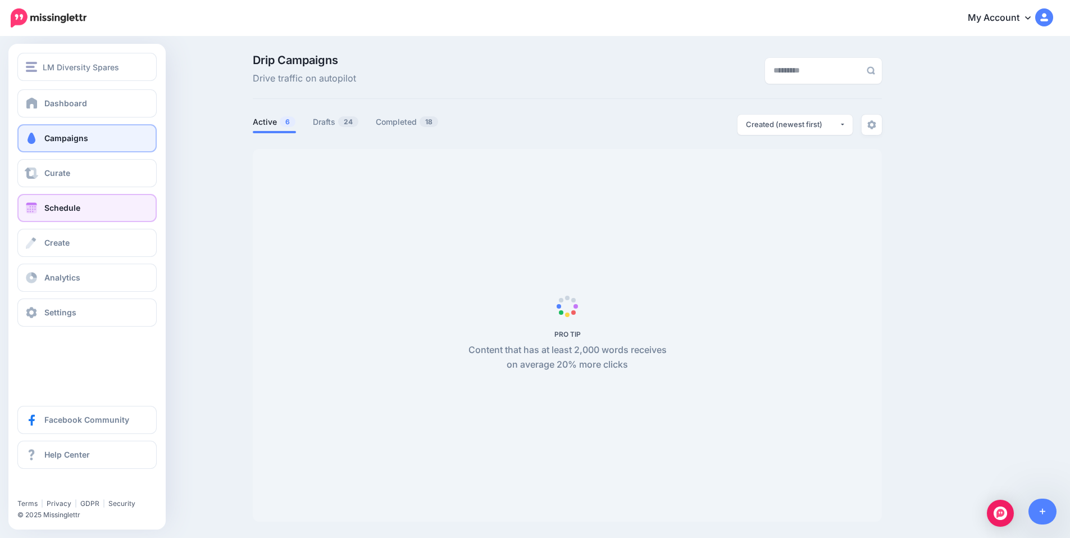
click at [38, 211] on span at bounding box center [31, 207] width 15 height 11
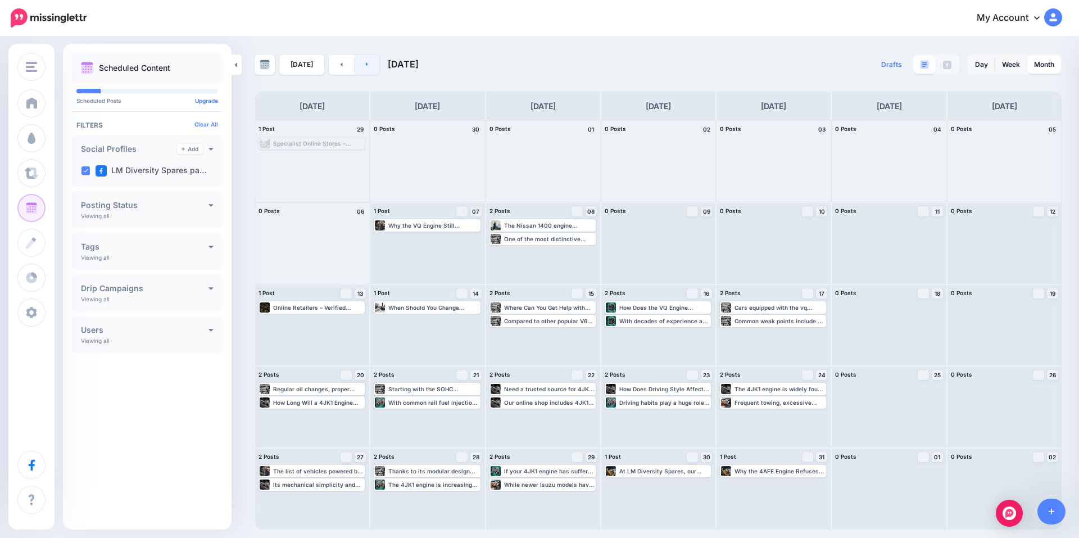
click at [367, 61] on link at bounding box center [367, 65] width 25 height 20
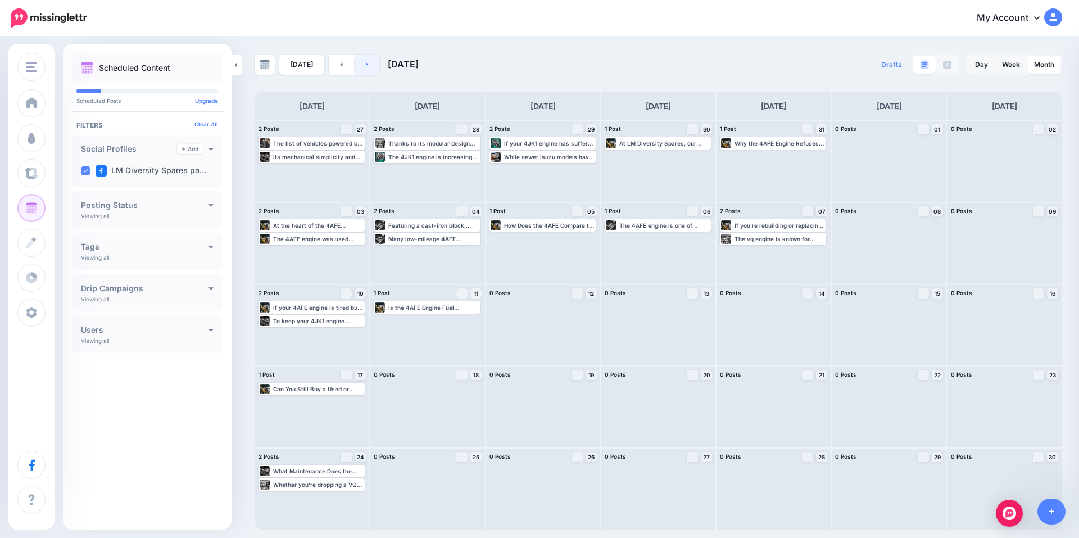
click at [367, 61] on link at bounding box center [367, 65] width 25 height 20
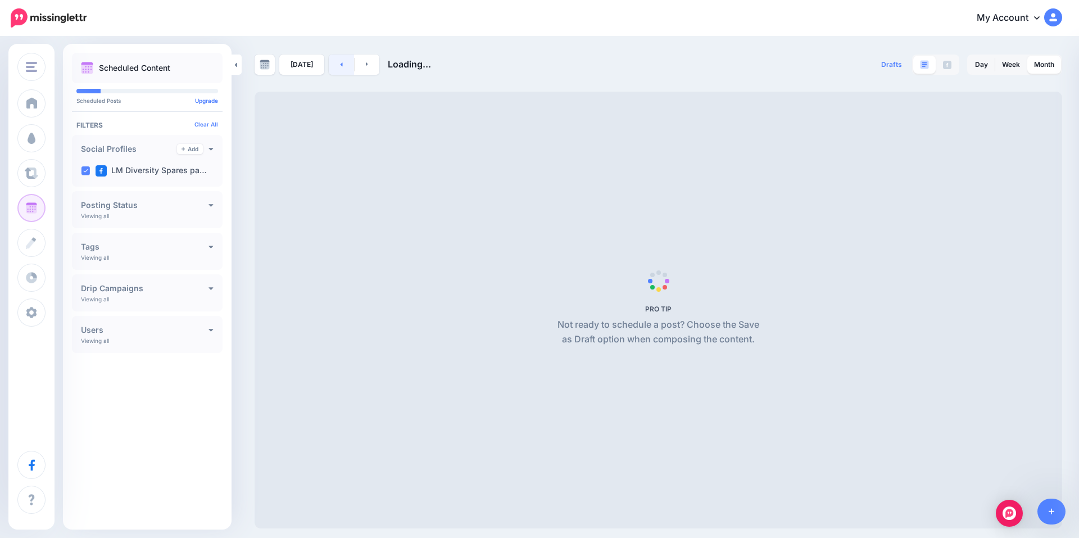
click at [337, 63] on link at bounding box center [341, 65] width 25 height 20
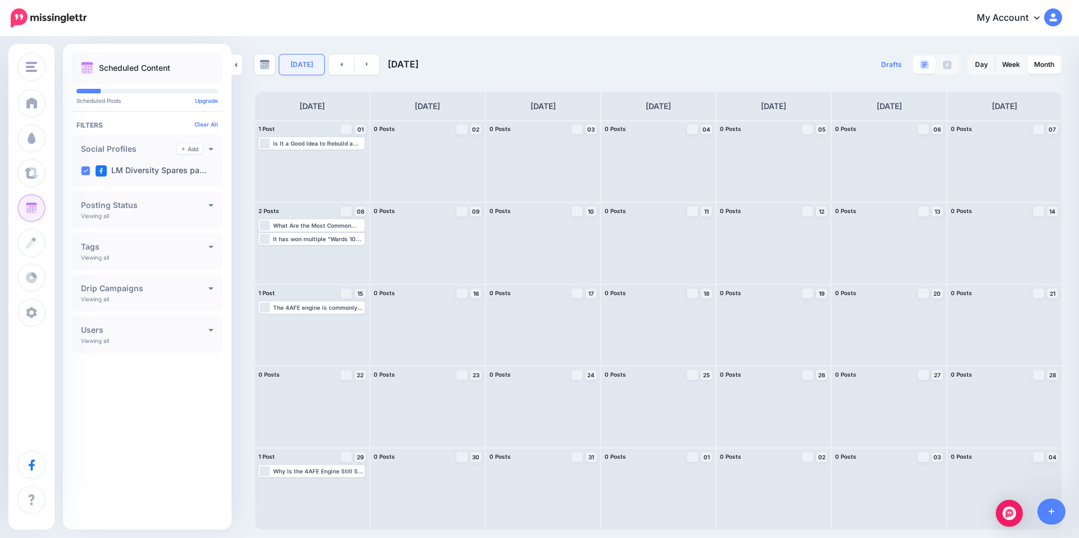
click at [301, 65] on link "Today" at bounding box center [301, 65] width 45 height 20
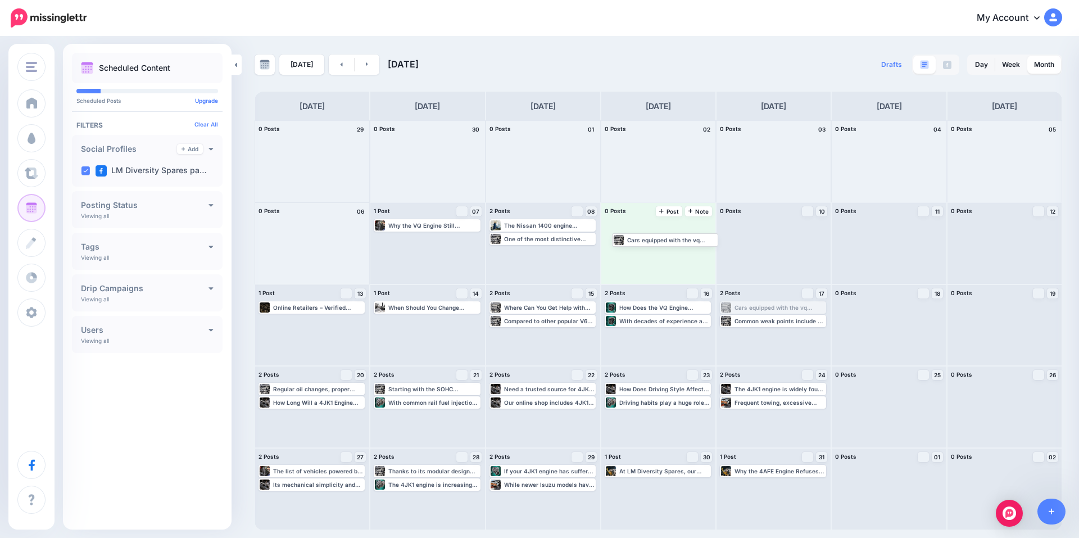
drag, startPoint x: 767, startPoint y: 306, endPoint x: 659, endPoint y: 237, distance: 128.3
drag, startPoint x: 669, startPoint y: 308, endPoint x: 663, endPoint y: 243, distance: 66.0
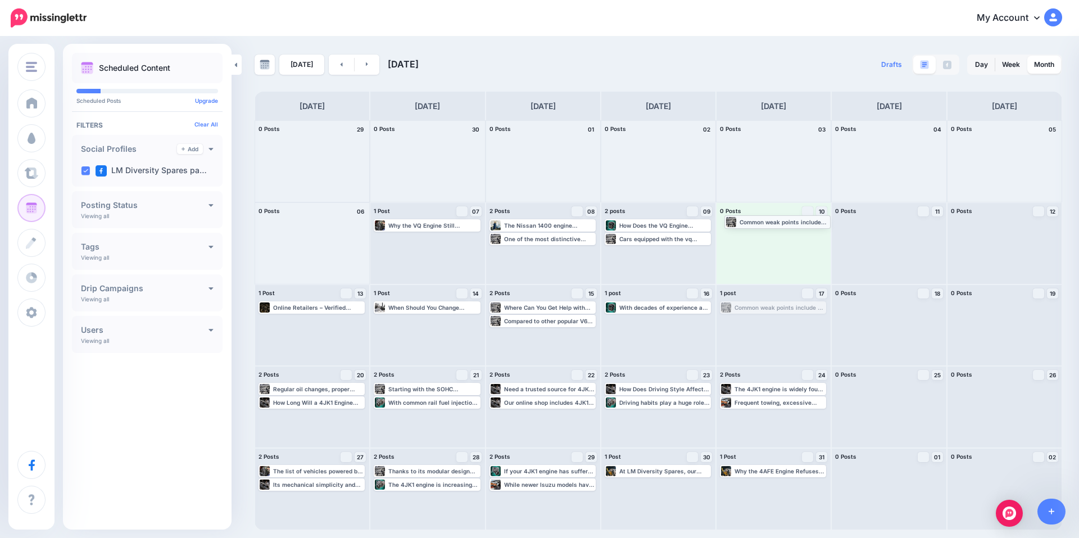
drag, startPoint x: 772, startPoint y: 308, endPoint x: 777, endPoint y: 223, distance: 85.5
drag, startPoint x: 677, startPoint y: 311, endPoint x: 784, endPoint y: 246, distance: 125.3
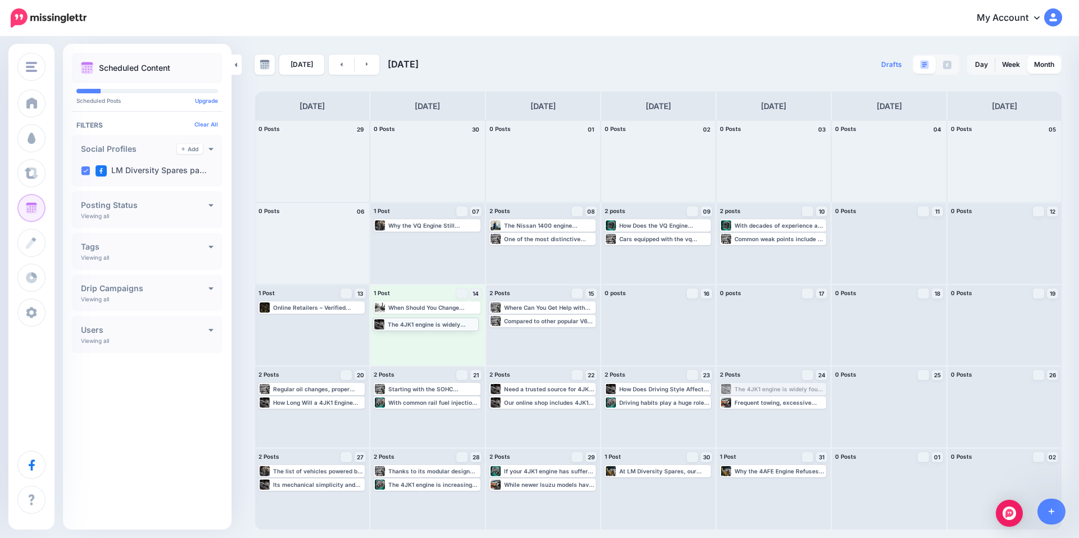
drag, startPoint x: 758, startPoint y: 387, endPoint x: 411, endPoint y: 321, distance: 353.3
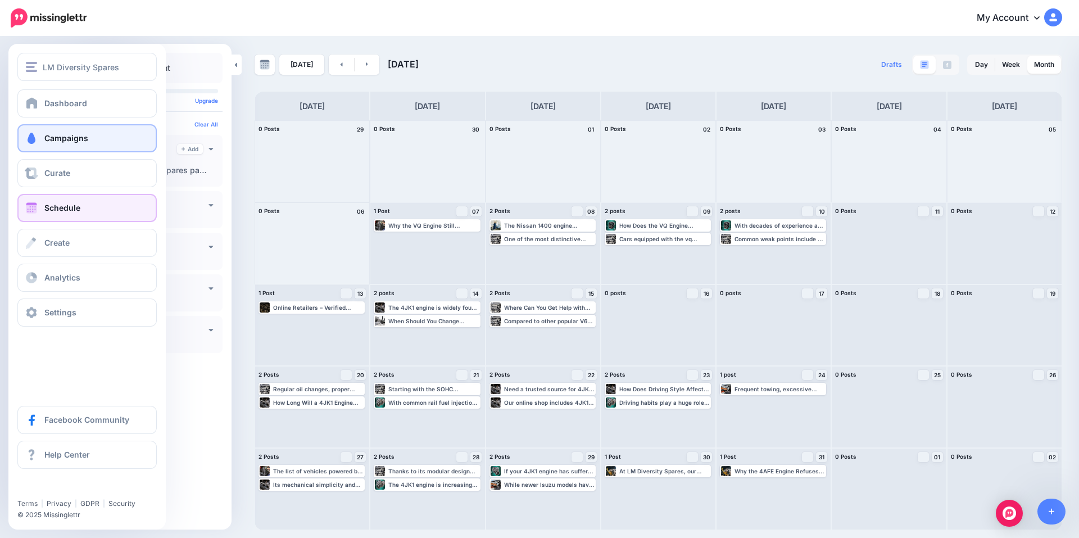
click at [74, 138] on span "Campaigns" at bounding box center [66, 138] width 44 height 10
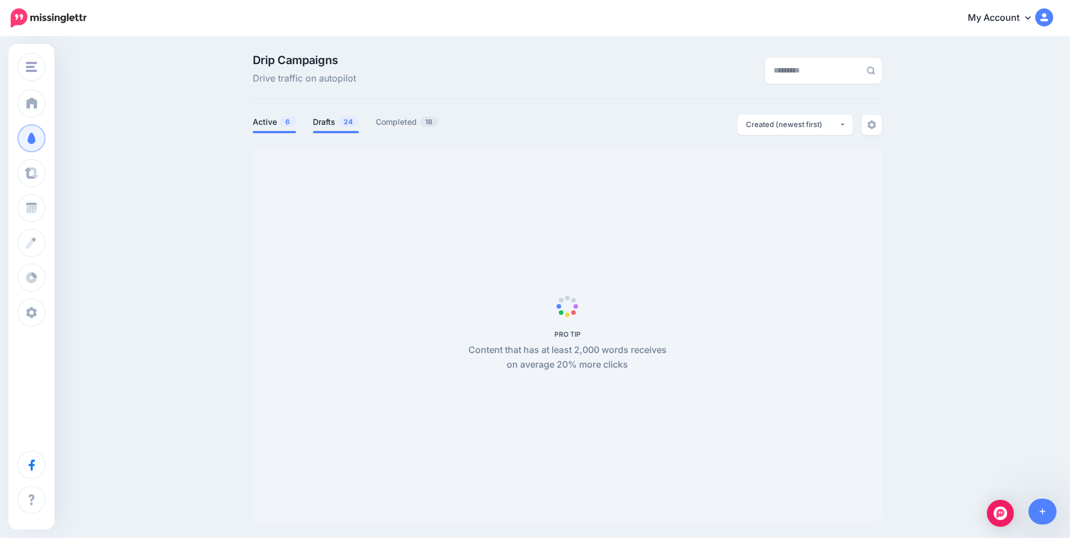
click at [331, 126] on link "Drafts 24" at bounding box center [336, 121] width 46 height 13
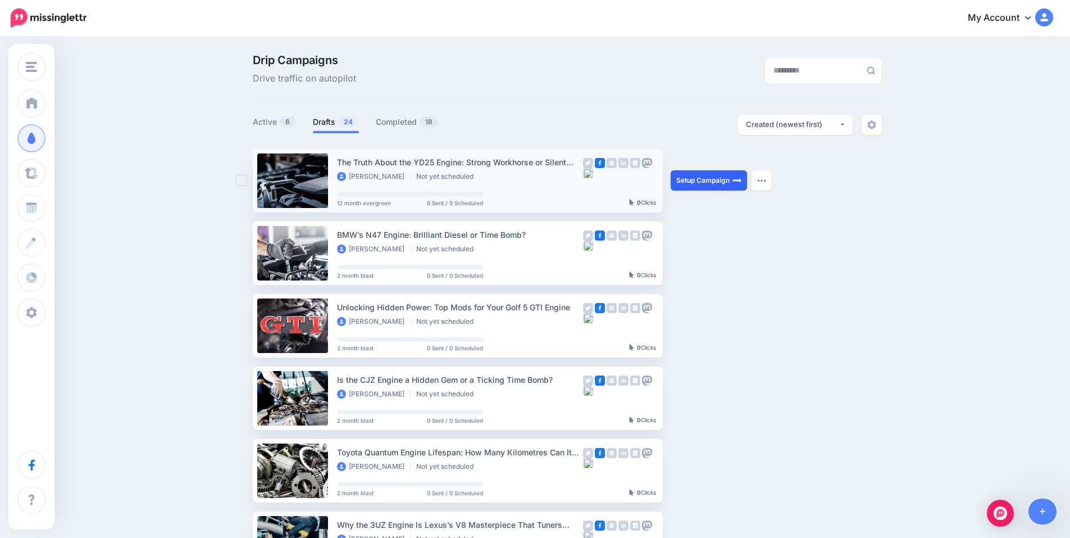
click at [715, 180] on link "Setup Campaign" at bounding box center [709, 180] width 76 height 20
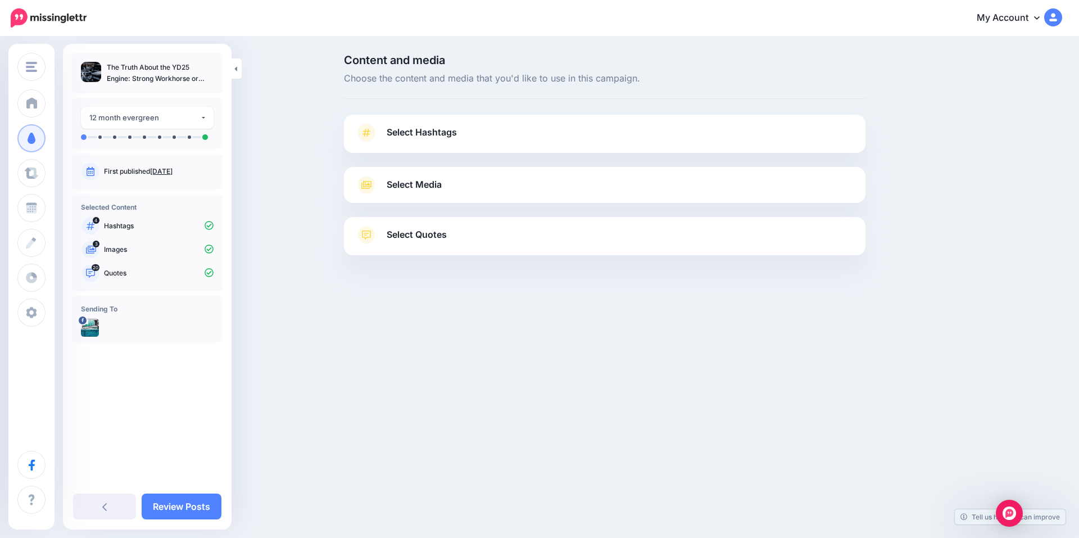
click at [456, 140] on span "Select Hashtags" at bounding box center [422, 132] width 70 height 15
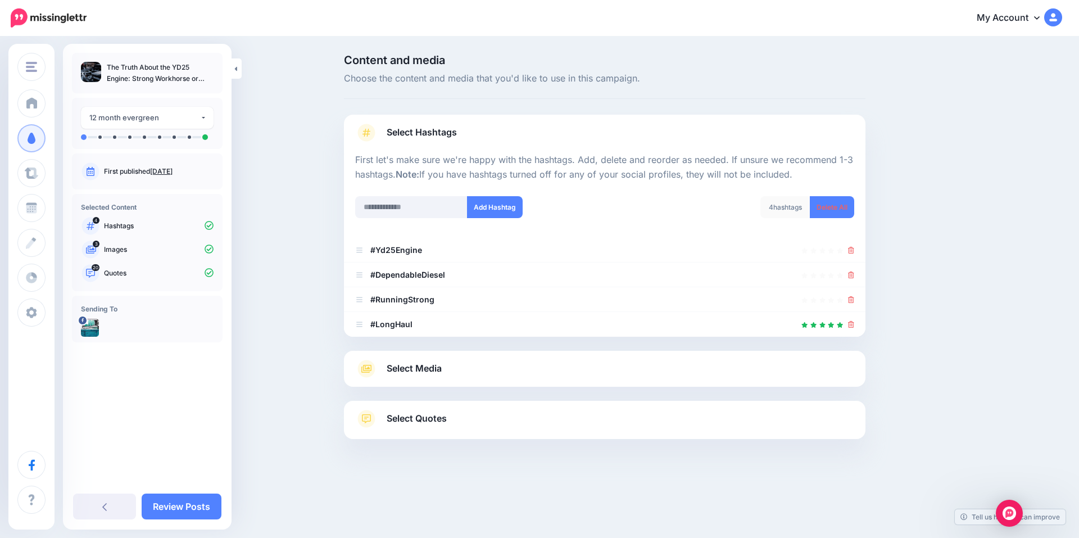
click at [420, 367] on span "Select Media" at bounding box center [414, 368] width 55 height 15
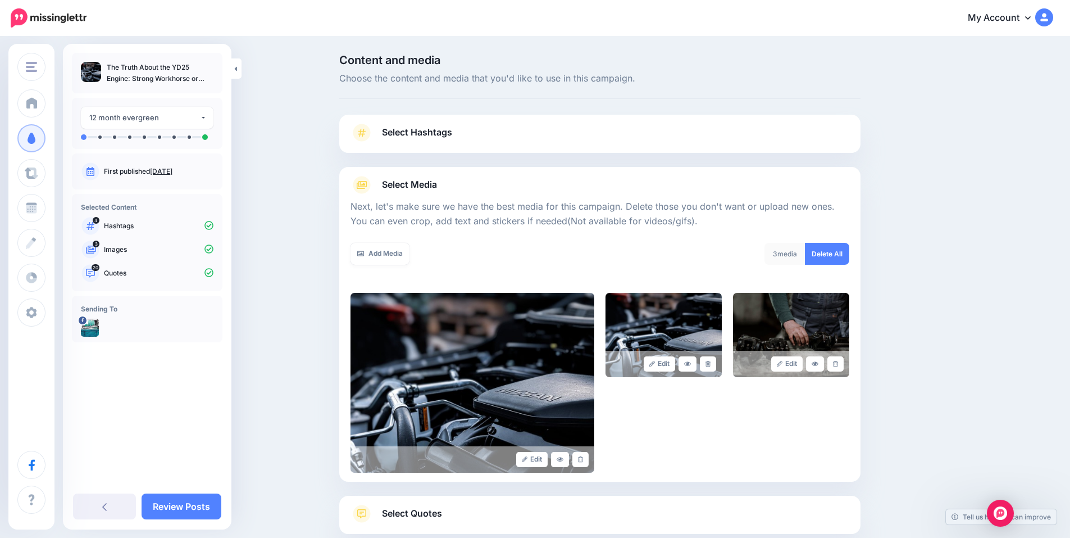
click at [449, 505] on link "Select Quotes" at bounding box center [600, 519] width 499 height 29
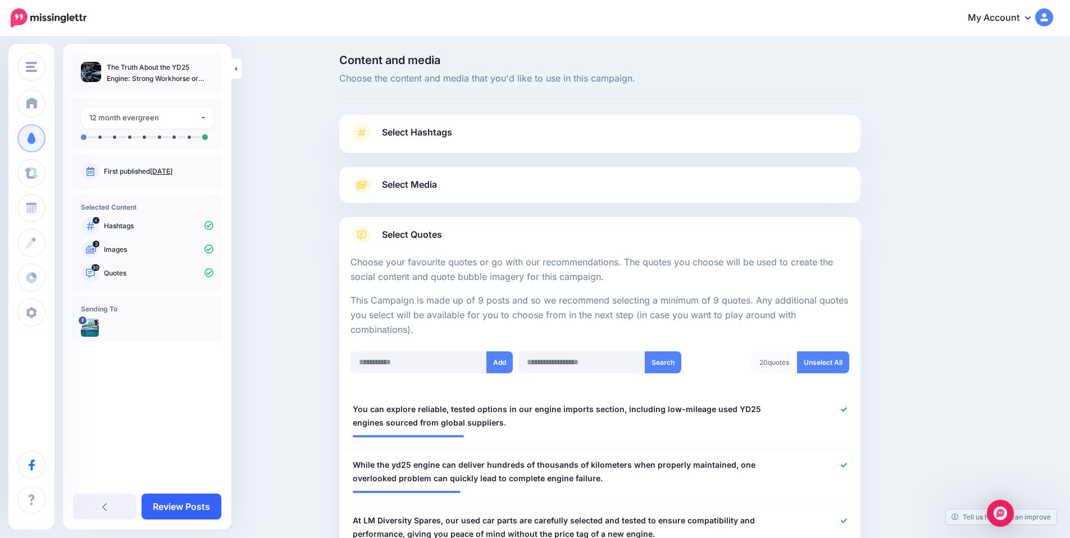
click at [194, 502] on link "Review Posts" at bounding box center [182, 506] width 80 height 26
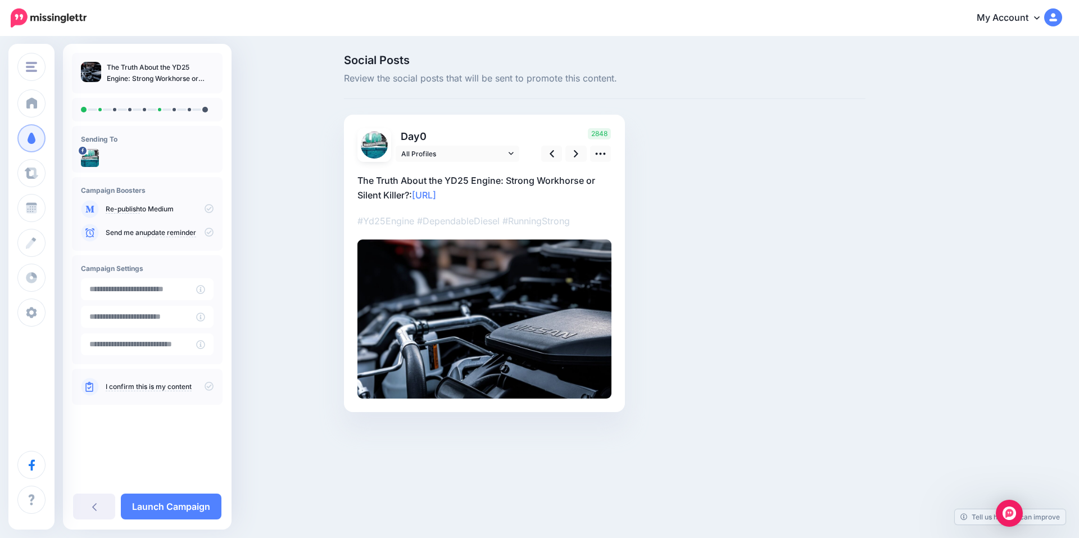
click at [212, 390] on icon at bounding box center [209, 386] width 9 height 9
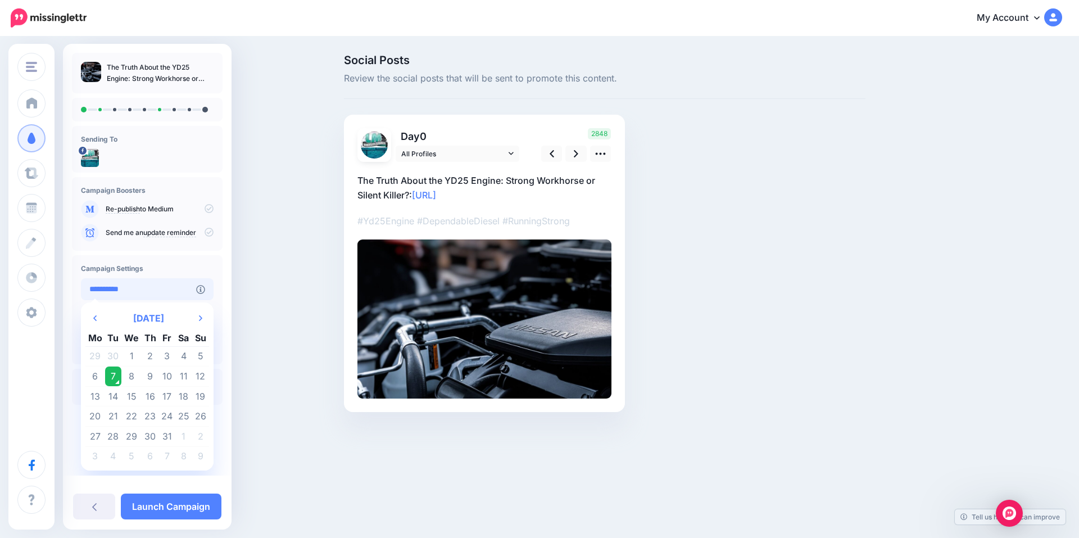
click at [162, 291] on input "**********" at bounding box center [138, 289] width 115 height 22
click at [168, 376] on td "10" at bounding box center [166, 376] width 17 height 20
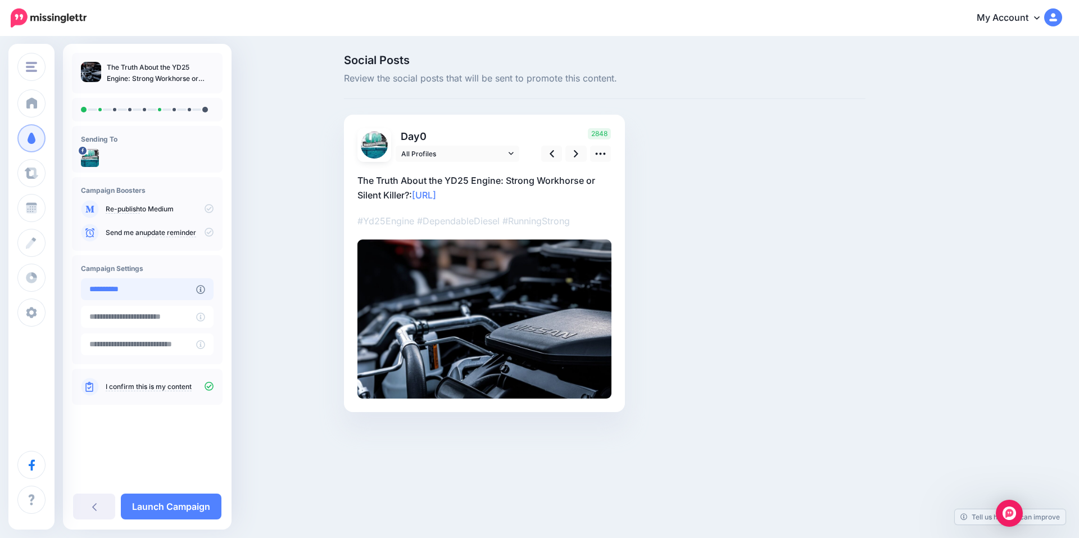
click at [170, 292] on input "**********" at bounding box center [138, 289] width 115 height 22
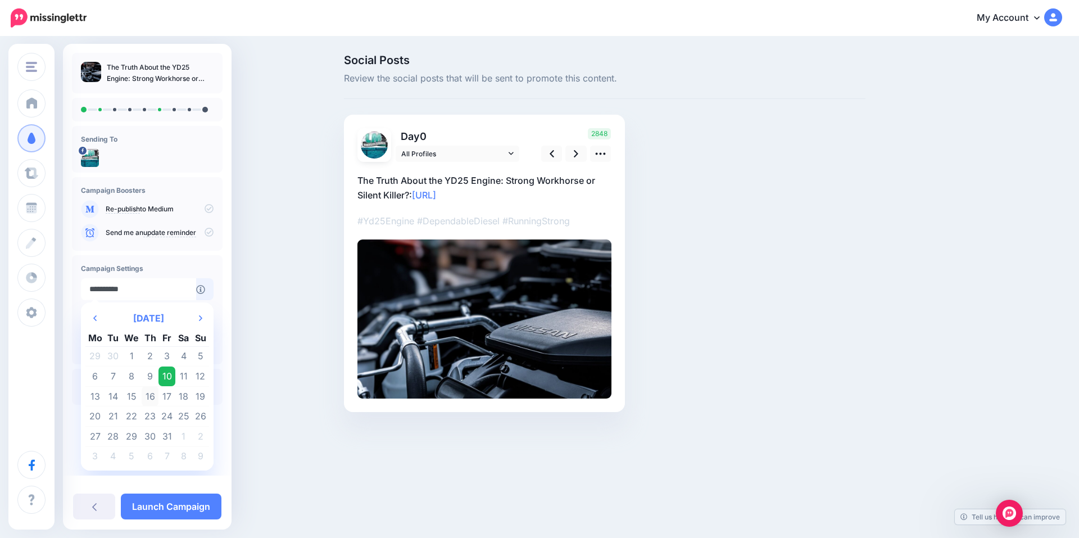
click at [143, 398] on td "16" at bounding box center [150, 396] width 17 height 20
type input "**********"
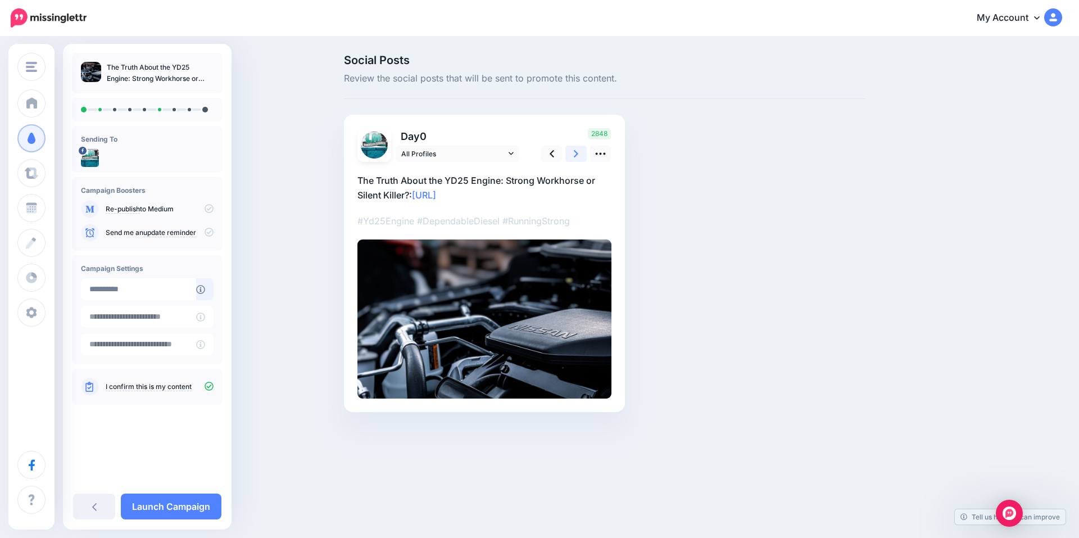
click at [577, 154] on icon at bounding box center [576, 153] width 4 height 7
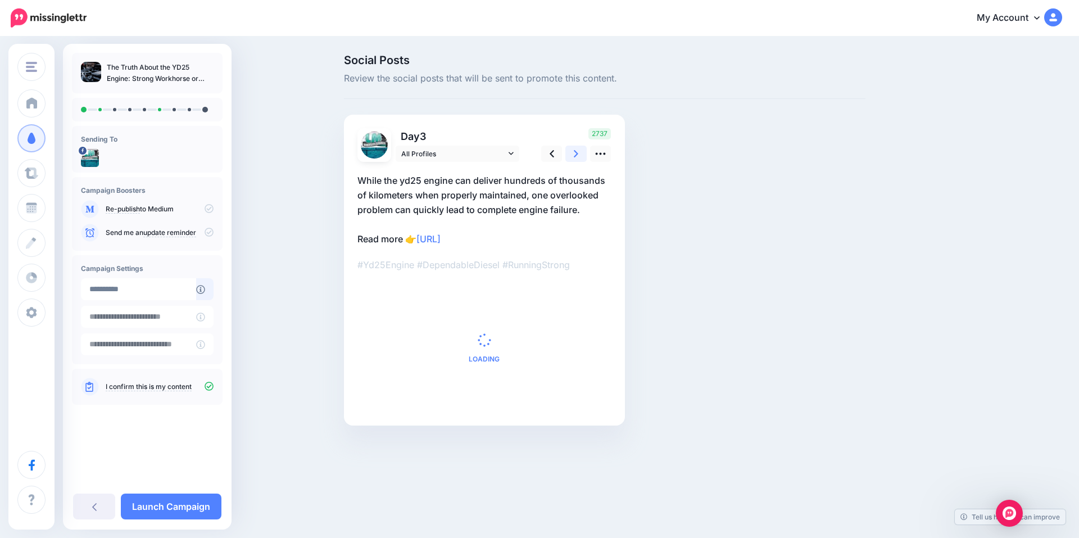
click at [577, 154] on icon at bounding box center [576, 153] width 4 height 7
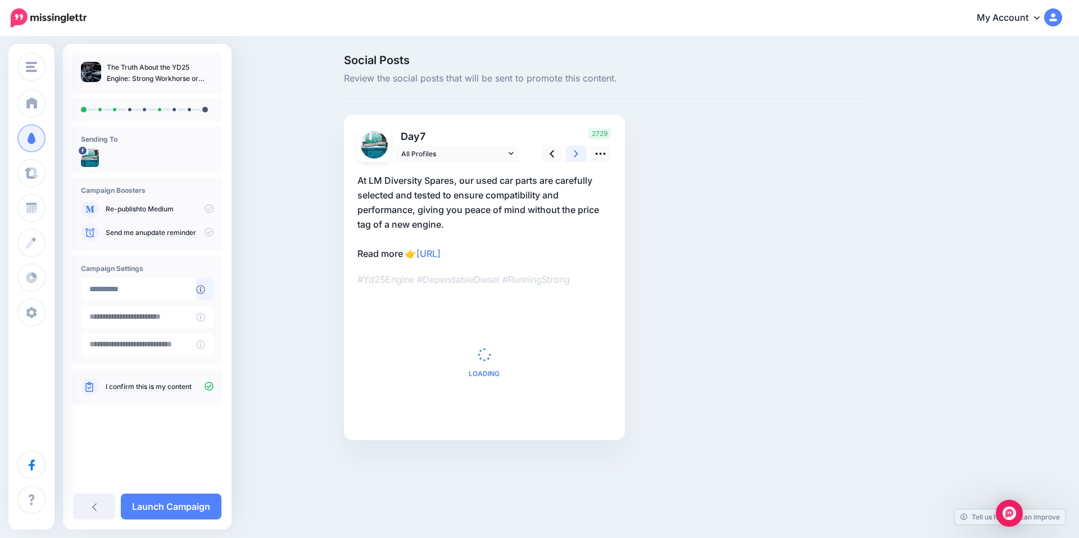
click at [577, 154] on icon at bounding box center [576, 153] width 4 height 7
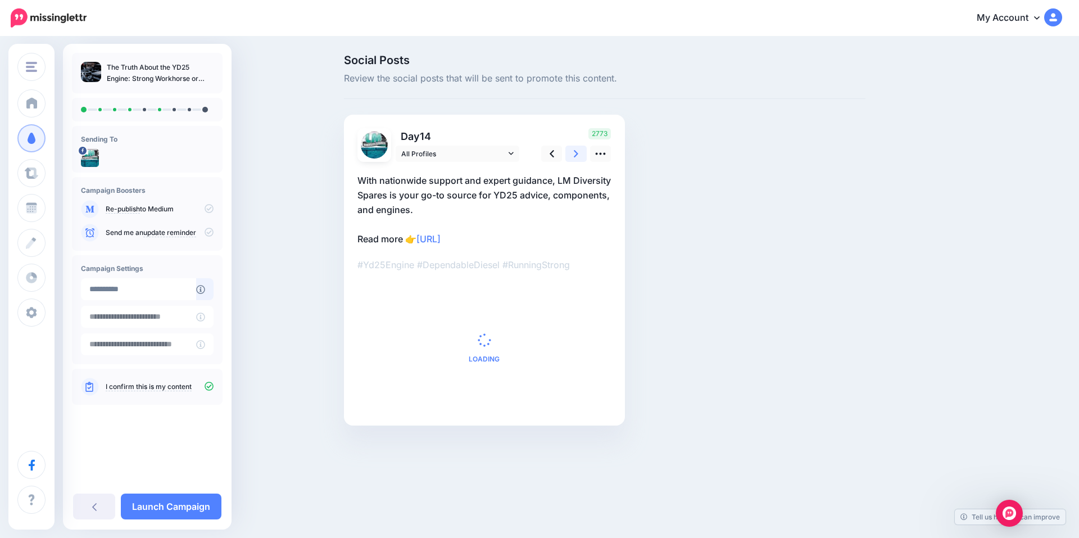
click at [577, 154] on icon at bounding box center [576, 153] width 4 height 7
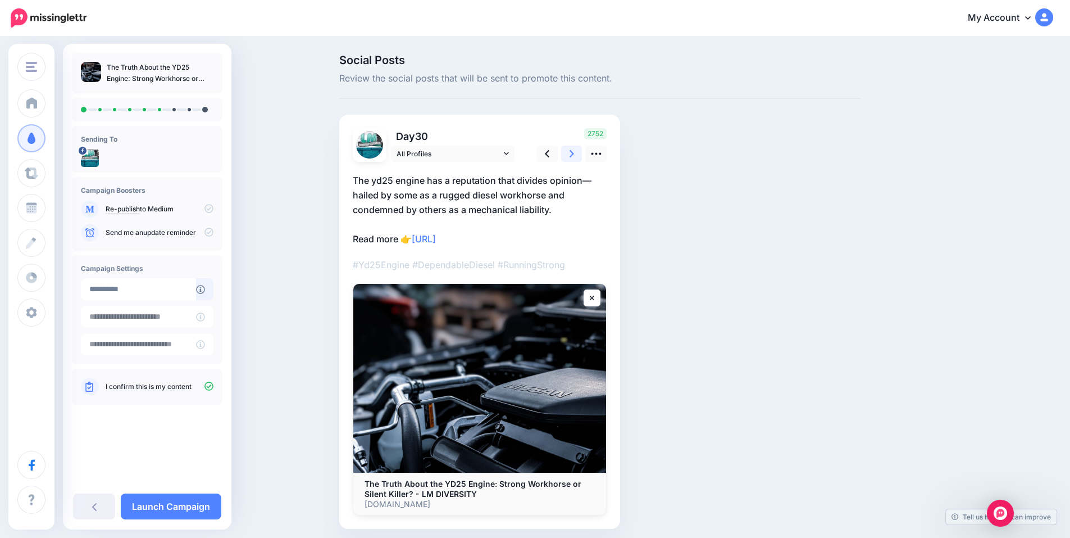
click at [574, 154] on icon at bounding box center [572, 153] width 4 height 7
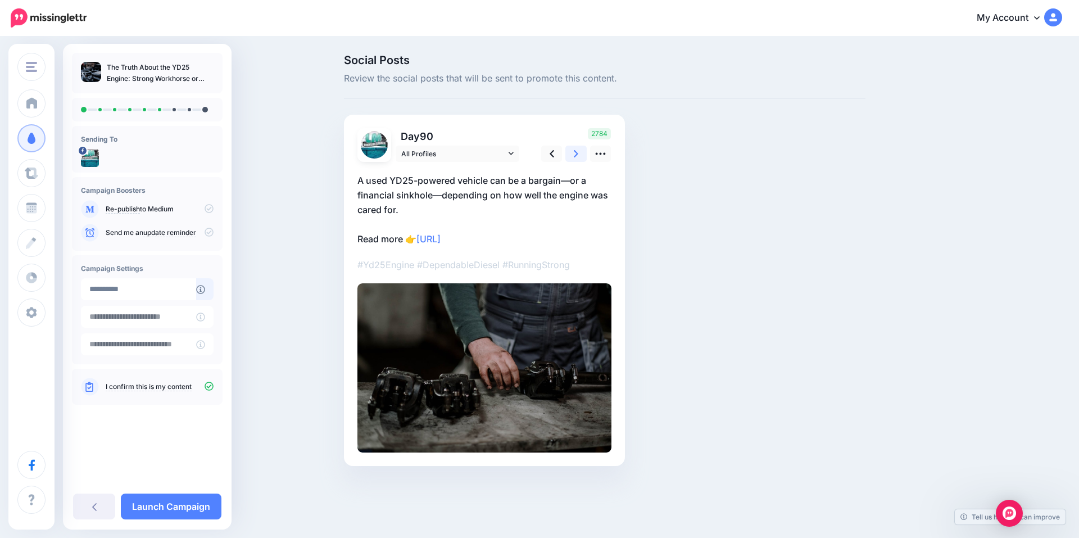
click at [577, 154] on icon at bounding box center [576, 153] width 4 height 7
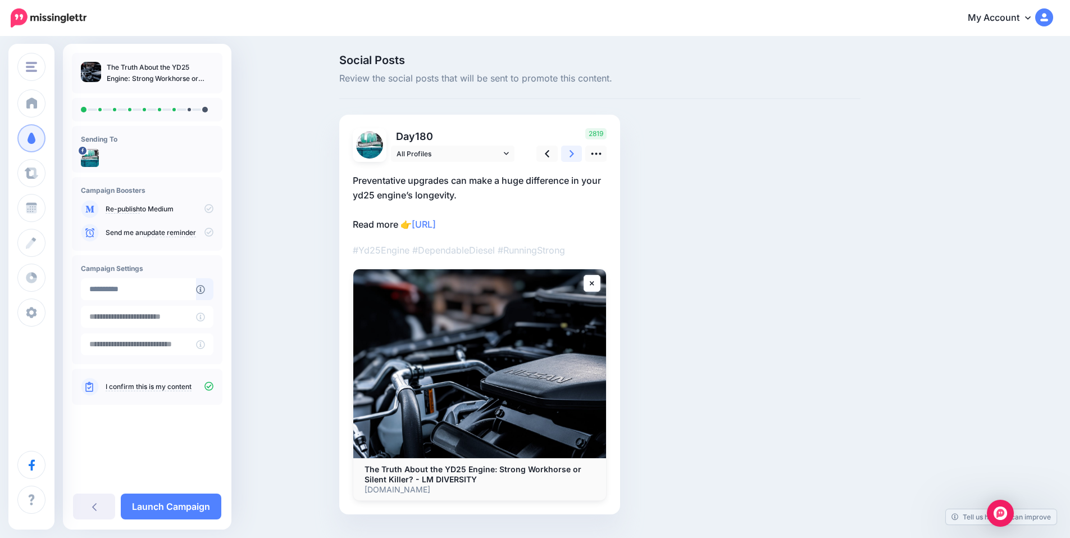
click at [574, 154] on icon at bounding box center [572, 153] width 4 height 7
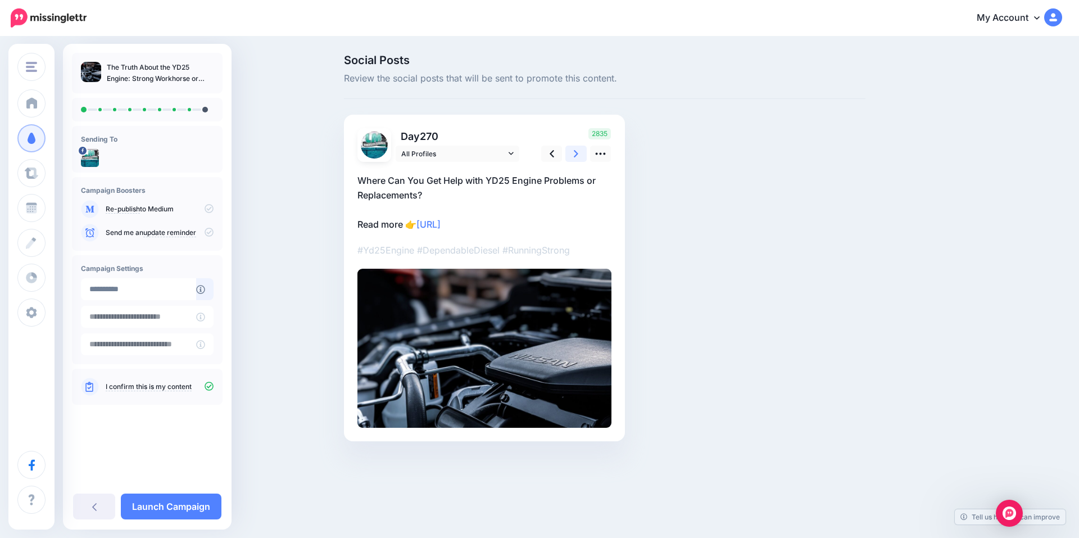
click at [577, 154] on icon at bounding box center [576, 153] width 4 height 7
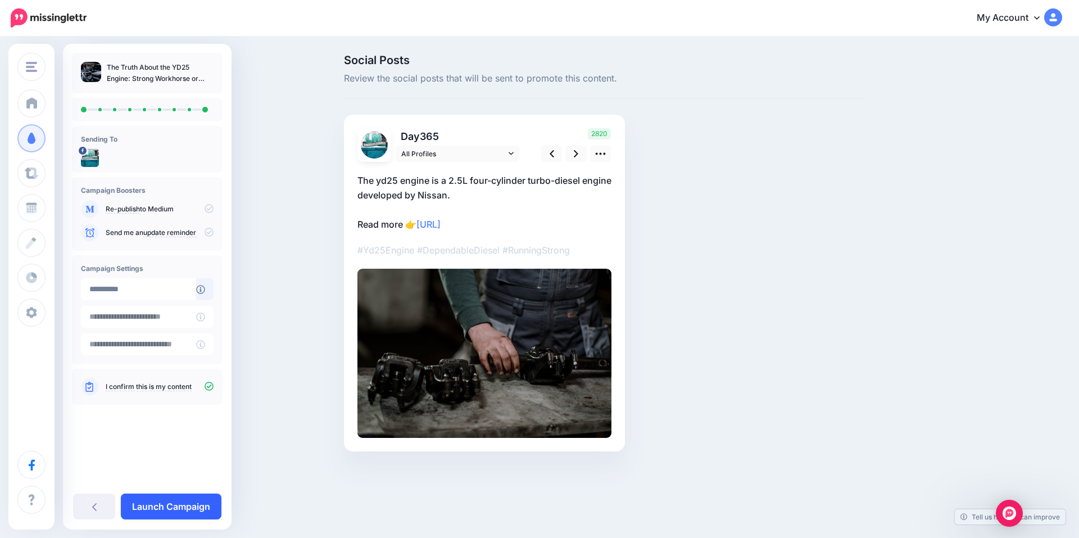
click at [183, 501] on link "Launch Campaign" at bounding box center [171, 506] width 101 height 26
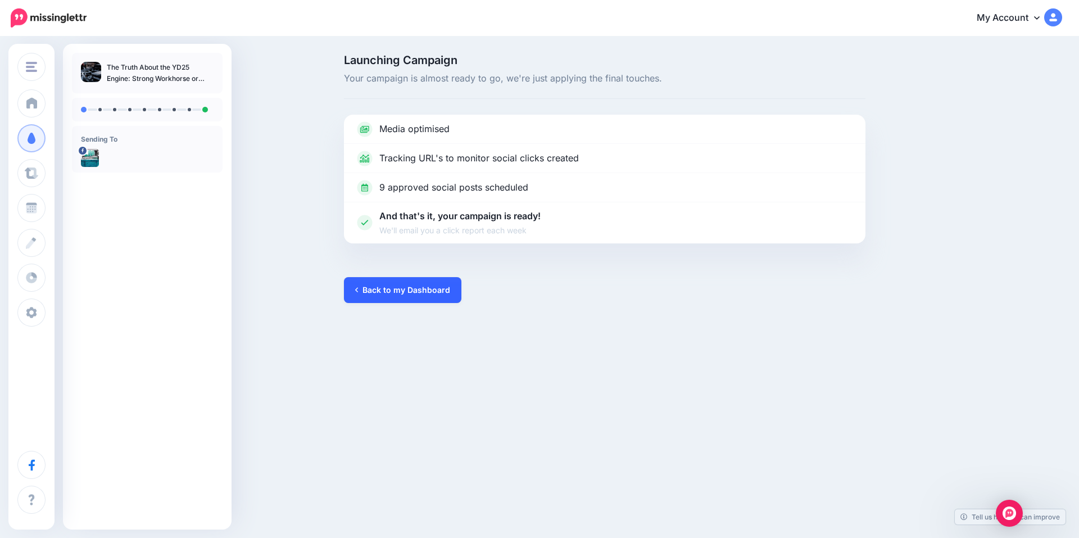
click at [428, 292] on link "Back to my Dashboard" at bounding box center [402, 290] width 117 height 26
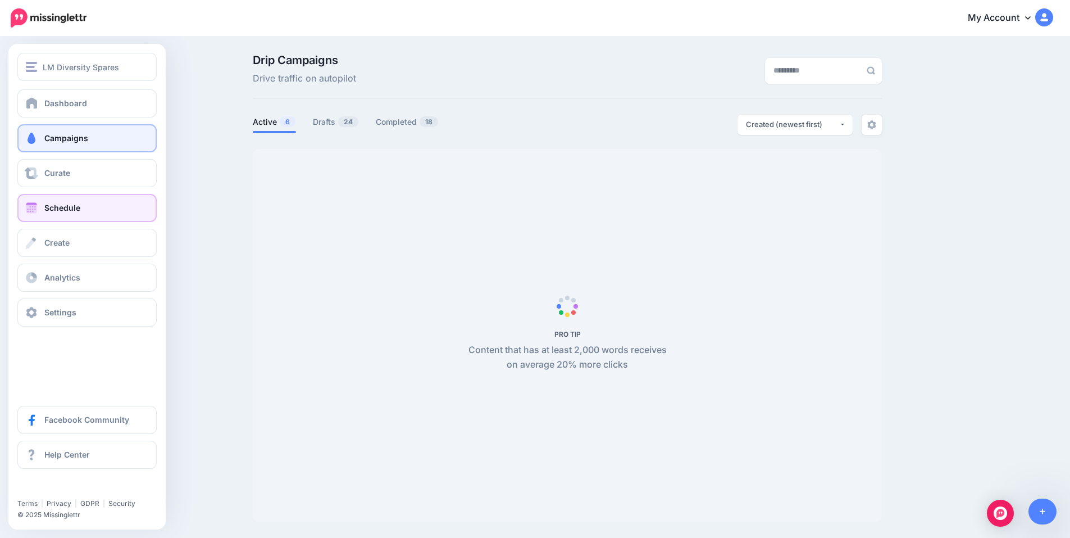
click at [32, 202] on span at bounding box center [31, 207] width 15 height 11
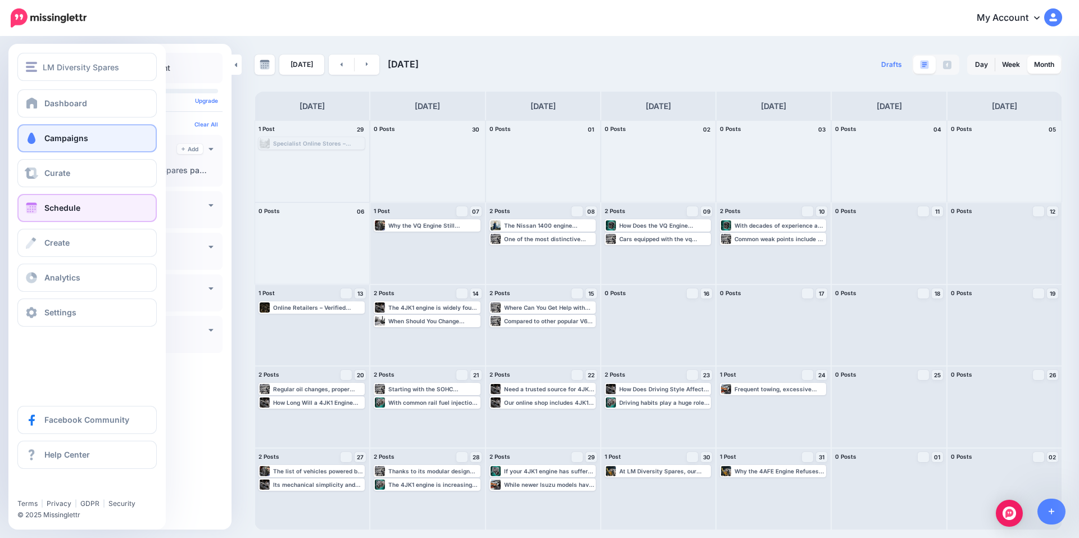
click at [67, 139] on span "Campaigns" at bounding box center [66, 138] width 44 height 10
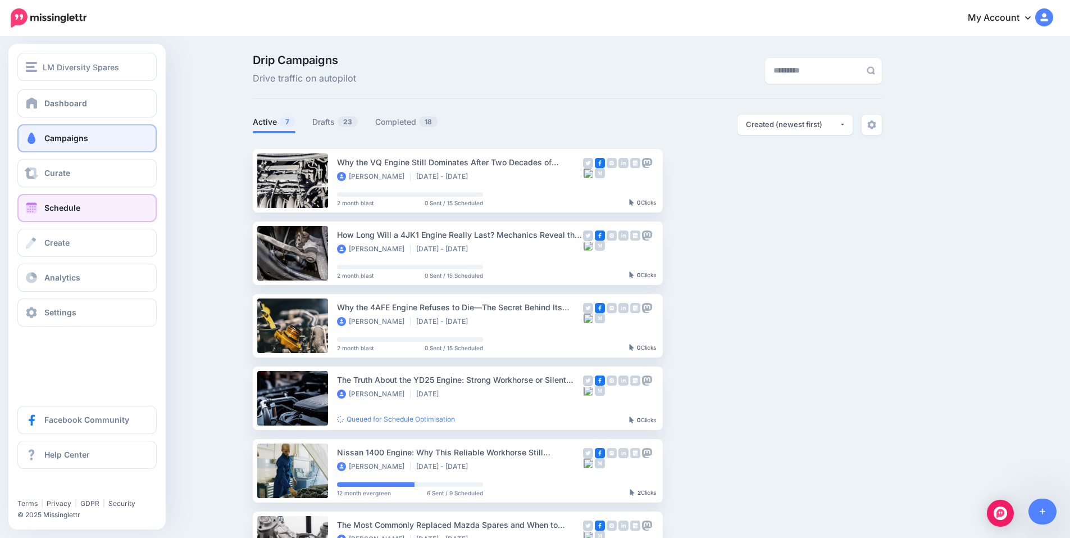
click at [70, 203] on span "Schedule" at bounding box center [62, 208] width 36 height 10
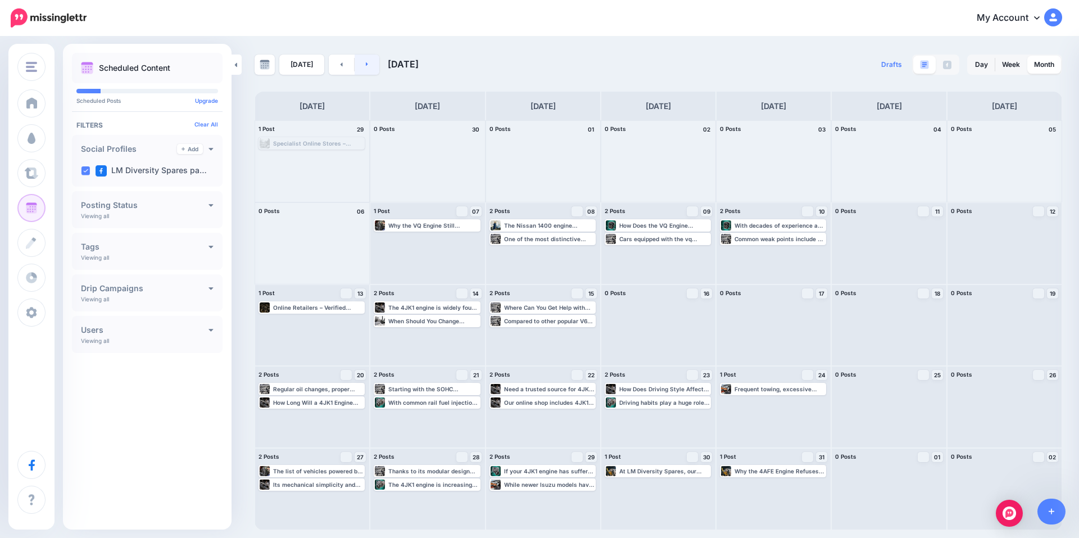
click at [366, 63] on link at bounding box center [367, 65] width 25 height 20
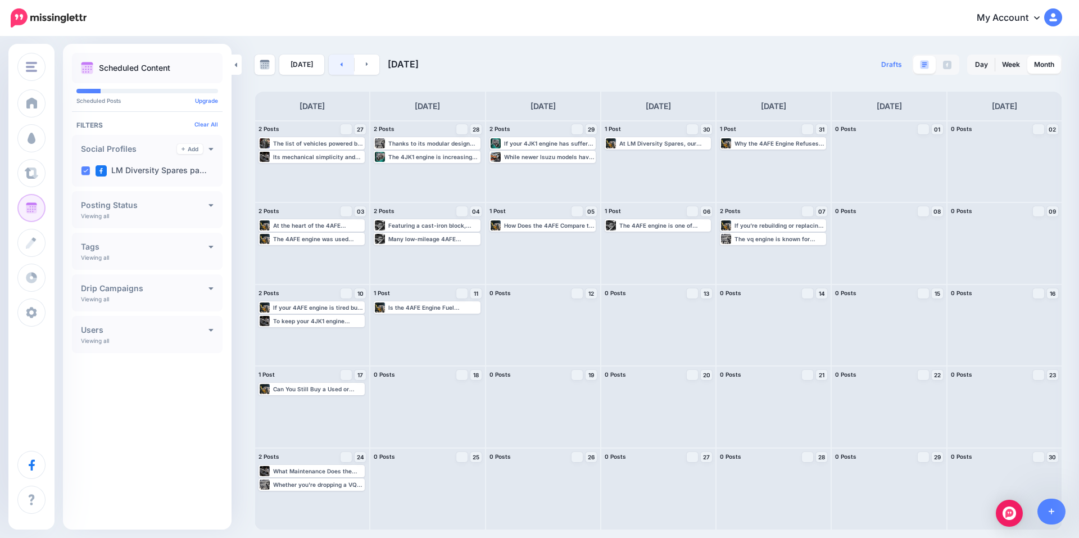
click at [341, 65] on icon at bounding box center [342, 64] width 2 height 4
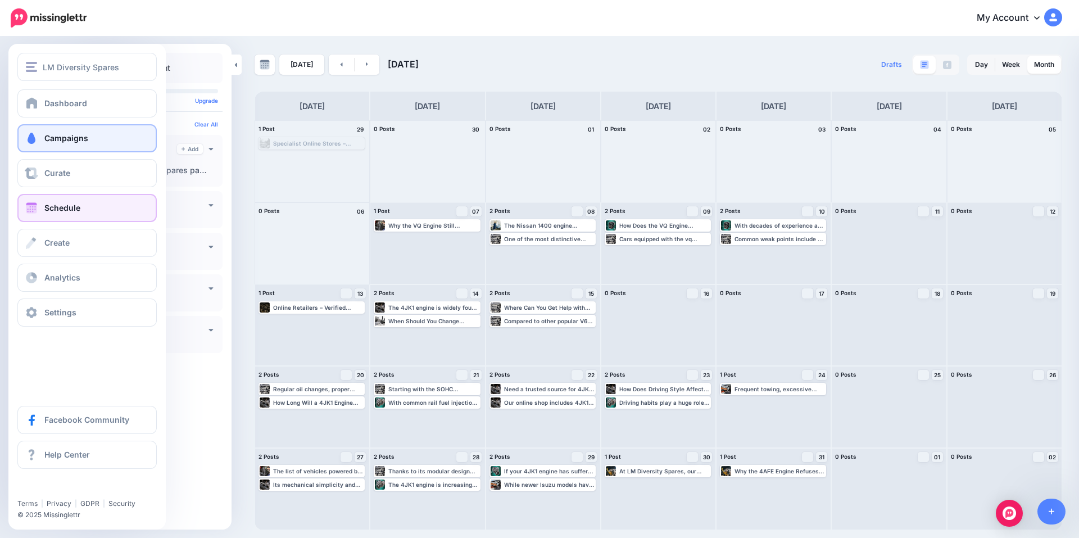
click at [93, 142] on link "Campaigns" at bounding box center [86, 138] width 139 height 28
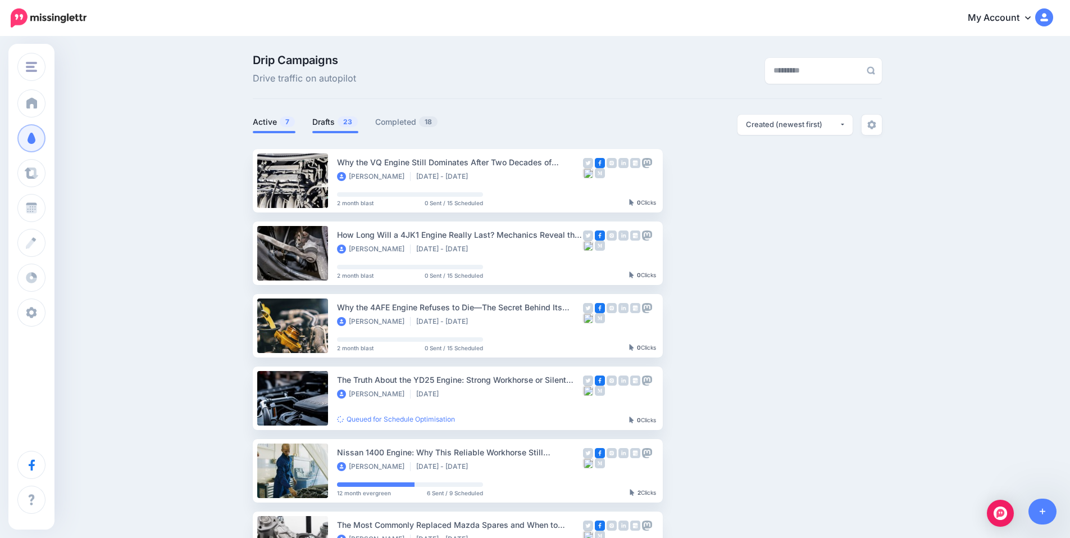
click at [343, 122] on span "23" at bounding box center [348, 121] width 20 height 11
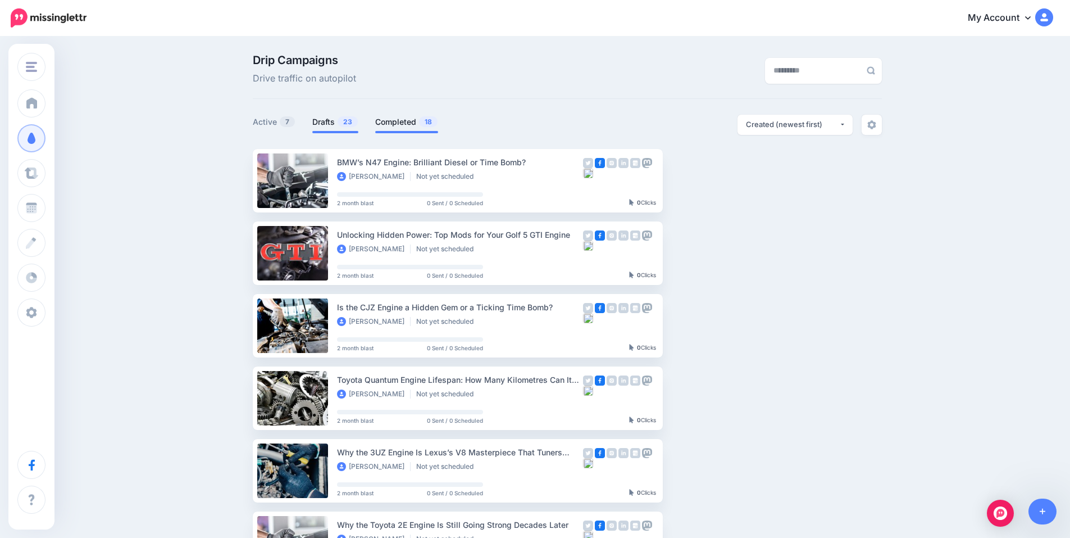
click at [400, 127] on link "Completed 18" at bounding box center [406, 121] width 63 height 13
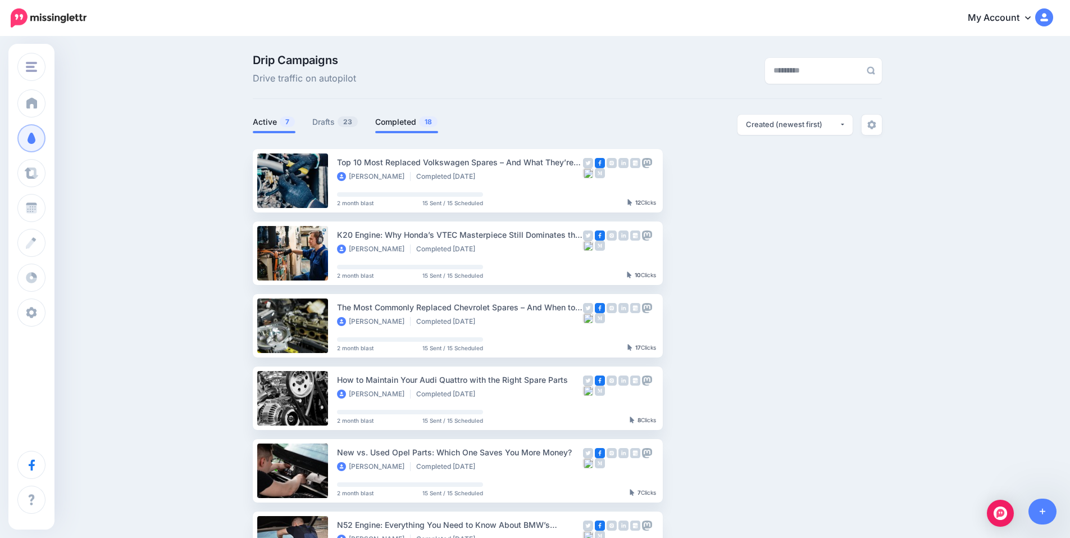
click at [285, 127] on link "Active 7" at bounding box center [274, 121] width 43 height 13
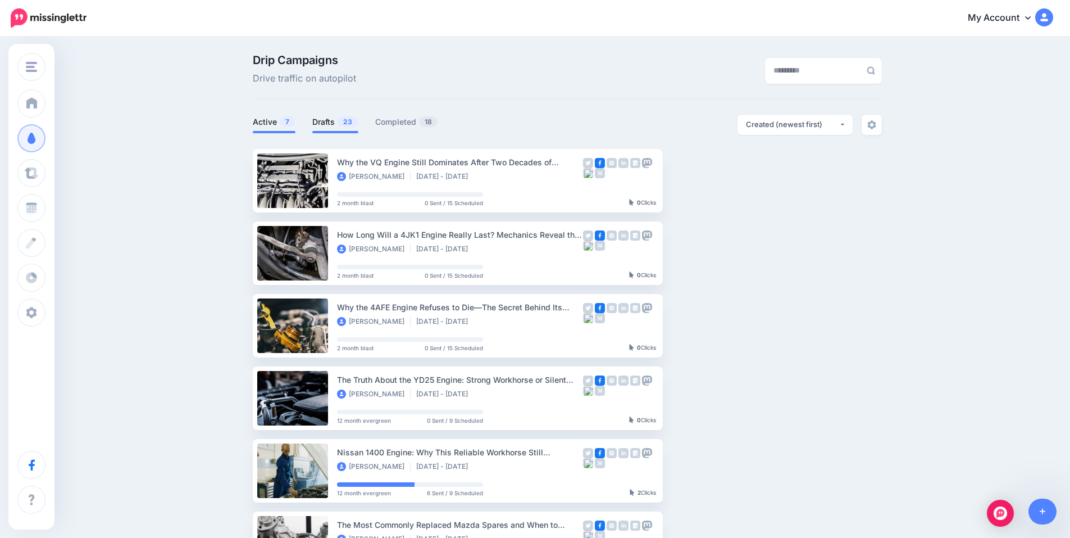
click at [331, 123] on link "Drafts 23" at bounding box center [335, 121] width 46 height 13
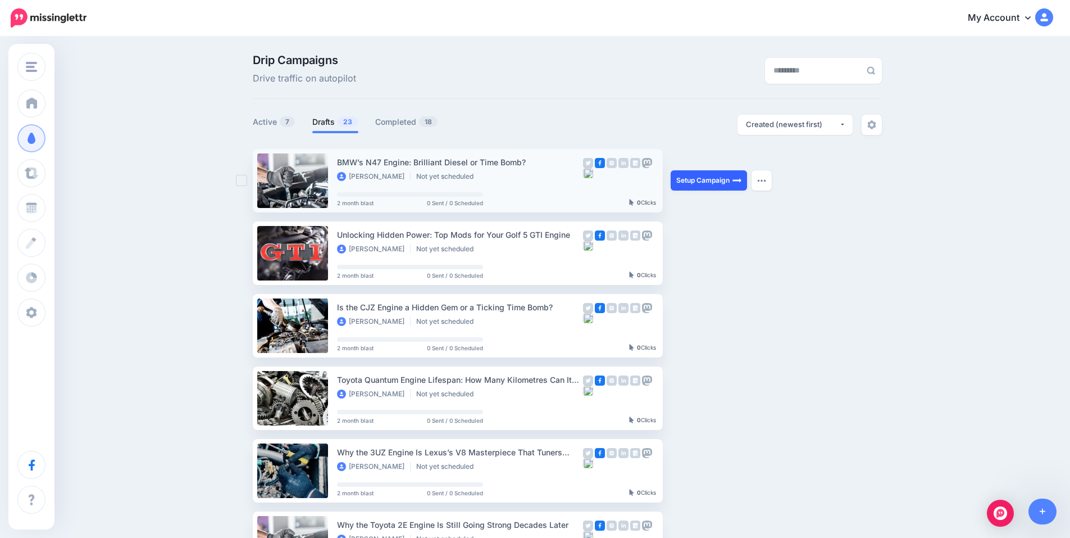
click at [709, 178] on link "Setup Campaign" at bounding box center [709, 180] width 76 height 20
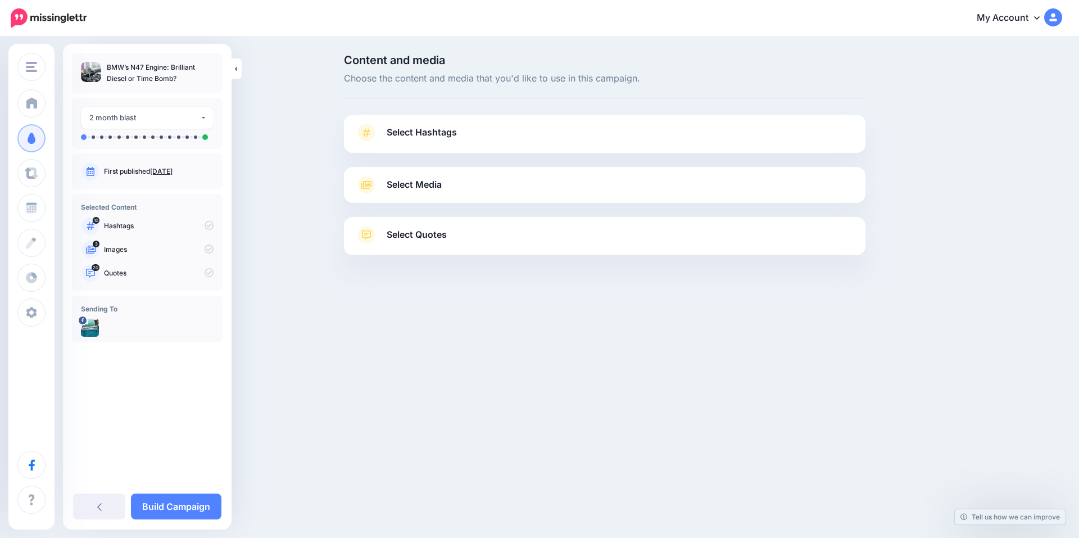
click at [397, 131] on span "Select Hashtags" at bounding box center [422, 132] width 70 height 15
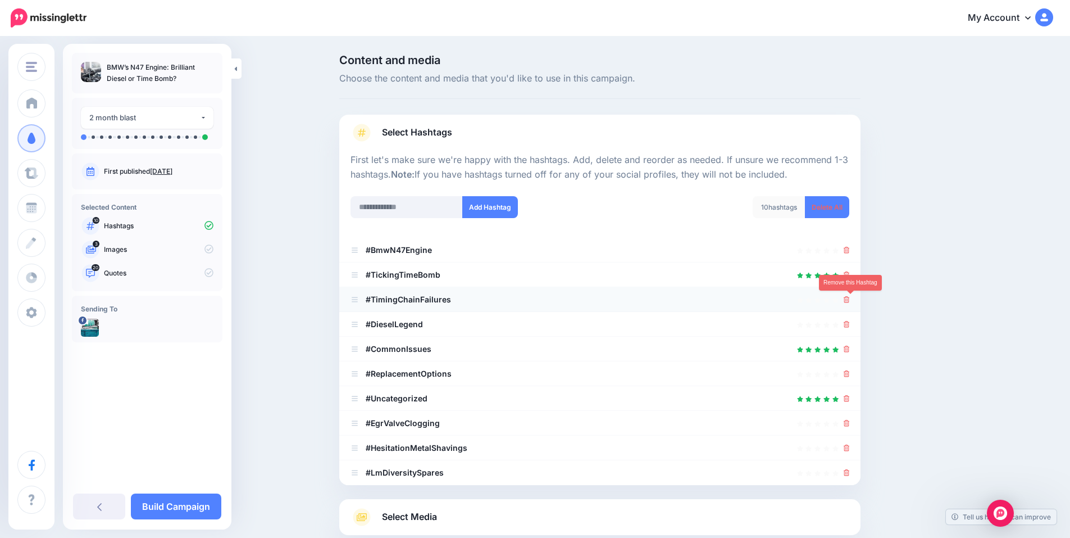
click at [850, 298] on icon at bounding box center [847, 299] width 6 height 7
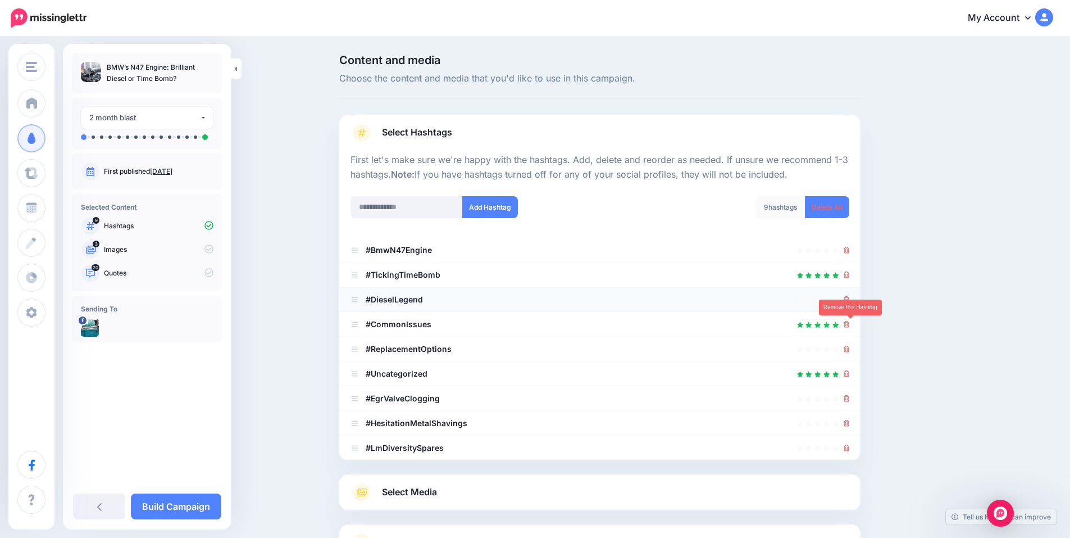
click at [850, 326] on icon at bounding box center [847, 324] width 6 height 7
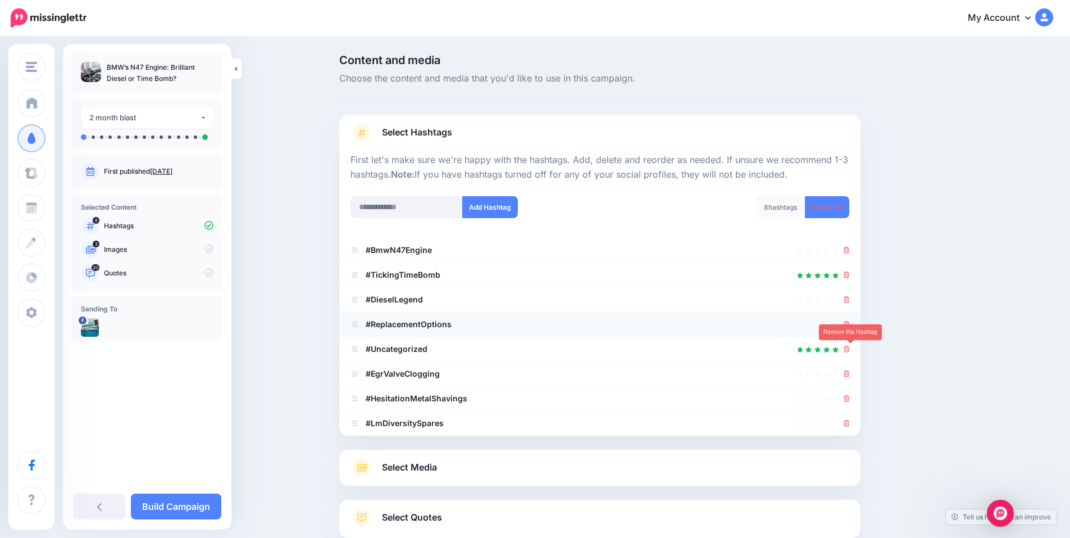
click at [850, 350] on icon at bounding box center [847, 349] width 6 height 7
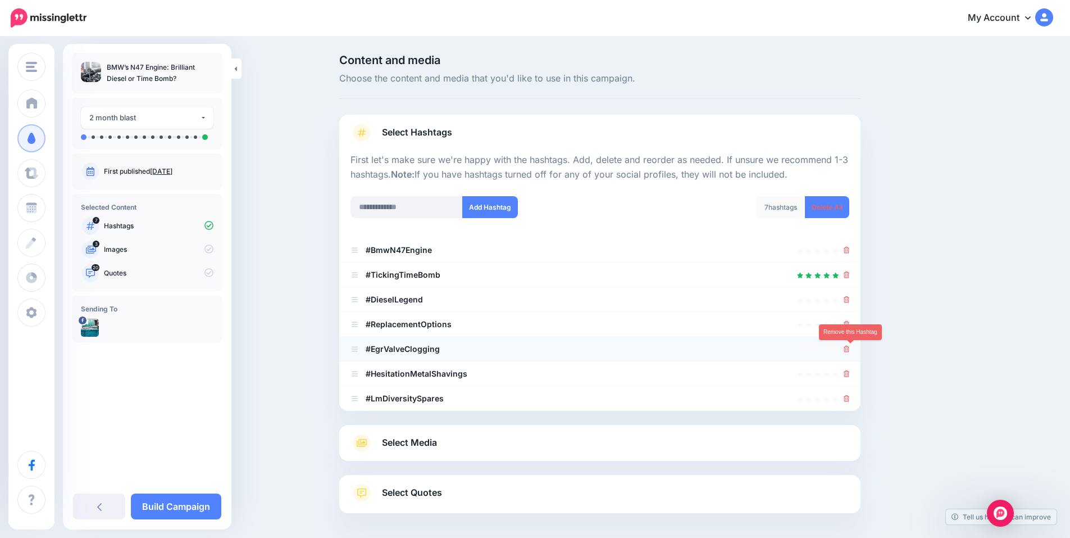
click at [850, 348] on icon at bounding box center [847, 349] width 6 height 7
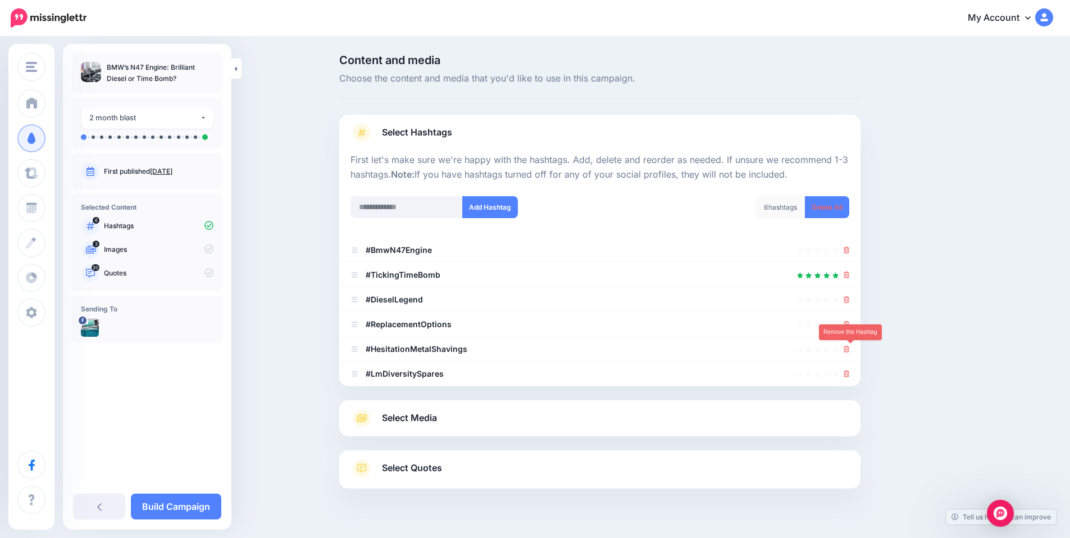
click at [850, 348] on icon at bounding box center [847, 349] width 6 height 7
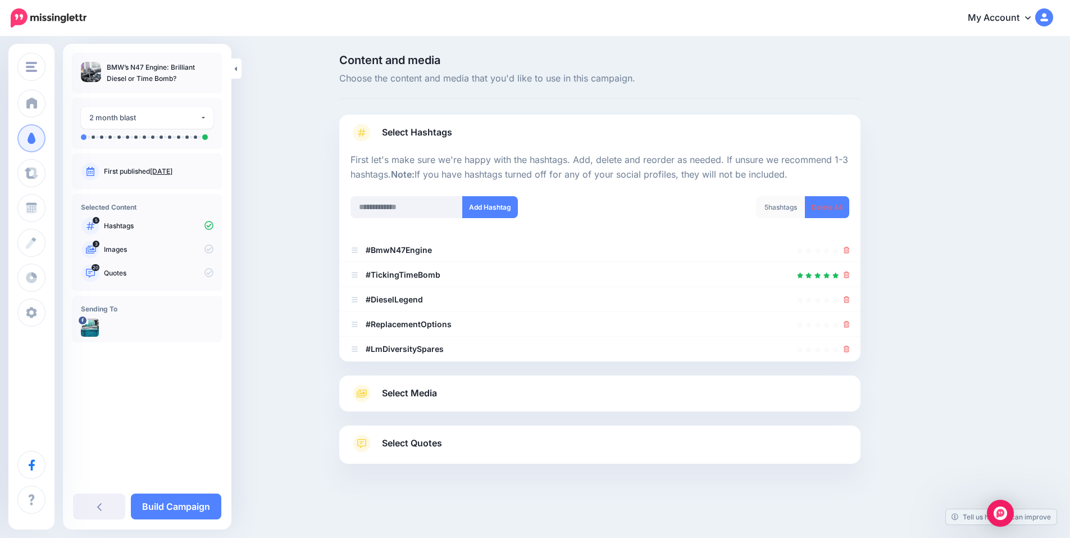
click at [469, 391] on link "Select Media" at bounding box center [600, 393] width 499 height 18
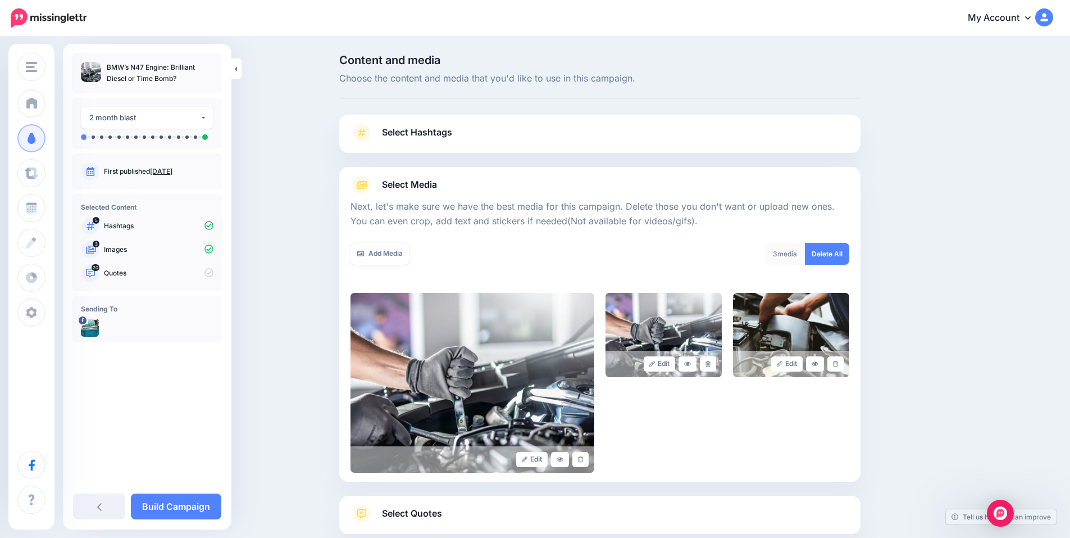
click at [479, 512] on link "Select Quotes" at bounding box center [600, 519] width 499 height 29
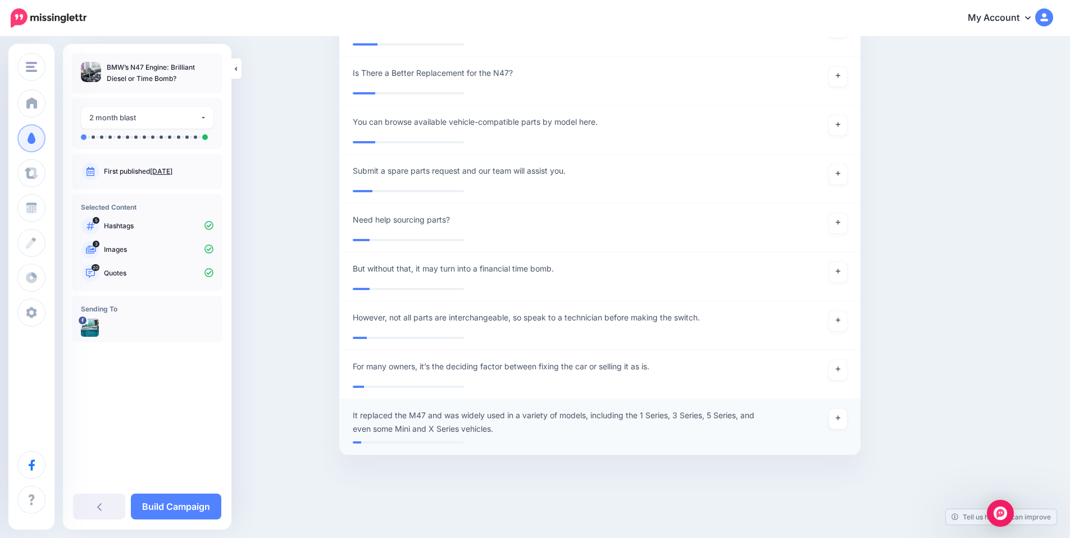
scroll to position [2311, 0]
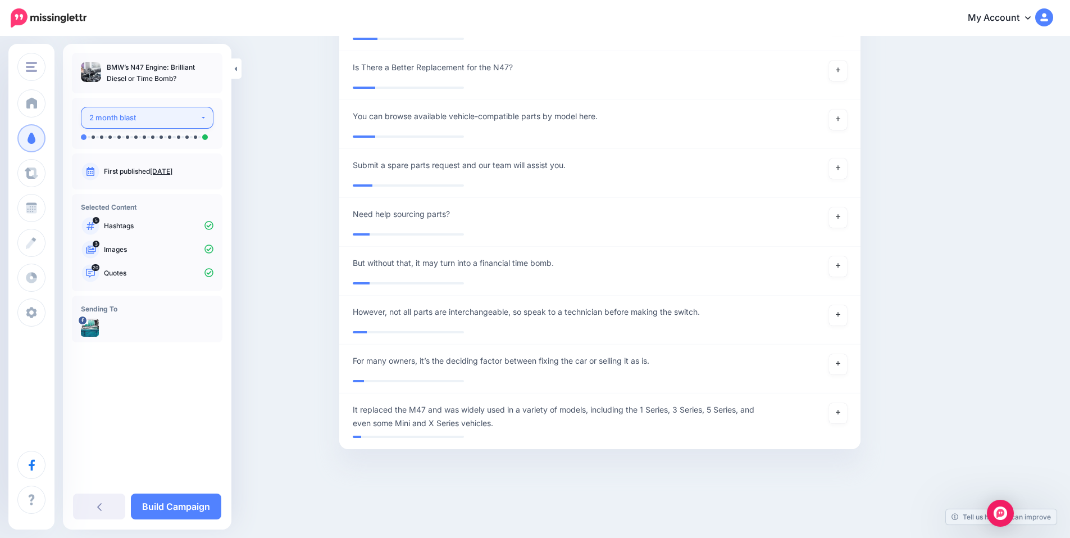
click at [176, 119] on div "2 month blast" at bounding box center [144, 117] width 111 height 13
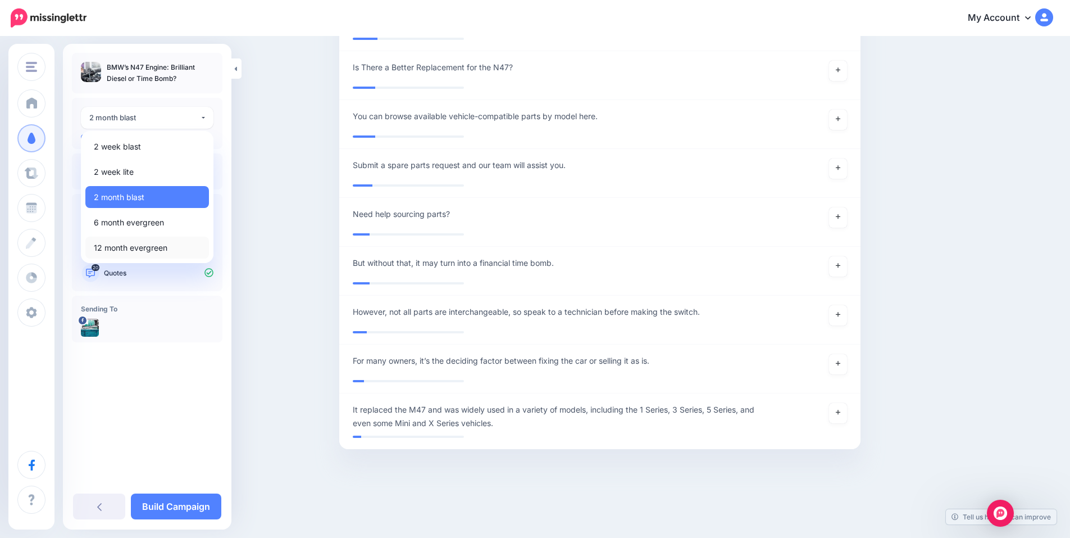
click at [150, 248] on span "12 month evergreen" at bounding box center [131, 247] width 74 height 13
select select "******"
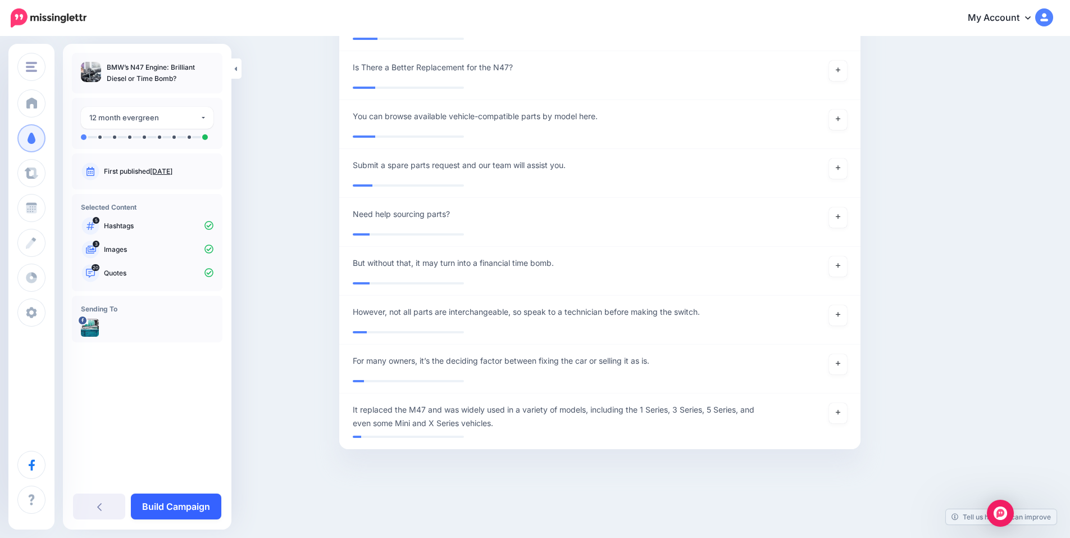
click at [180, 503] on link "Build Campaign" at bounding box center [176, 506] width 90 height 26
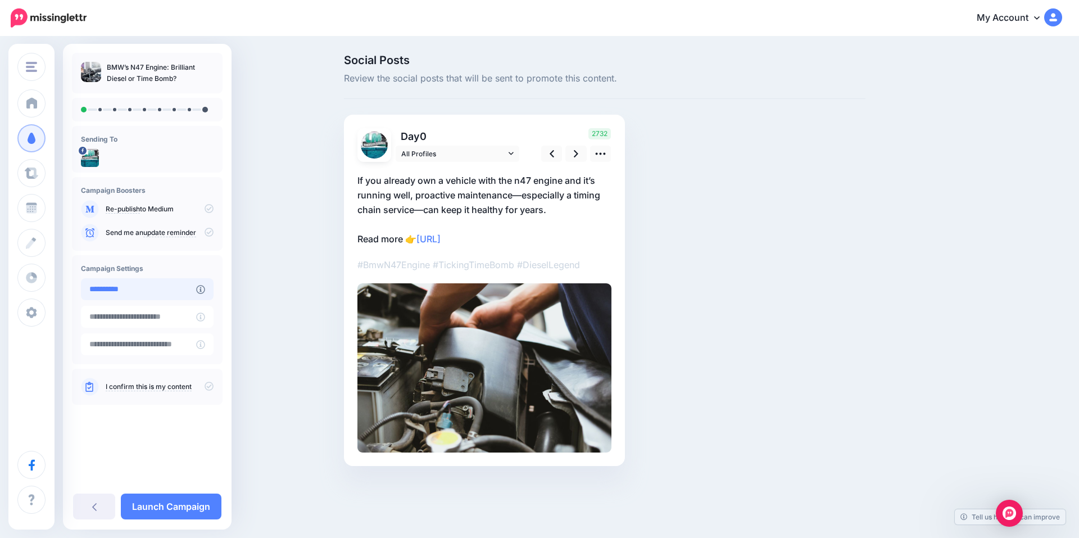
click at [133, 291] on input "**********" at bounding box center [138, 289] width 115 height 22
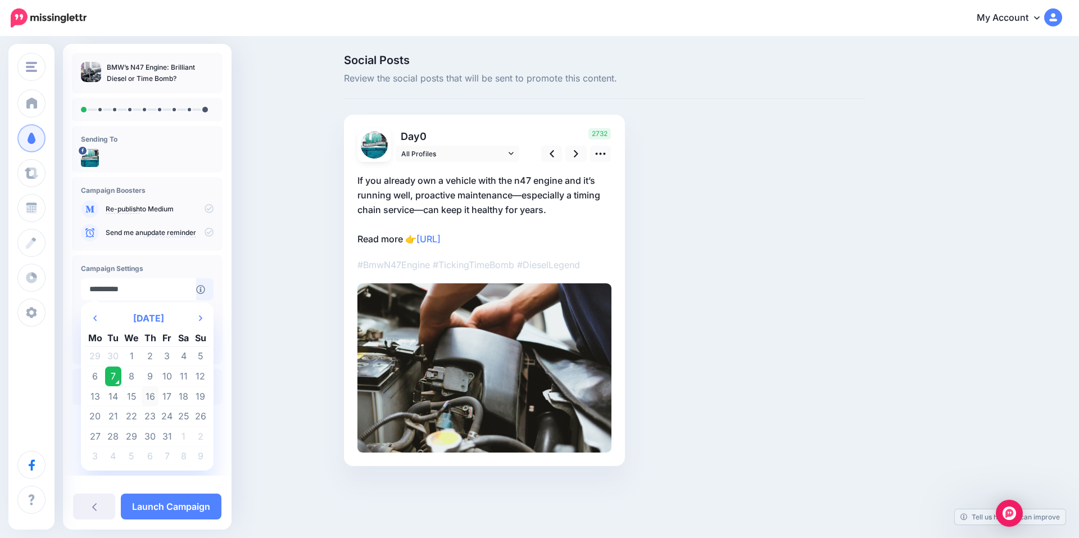
click at [155, 398] on td "16" at bounding box center [150, 396] width 17 height 20
type input "**********"
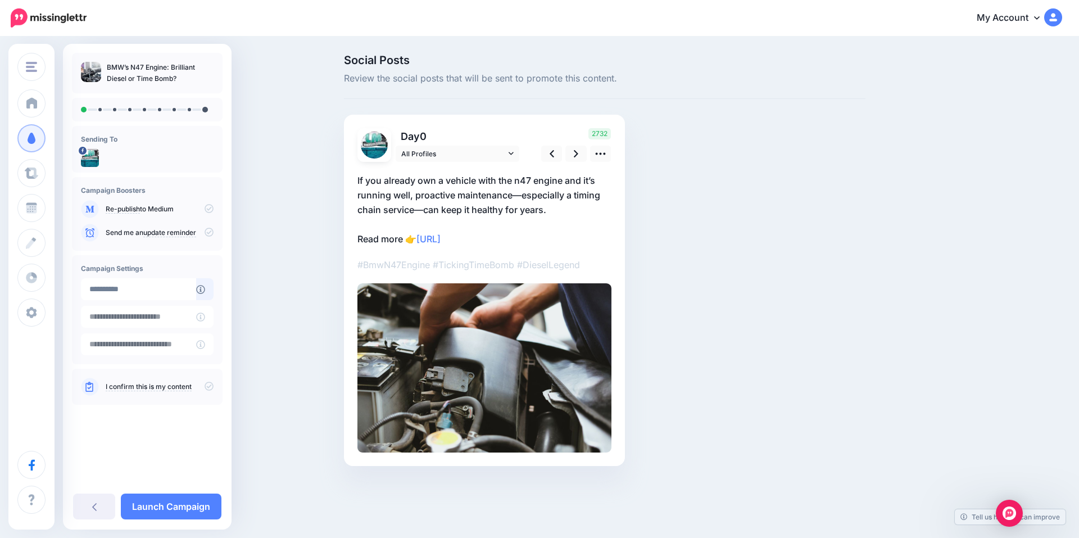
click at [209, 383] on icon at bounding box center [209, 386] width 9 height 9
click at [577, 153] on icon at bounding box center [576, 153] width 4 height 7
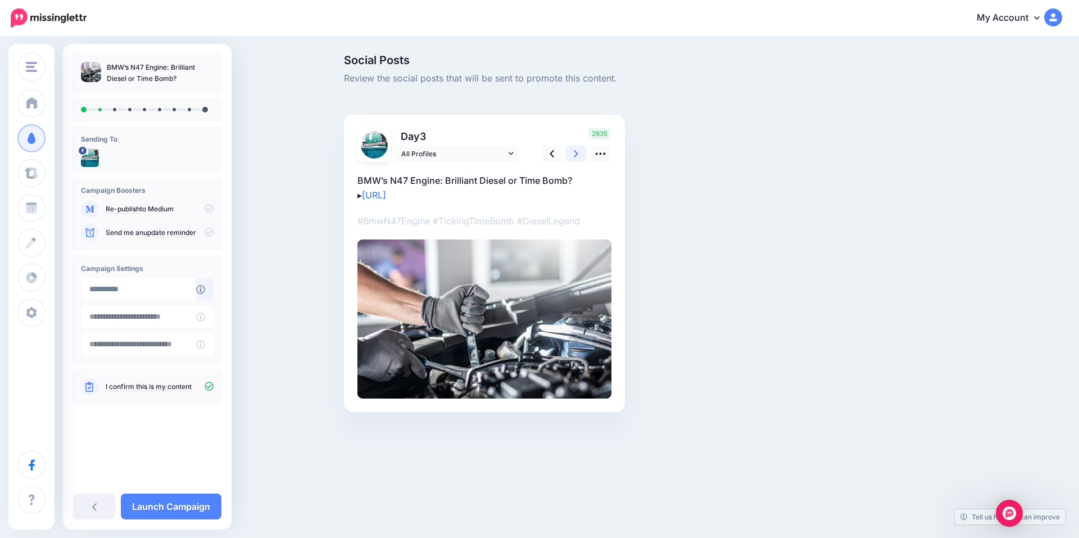
click at [577, 153] on icon at bounding box center [576, 153] width 4 height 7
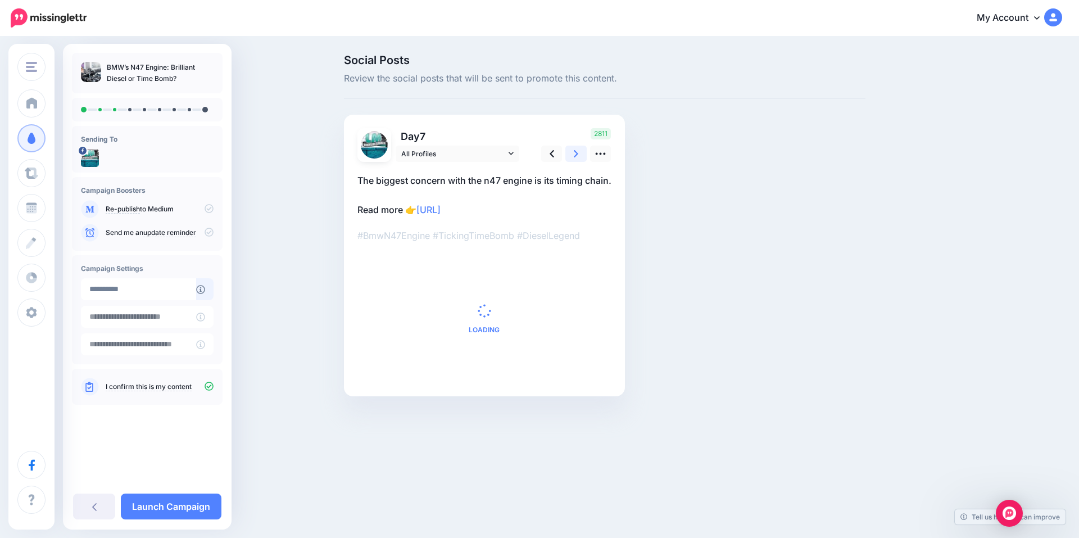
click at [577, 153] on icon at bounding box center [576, 153] width 4 height 7
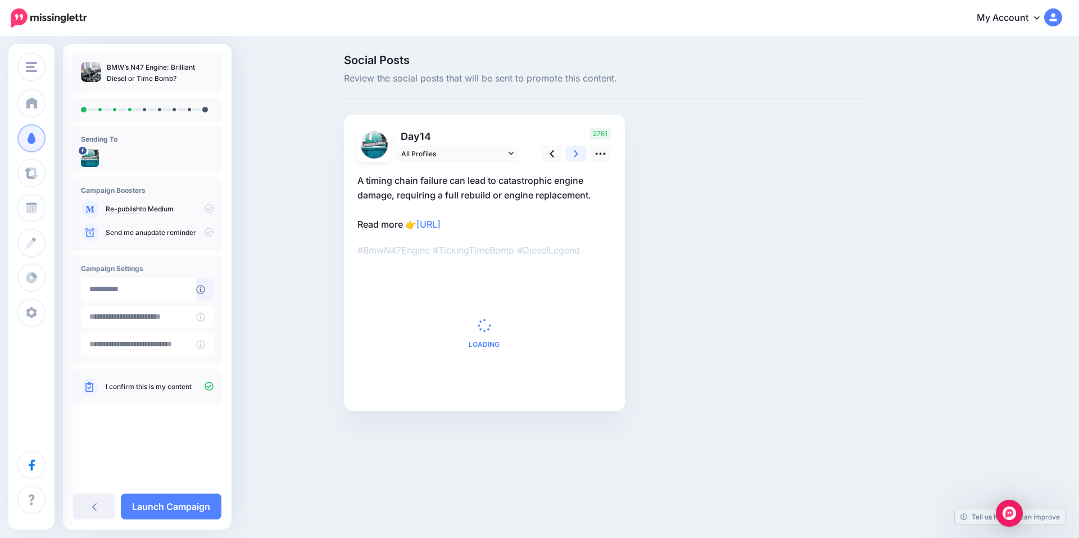
click at [577, 153] on icon at bounding box center [576, 153] width 4 height 7
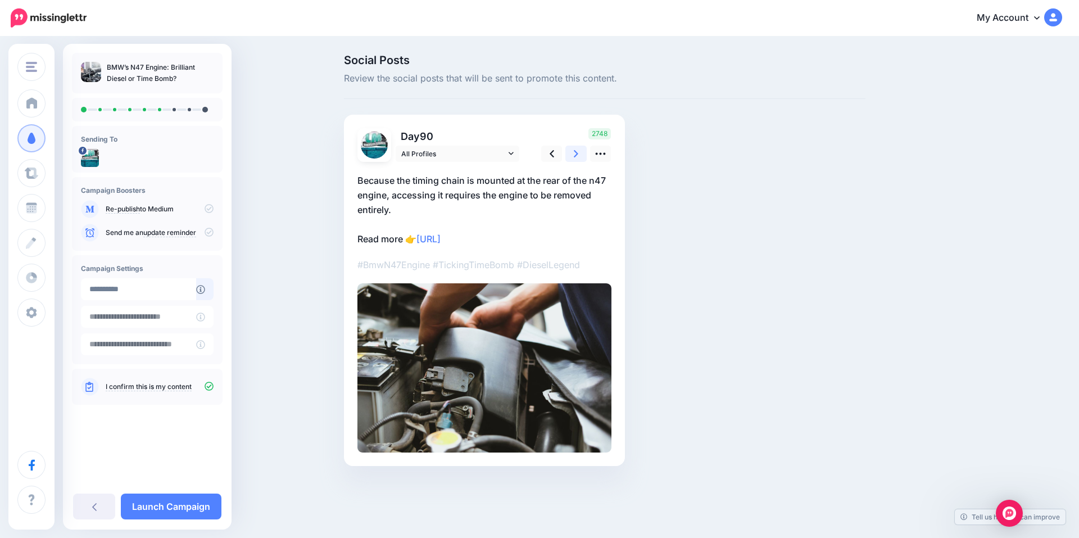
click at [577, 153] on icon at bounding box center [576, 153] width 4 height 7
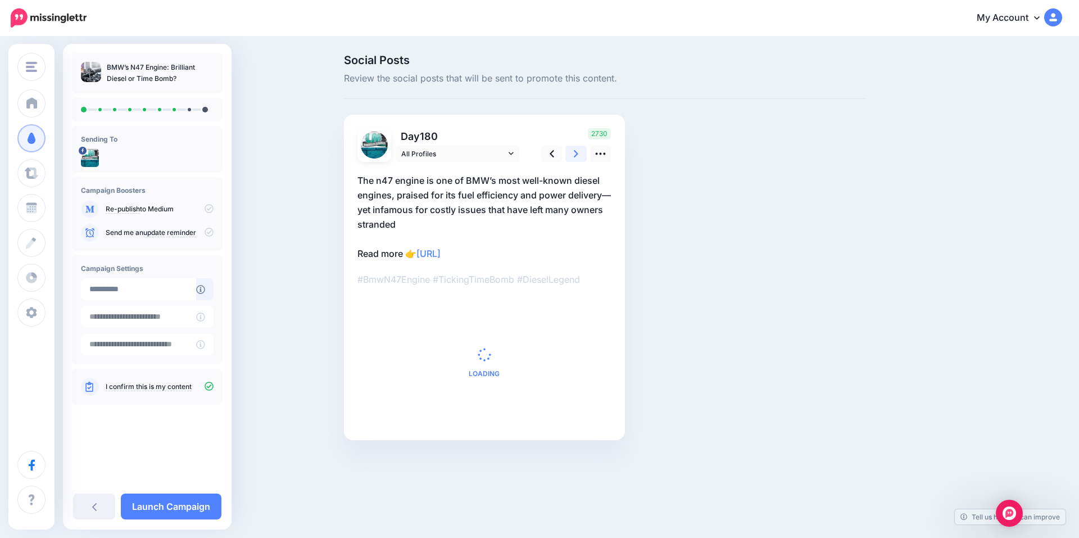
click at [577, 153] on icon at bounding box center [576, 153] width 4 height 7
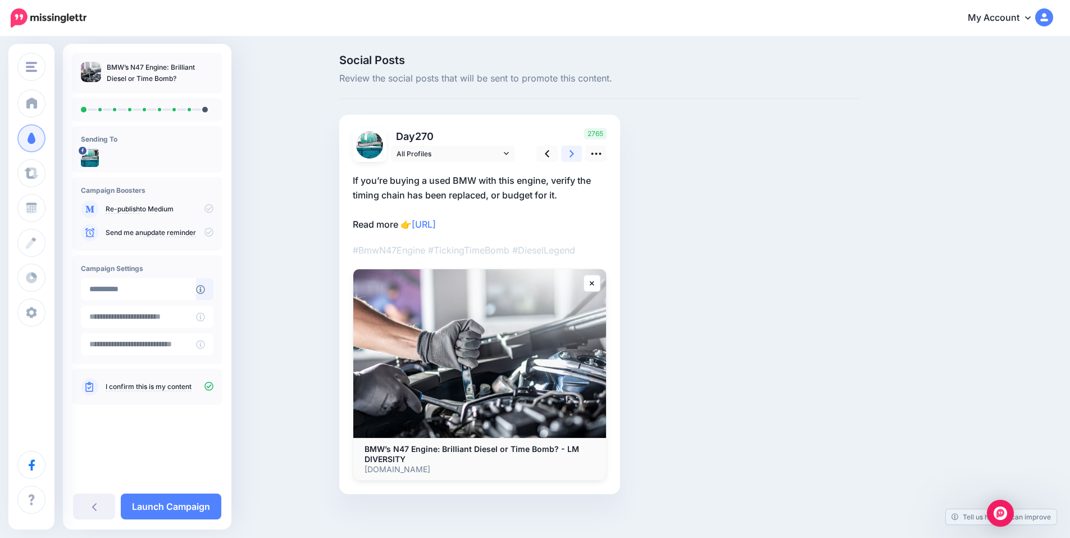
click at [574, 153] on icon at bounding box center [572, 153] width 4 height 7
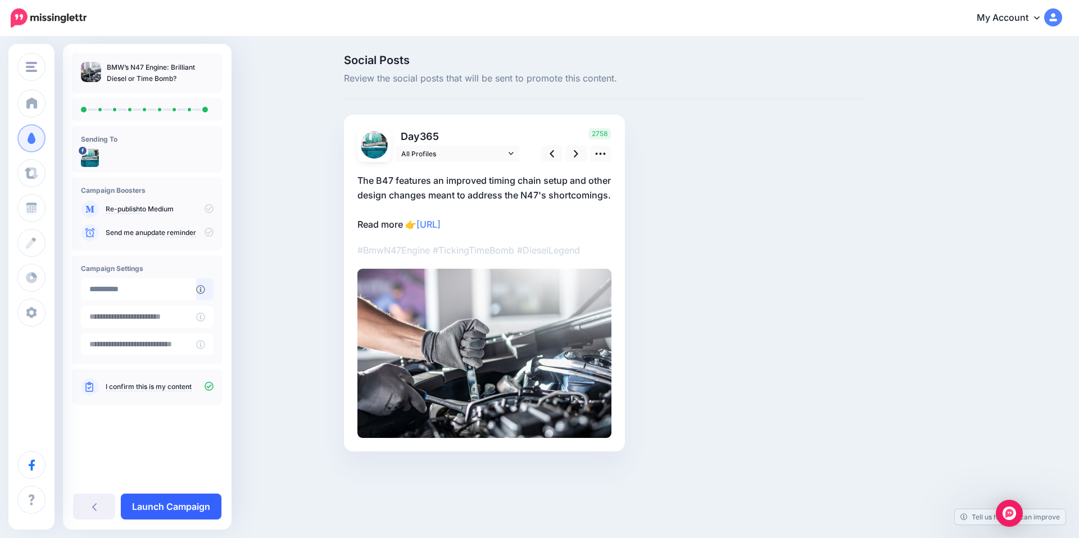
click at [166, 504] on link "Launch Campaign" at bounding box center [171, 506] width 101 height 26
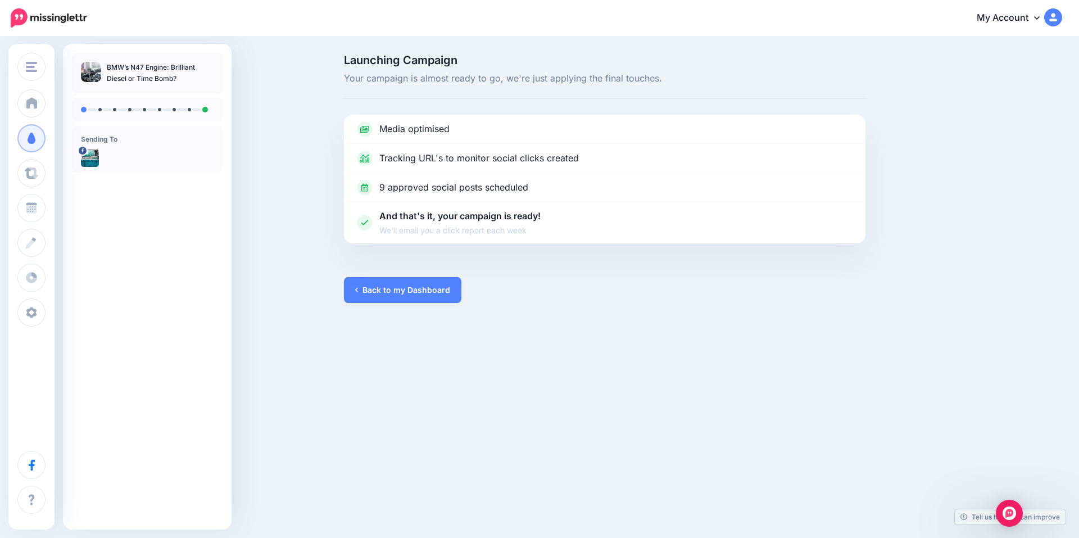
click at [285, 128] on div "Launching Campaign Your campaign is almost ready to go, we're just applying the…" at bounding box center [539, 179] width 1079 height 282
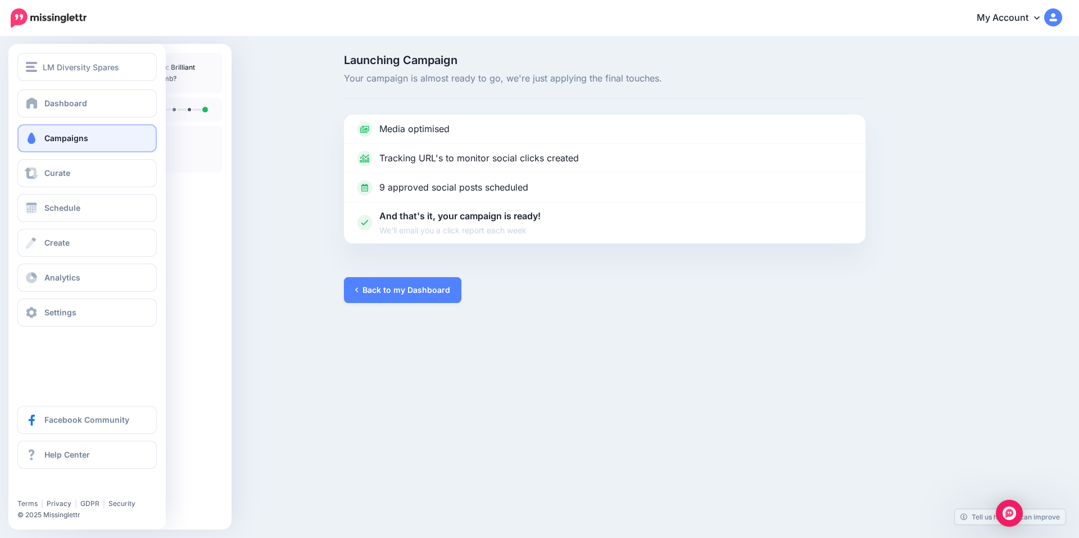
click at [84, 140] on span "Campaigns" at bounding box center [66, 138] width 44 height 10
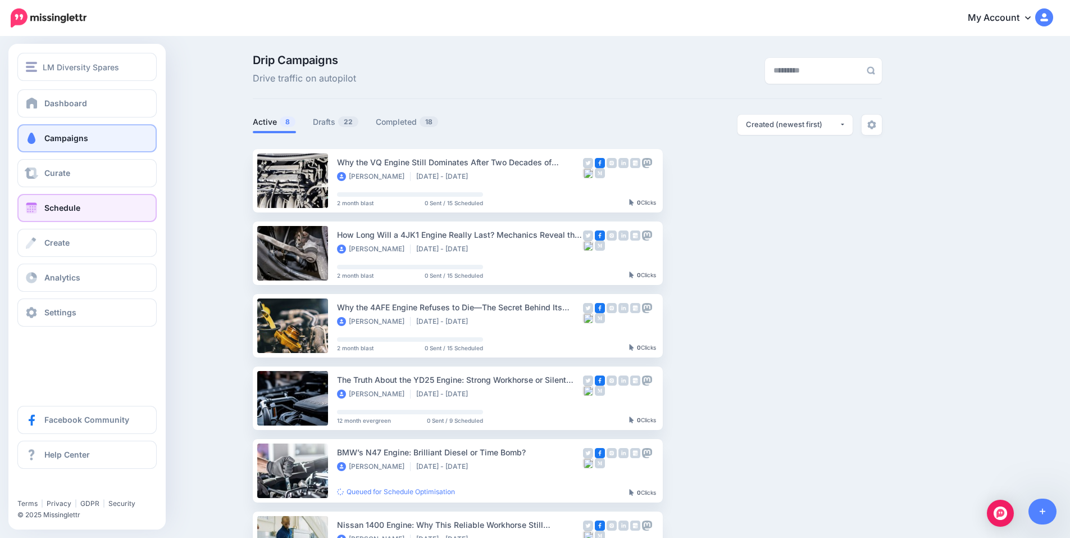
click at [80, 203] on link "Schedule" at bounding box center [86, 208] width 139 height 28
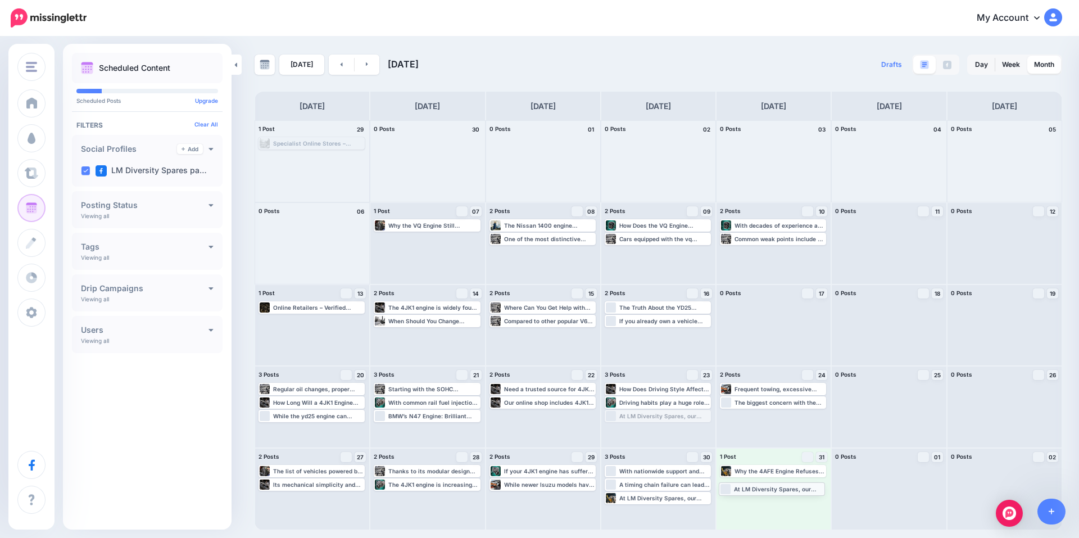
drag, startPoint x: 658, startPoint y: 415, endPoint x: 772, endPoint y: 488, distance: 135.2
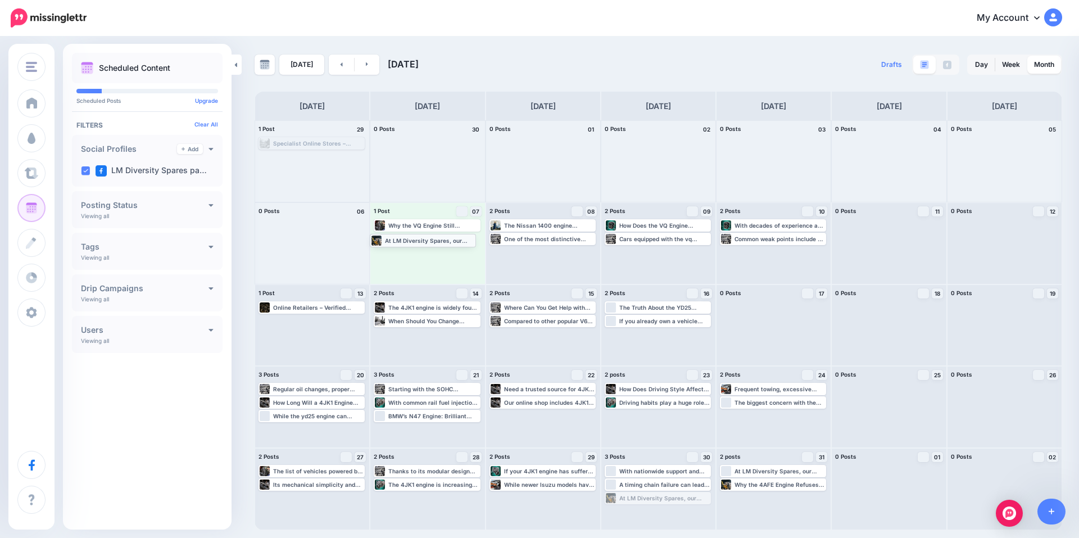
drag, startPoint x: 663, startPoint y: 497, endPoint x: 428, endPoint y: 239, distance: 348.8
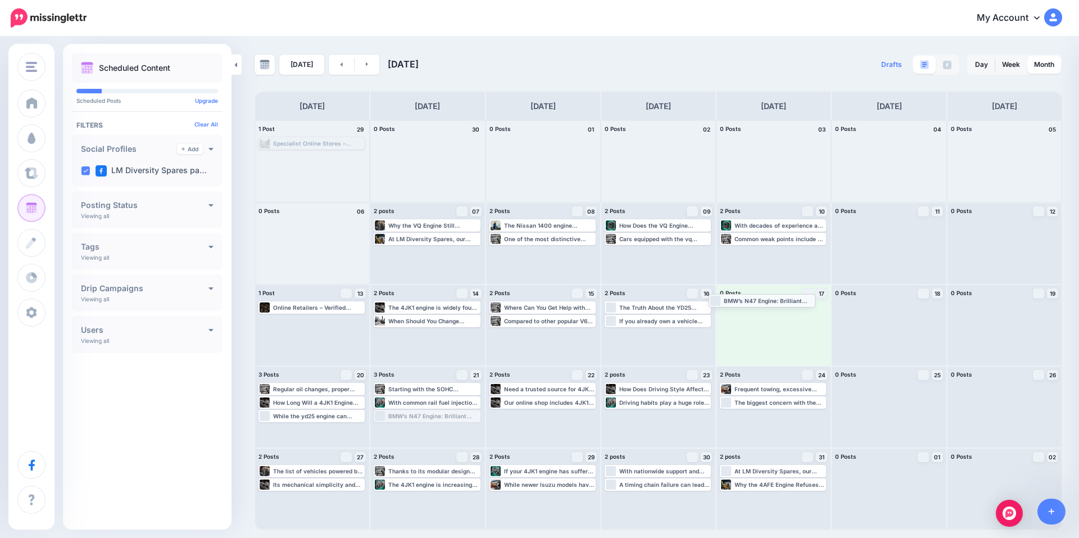
drag, startPoint x: 457, startPoint y: 418, endPoint x: 792, endPoint y: 302, distance: 354.3
drag, startPoint x: 342, startPoint y: 417, endPoint x: 792, endPoint y: 329, distance: 458.1
click at [364, 69] on link at bounding box center [367, 65] width 25 height 20
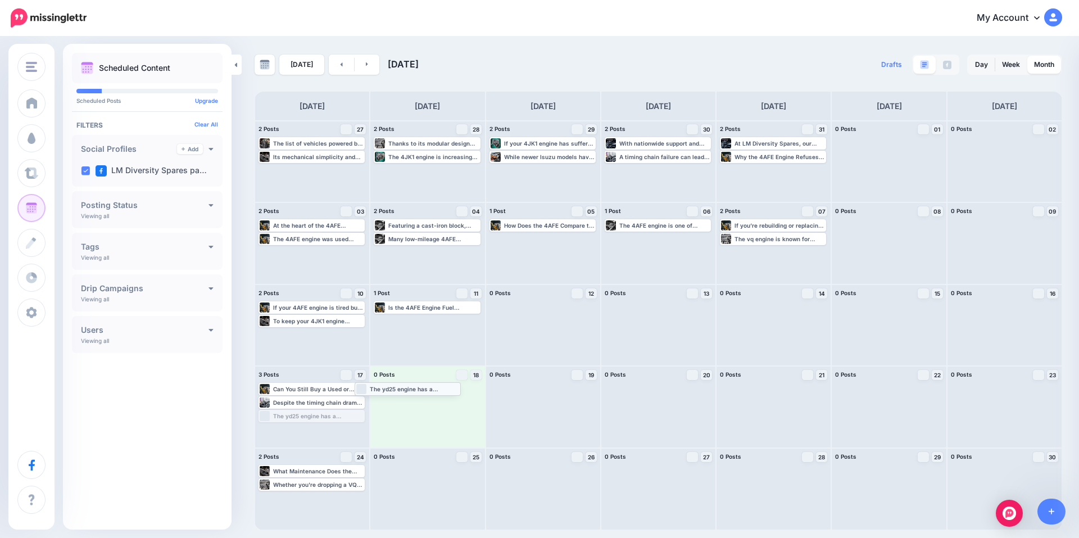
drag, startPoint x: 328, startPoint y: 419, endPoint x: 424, endPoint y: 391, distance: 100.0
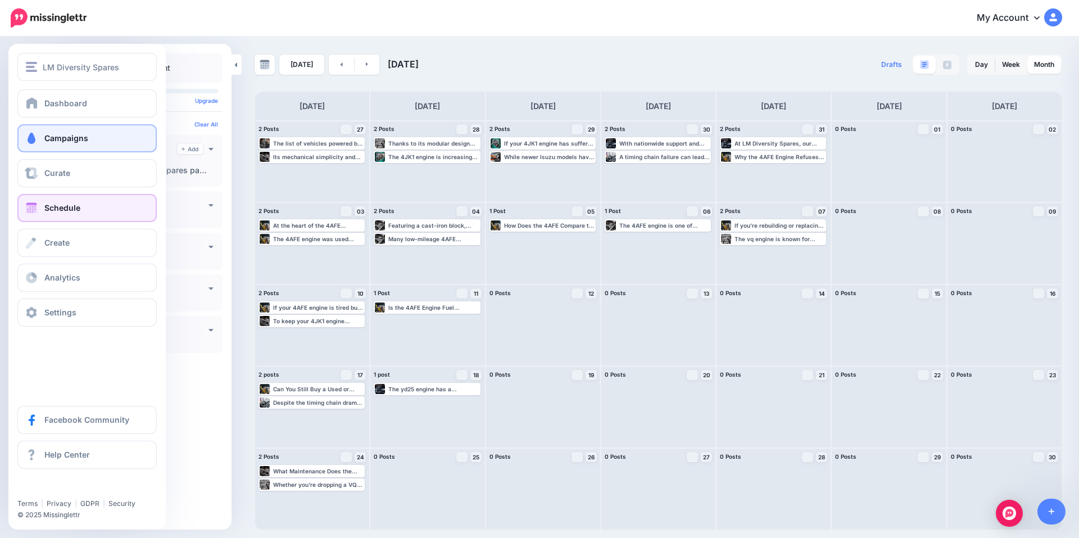
click at [65, 142] on span "Campaigns" at bounding box center [66, 138] width 44 height 10
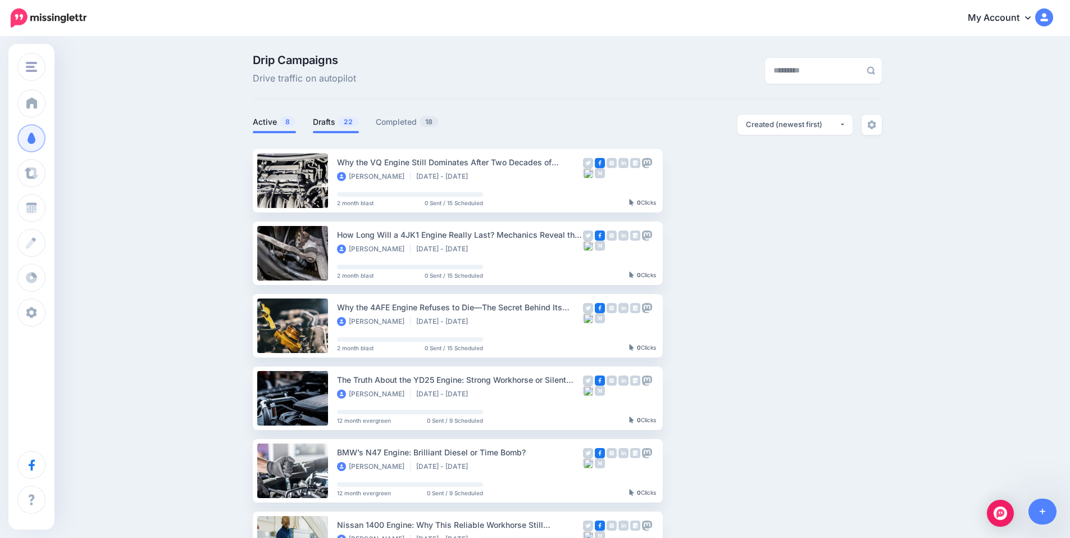
click at [344, 116] on link "Drafts 22" at bounding box center [336, 121] width 46 height 13
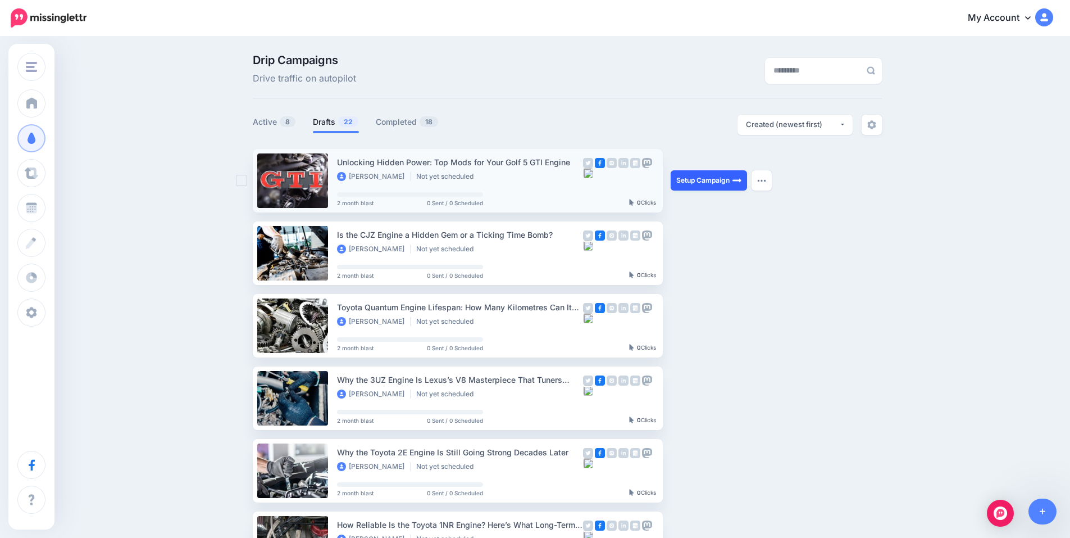
click at [703, 180] on link "Setup Campaign" at bounding box center [709, 180] width 76 height 20
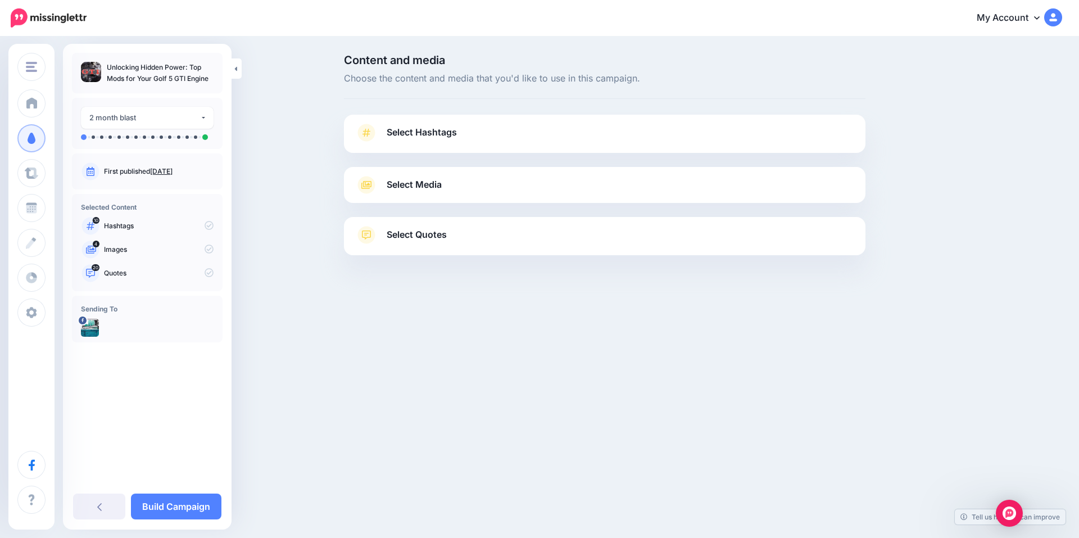
click at [424, 116] on div "Select Hashtags First let's make sure we're happy with the hashtags. Add, delet…" at bounding box center [604, 134] width 521 height 38
click at [433, 135] on span "Select Hashtags" at bounding box center [422, 132] width 70 height 15
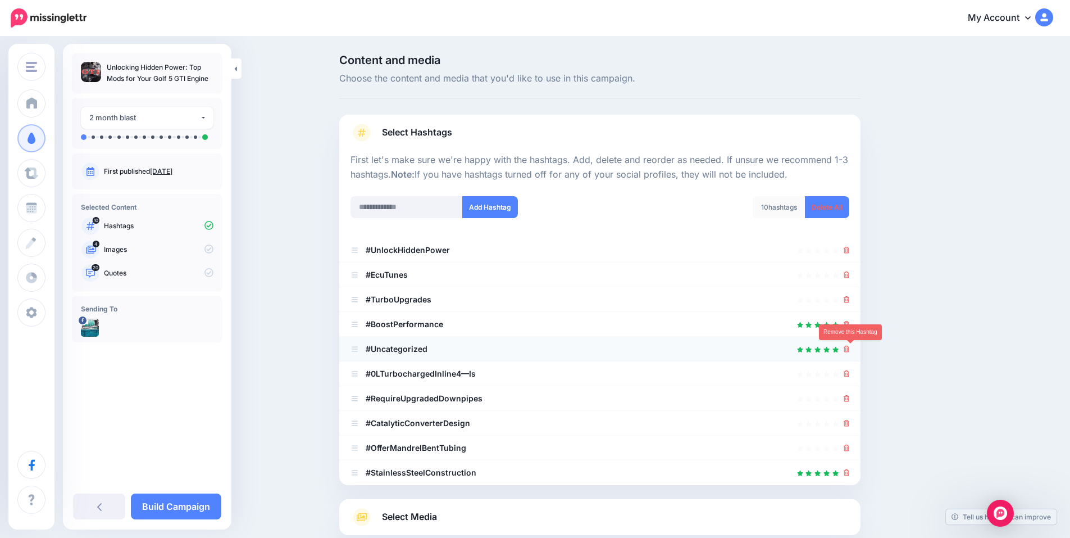
click at [850, 346] on icon at bounding box center [847, 349] width 6 height 7
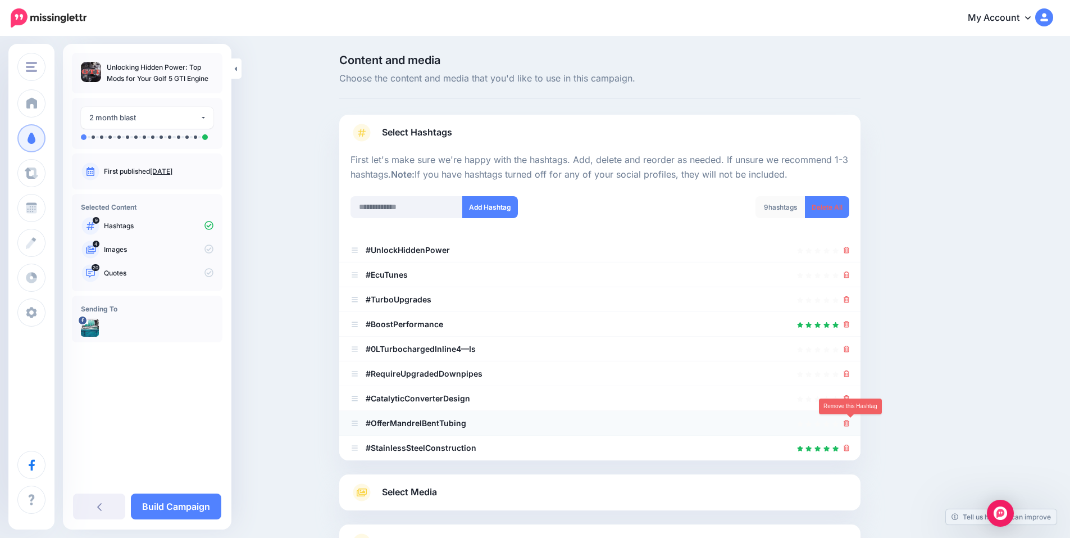
click at [850, 421] on icon at bounding box center [847, 423] width 6 height 7
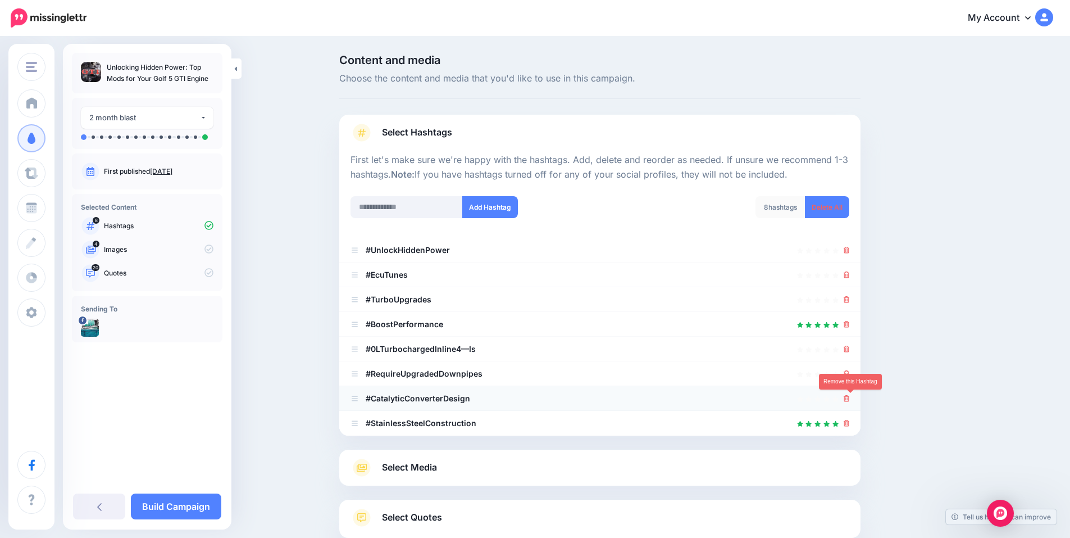
click at [850, 398] on icon at bounding box center [847, 398] width 6 height 7
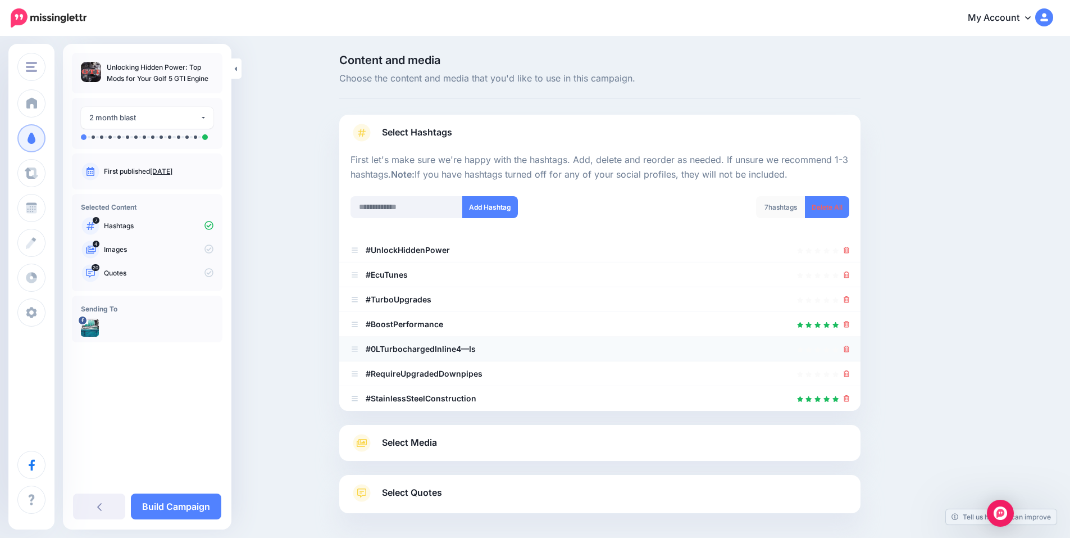
click at [850, 352] on icon at bounding box center [847, 349] width 6 height 7
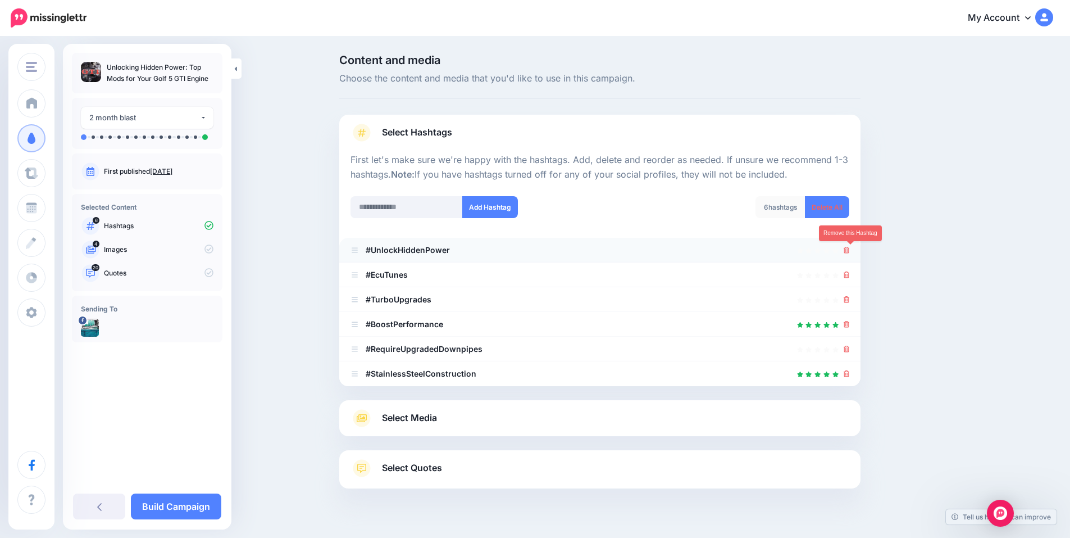
click at [848, 248] on icon at bounding box center [847, 250] width 6 height 7
click at [432, 418] on span "Select Media" at bounding box center [409, 417] width 55 height 15
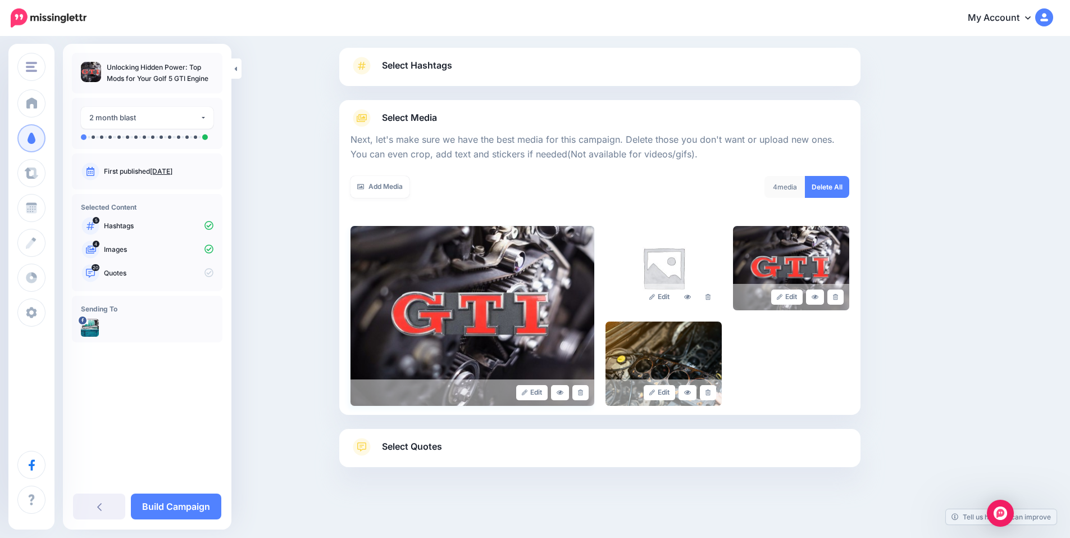
scroll to position [69, 0]
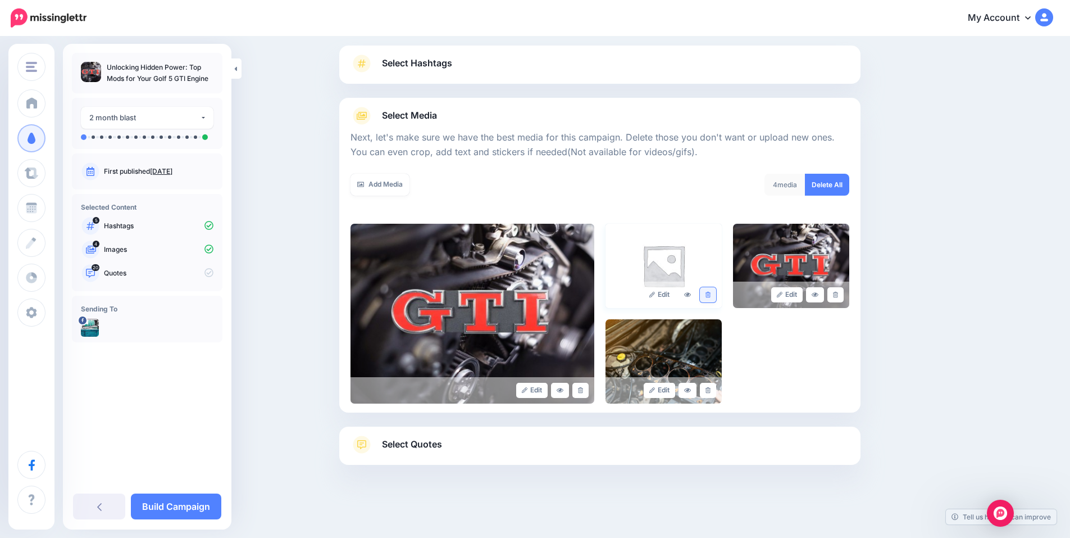
click at [711, 292] on icon at bounding box center [708, 295] width 5 height 6
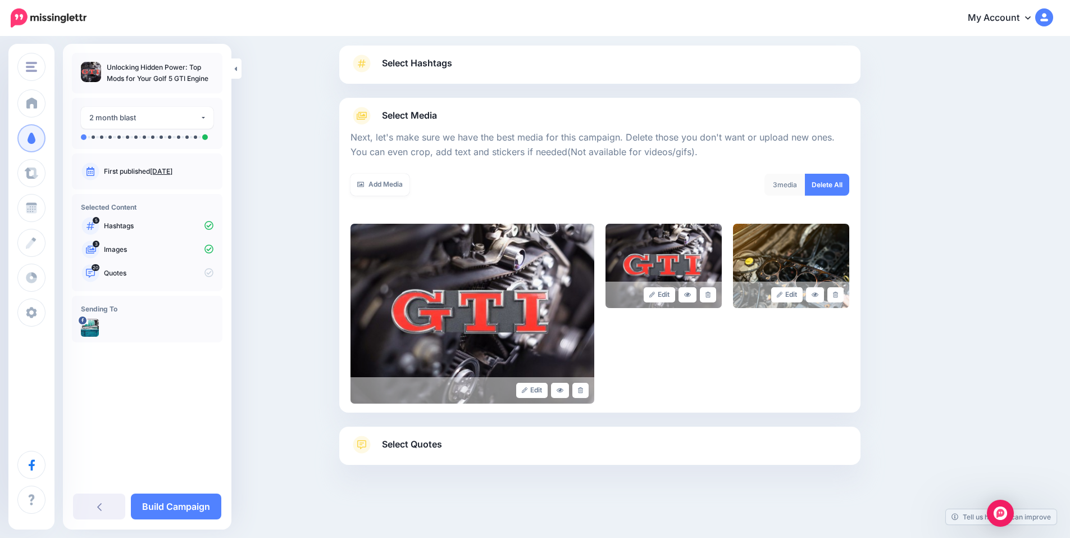
click at [419, 444] on span "Select Quotes" at bounding box center [412, 444] width 60 height 15
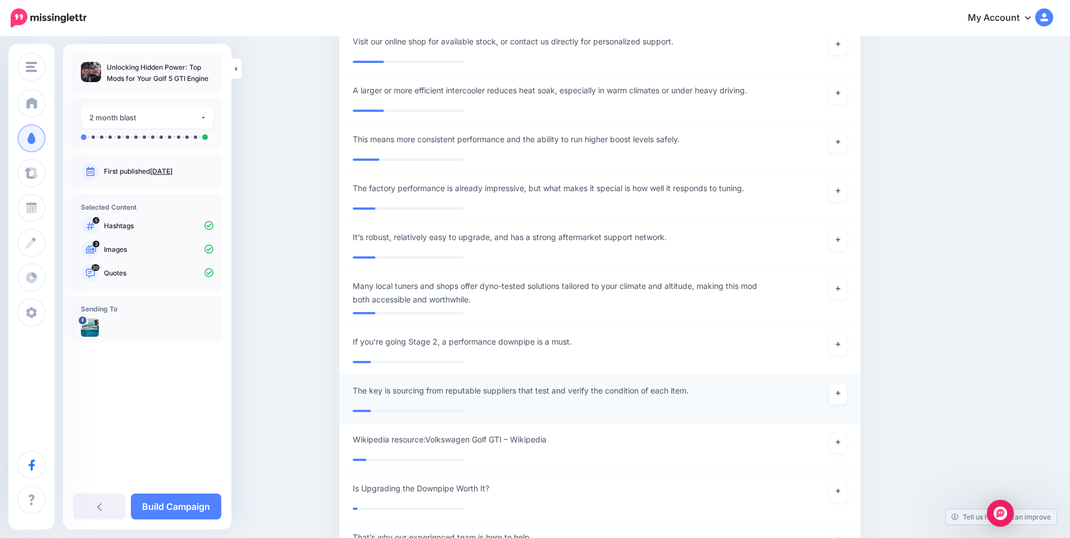
scroll to position [2770, 0]
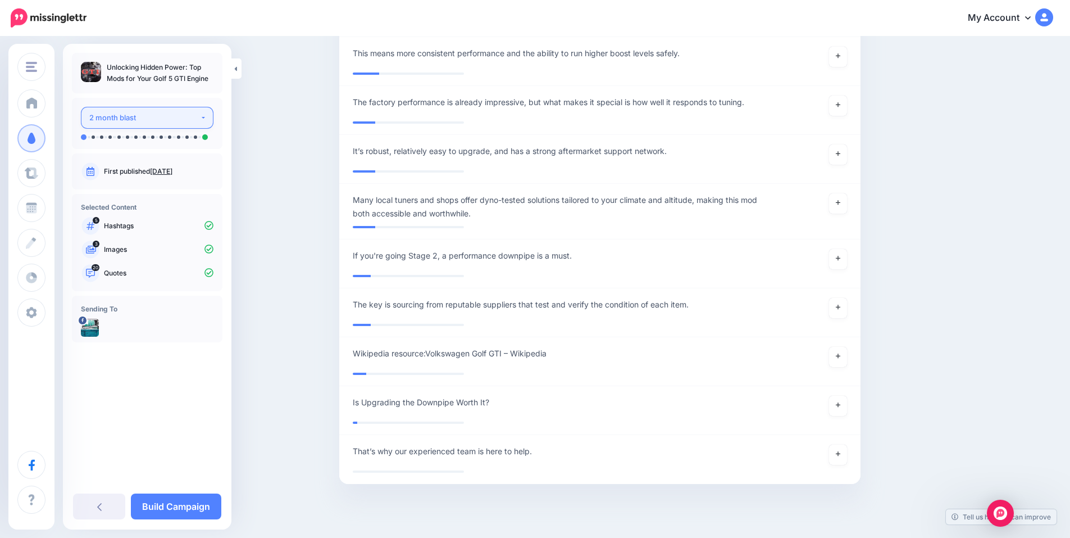
click at [171, 114] on div "2 month blast" at bounding box center [144, 117] width 111 height 13
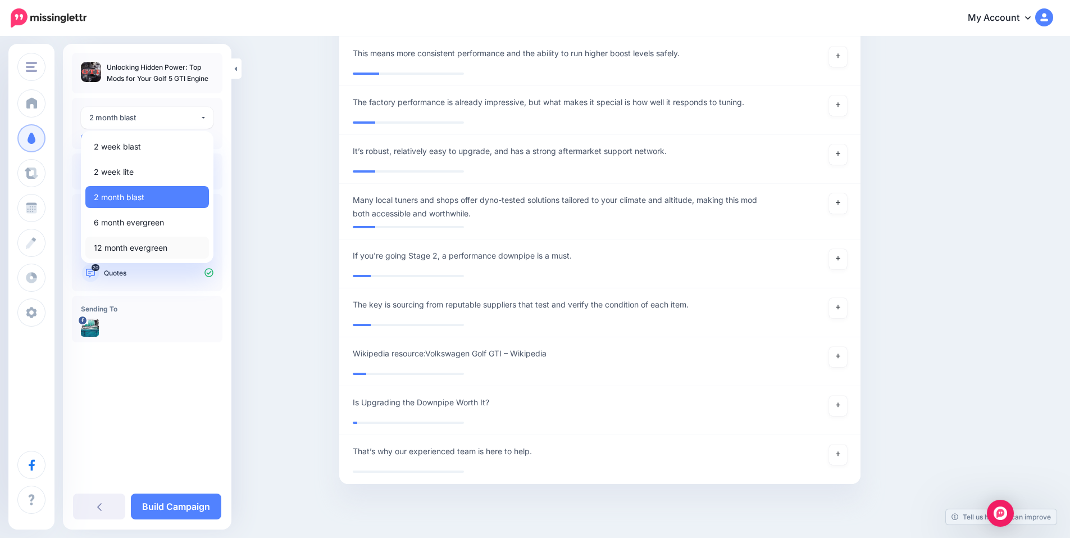
click at [137, 246] on span "12 month evergreen" at bounding box center [131, 247] width 74 height 13
select select "******"
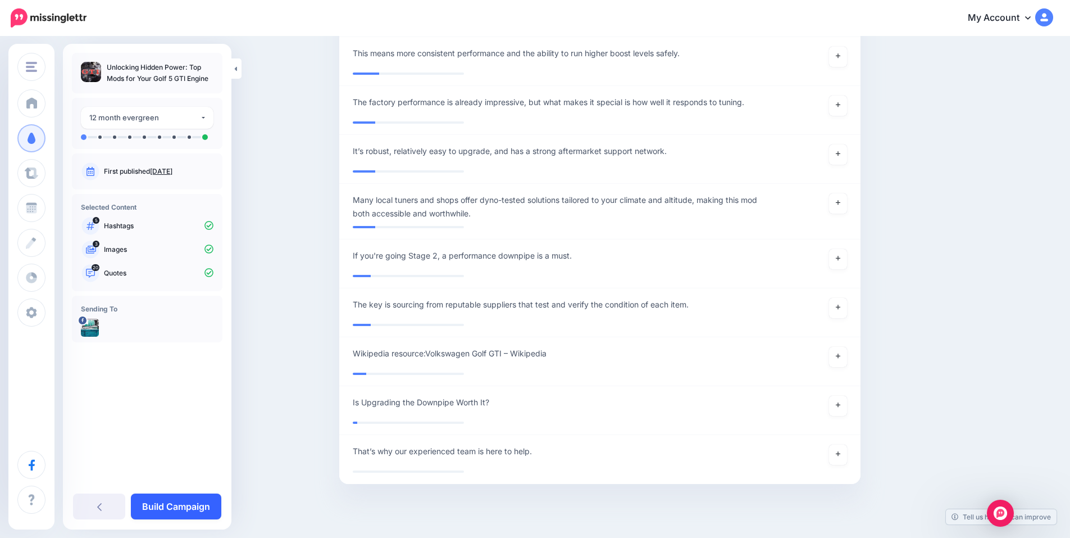
click at [178, 509] on link "Build Campaign" at bounding box center [176, 506] width 90 height 26
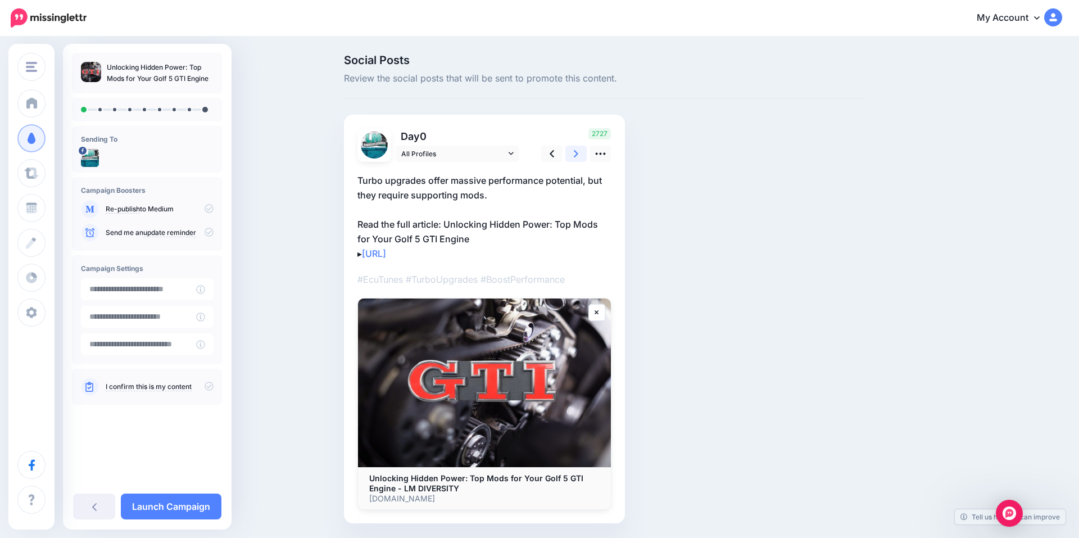
click at [575, 149] on icon at bounding box center [576, 154] width 4 height 12
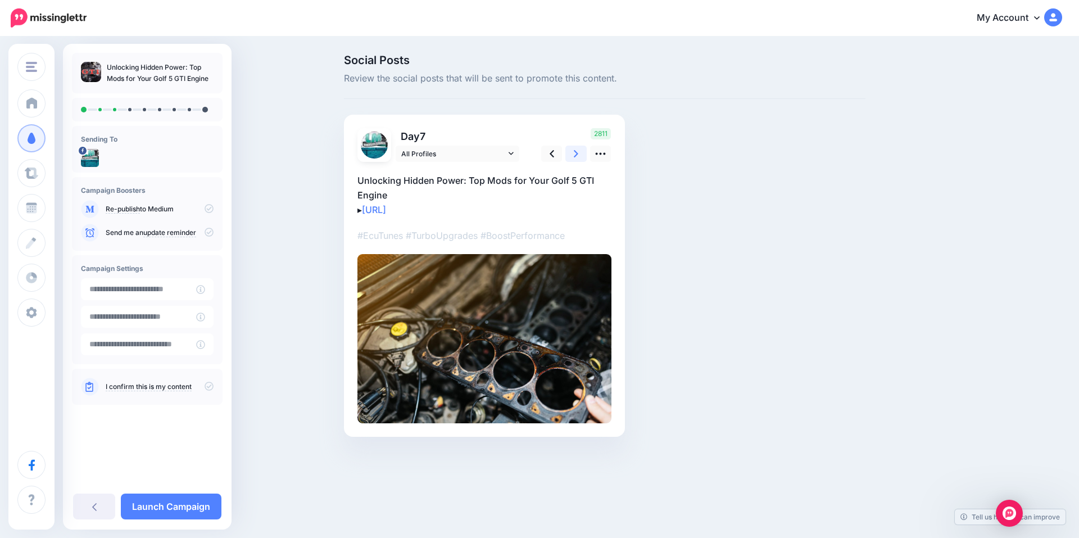
click at [575, 149] on icon at bounding box center [576, 154] width 4 height 12
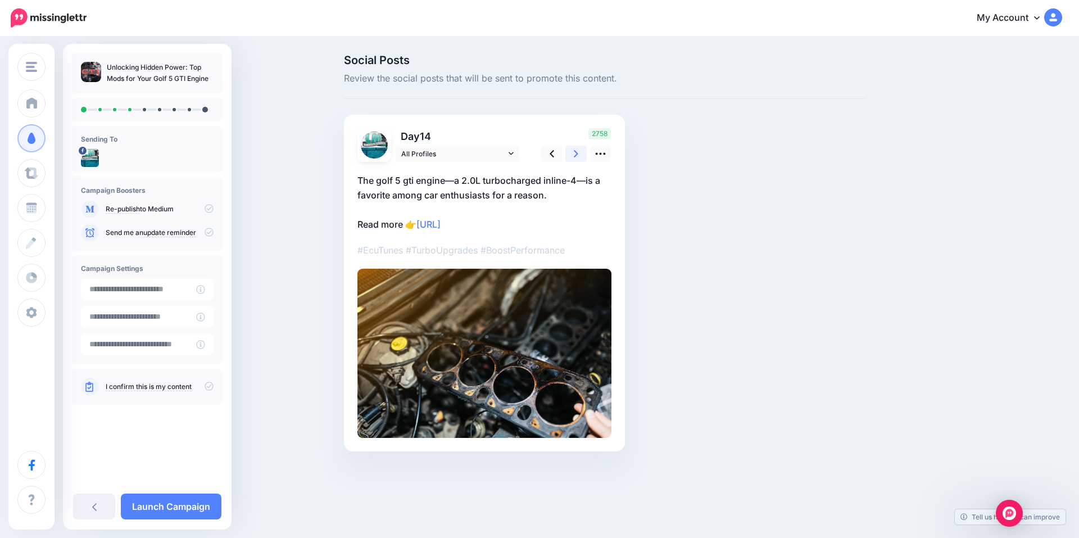
click at [575, 149] on icon at bounding box center [576, 154] width 4 height 12
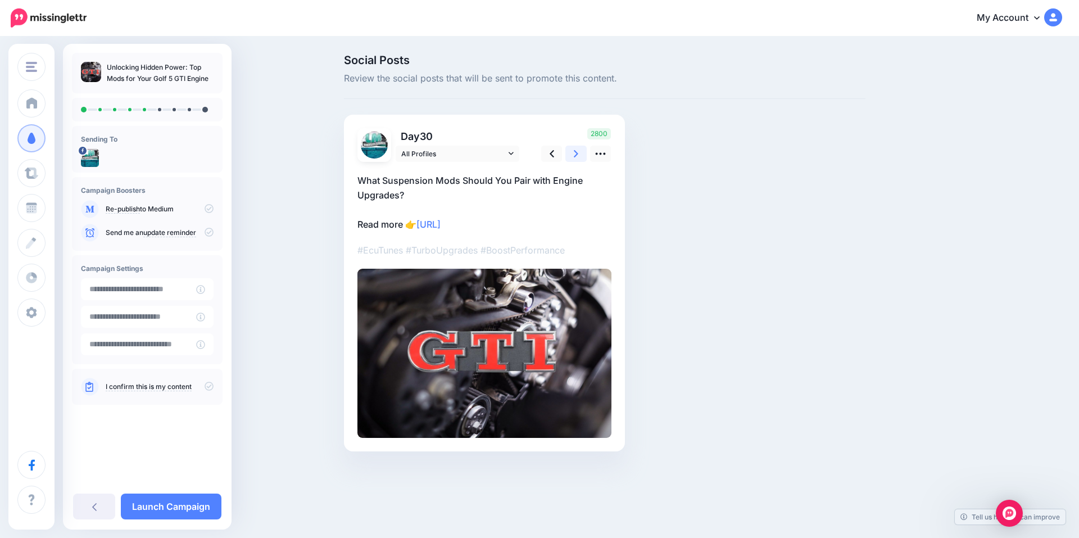
click at [575, 149] on icon at bounding box center [576, 154] width 4 height 12
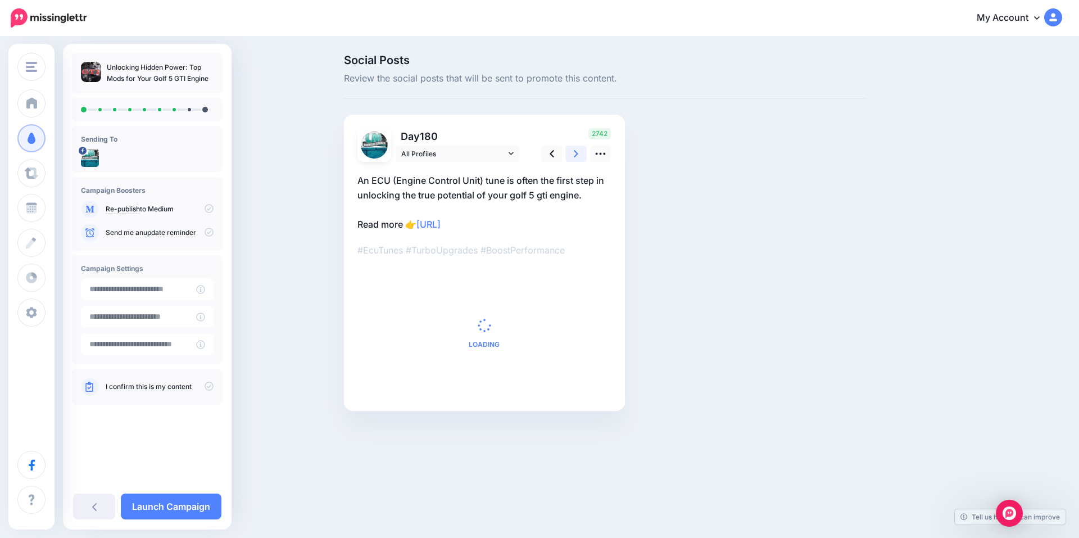
click at [575, 149] on icon at bounding box center [576, 154] width 4 height 12
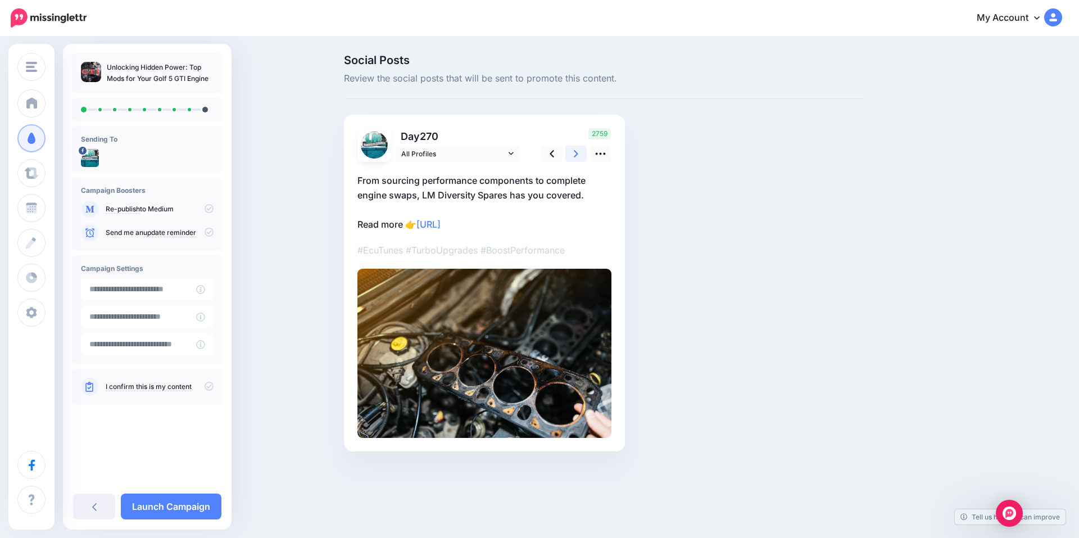
click at [575, 149] on icon at bounding box center [576, 154] width 4 height 12
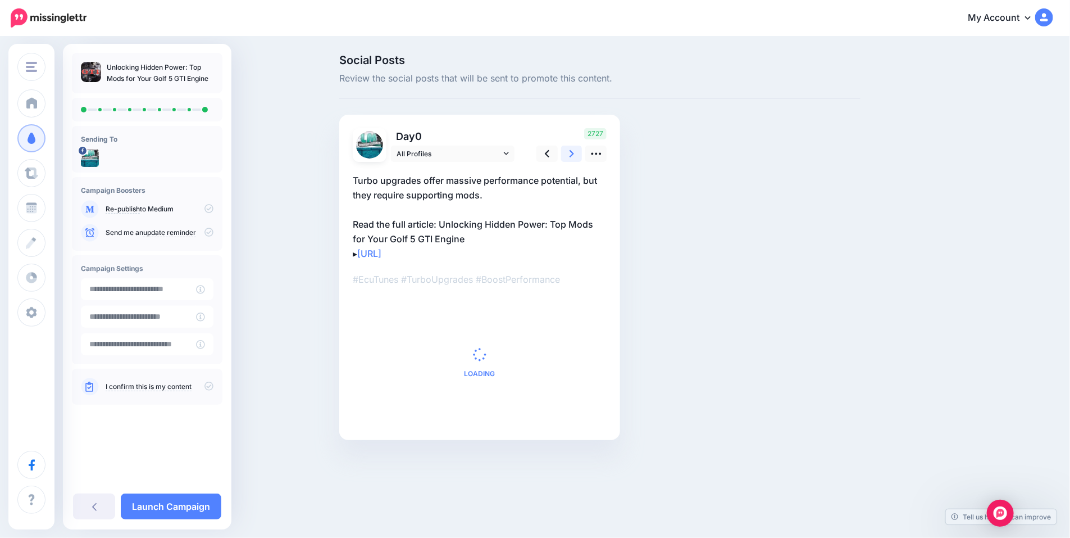
click at [574, 149] on icon at bounding box center [572, 154] width 4 height 12
click at [575, 149] on icon at bounding box center [576, 154] width 4 height 12
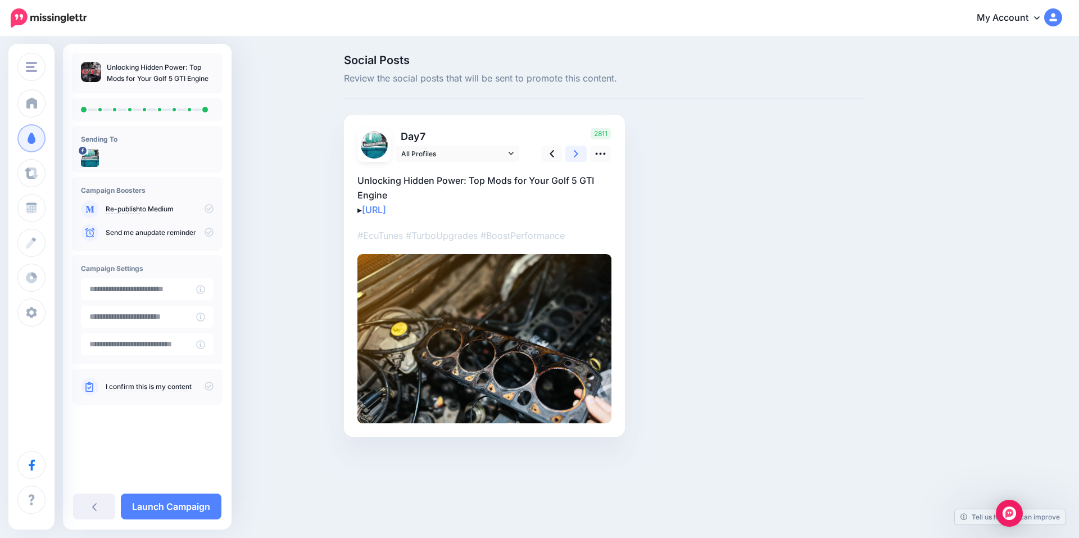
click at [575, 149] on icon at bounding box center [576, 154] width 4 height 12
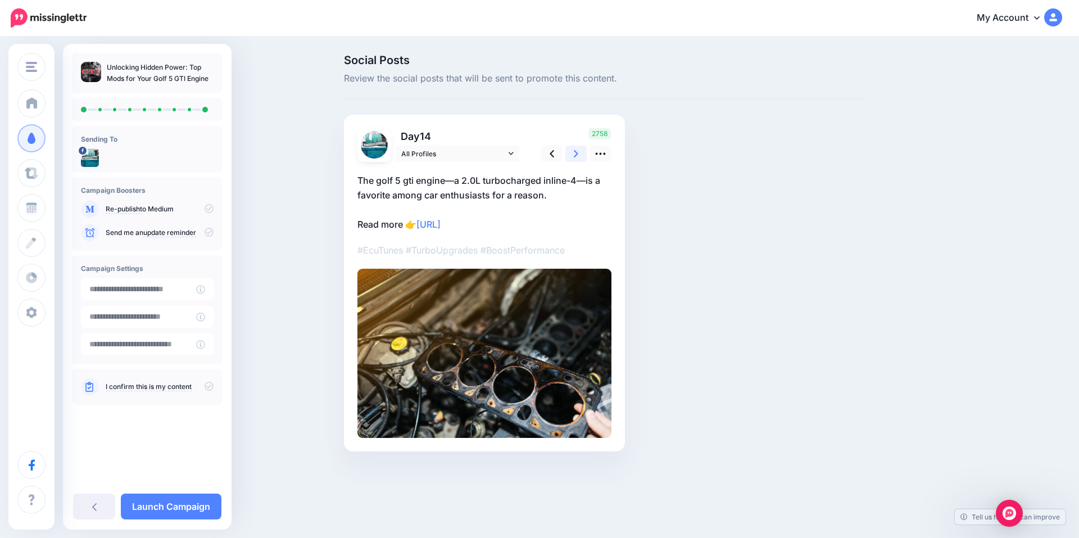
click at [575, 149] on icon at bounding box center [576, 154] width 4 height 12
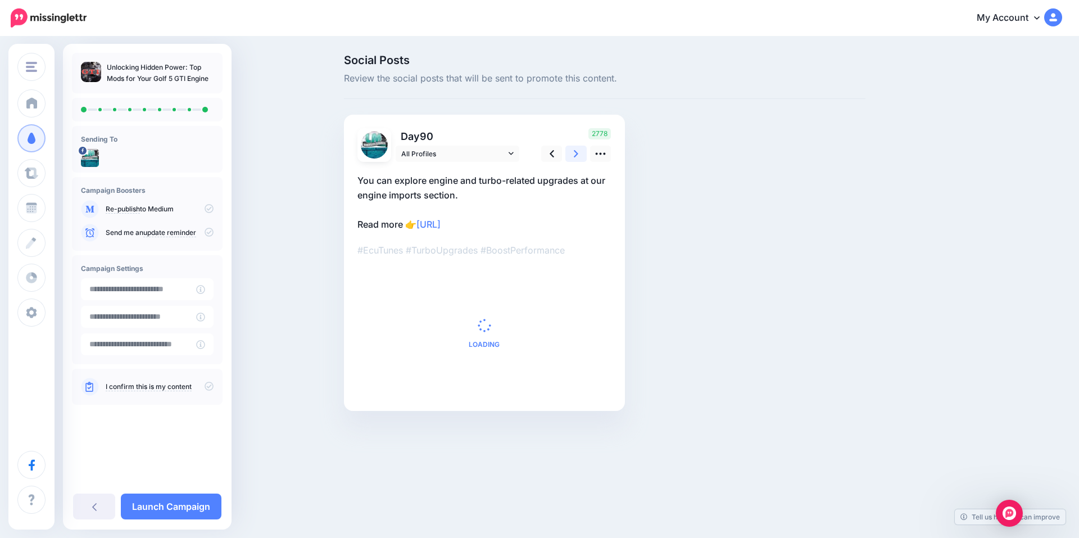
click at [575, 149] on icon at bounding box center [576, 154] width 4 height 12
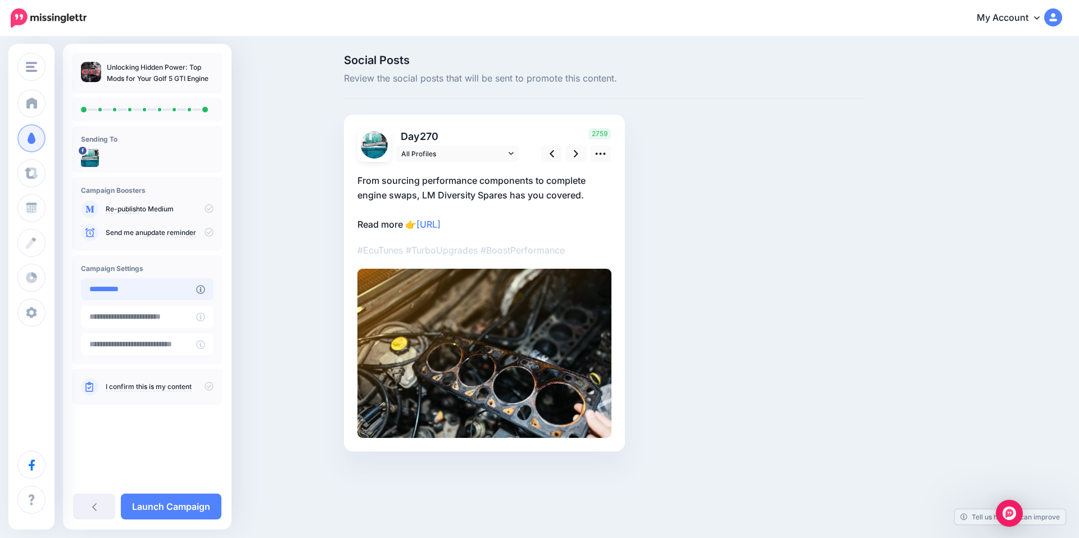
click at [132, 297] on input "**********" at bounding box center [138, 289] width 115 height 22
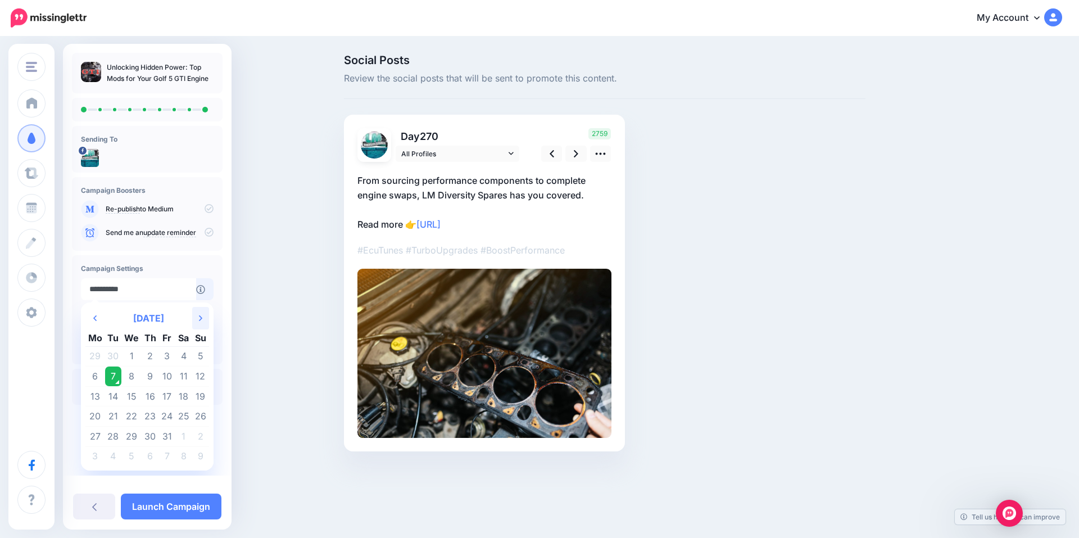
click at [195, 318] on th "Next Month" at bounding box center [200, 318] width 17 height 22
click at [152, 397] on td "13" at bounding box center [150, 396] width 17 height 20
type input "**********"
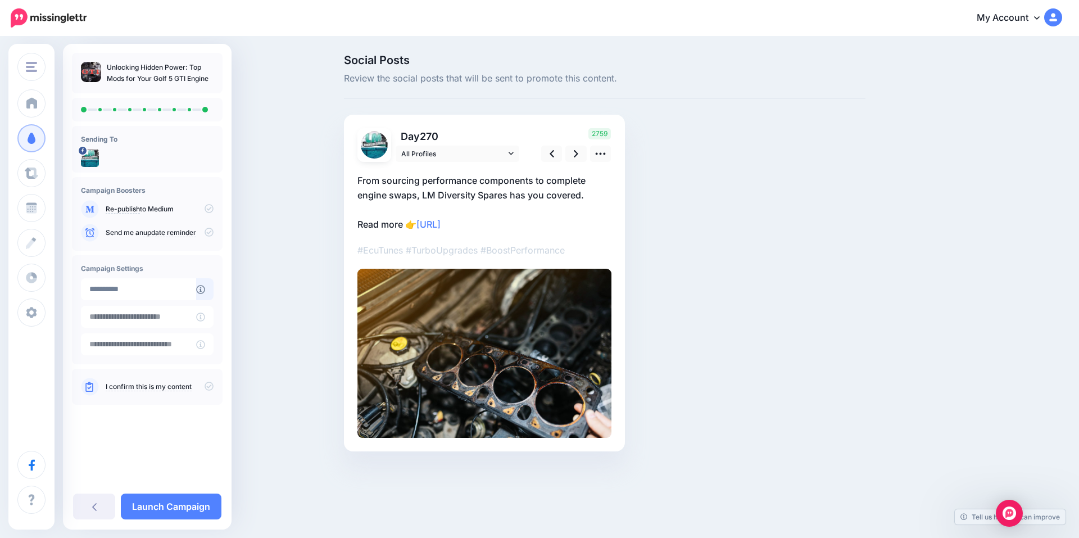
click at [207, 385] on icon at bounding box center [209, 386] width 9 height 9
click at [185, 506] on link "Launch Campaign" at bounding box center [171, 506] width 101 height 26
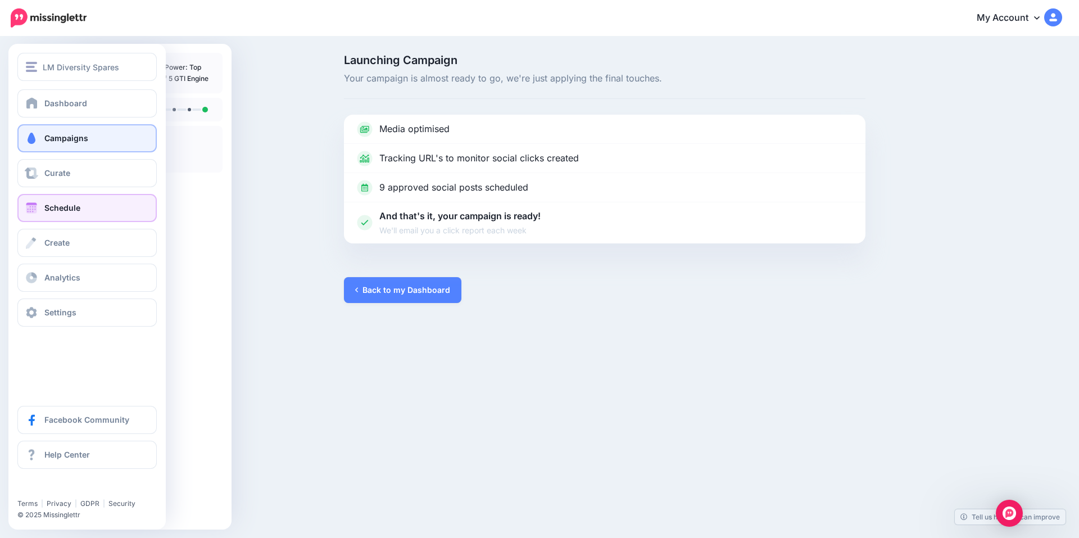
click at [79, 205] on span "Schedule" at bounding box center [62, 208] width 36 height 10
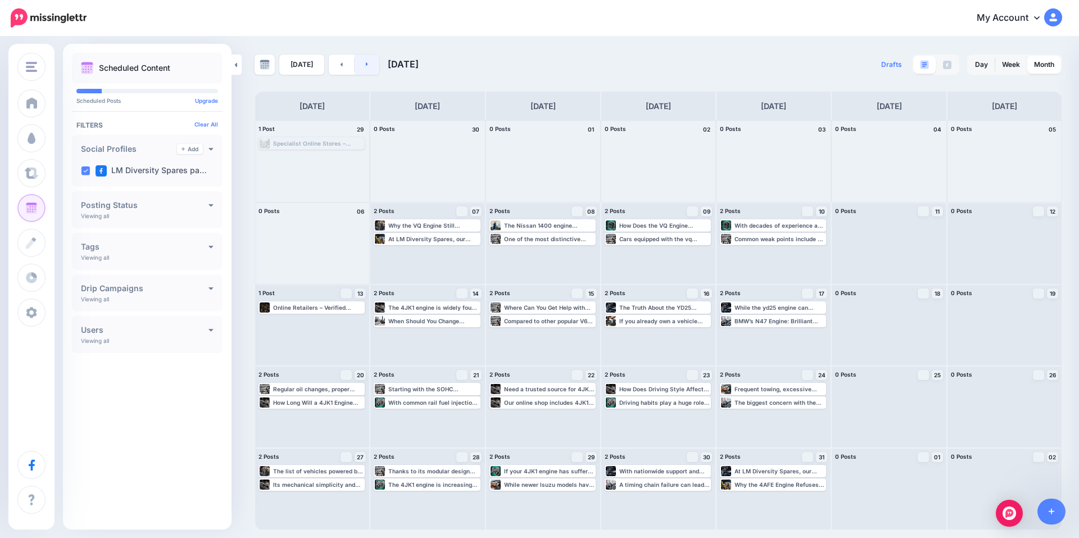
click at [371, 66] on link at bounding box center [367, 65] width 25 height 20
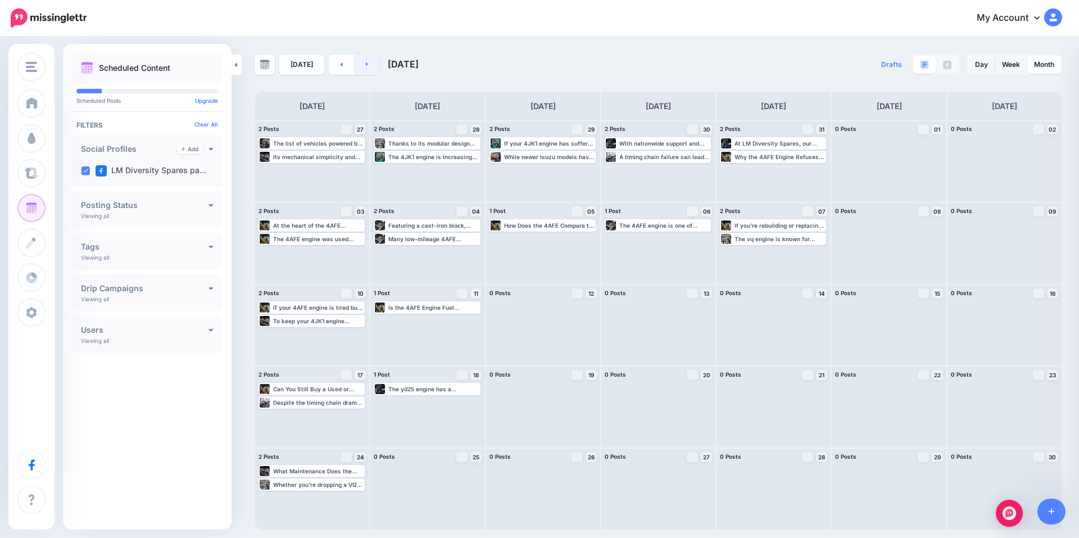
click at [366, 66] on icon at bounding box center [367, 64] width 3 height 7
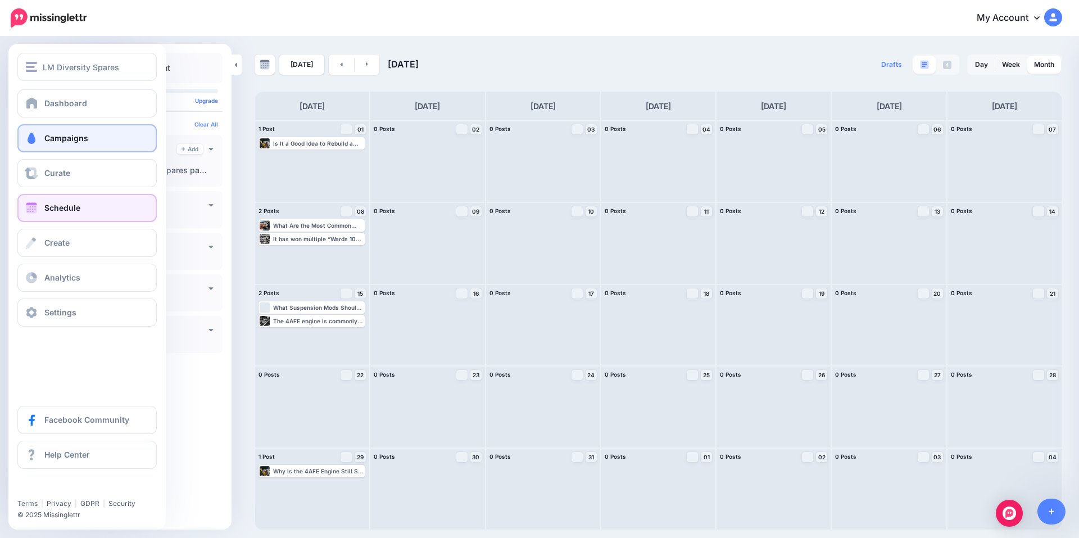
click at [93, 134] on link "Campaigns" at bounding box center [86, 138] width 139 height 28
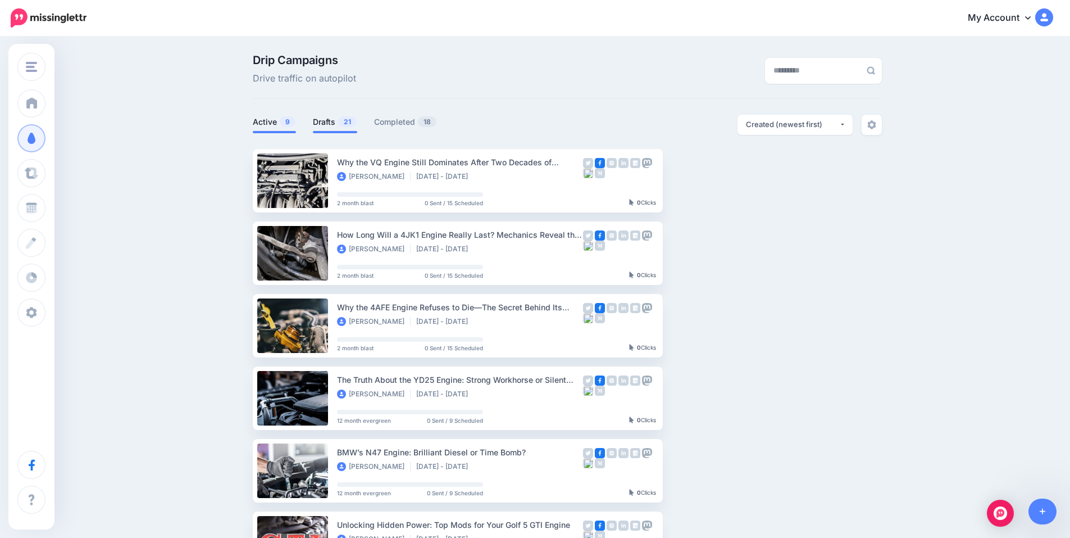
click at [335, 121] on link "Drafts 21" at bounding box center [335, 121] width 44 height 13
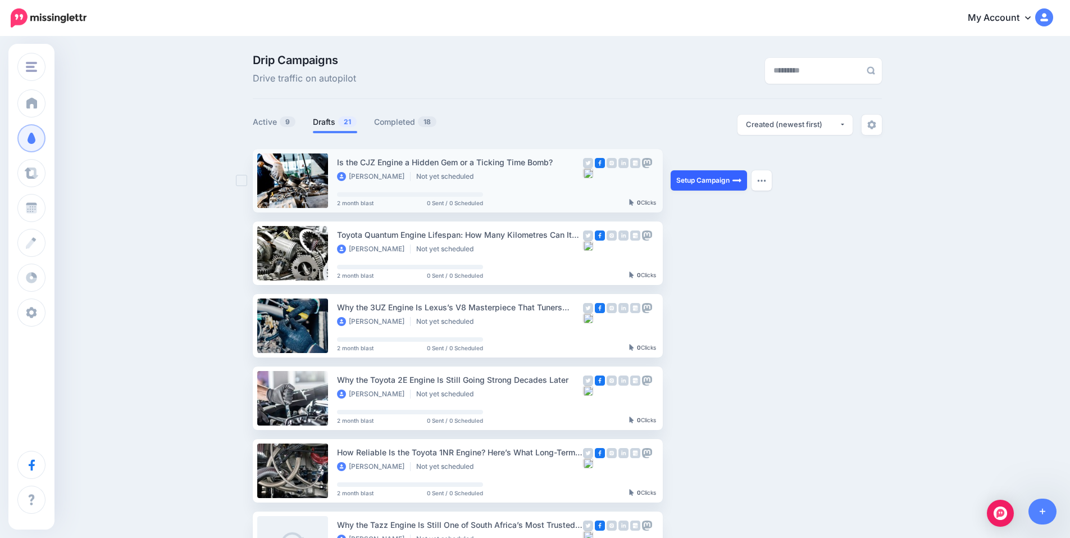
click at [726, 183] on link "Setup Campaign" at bounding box center [709, 180] width 76 height 20
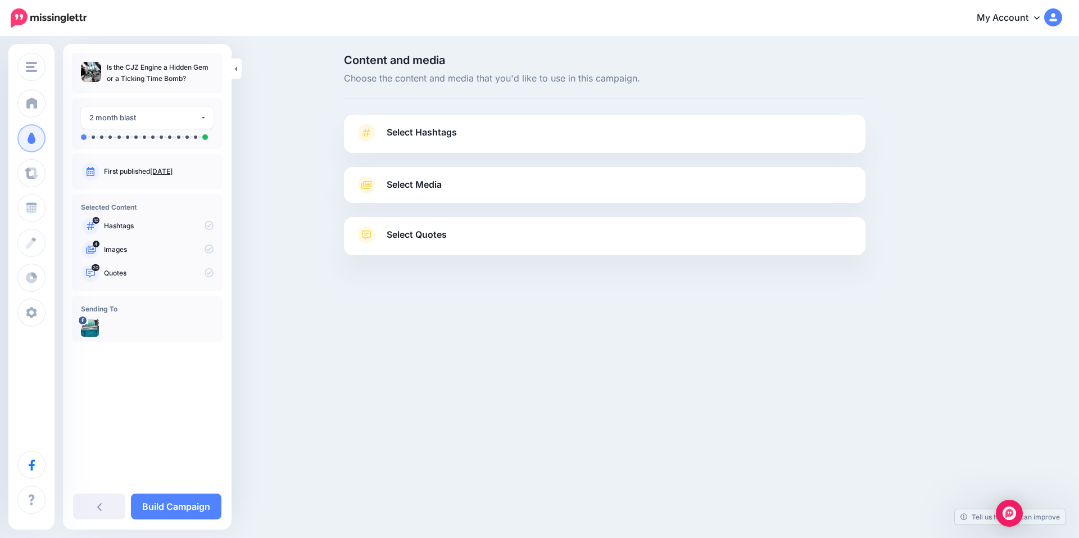
click at [431, 133] on span "Select Hashtags" at bounding box center [422, 132] width 70 height 15
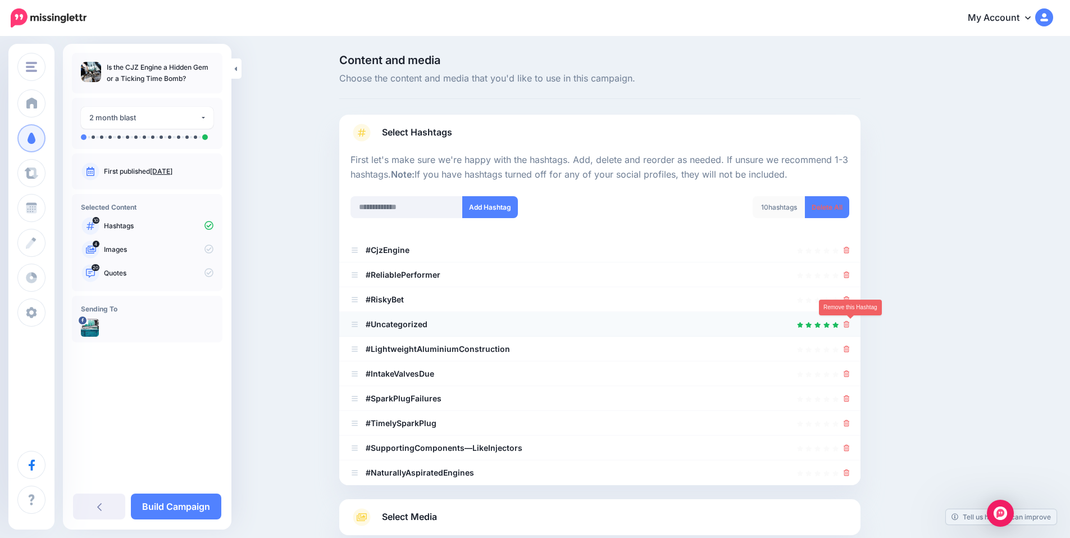
click at [850, 321] on icon at bounding box center [847, 324] width 6 height 7
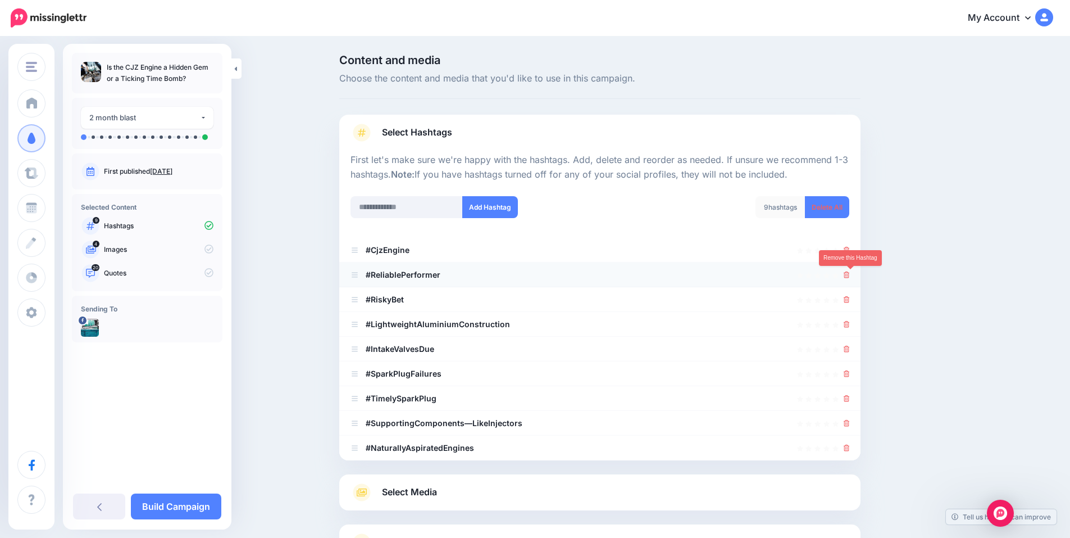
click at [850, 275] on icon at bounding box center [847, 274] width 6 height 7
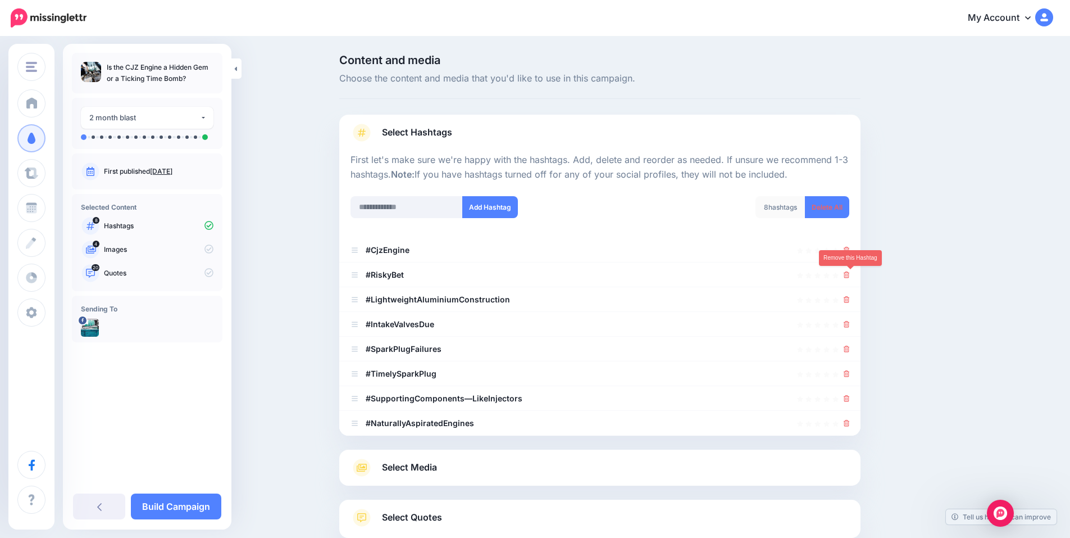
click at [850, 275] on icon at bounding box center [847, 274] width 6 height 7
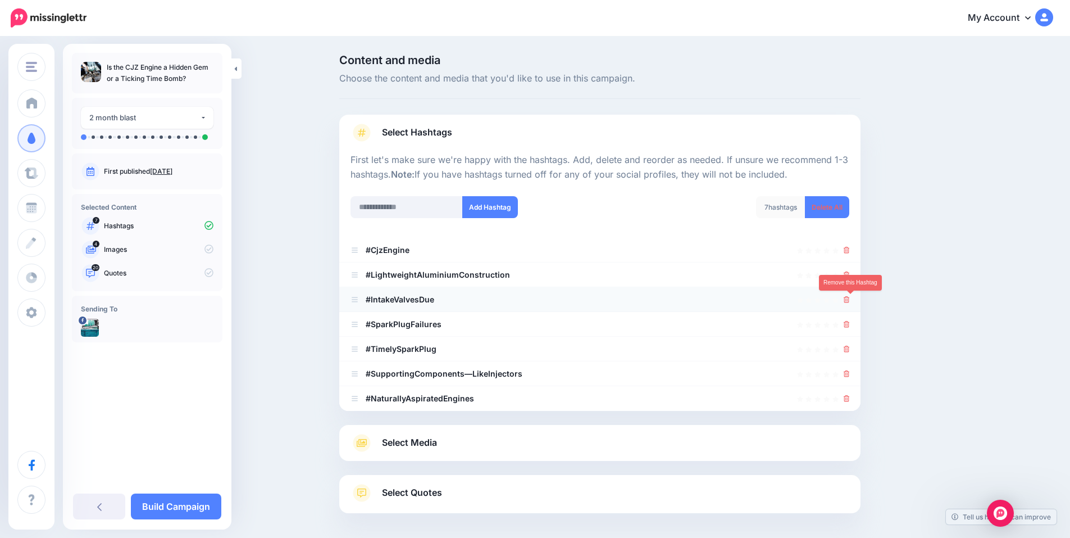
click at [850, 302] on icon at bounding box center [847, 299] width 6 height 7
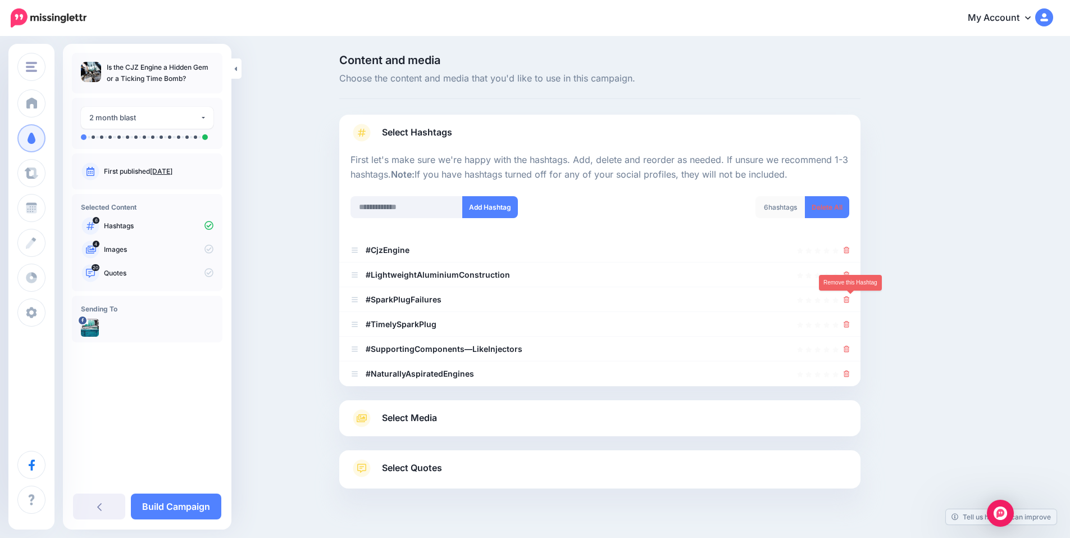
click at [850, 302] on icon at bounding box center [847, 299] width 6 height 7
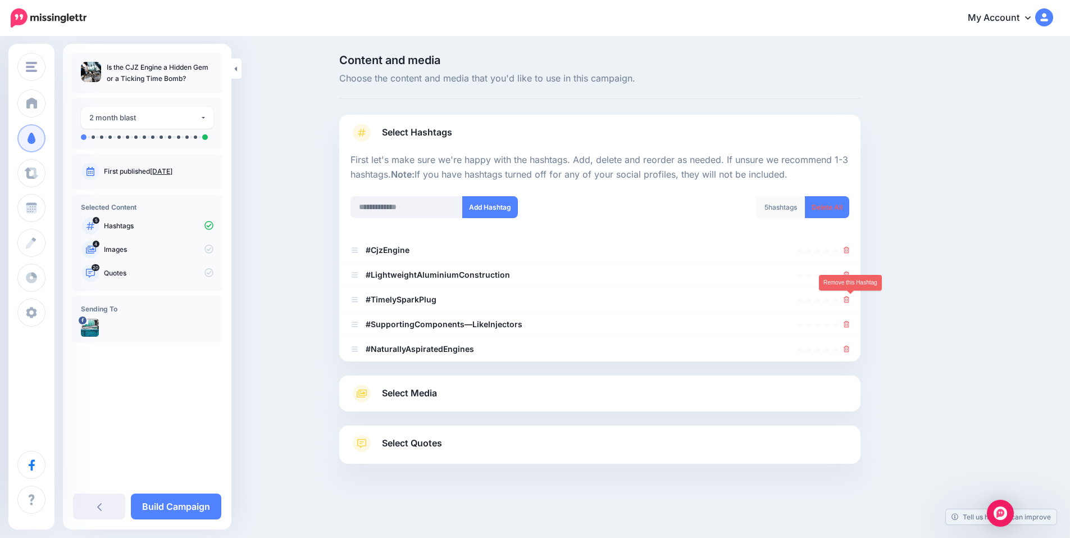
click at [850, 302] on icon at bounding box center [847, 299] width 6 height 7
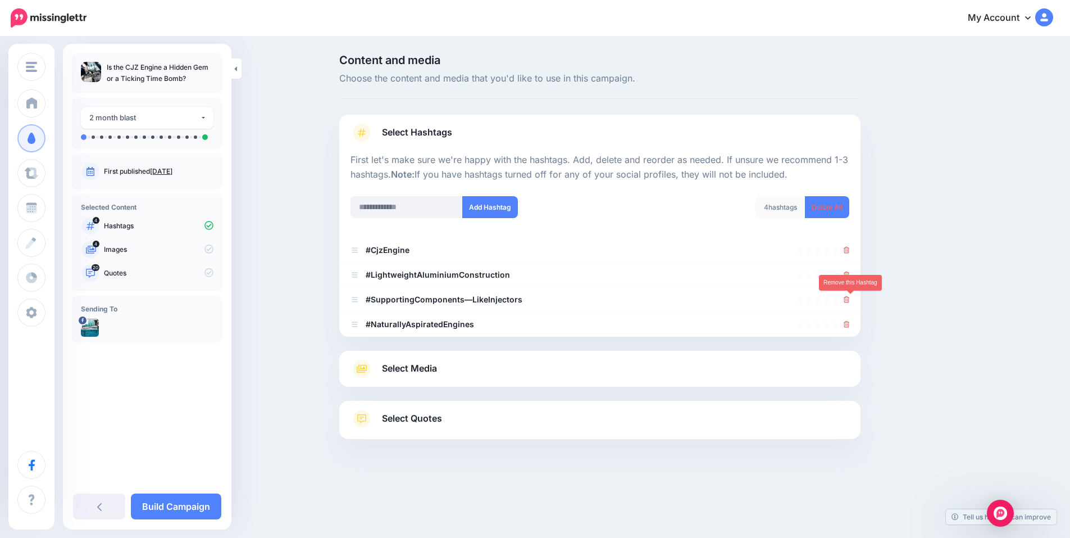
click at [850, 302] on icon at bounding box center [847, 299] width 6 height 7
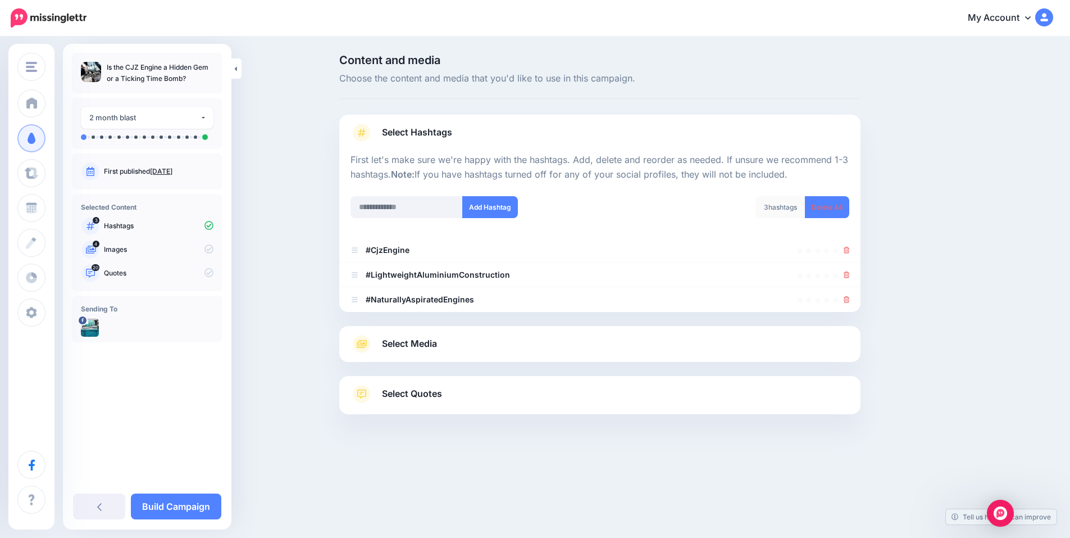
click at [453, 344] on link "Select Media" at bounding box center [600, 344] width 499 height 18
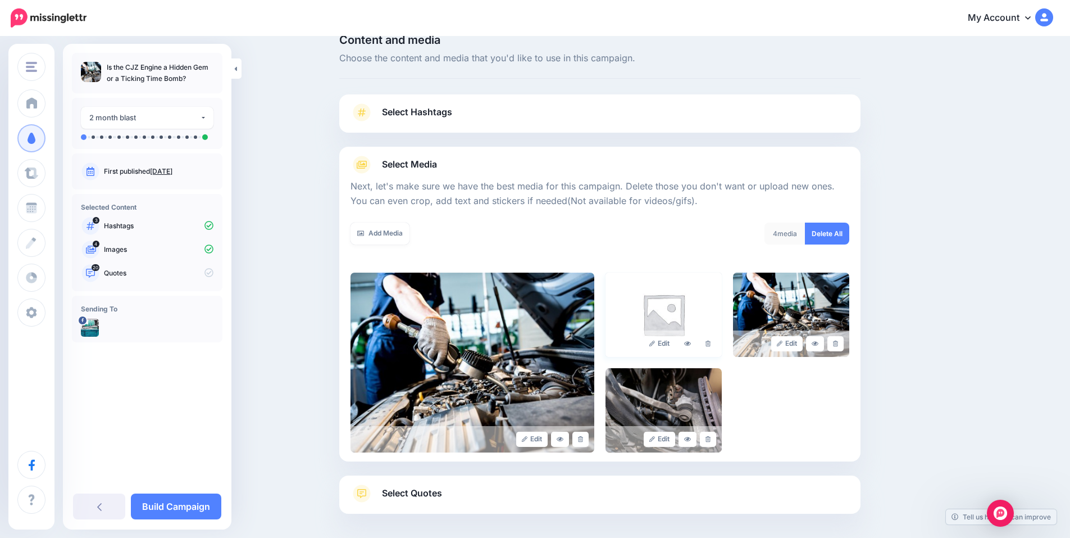
scroll to position [38, 0]
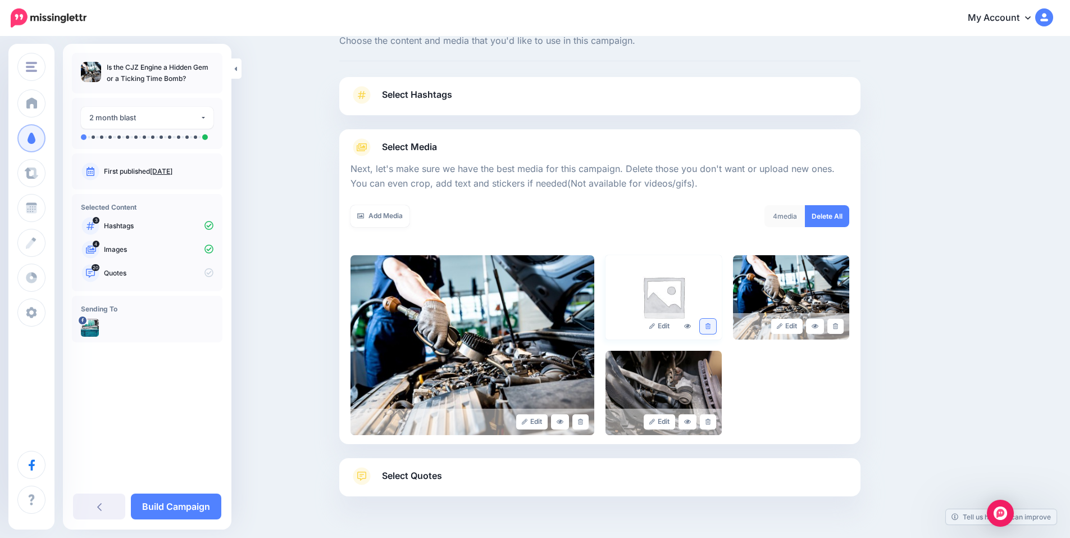
click at [710, 323] on icon at bounding box center [708, 326] width 5 height 6
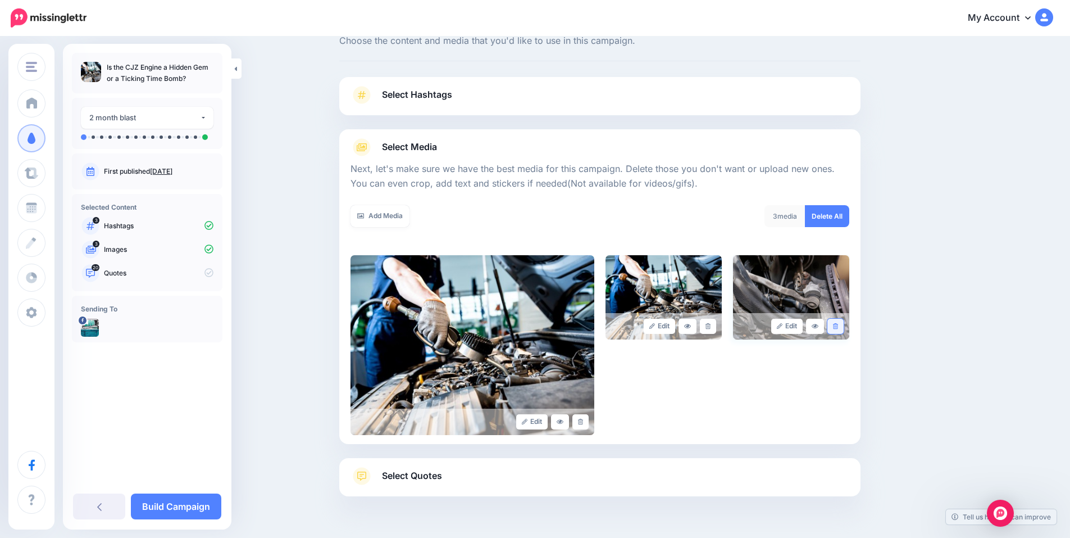
click at [836, 323] on link at bounding box center [836, 326] width 16 height 15
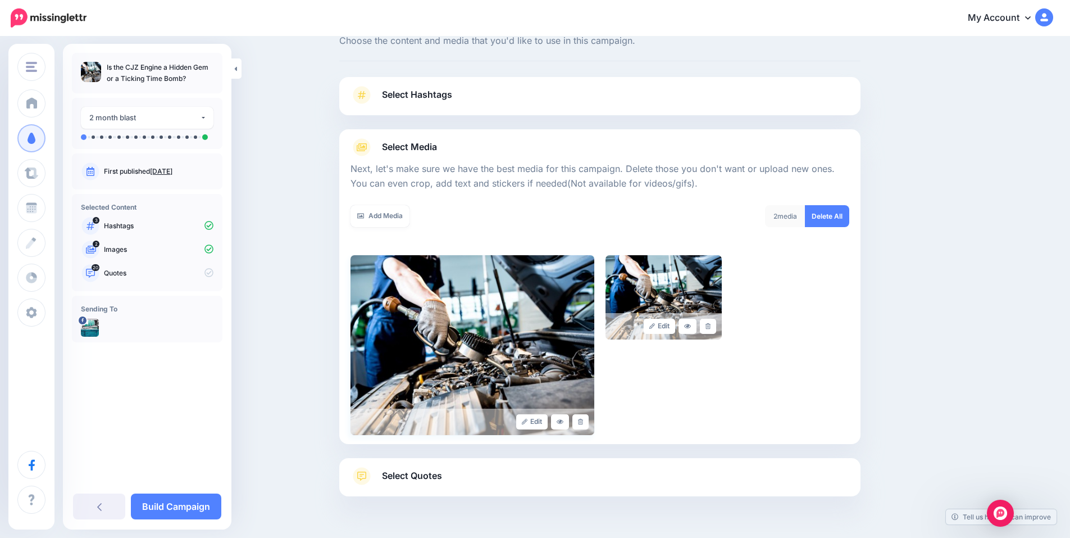
scroll to position [75, 0]
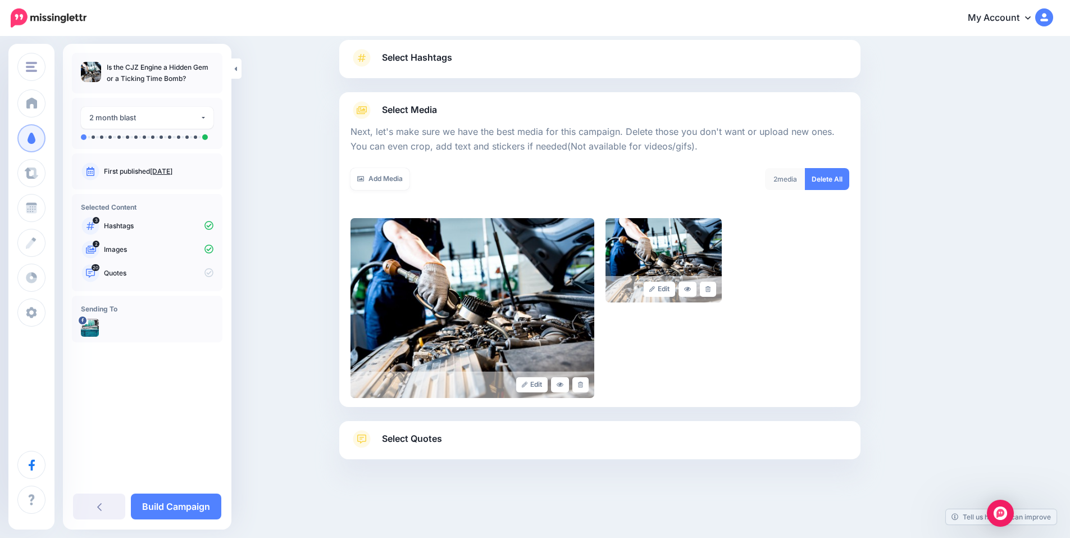
click at [418, 444] on span "Select Quotes" at bounding box center [412, 438] width 60 height 15
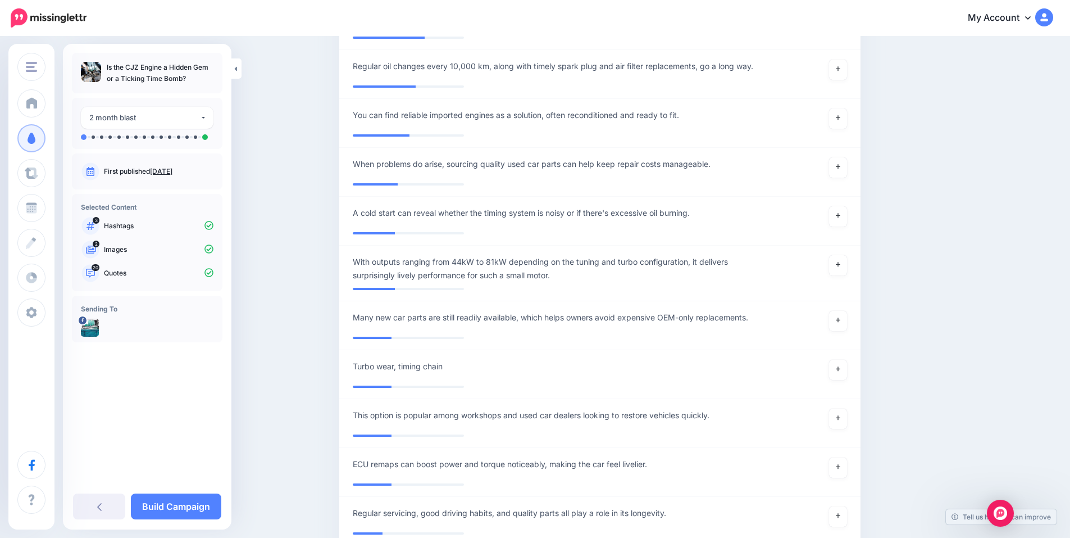
scroll to position [2061, 0]
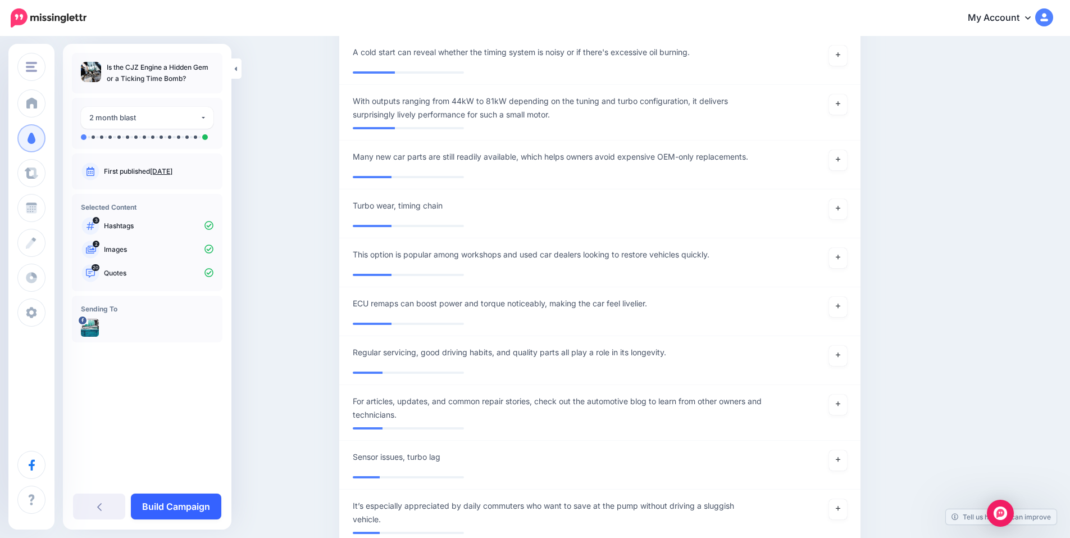
click at [176, 505] on link "Build Campaign" at bounding box center [176, 506] width 90 height 26
click at [173, 96] on div "**********" at bounding box center [147, 204] width 169 height 303
drag, startPoint x: 175, startPoint y: 115, endPoint x: 175, endPoint y: 122, distance: 6.8
click at [175, 119] on button "2 month blast" at bounding box center [147, 118] width 133 height 22
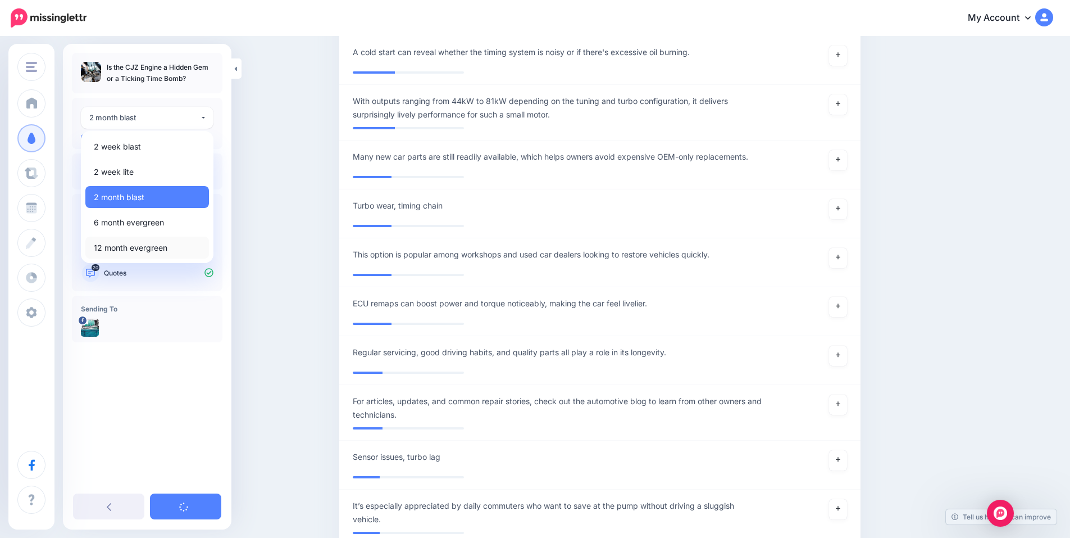
click at [153, 248] on span "12 month evergreen" at bounding box center [131, 247] width 74 height 13
select select "******"
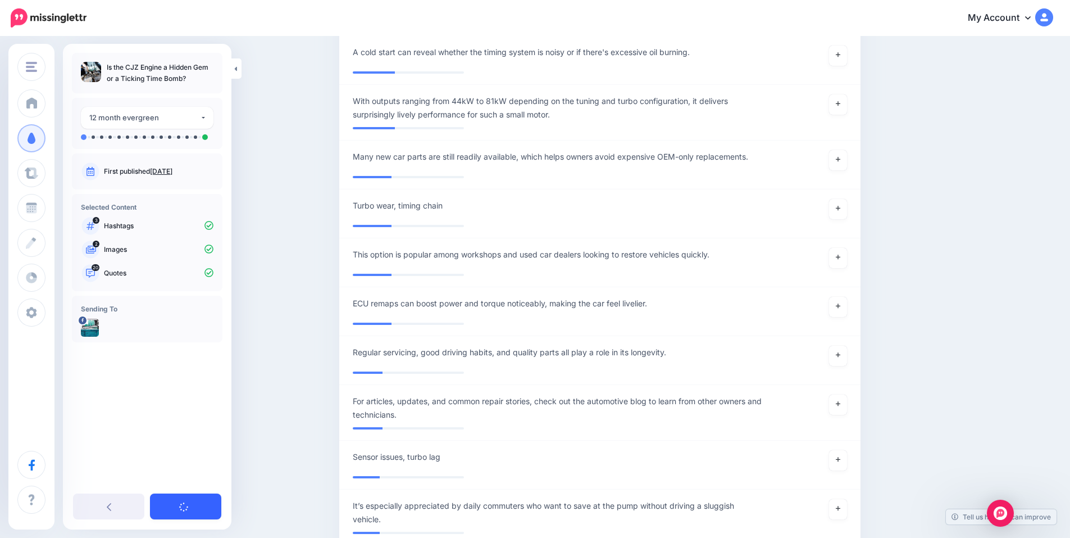
click at [196, 507] on link at bounding box center [185, 506] width 71 height 26
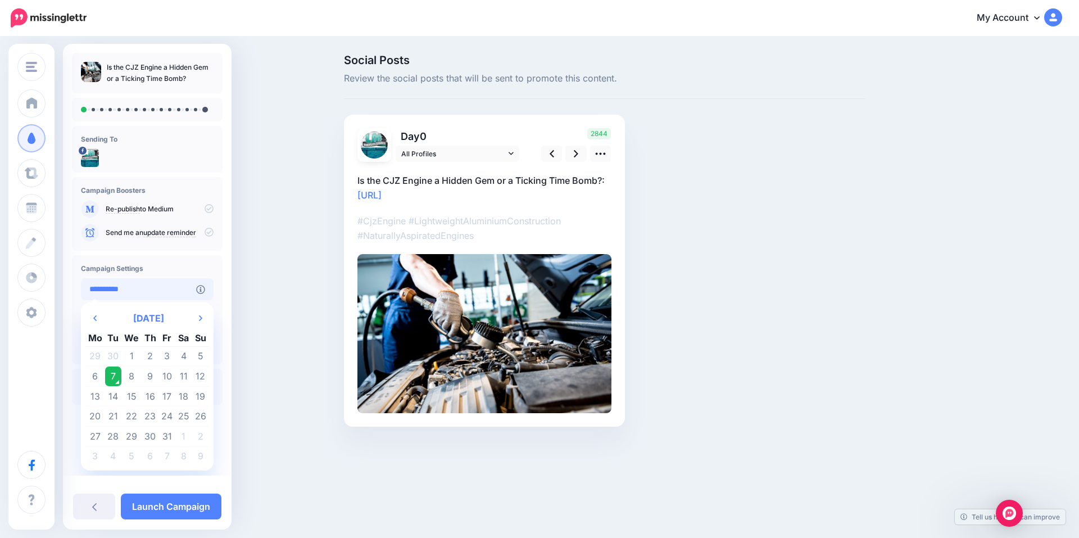
click at [150, 284] on input "**********" at bounding box center [138, 289] width 115 height 22
click at [198, 325] on th "Next Month" at bounding box center [200, 318] width 17 height 22
click at [149, 432] on td "27" at bounding box center [150, 436] width 17 height 20
type input "**********"
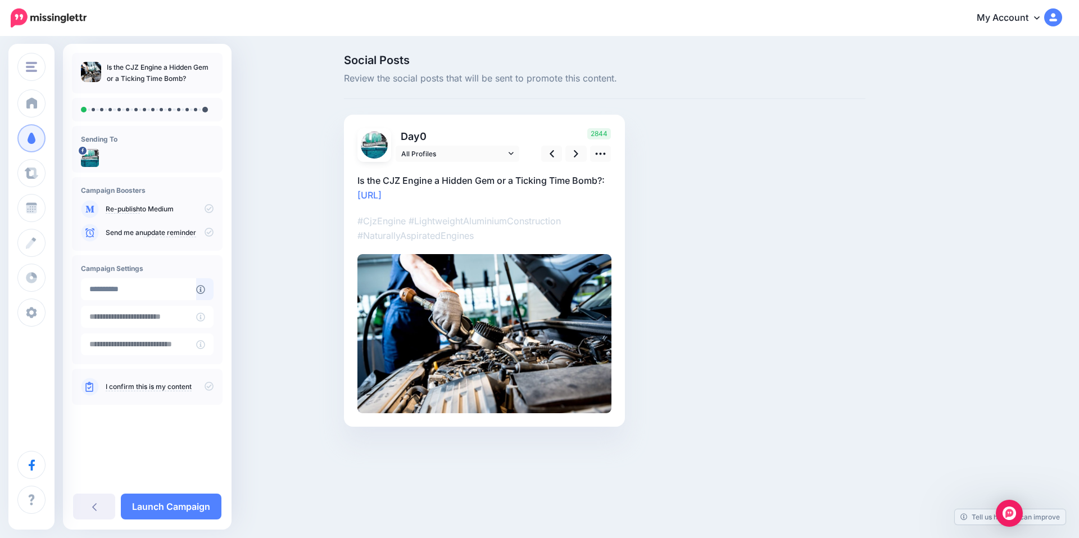
click at [206, 385] on icon at bounding box center [209, 386] width 9 height 9
click at [583, 147] on link at bounding box center [575, 154] width 21 height 16
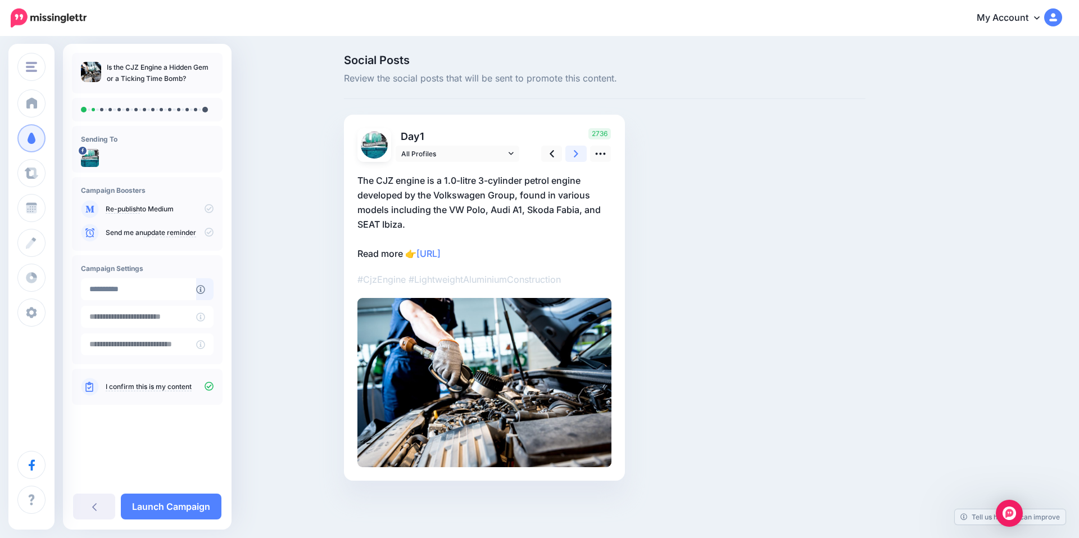
click at [583, 147] on link at bounding box center [575, 154] width 21 height 16
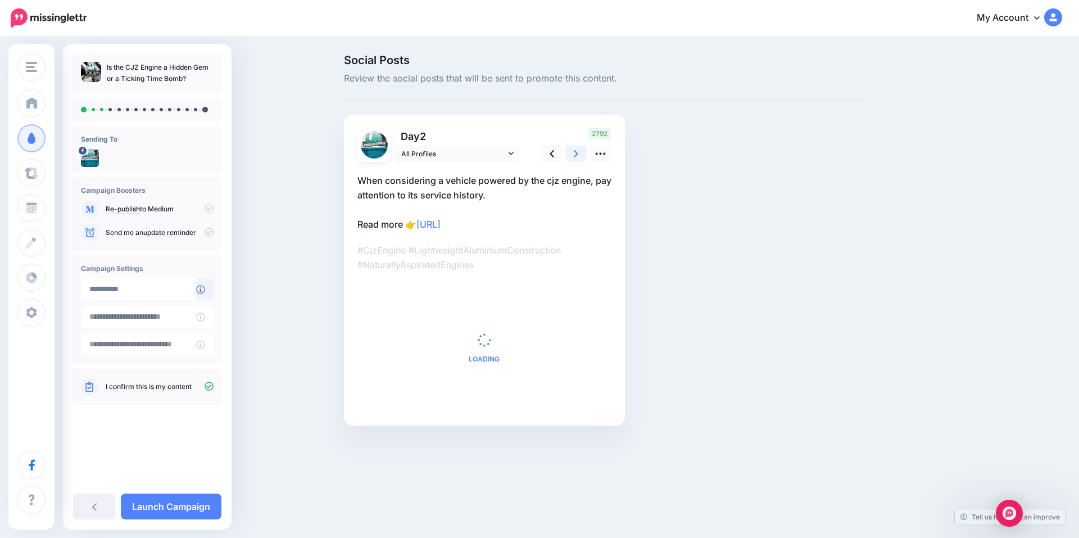
click at [571, 152] on link at bounding box center [575, 154] width 21 height 16
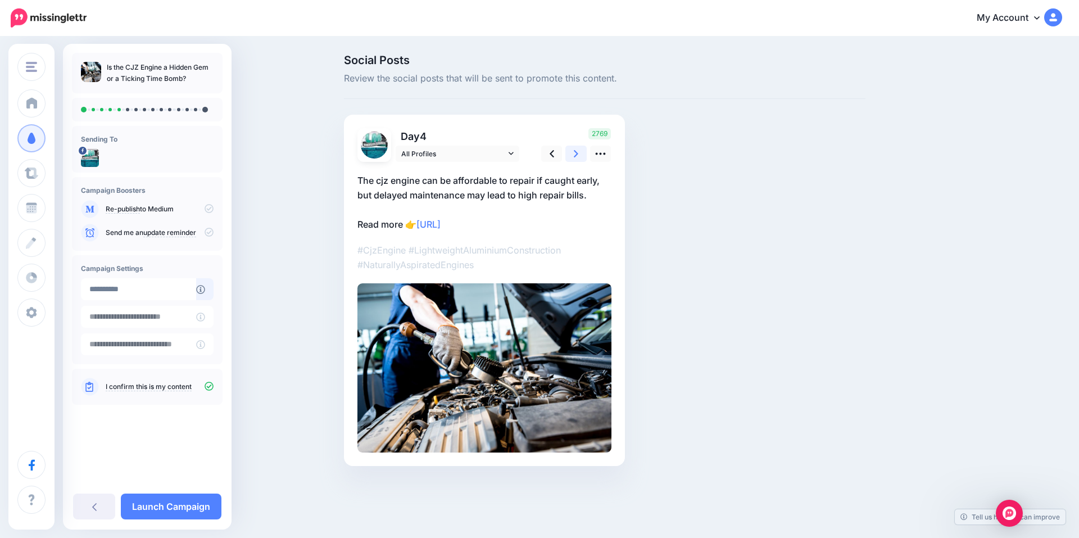
click at [571, 152] on link at bounding box center [575, 154] width 21 height 16
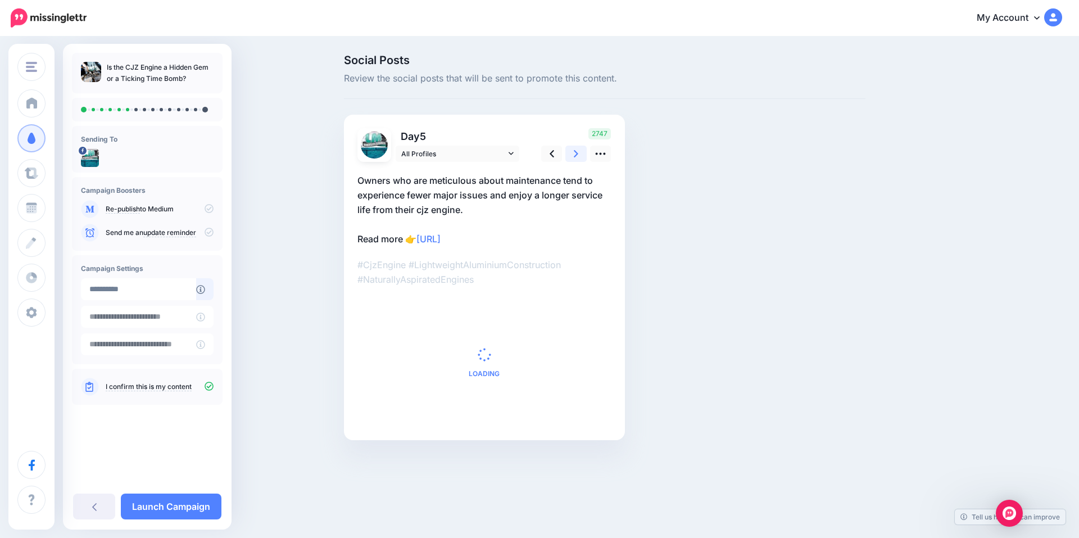
click at [571, 152] on link at bounding box center [575, 154] width 21 height 16
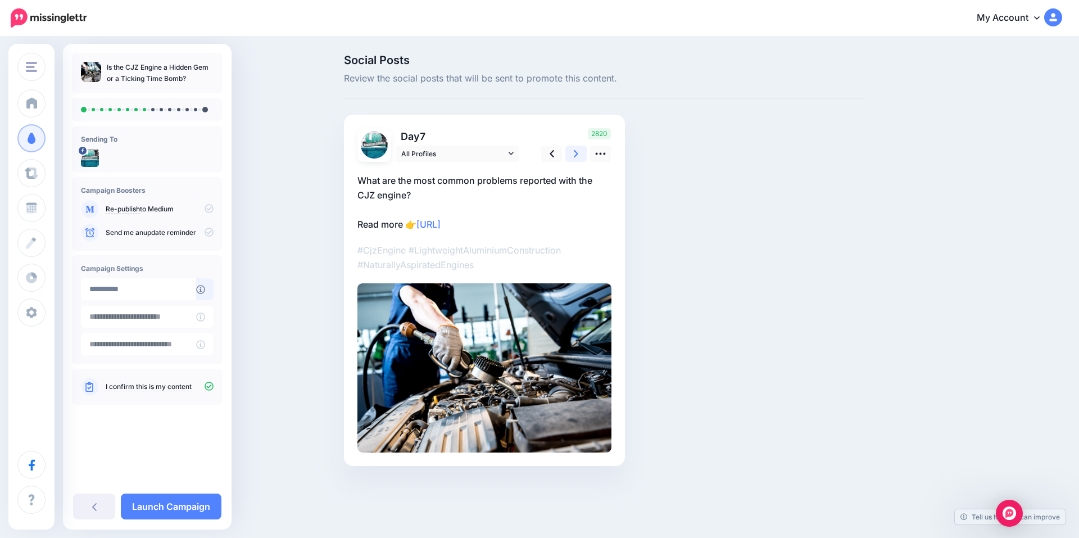
click at [571, 152] on link at bounding box center [575, 154] width 21 height 16
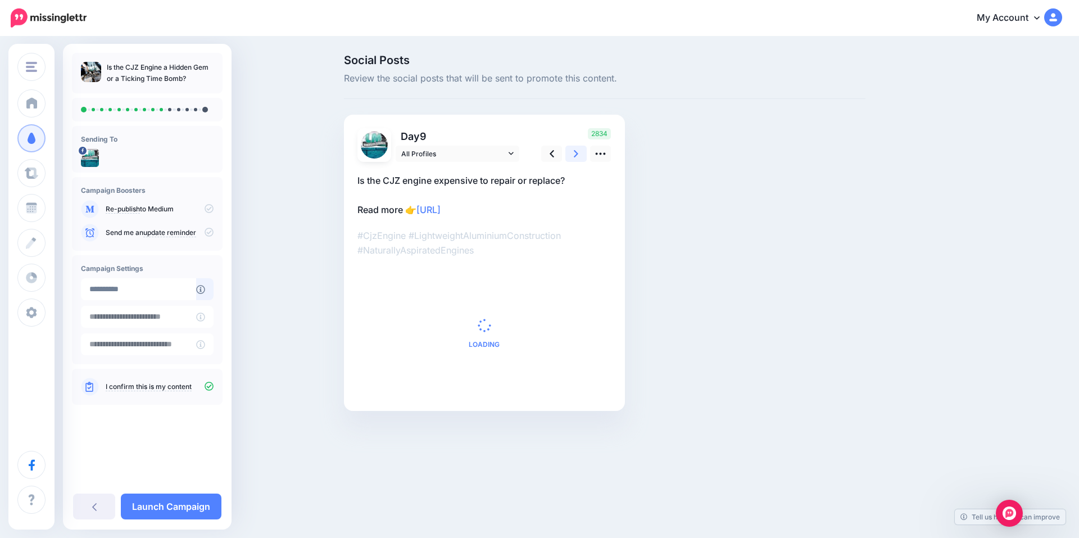
click at [571, 152] on link at bounding box center [575, 154] width 21 height 16
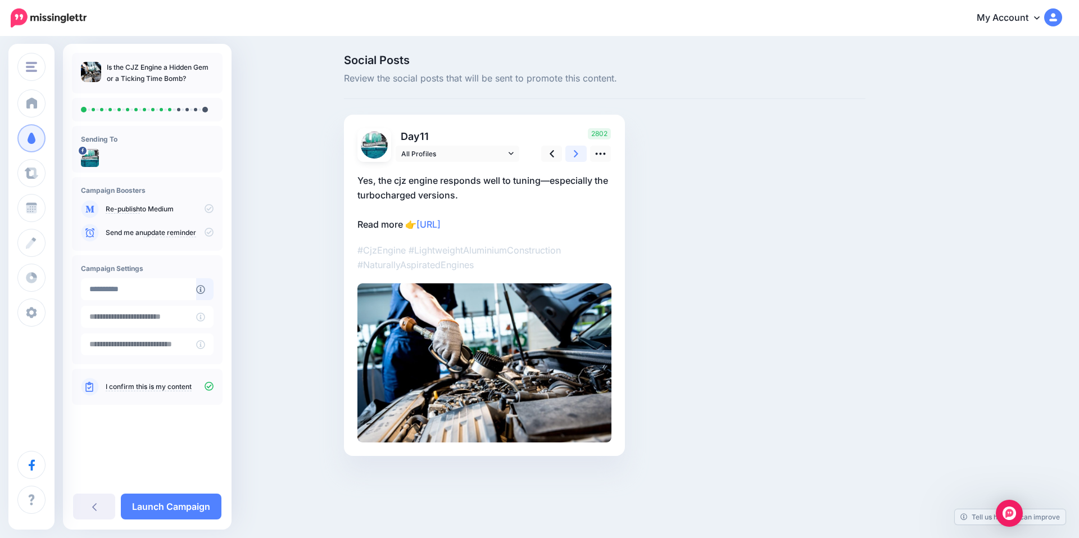
click at [571, 152] on link at bounding box center [575, 154] width 21 height 16
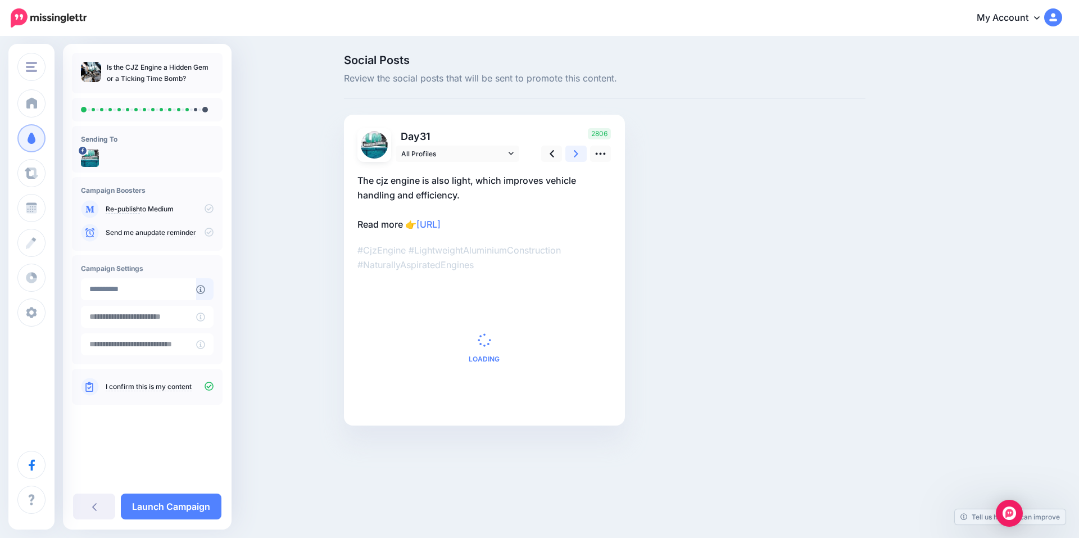
click at [571, 152] on link at bounding box center [575, 154] width 21 height 16
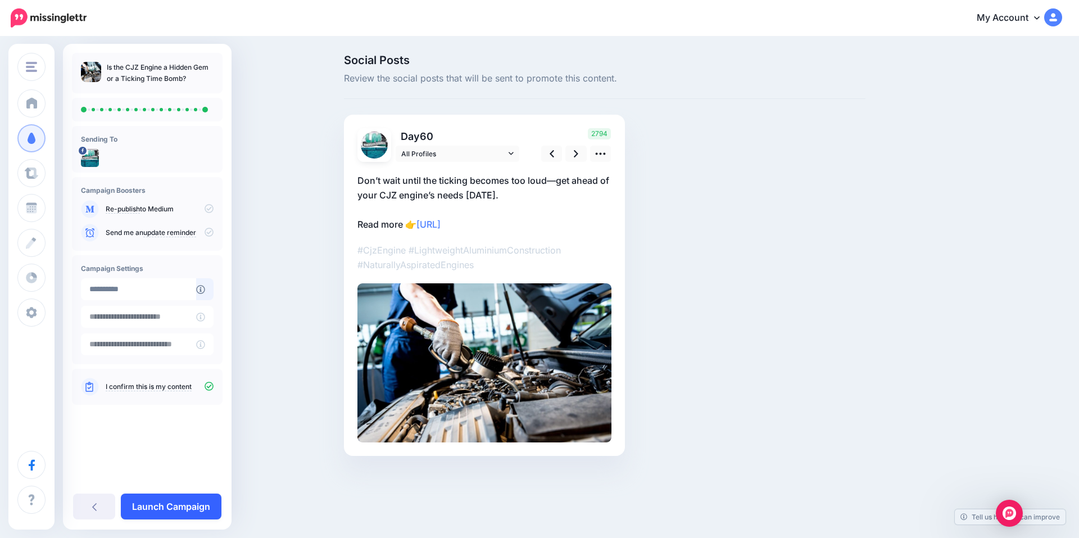
click at [190, 507] on link "Launch Campaign" at bounding box center [171, 506] width 101 height 26
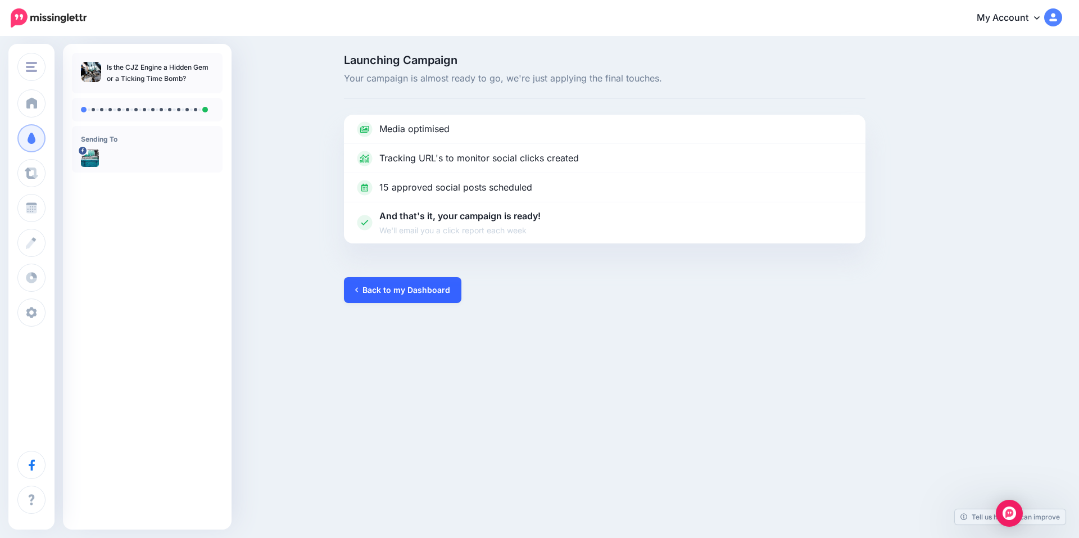
click at [394, 285] on link "Back to my Dashboard" at bounding box center [402, 290] width 117 height 26
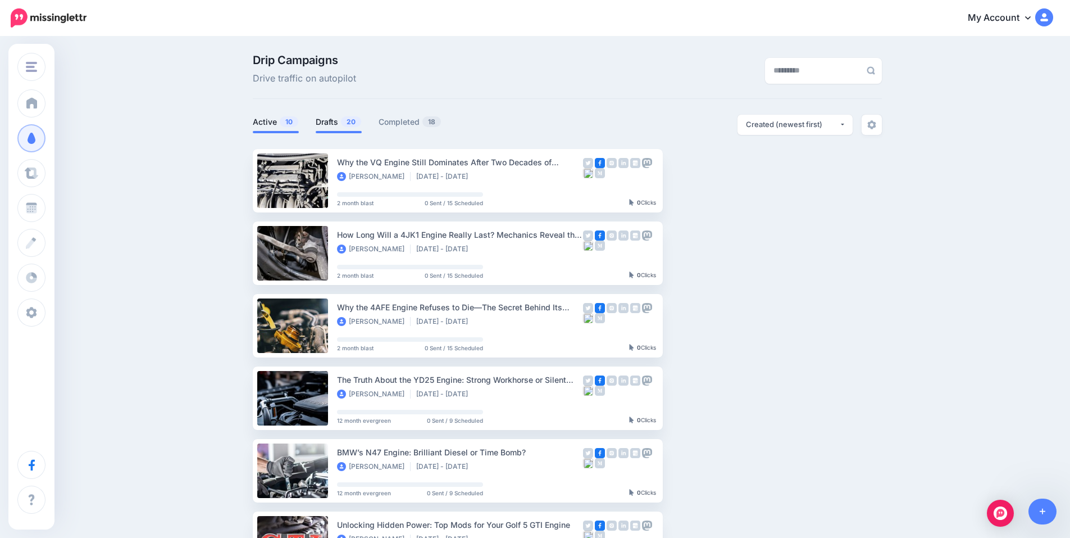
click at [341, 123] on link "Drafts 20" at bounding box center [339, 121] width 46 height 13
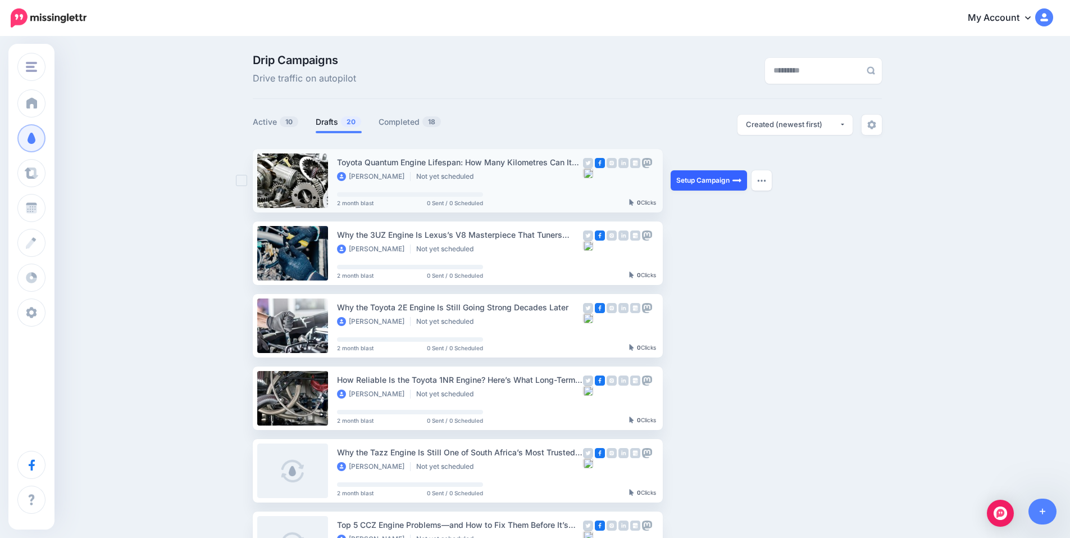
click at [717, 181] on link "Setup Campaign" at bounding box center [709, 180] width 76 height 20
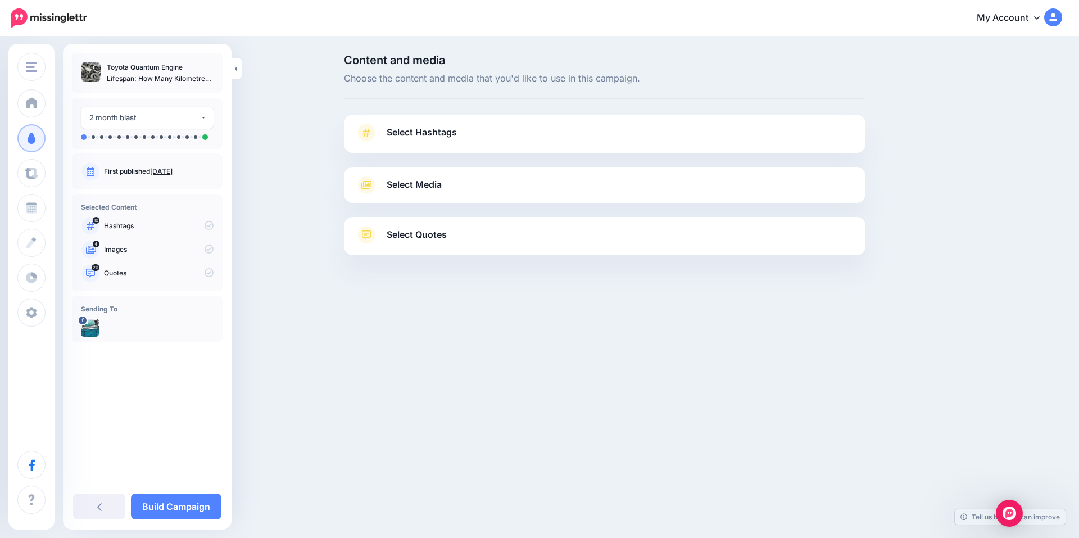
click at [420, 124] on link "Select Hashtags" at bounding box center [604, 138] width 499 height 29
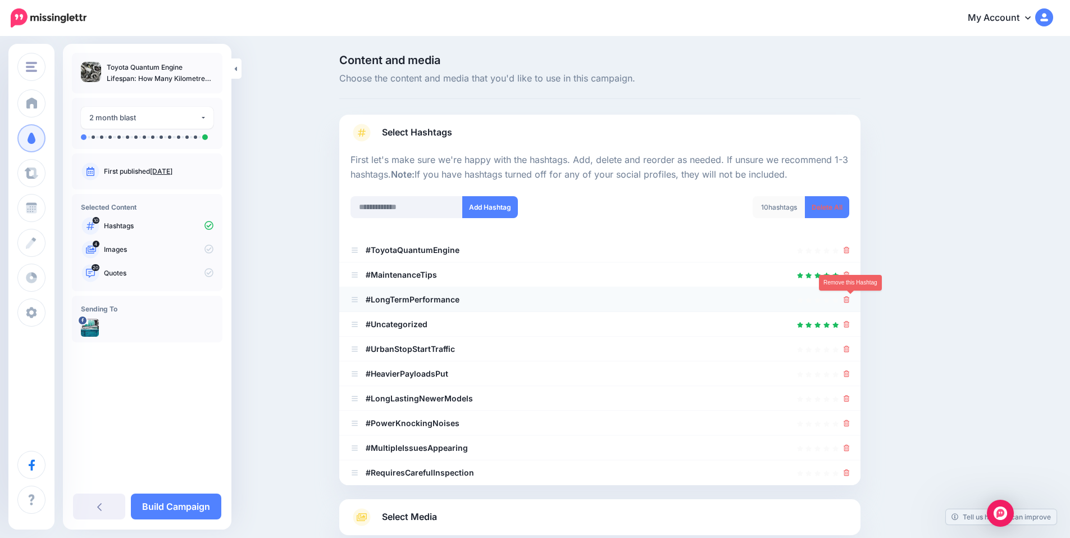
click at [850, 303] on icon at bounding box center [847, 299] width 6 height 7
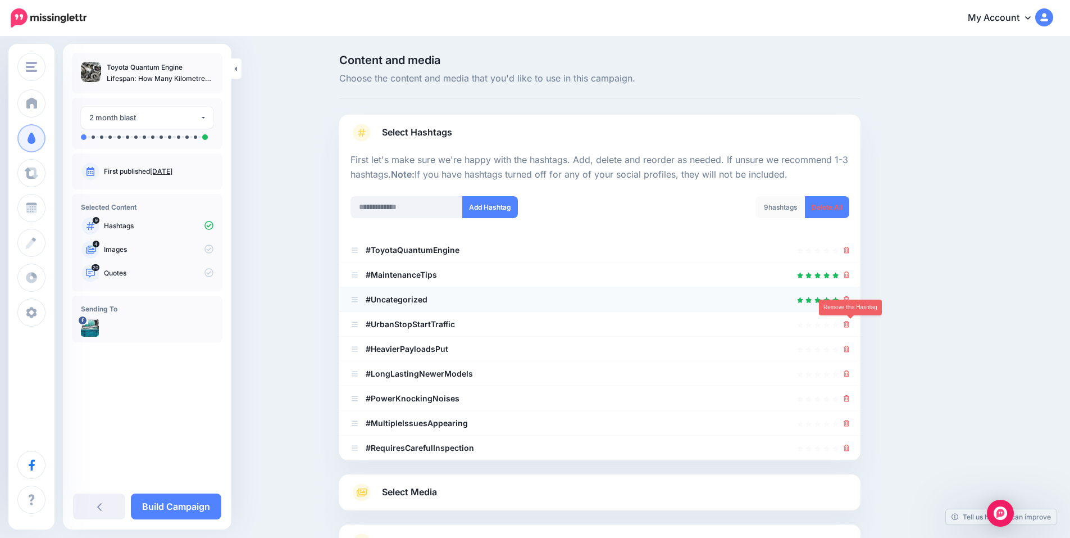
click at [850, 324] on ul "#ToyotaQuantumEngine #MaintenanceTips" at bounding box center [599, 349] width 521 height 223
click at [848, 326] on icon at bounding box center [847, 324] width 6 height 7
click at [847, 324] on icon at bounding box center [842, 325] width 10 height 10
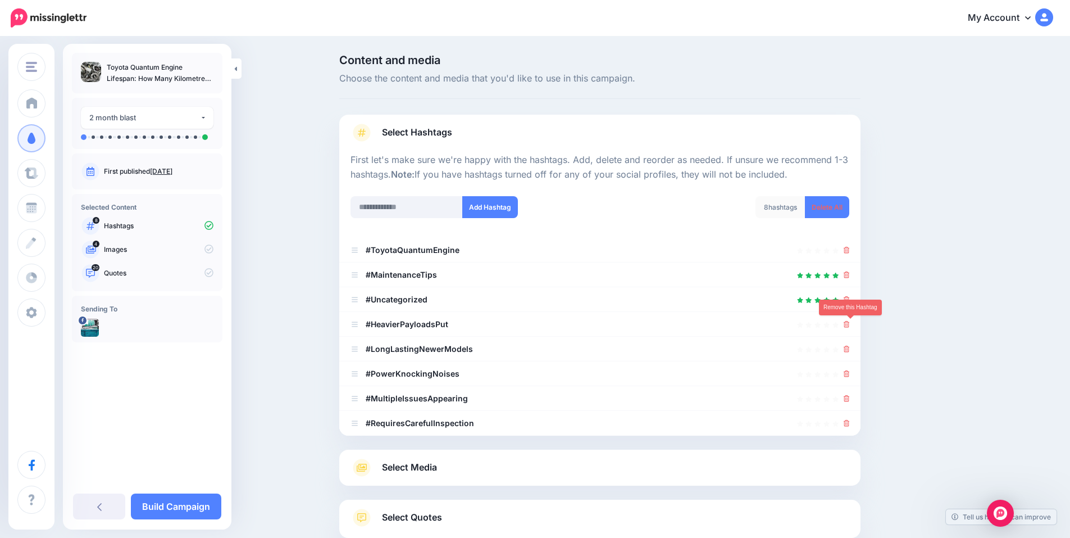
click at [848, 324] on icon at bounding box center [847, 324] width 6 height 7
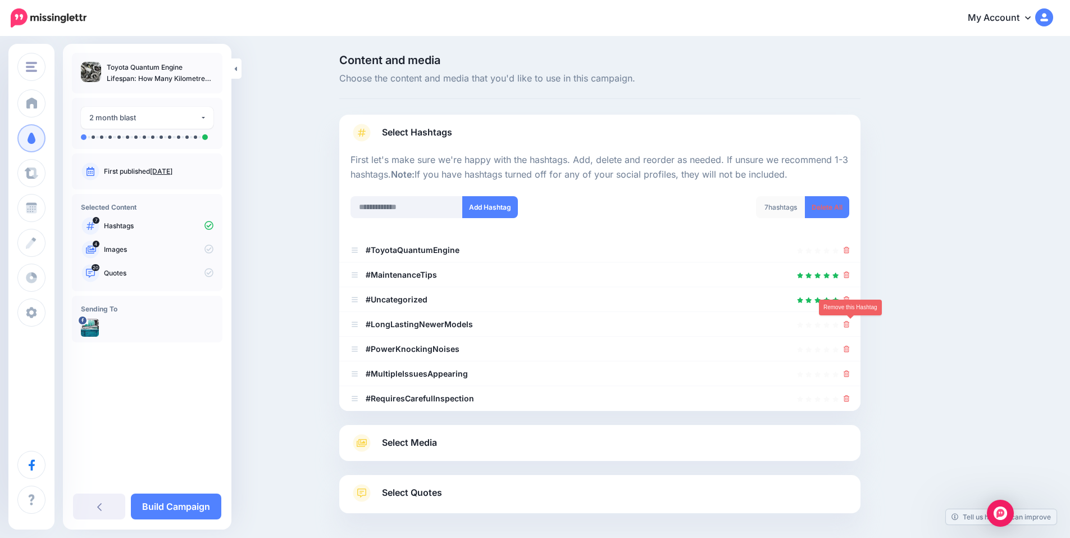
click at [848, 324] on icon at bounding box center [847, 324] width 6 height 7
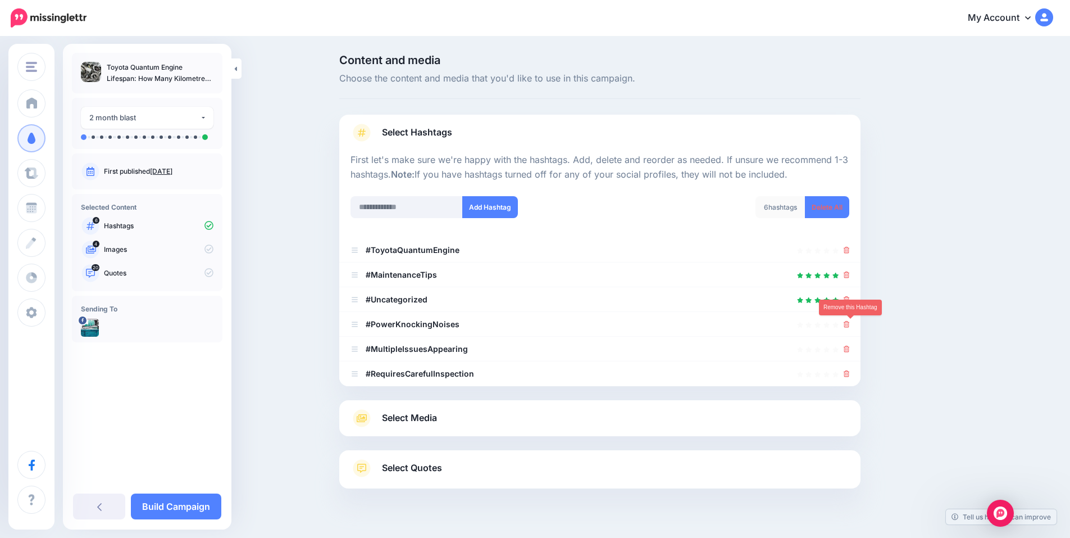
click at [848, 324] on icon at bounding box center [847, 324] width 6 height 7
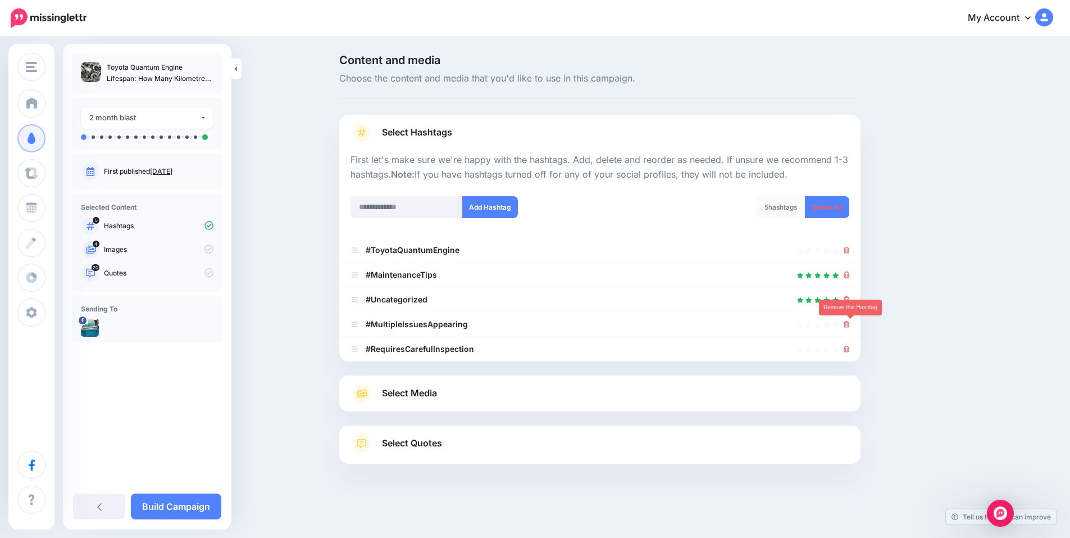
click at [848, 324] on icon at bounding box center [847, 324] width 6 height 7
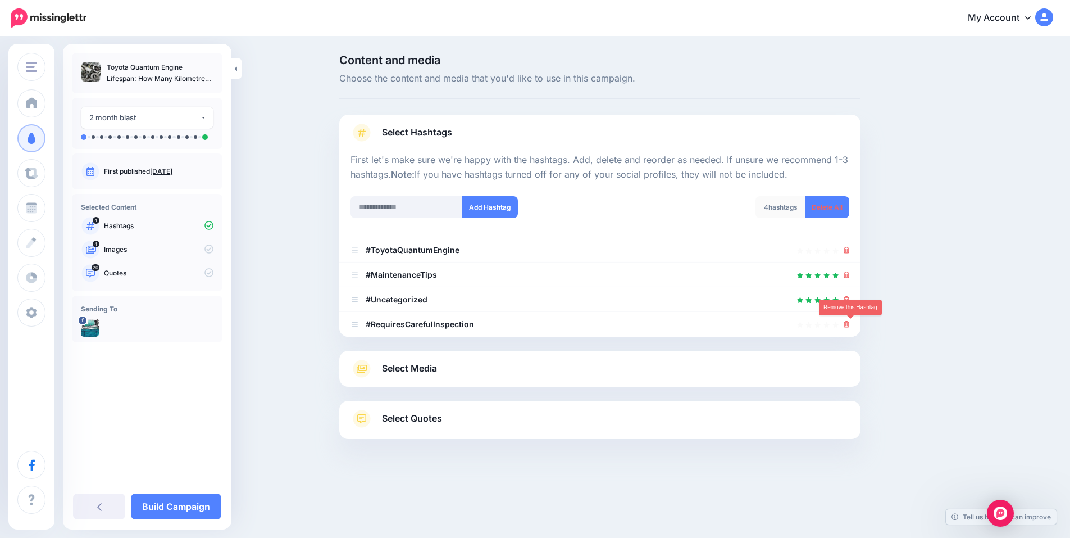
click at [848, 324] on icon at bounding box center [847, 324] width 6 height 7
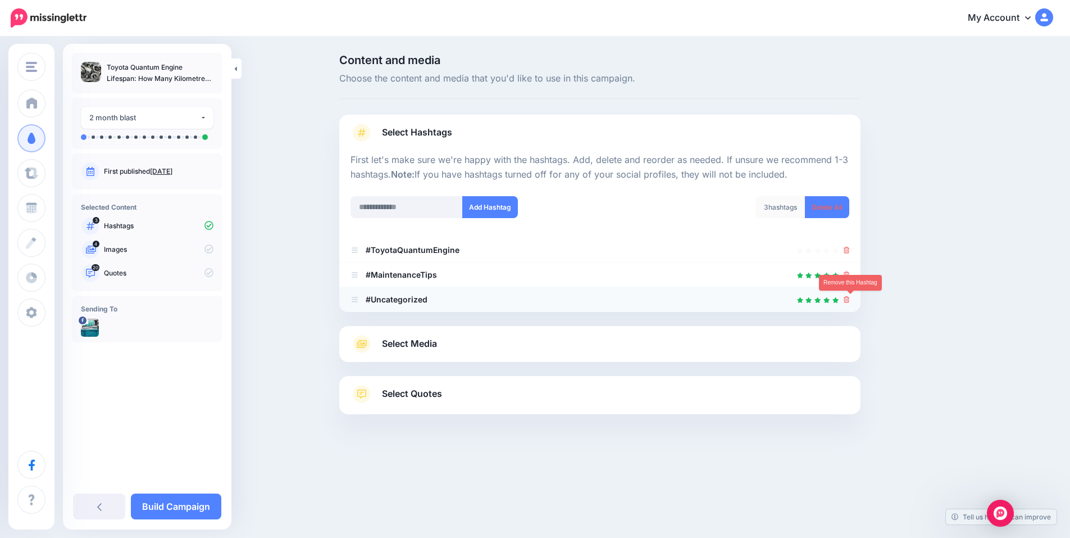
click at [850, 302] on icon at bounding box center [847, 299] width 6 height 7
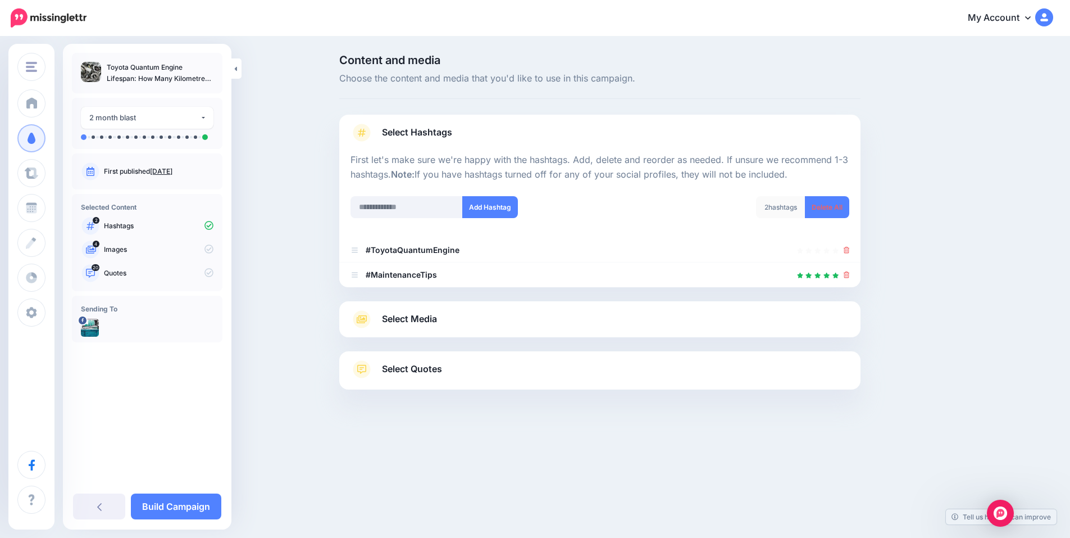
click at [457, 325] on link "Select Media" at bounding box center [600, 319] width 499 height 18
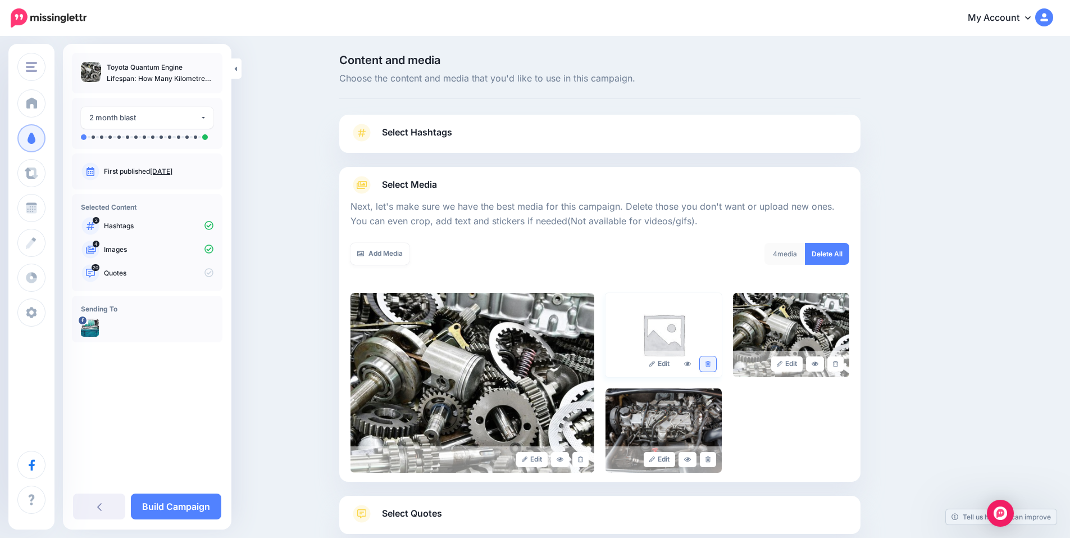
click at [711, 365] on icon at bounding box center [708, 364] width 5 height 6
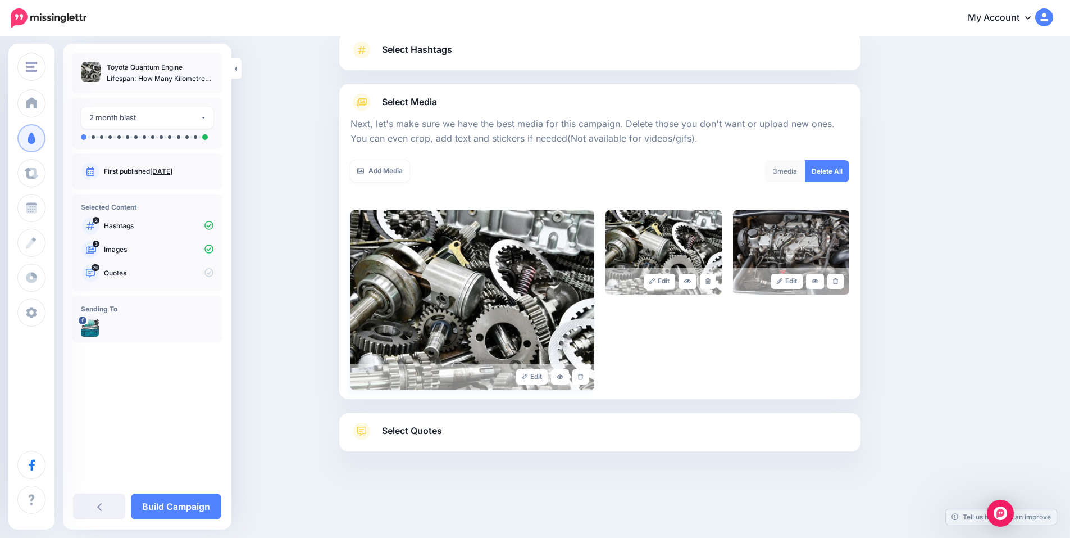
scroll to position [85, 0]
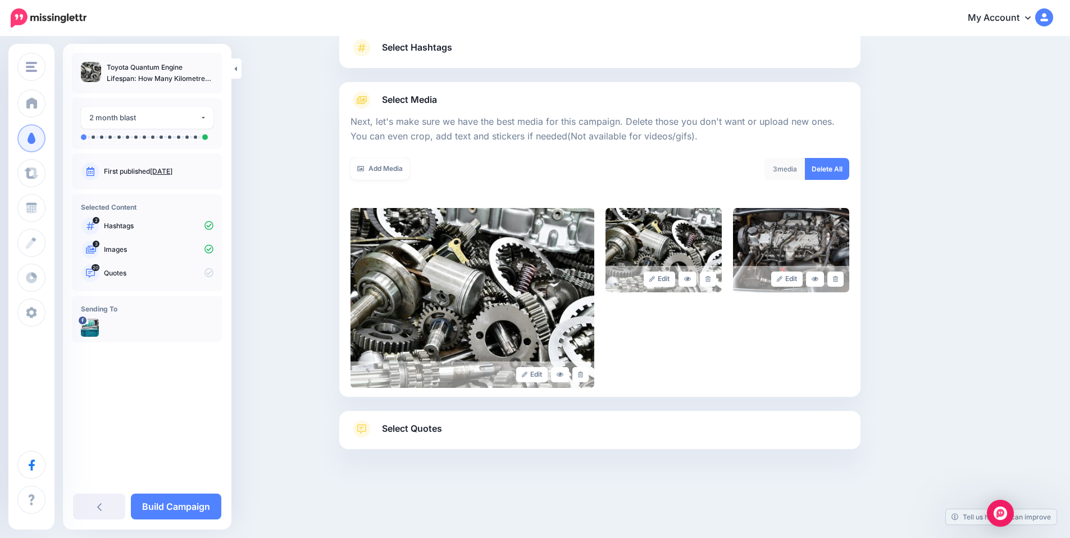
click at [442, 434] on span "Select Quotes" at bounding box center [412, 428] width 60 height 15
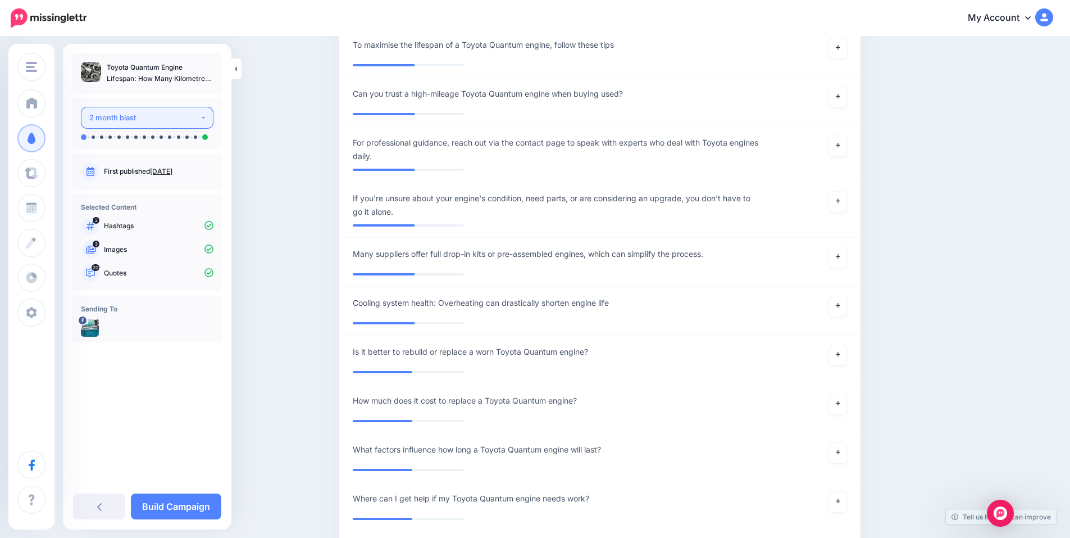
scroll to position [1771, 0]
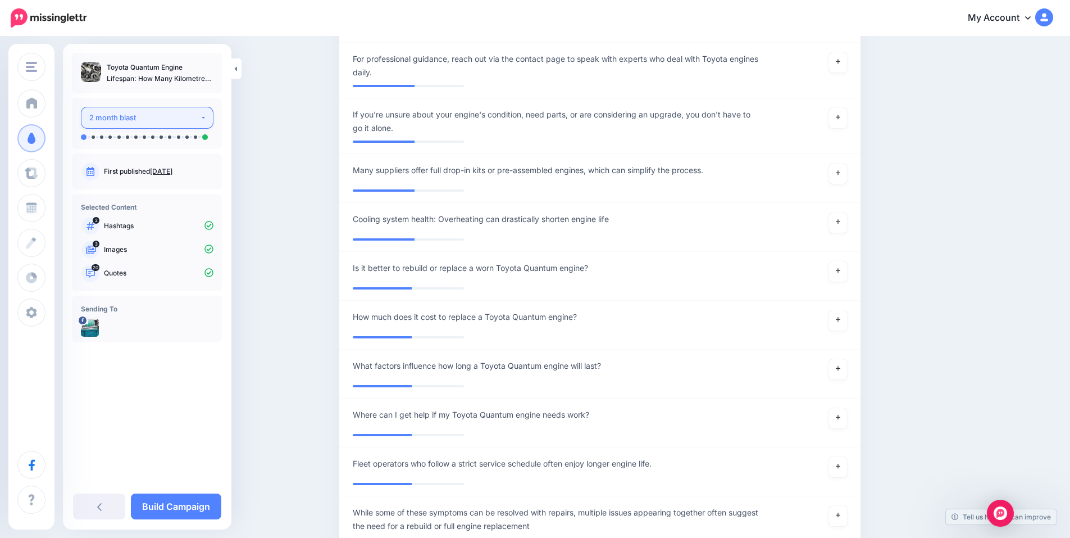
click at [178, 118] on div "2 month blast" at bounding box center [144, 117] width 111 height 13
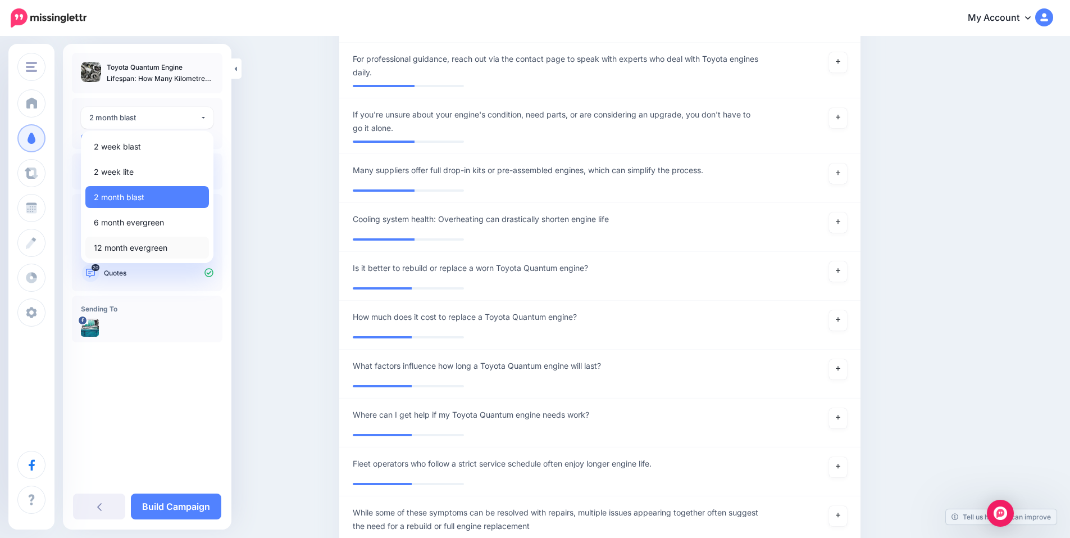
click at [151, 247] on span "12 month evergreen" at bounding box center [131, 247] width 74 height 13
select select "******"
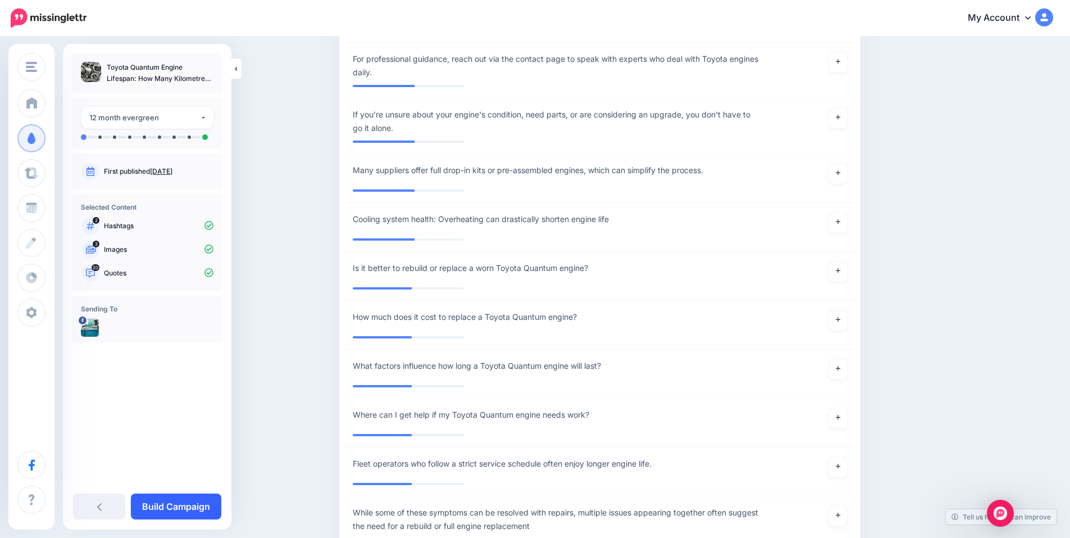
scroll to position [1877, 0]
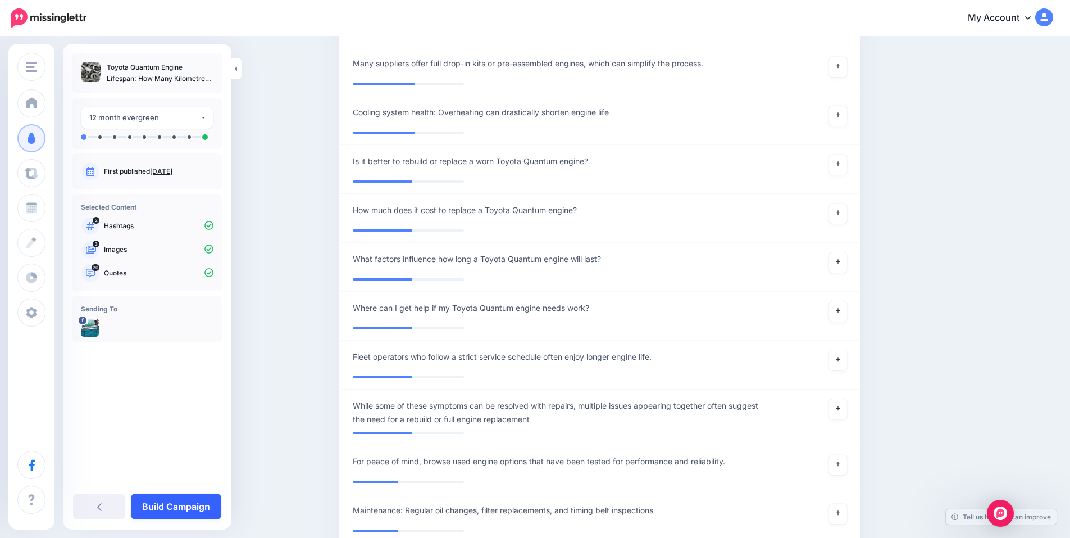
click at [182, 506] on link "Build Campaign" at bounding box center [176, 506] width 90 height 26
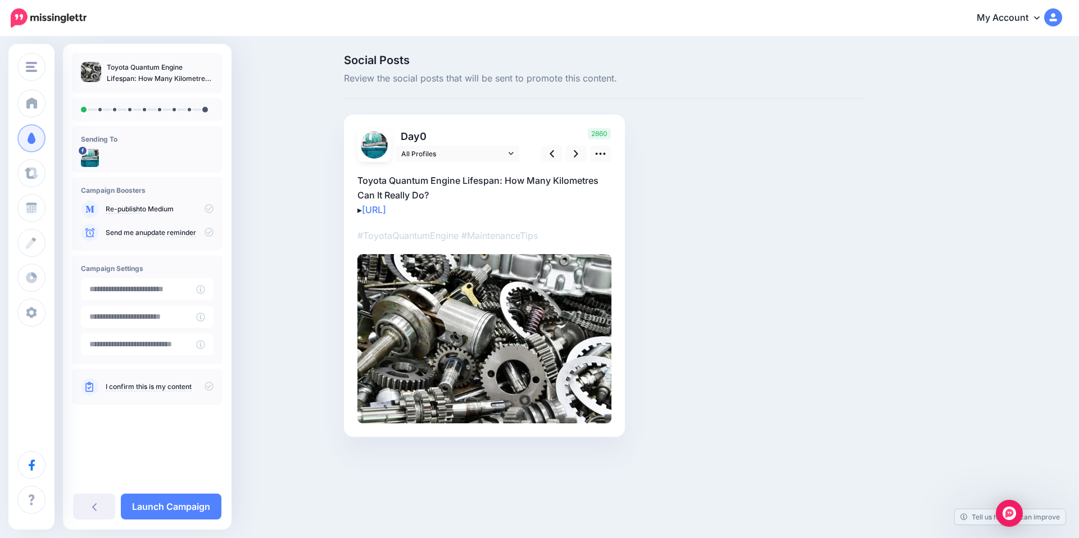
click at [208, 389] on icon at bounding box center [209, 386] width 9 height 9
click at [149, 289] on input "**********" at bounding box center [138, 289] width 115 height 22
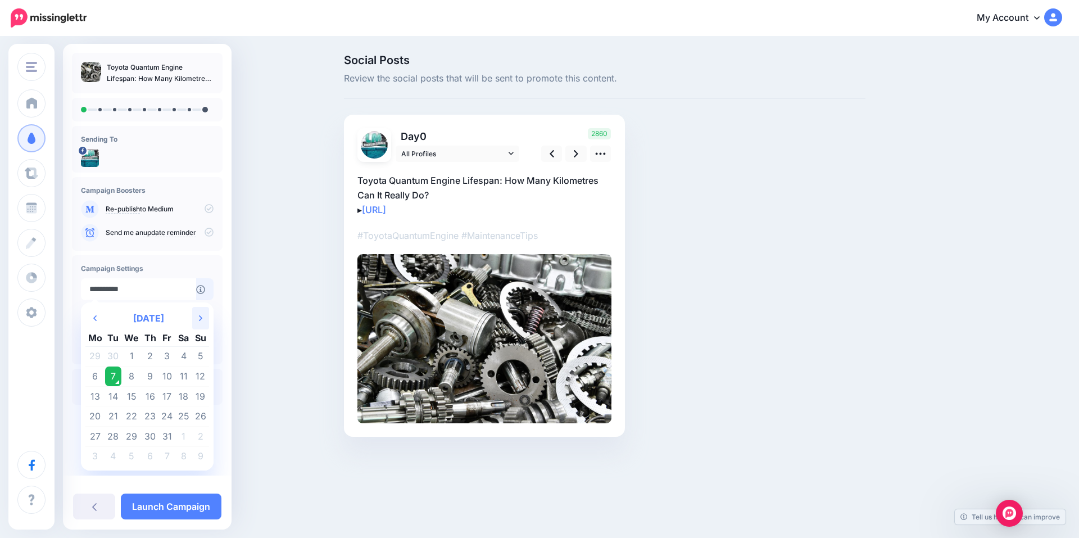
click at [199, 320] on icon at bounding box center [200, 318] width 3 height 6
click at [199, 325] on th "Next Month" at bounding box center [200, 318] width 17 height 22
click at [97, 357] on td "1" at bounding box center [95, 356] width 20 height 20
type input "**********"
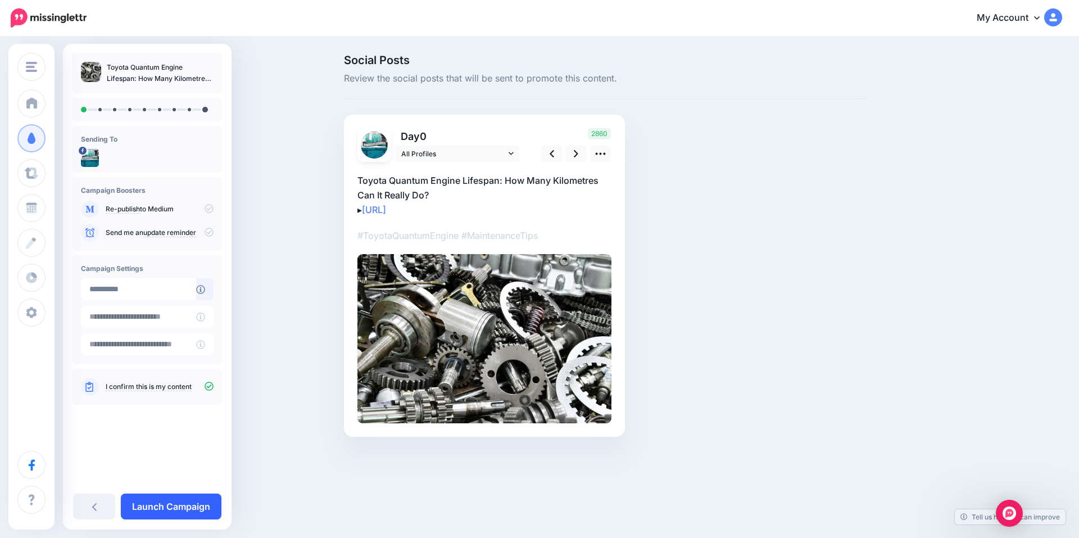
click at [170, 508] on link "Launch Campaign" at bounding box center [171, 506] width 101 height 26
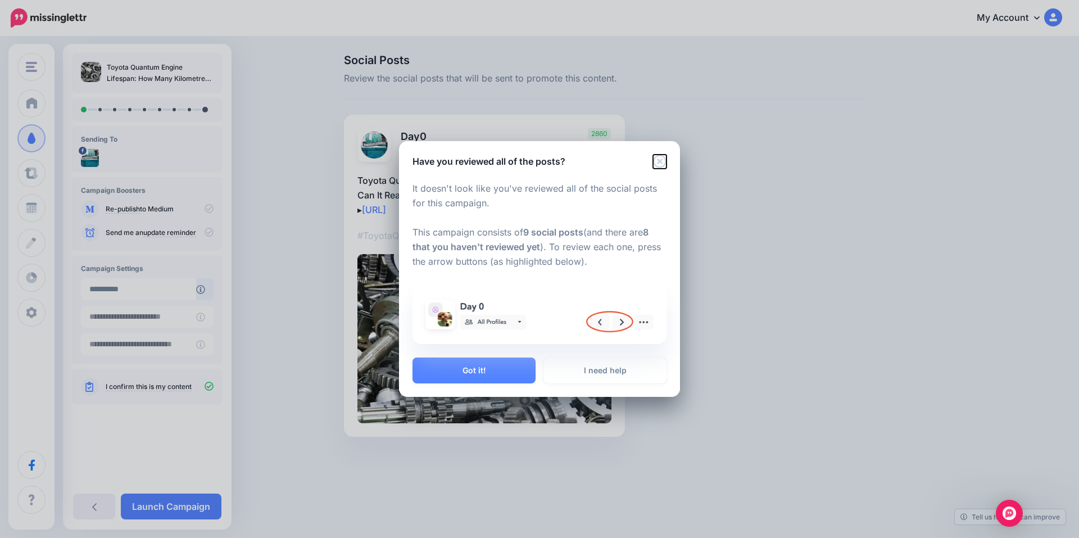
click at [660, 164] on icon "Close" at bounding box center [659, 161] width 13 height 13
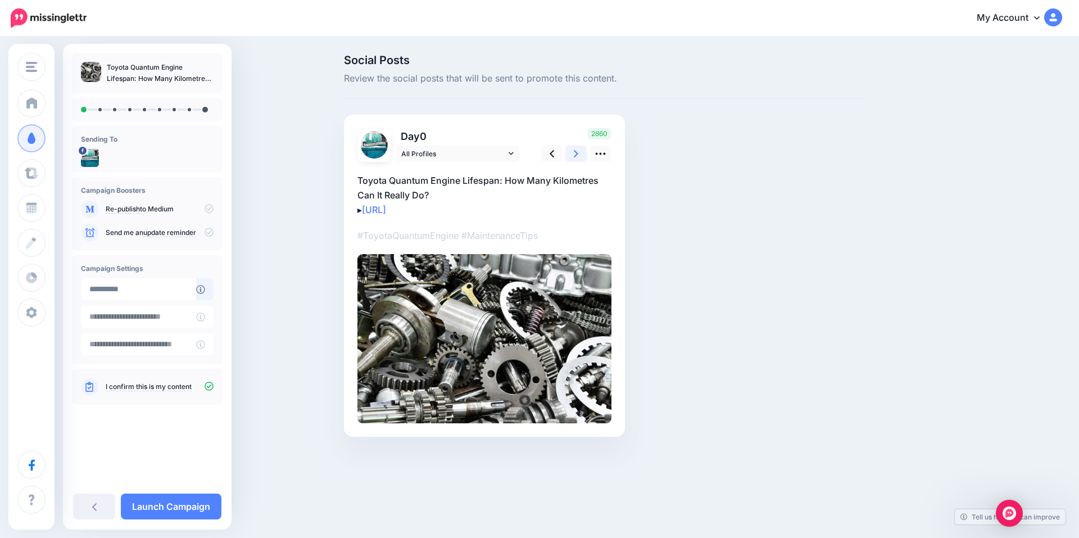
click at [573, 153] on link at bounding box center [575, 154] width 21 height 16
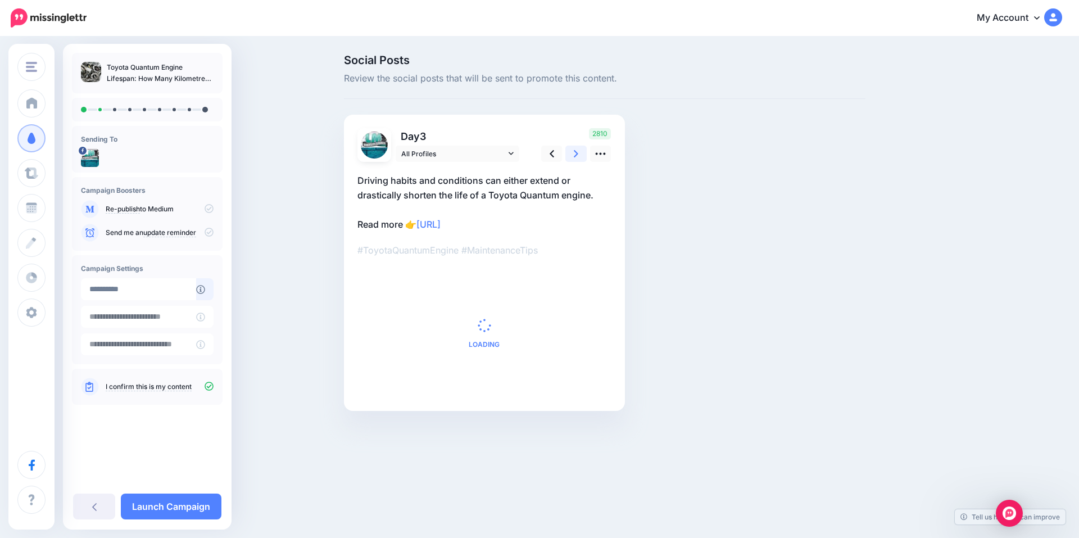
click at [573, 153] on link at bounding box center [575, 154] width 21 height 16
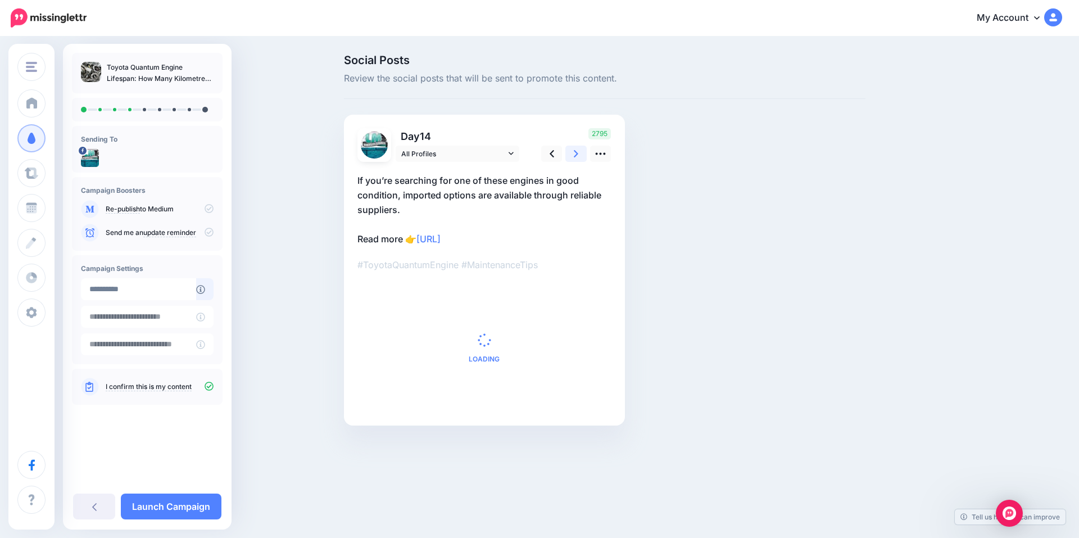
click at [573, 153] on link at bounding box center [575, 154] width 21 height 16
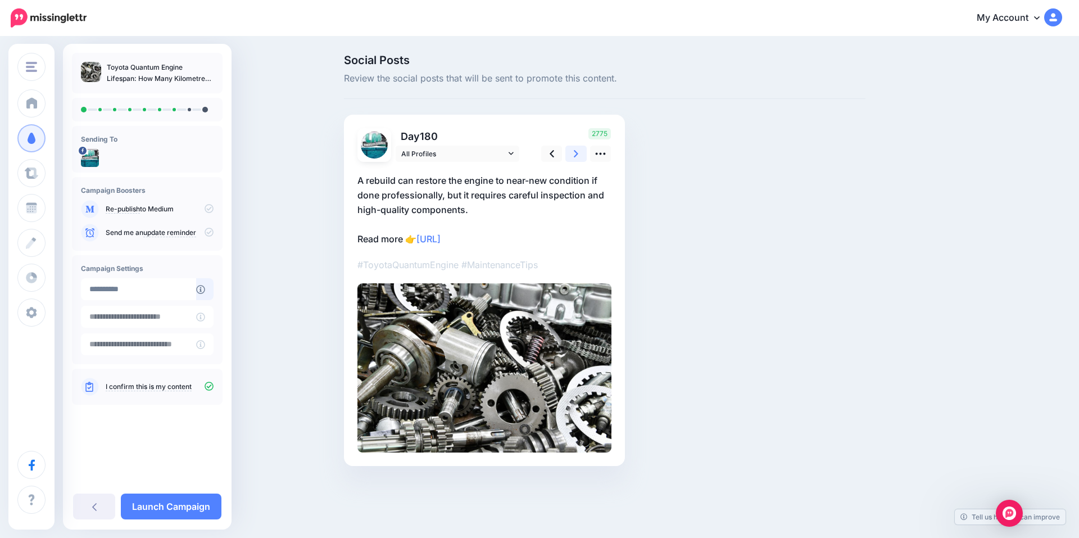
click at [573, 153] on link at bounding box center [575, 154] width 21 height 16
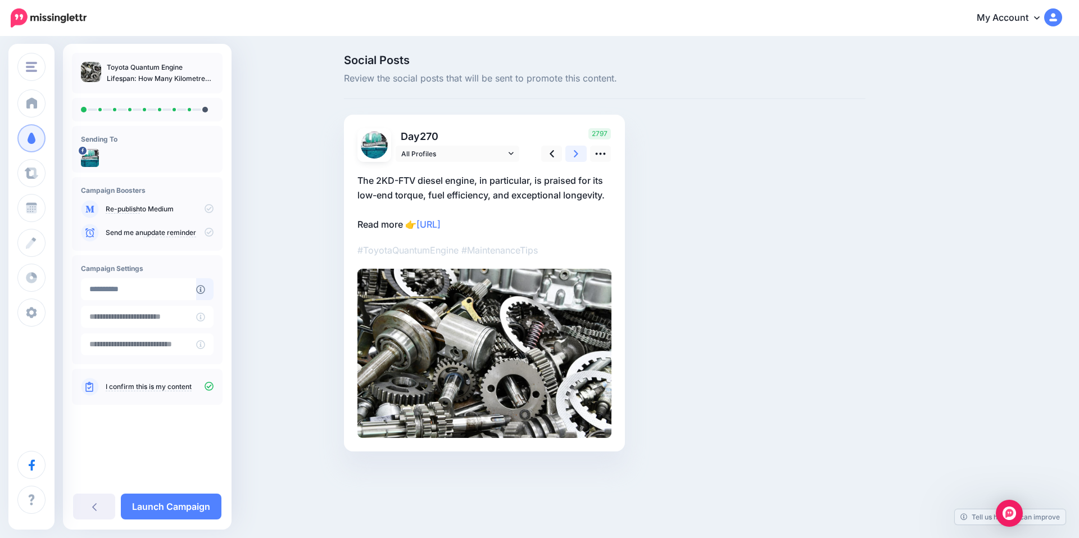
click at [573, 153] on link at bounding box center [575, 154] width 21 height 16
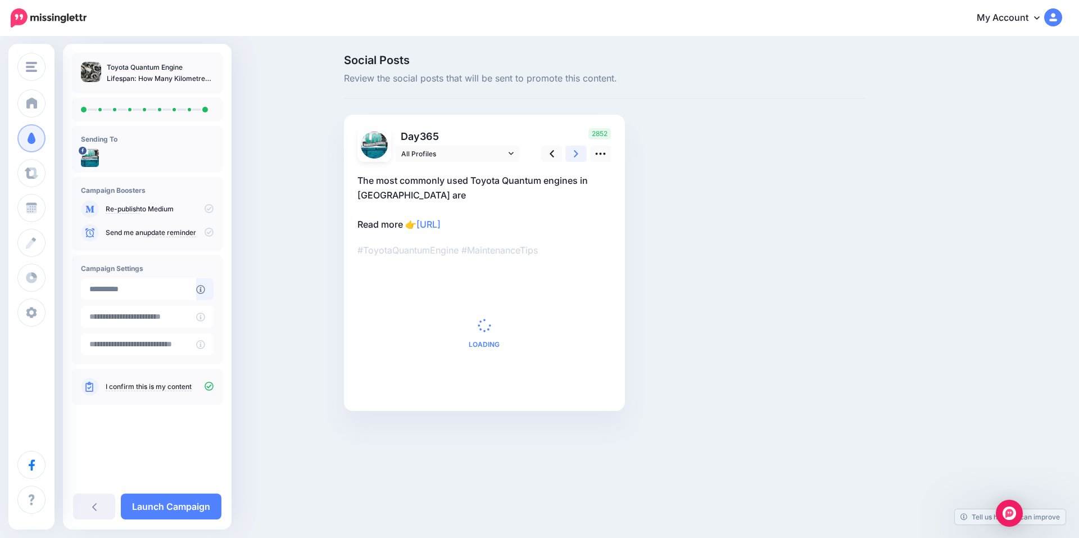
click at [573, 153] on link at bounding box center [575, 154] width 21 height 16
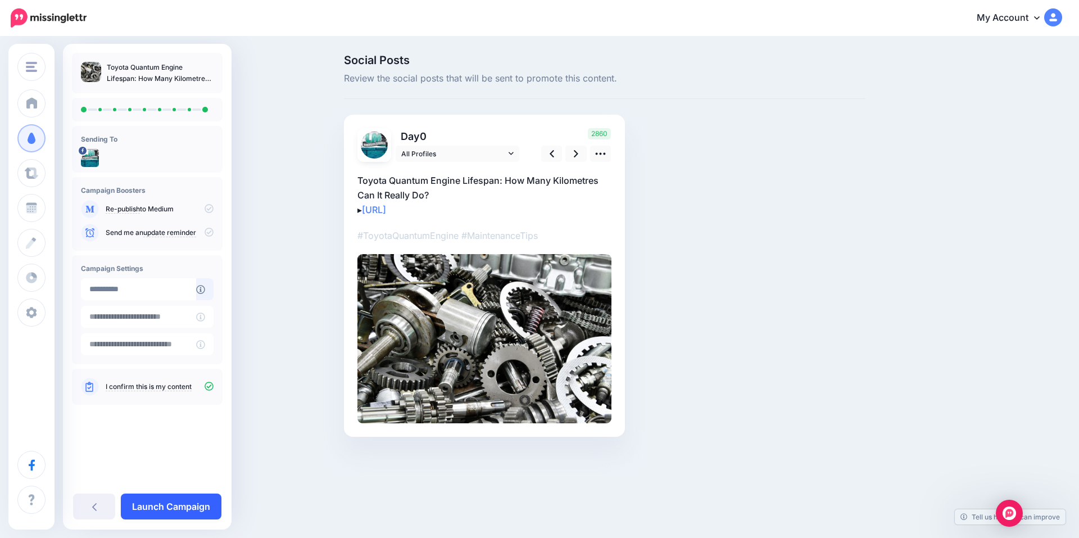
click at [169, 505] on link "Launch Campaign" at bounding box center [171, 506] width 101 height 26
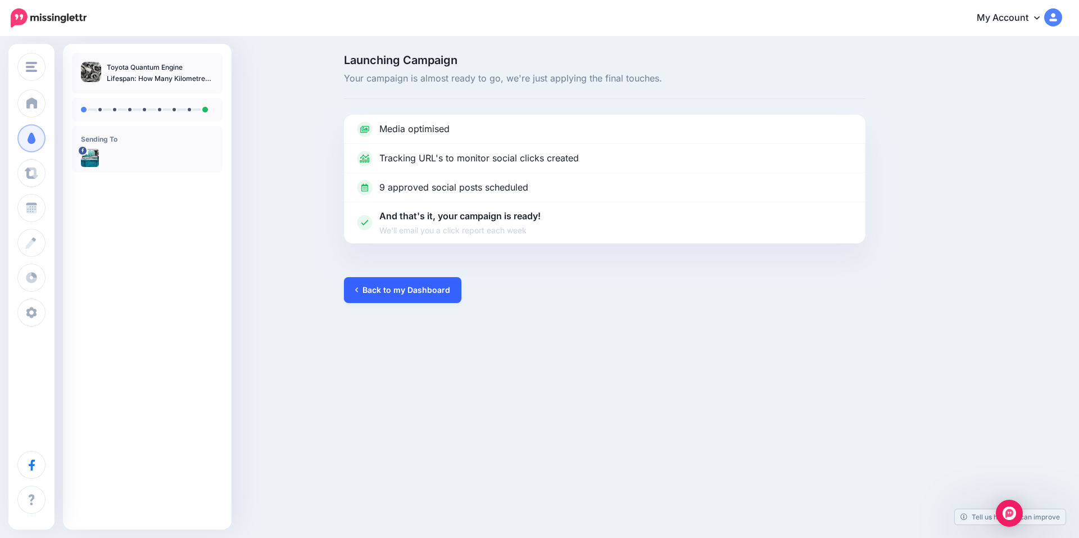
click at [408, 294] on link "Back to my Dashboard" at bounding box center [402, 290] width 117 height 26
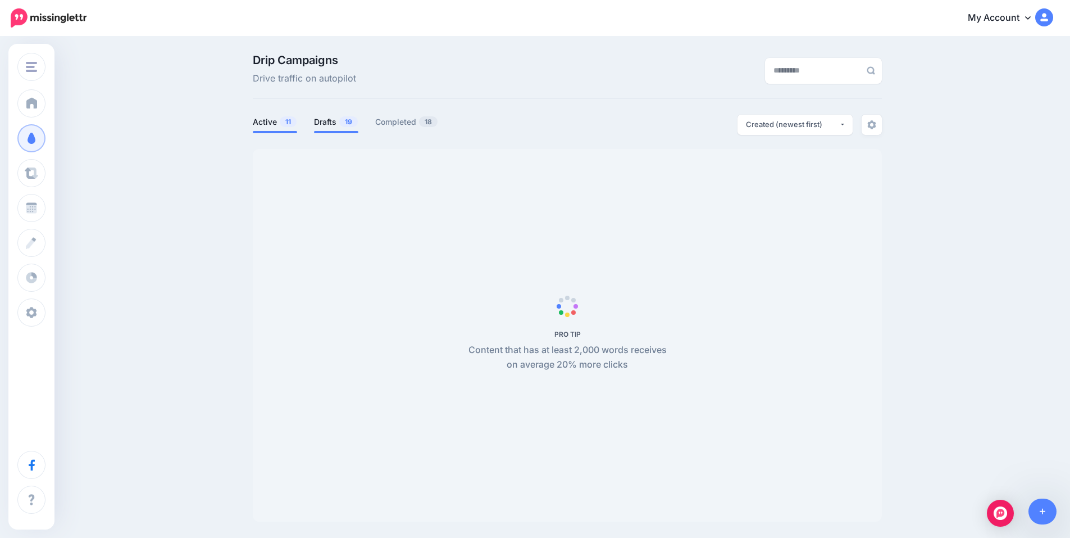
click at [342, 120] on link "Drafts 19" at bounding box center [336, 121] width 44 height 13
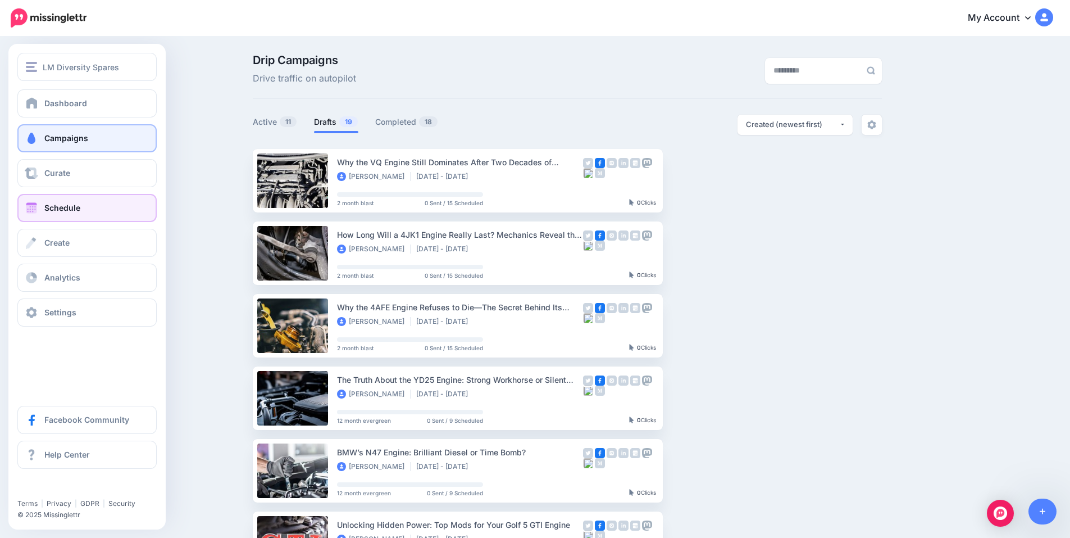
click at [36, 215] on link "Schedule" at bounding box center [86, 208] width 139 height 28
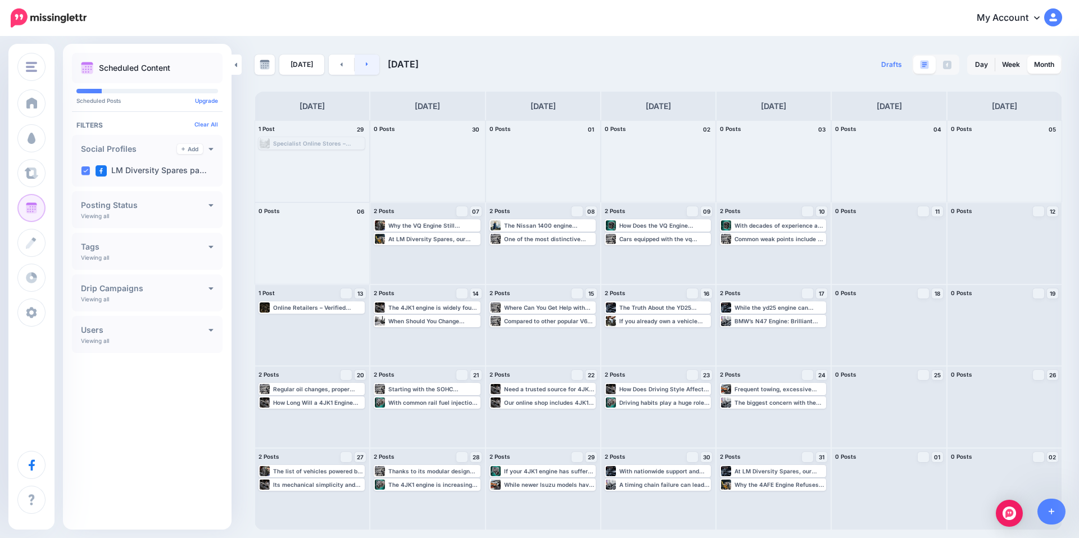
click at [366, 67] on icon at bounding box center [367, 64] width 3 height 7
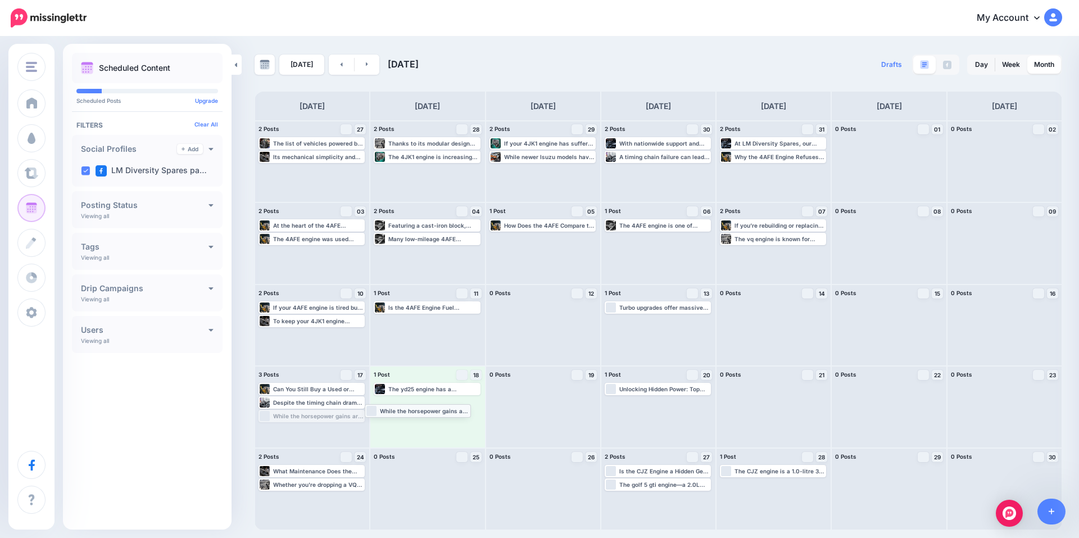
drag, startPoint x: 332, startPoint y: 416, endPoint x: 438, endPoint y: 410, distance: 106.4
click at [359, 61] on link at bounding box center [367, 65] width 25 height 20
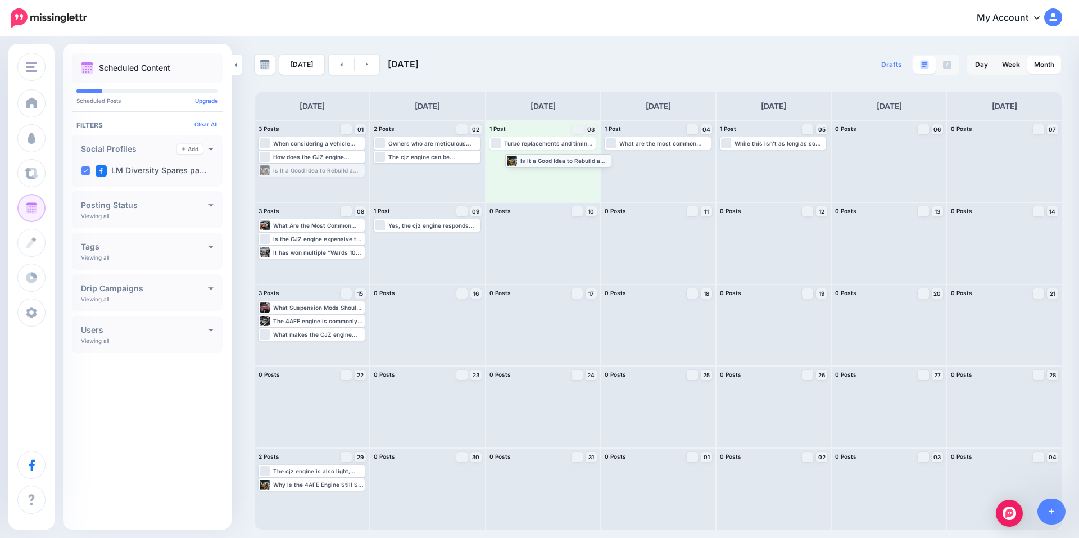
drag, startPoint x: 348, startPoint y: 174, endPoint x: 597, endPoint y: 164, distance: 249.1
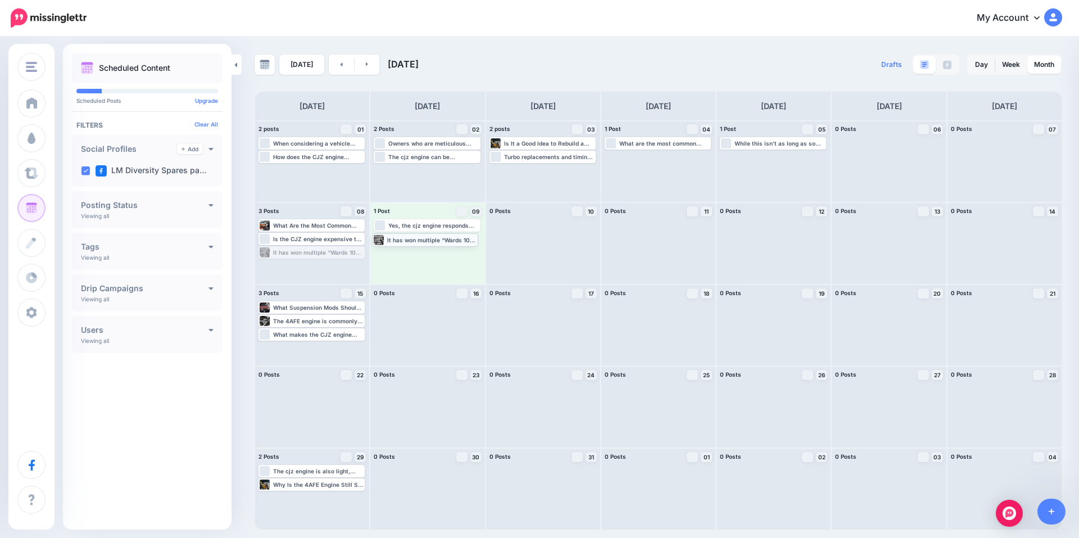
drag, startPoint x: 298, startPoint y: 255, endPoint x: 411, endPoint y: 242, distance: 114.2
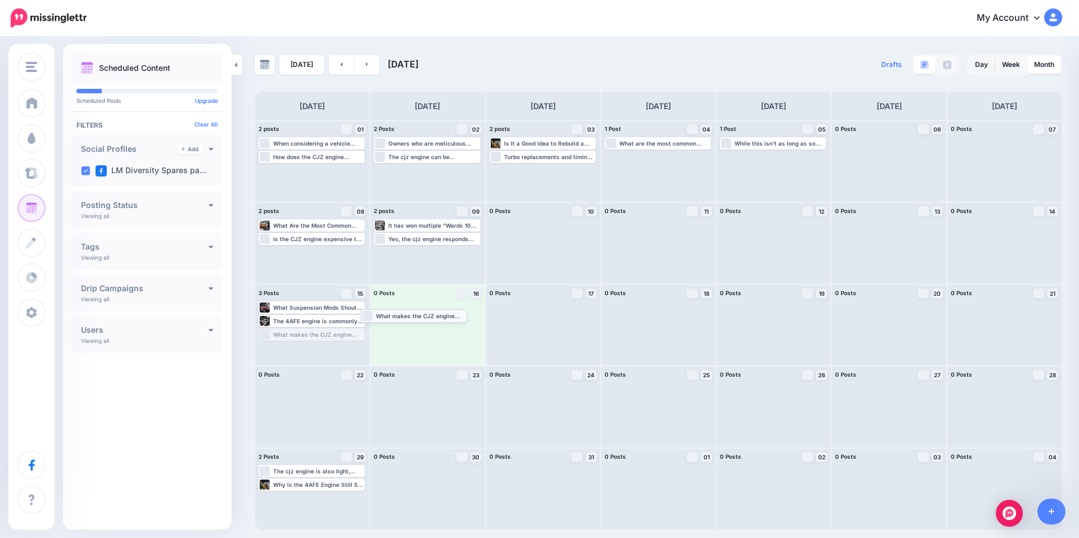
drag, startPoint x: 343, startPoint y: 333, endPoint x: 451, endPoint y: 307, distance: 110.9
click at [366, 66] on icon at bounding box center [367, 64] width 3 height 7
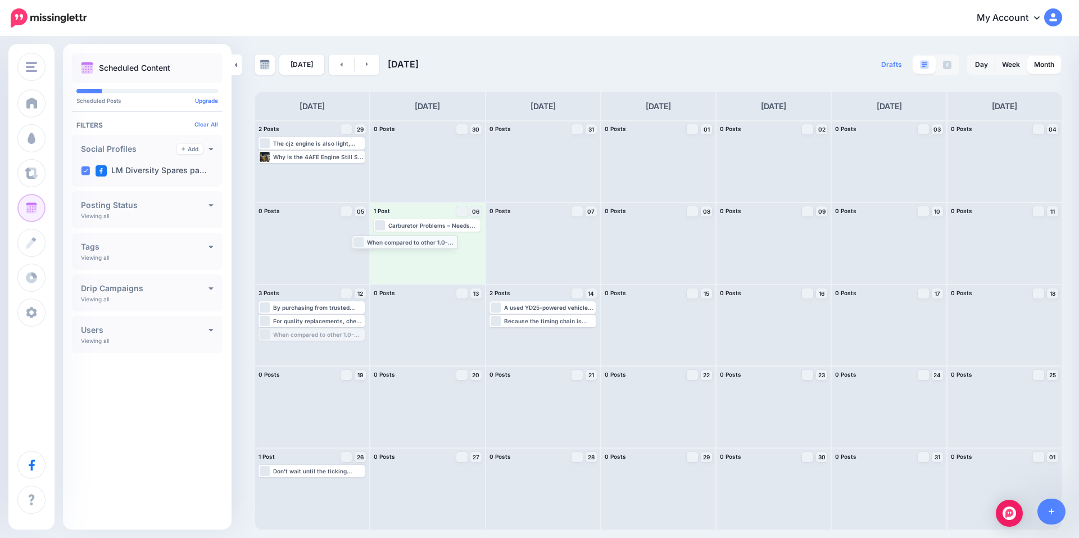
drag, startPoint x: 351, startPoint y: 336, endPoint x: 444, endPoint y: 243, distance: 131.5
click at [313, 62] on link "Today" at bounding box center [301, 65] width 45 height 20
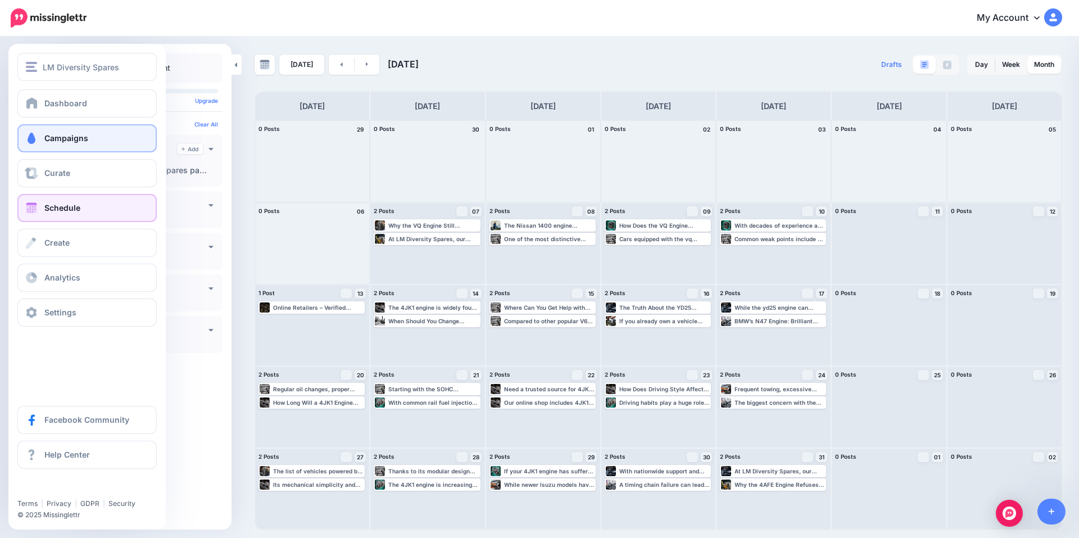
click at [101, 140] on link "Campaigns" at bounding box center [86, 138] width 139 height 28
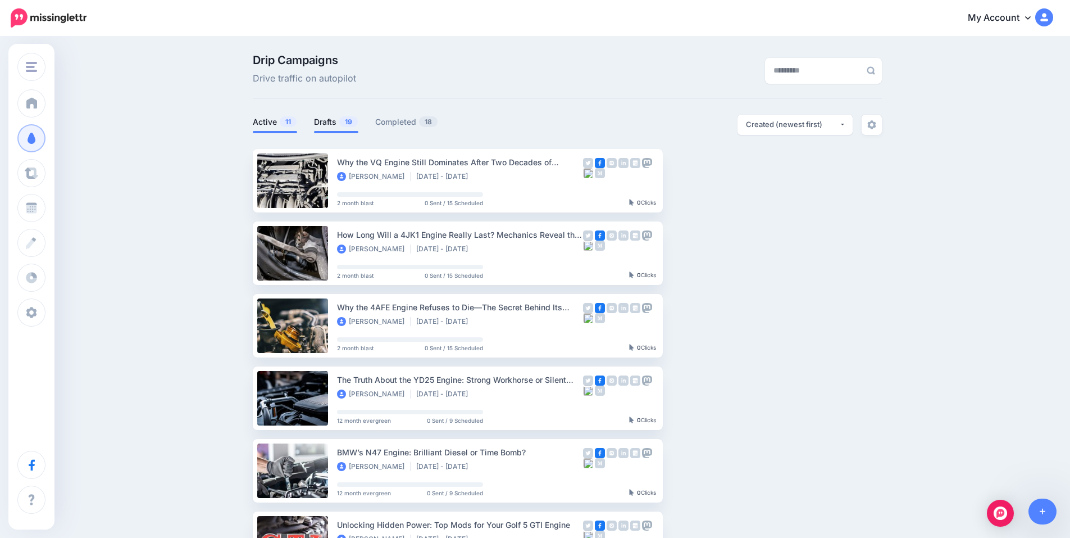
click at [343, 119] on link "Drafts 19" at bounding box center [336, 121] width 44 height 13
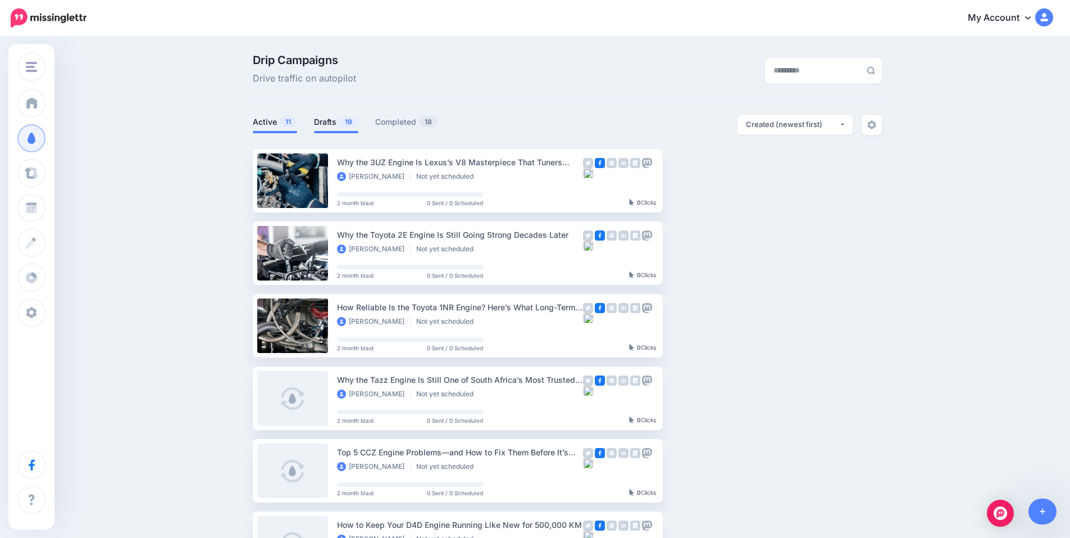
click at [276, 117] on link "Active 11" at bounding box center [275, 121] width 44 height 13
